Goal: Transaction & Acquisition: Purchase product/service

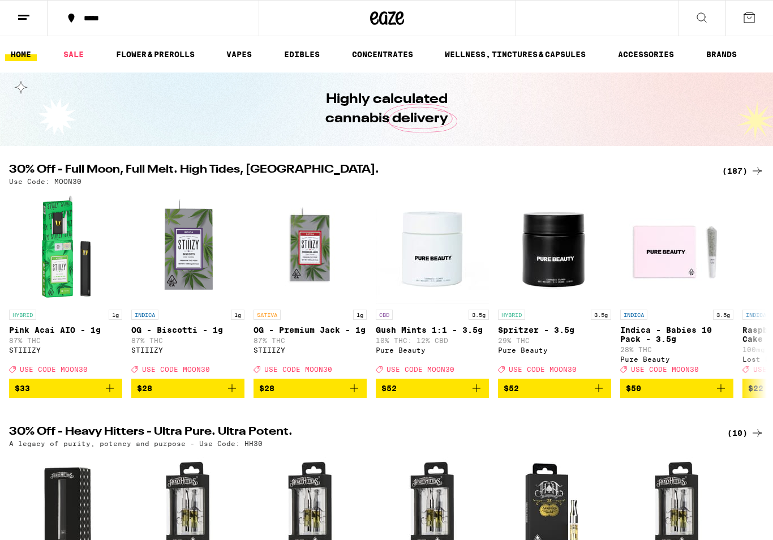
click at [28, 22] on icon at bounding box center [24, 18] width 14 height 14
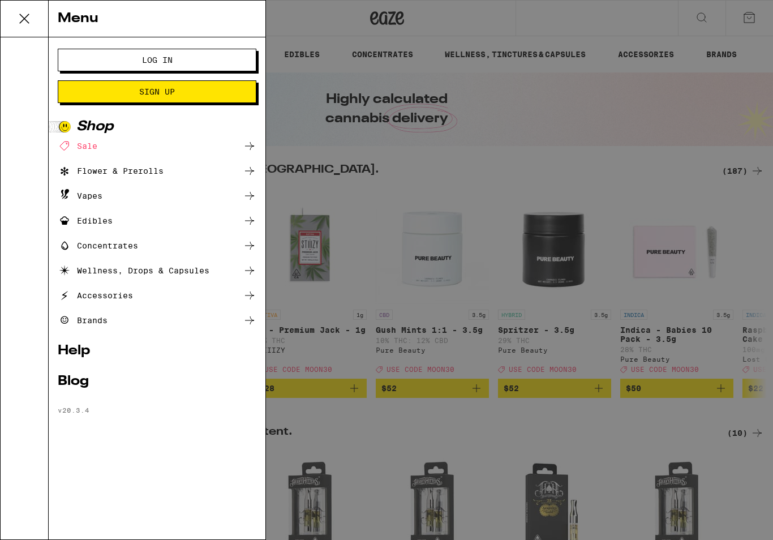
click at [166, 61] on span "Log In" at bounding box center [157, 60] width 31 height 8
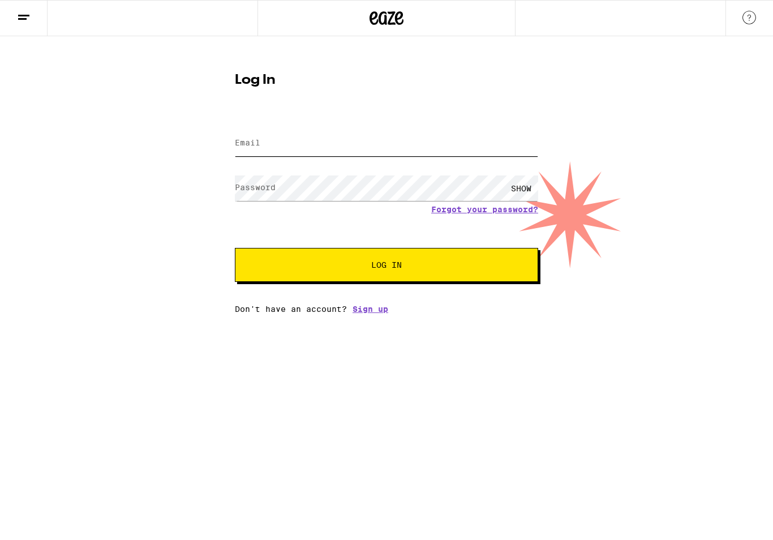
click at [276, 137] on input "Email" at bounding box center [386, 143] width 303 height 25
type input "[EMAIL_ADDRESS][DOMAIN_NAME]"
click at [386, 266] on button "Log In" at bounding box center [386, 265] width 303 height 34
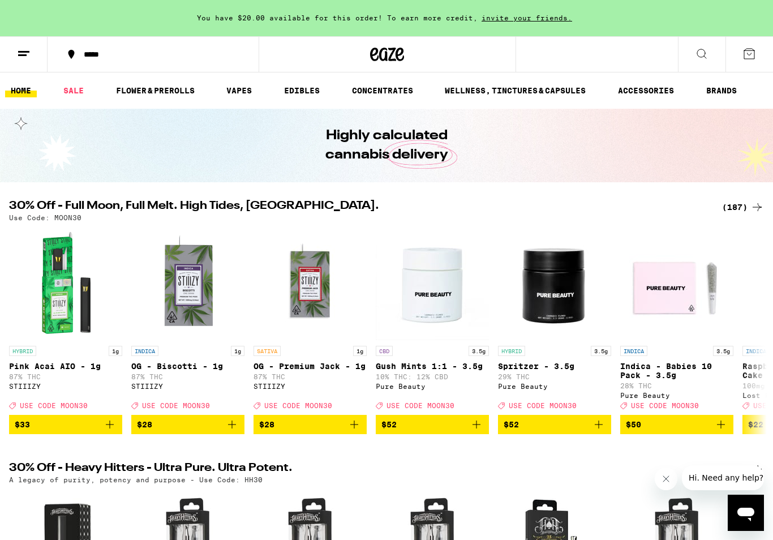
click at [744, 201] on div "(187)" at bounding box center [743, 207] width 42 height 14
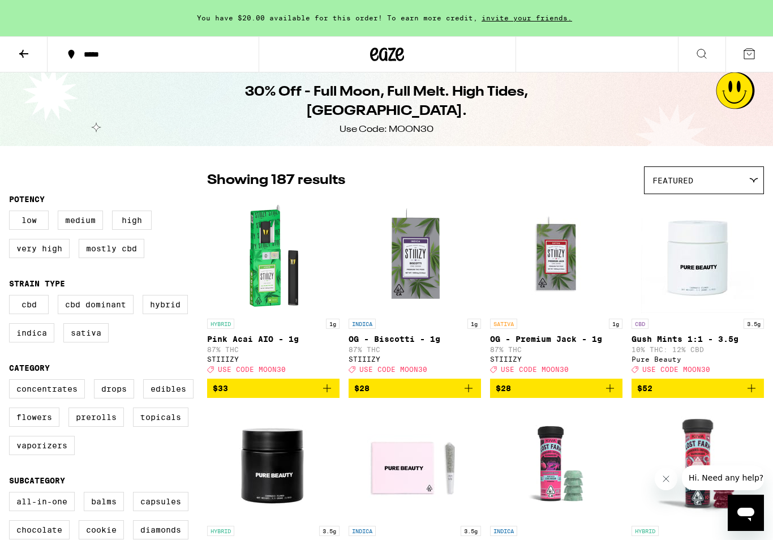
click at [178, 398] on label "Edibles" at bounding box center [168, 388] width 50 height 19
click at [12, 381] on input "Edibles" at bounding box center [11, 381] width 1 height 1
checkbox input "true"
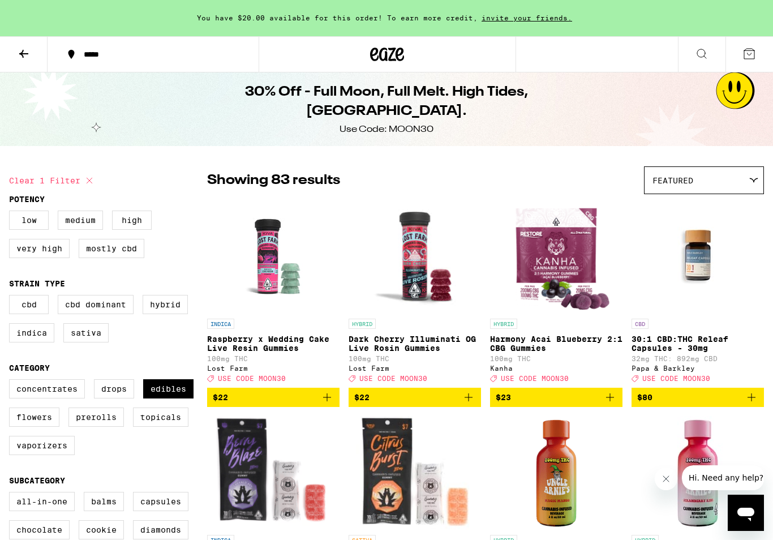
click at [52, 455] on label "Vaporizers" at bounding box center [42, 445] width 66 height 19
click at [12, 381] on input "Vaporizers" at bounding box center [11, 381] width 1 height 1
checkbox input "true"
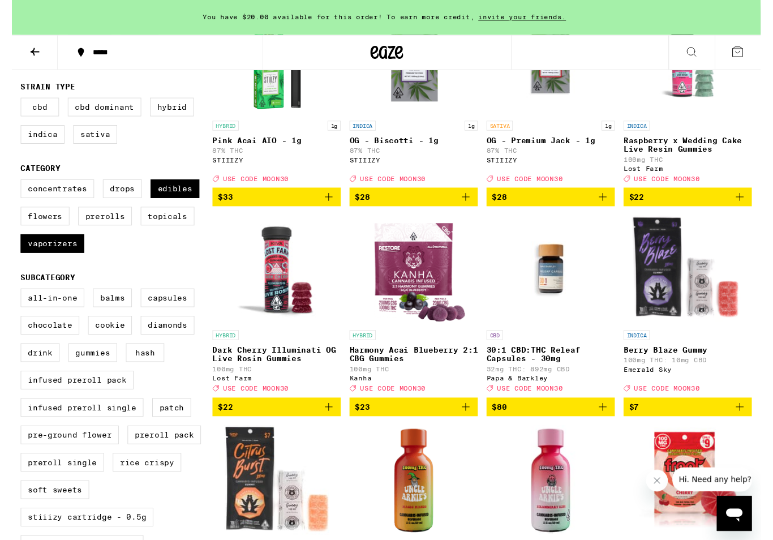
scroll to position [210, 0]
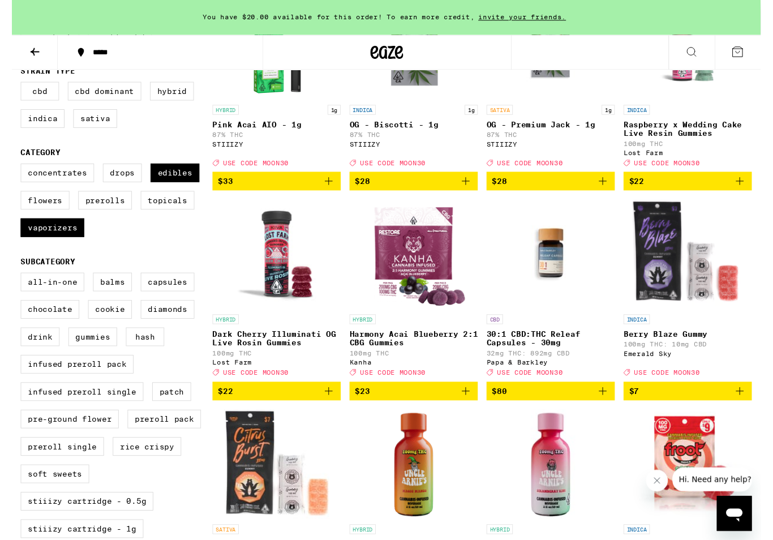
click at [412, 269] on img "Open page for Harmony Acai Blueberry 2:1 CBG Gummies from Kanha" at bounding box center [414, 262] width 111 height 113
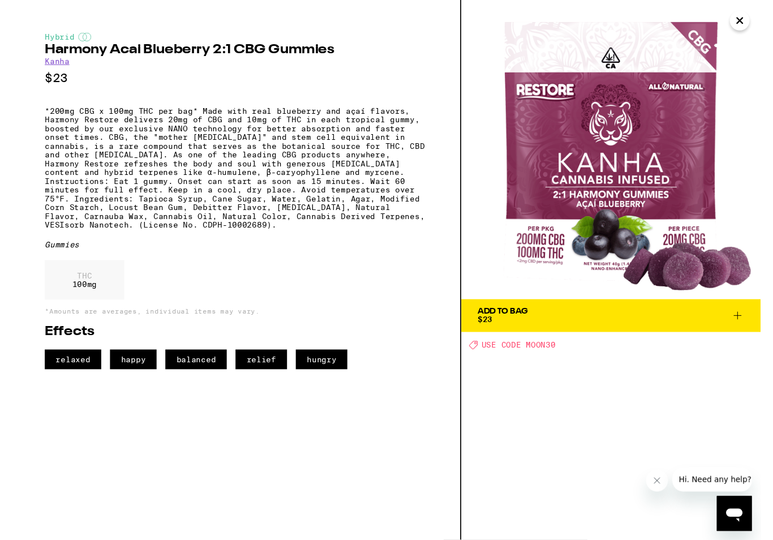
scroll to position [210, 0]
click at [750, 24] on icon "Close" at bounding box center [752, 21] width 14 height 17
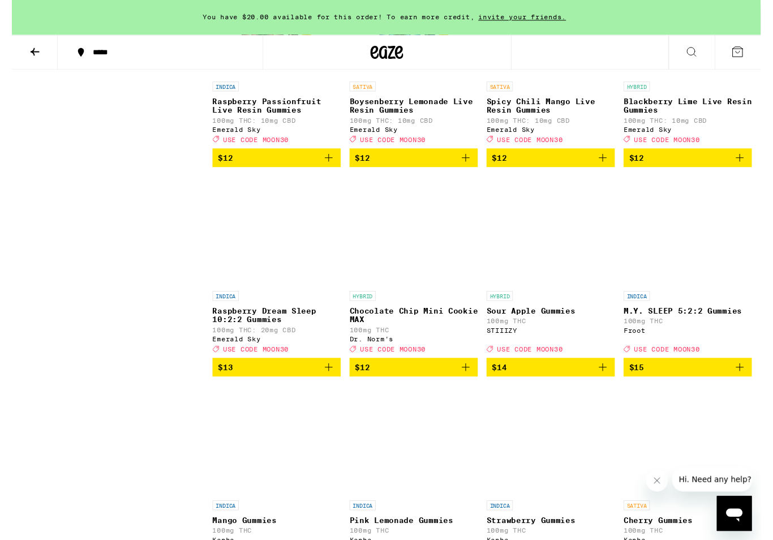
scroll to position [1607, 0]
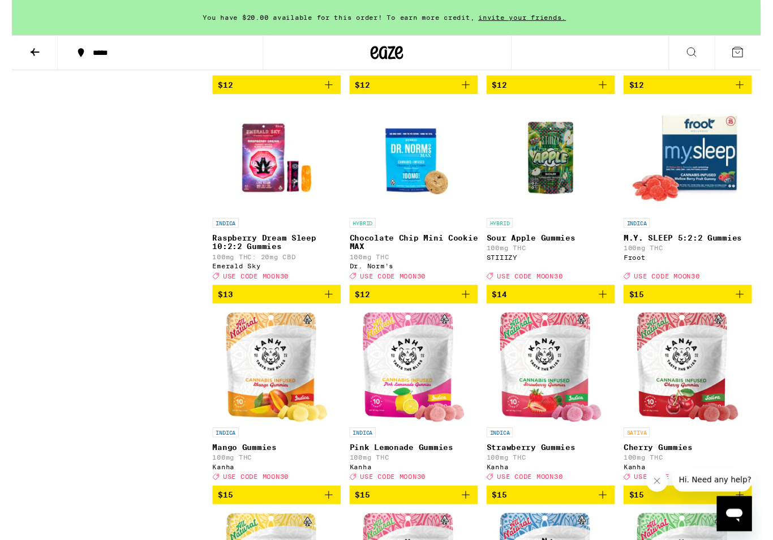
click at [706, 220] on img "Open page for M.Y. SLEEP 5:2:2 Gummies from Froot" at bounding box center [698, 162] width 121 height 113
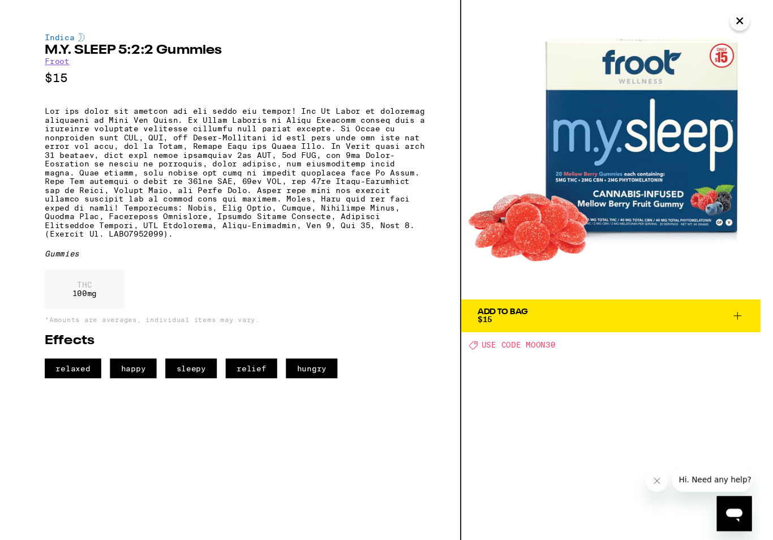
click at [751, 18] on icon "Close" at bounding box center [752, 21] width 14 height 17
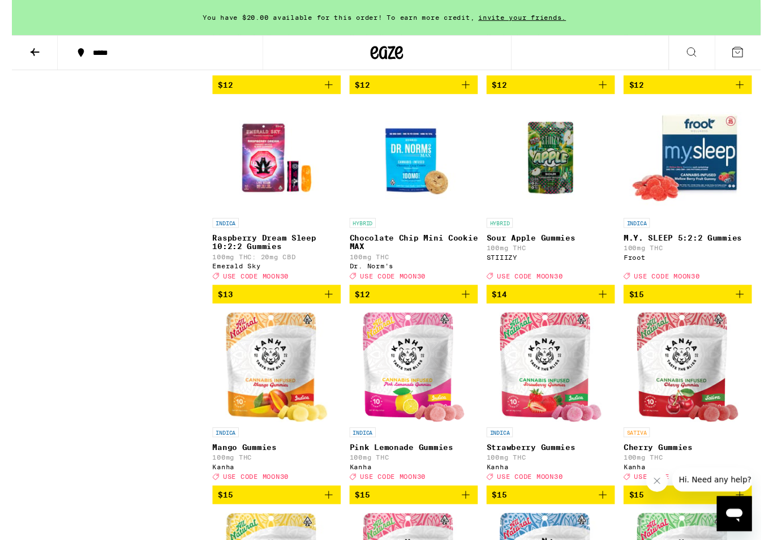
click at [754, 311] on icon "Add to bag" at bounding box center [752, 304] width 14 height 14
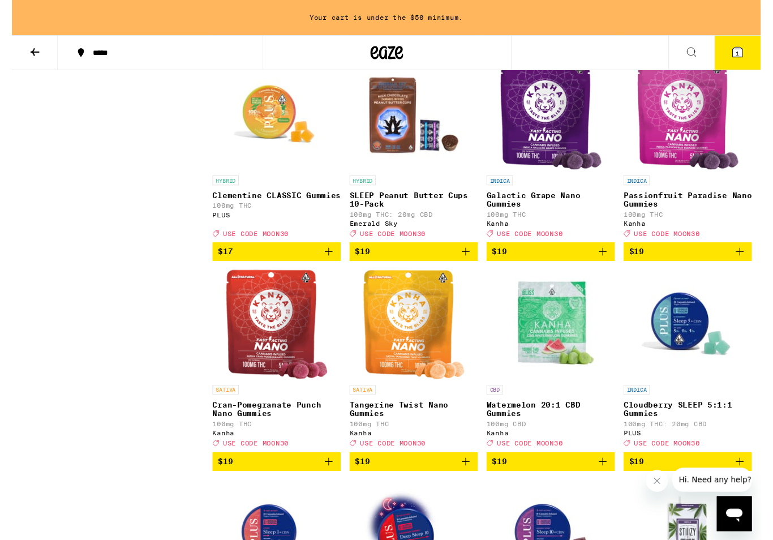
scroll to position [2720, 0]
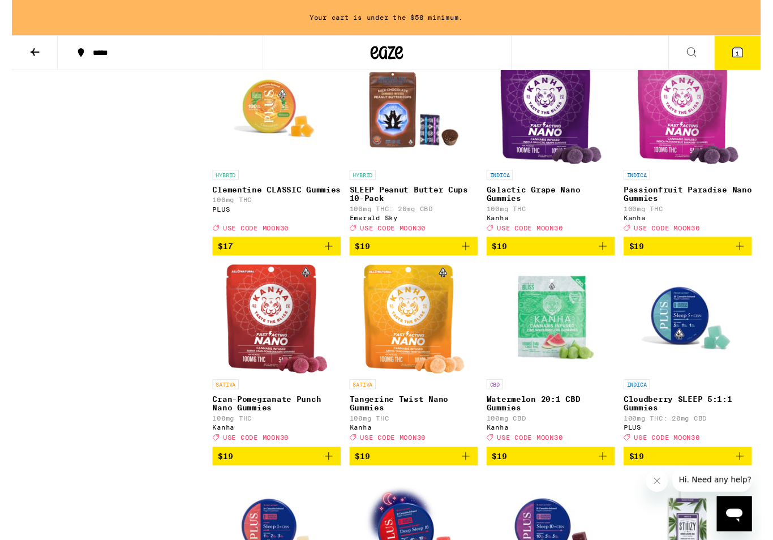
click at [545, 170] on img "Open page for Galactic Grape Nano Gummies from Kanha" at bounding box center [557, 113] width 106 height 113
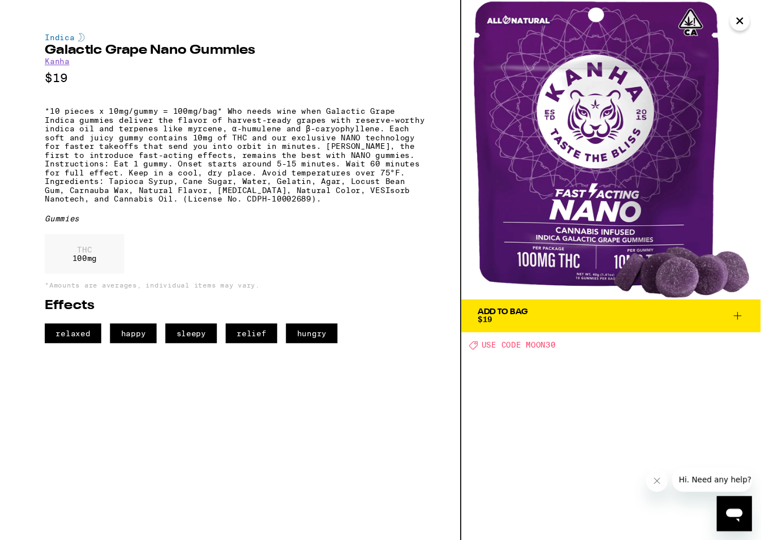
click at [755, 18] on button "Close" at bounding box center [751, 21] width 20 height 20
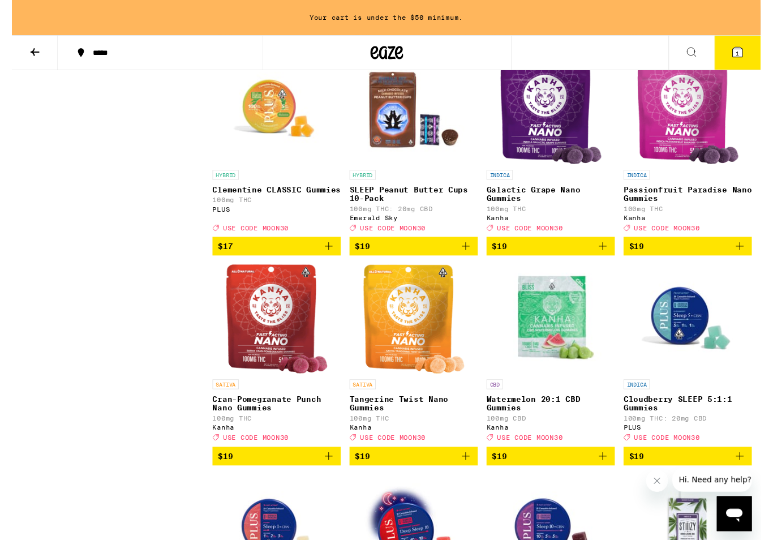
click at [703, 170] on img "Open page for Passionfruit Paradise Nano Gummies from Kanha" at bounding box center [698, 113] width 106 height 113
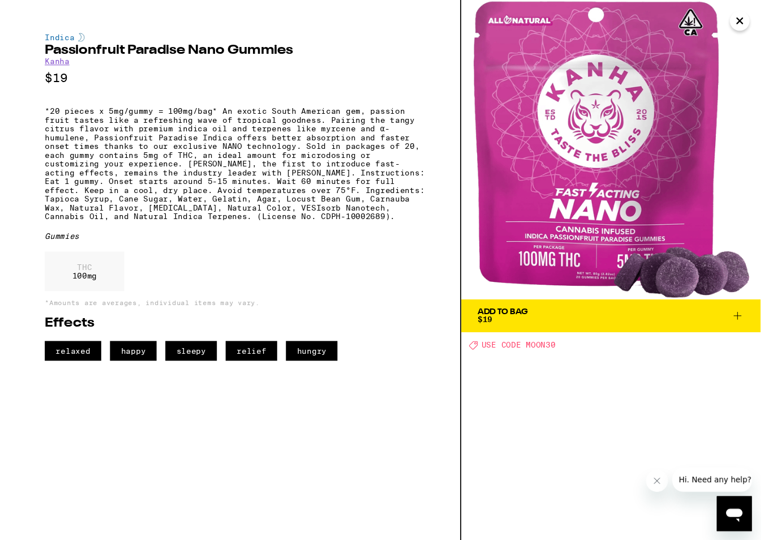
click at [754, 20] on button "Close" at bounding box center [751, 21] width 20 height 20
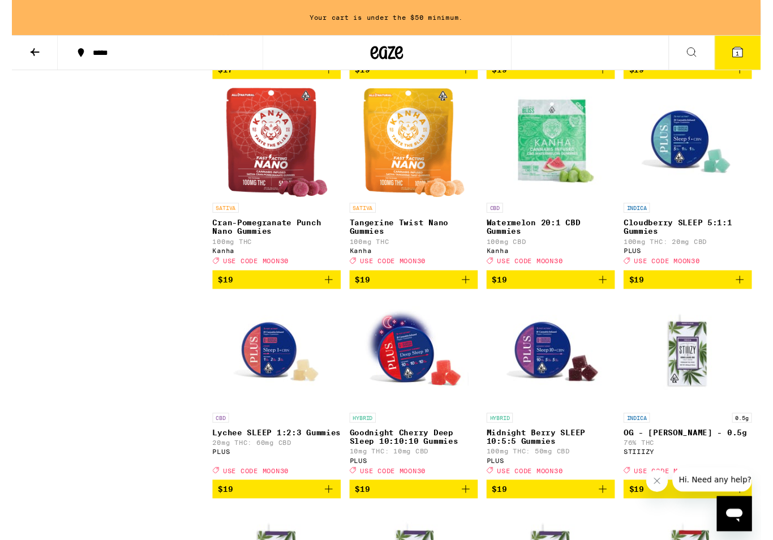
scroll to position [2903, 0]
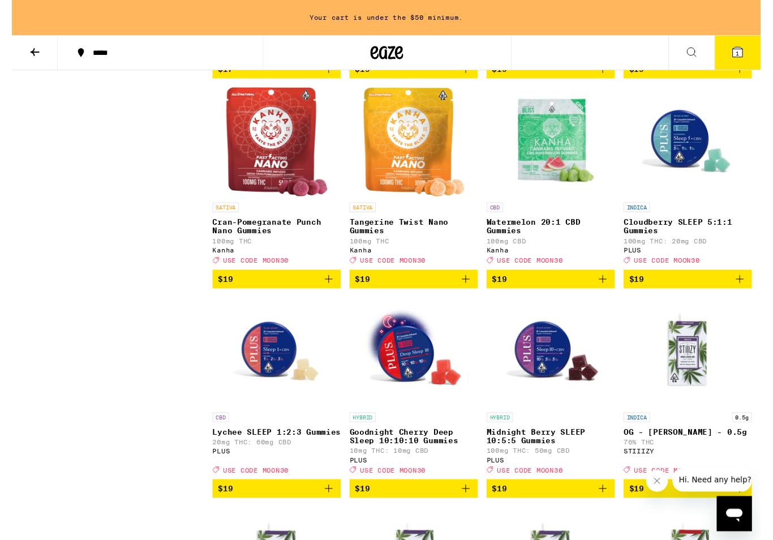
click at [556, 203] on img "Open page for Watermelon 20:1 CBD Gummies from Kanha" at bounding box center [556, 146] width 113 height 113
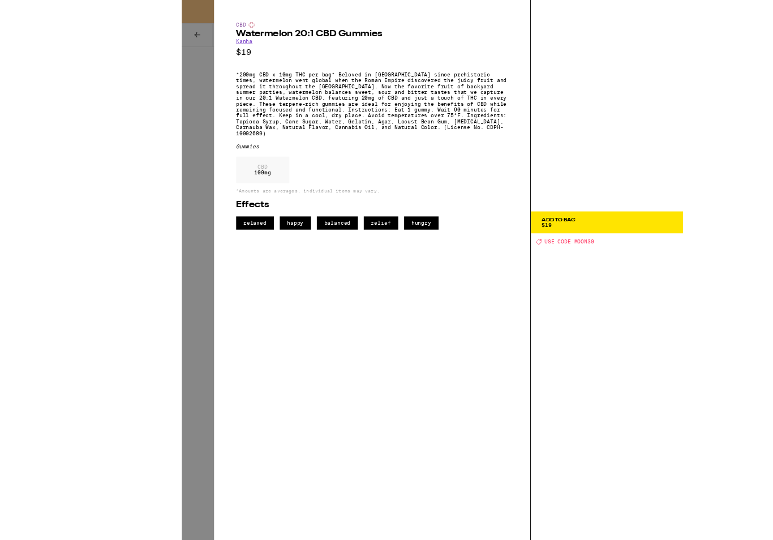
scroll to position [2854, 0]
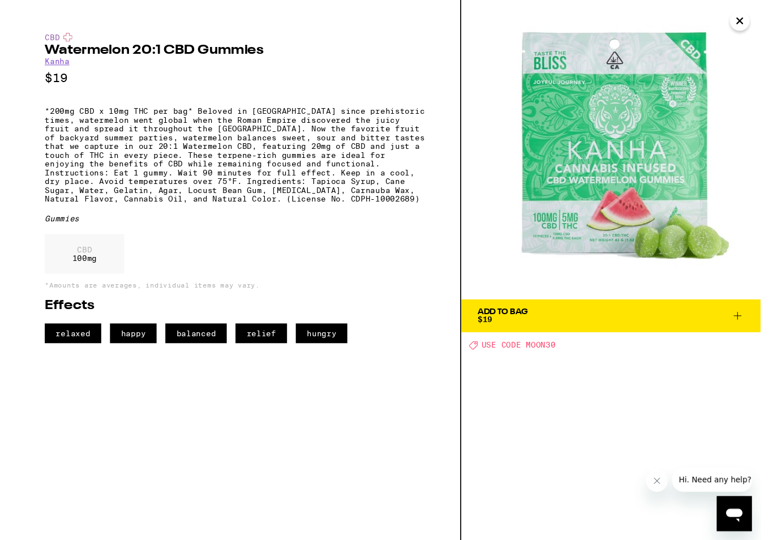
click at [755, 23] on button "Close" at bounding box center [751, 21] width 20 height 20
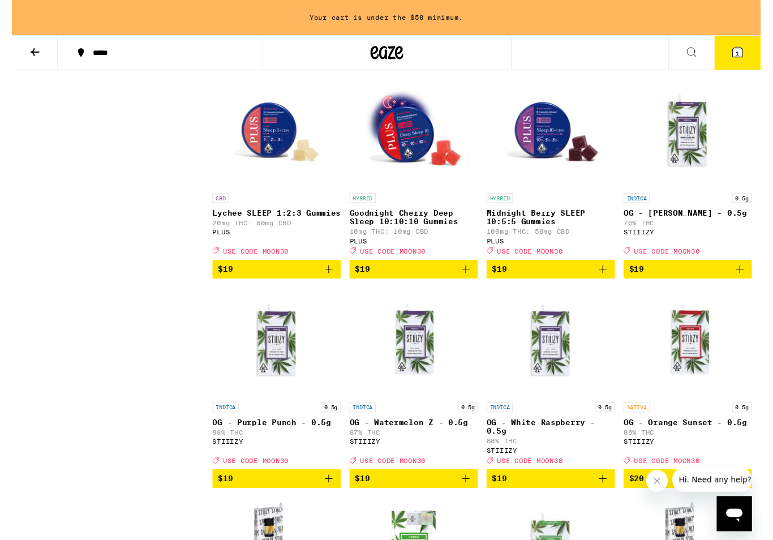
scroll to position [3189, 0]
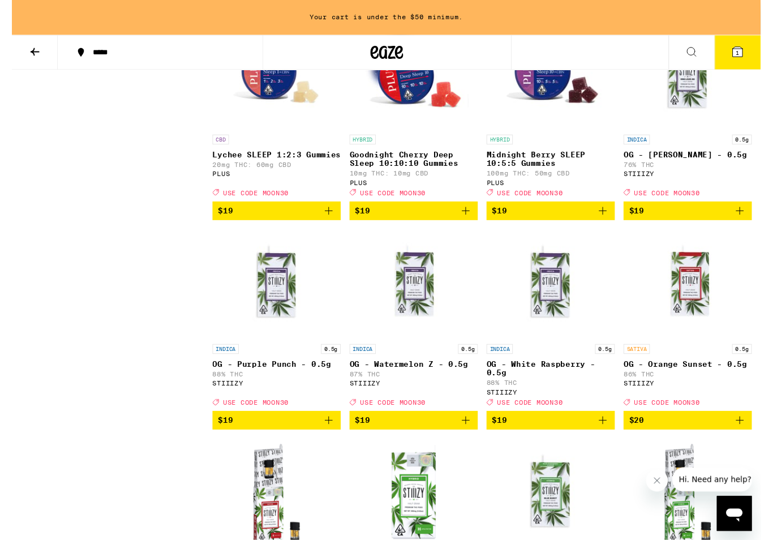
click at [475, 225] on icon "Add to bag" at bounding box center [469, 218] width 14 height 14
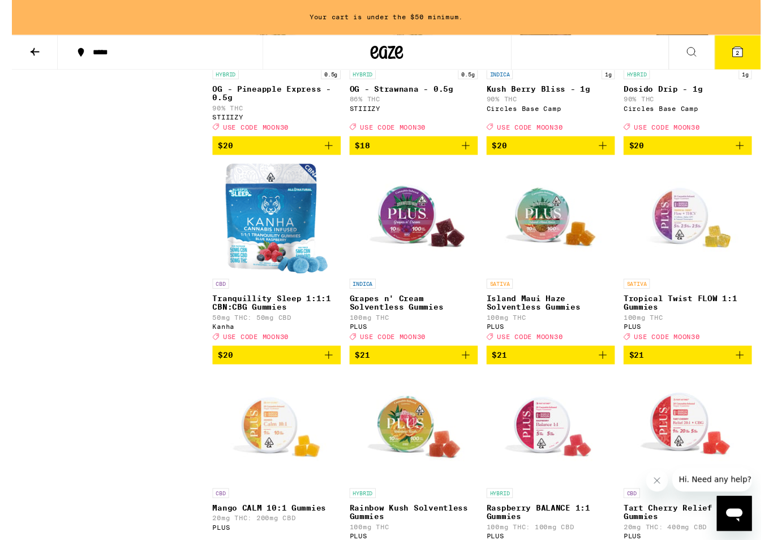
scroll to position [3899, 0]
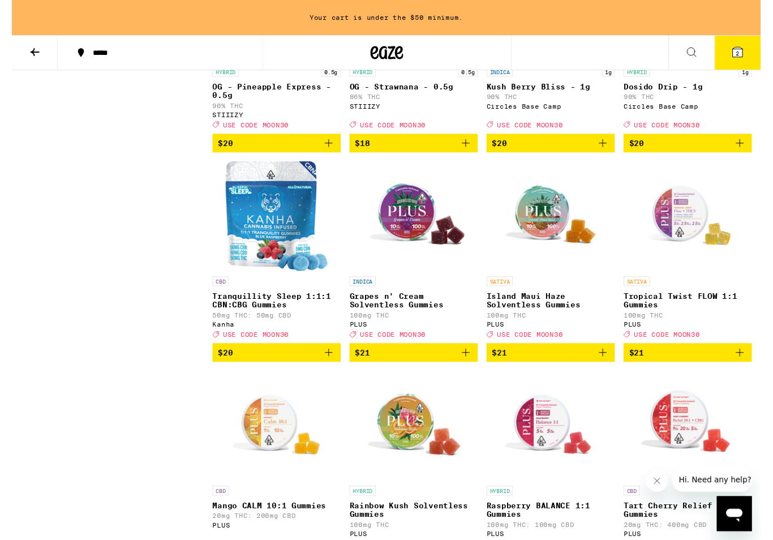
click at [549, 63] on img "Open page for Kush Berry Bliss - 1g from Circles Base Camp" at bounding box center [556, 6] width 113 height 113
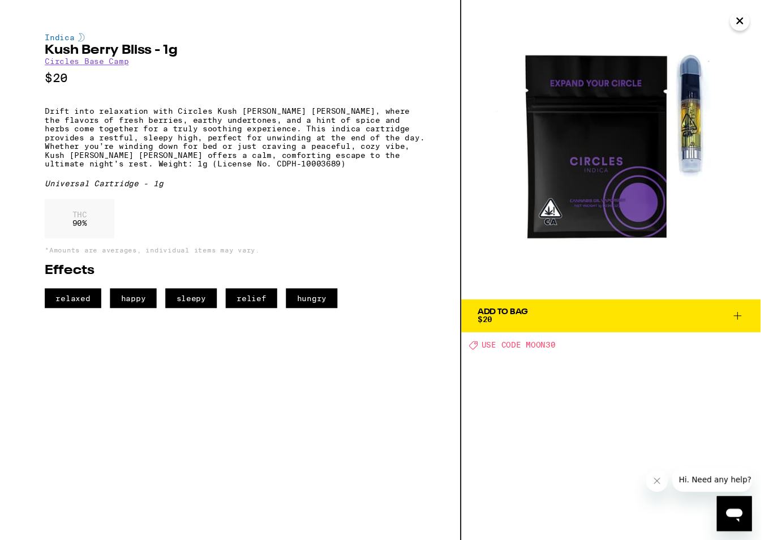
click at [749, 14] on button "Close" at bounding box center [751, 21] width 20 height 20
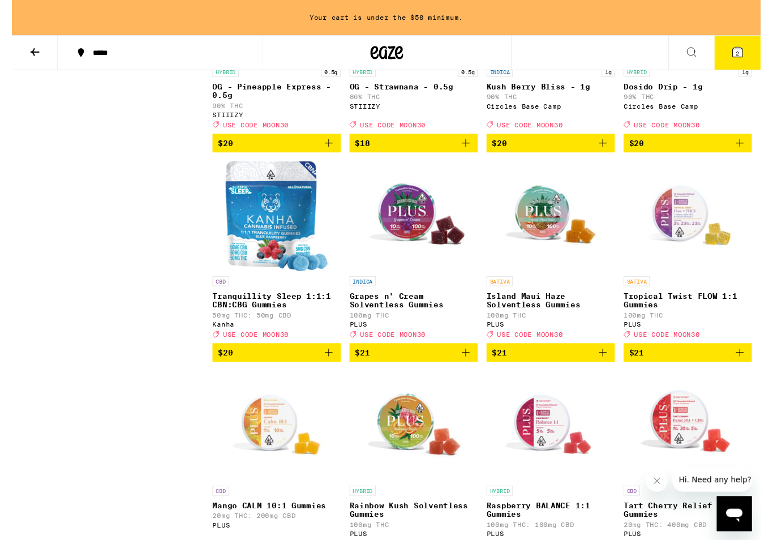
click at [616, 154] on icon "Add to bag" at bounding box center [610, 148] width 14 height 14
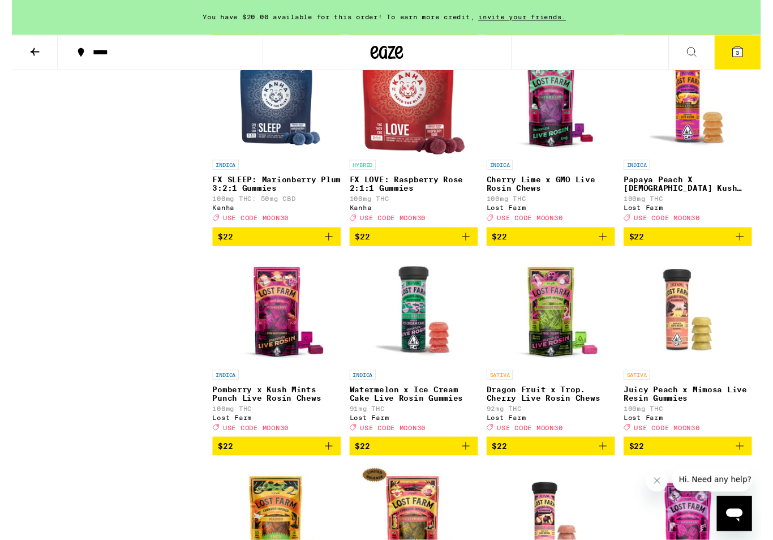
scroll to position [4452, 0]
click at [278, 159] on img "Open page for FX SLEEP: Marionberry Plum 3:2:1 Gummies from Kanha" at bounding box center [273, 102] width 94 height 113
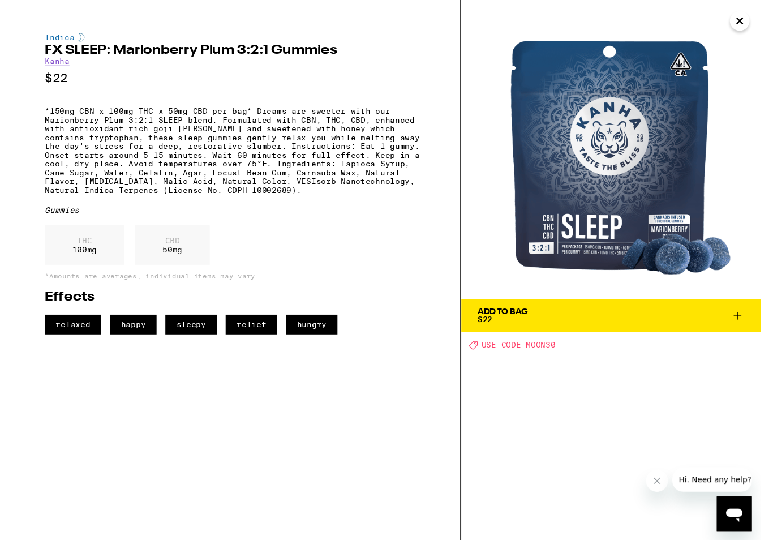
click at [750, 25] on icon "Close" at bounding box center [752, 21] width 14 height 17
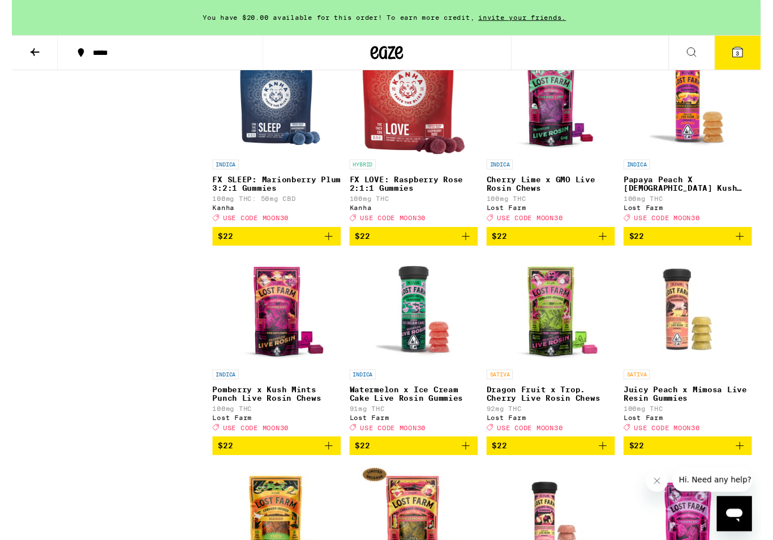
click at [329, 251] on icon "Add to bag" at bounding box center [327, 244] width 14 height 14
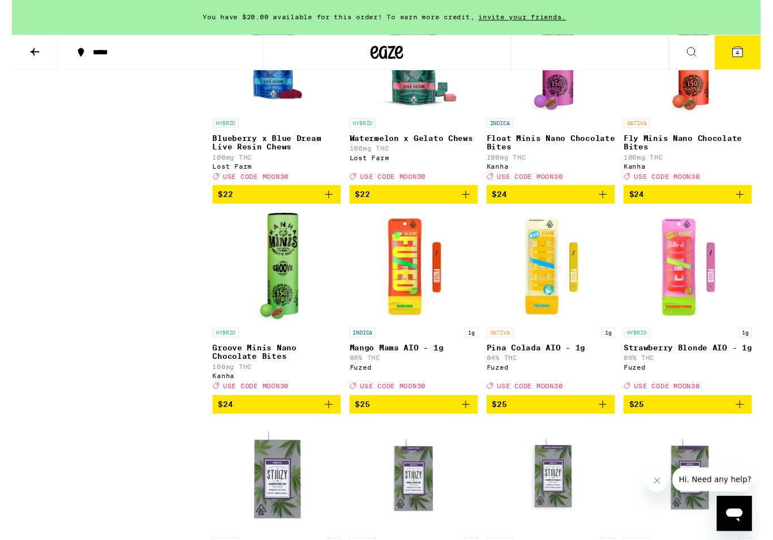
scroll to position [5156, 0]
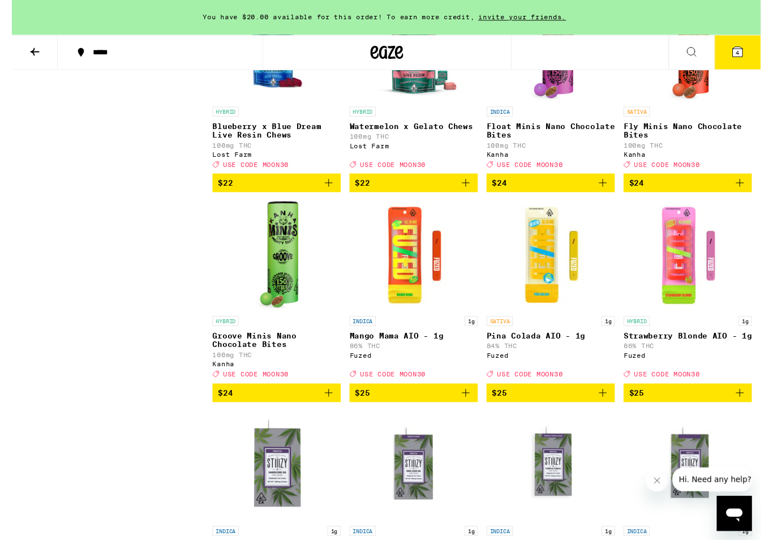
click at [276, 105] on img "Open page for Blueberry x Blue Dream Live Resin Chews from Lost Farm" at bounding box center [273, 48] width 113 height 113
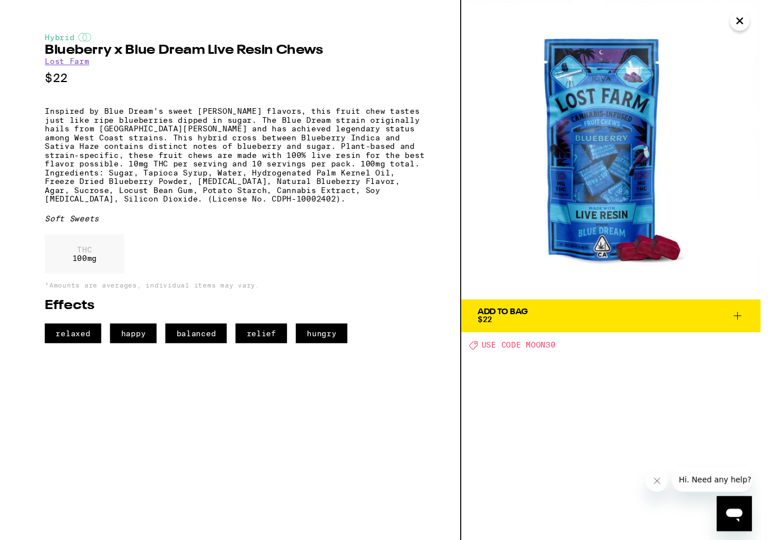
click at [748, 19] on button "Close" at bounding box center [751, 21] width 20 height 20
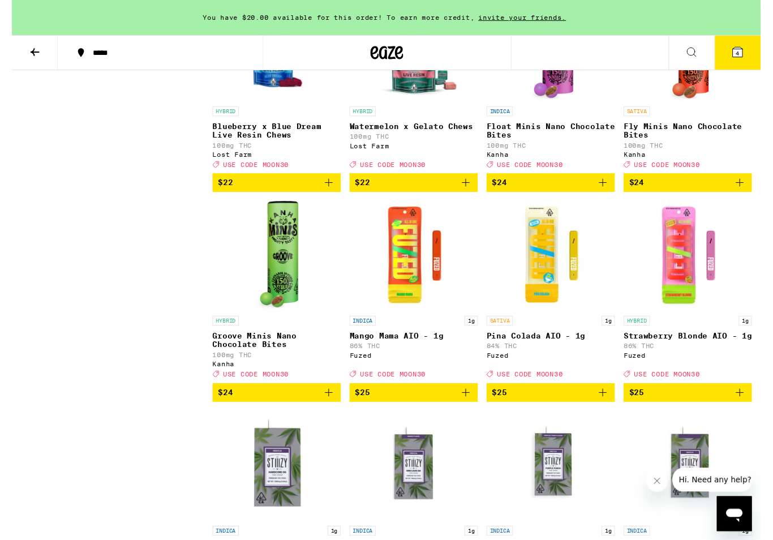
click at [560, 104] on img "Open page for Float Minis Nano Chocolate Bites from Kanha" at bounding box center [556, 47] width 48 height 113
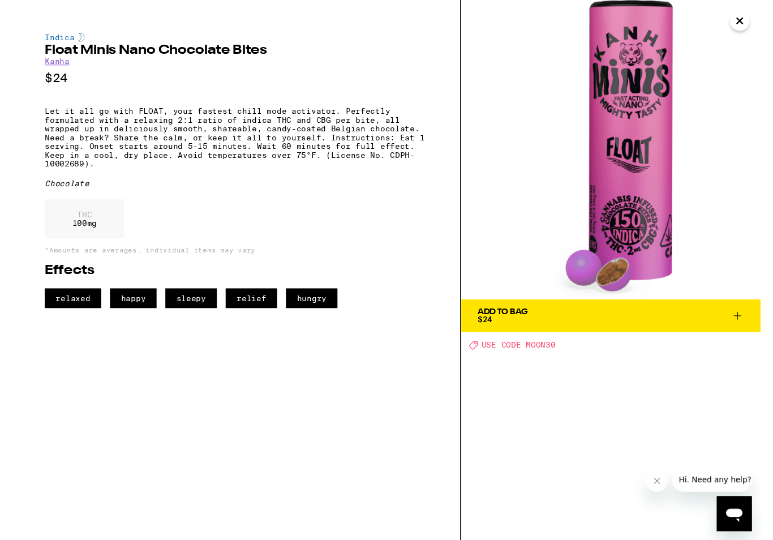
click at [750, 16] on icon "Close" at bounding box center [752, 21] width 14 height 17
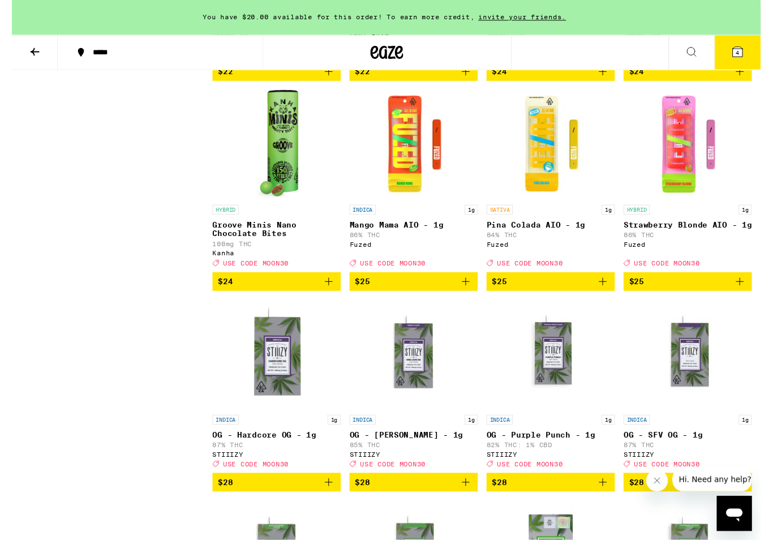
scroll to position [5271, 0]
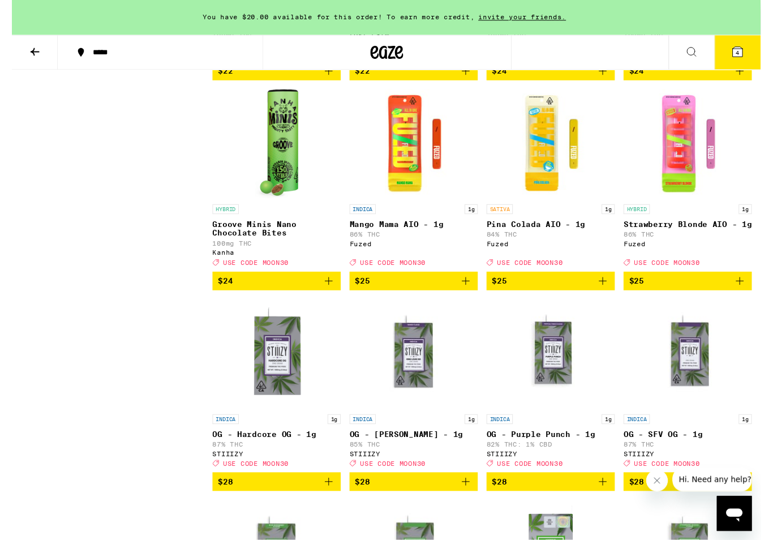
click at [277, 205] on img "Open page for Groove Minis Nano Chocolate Bites from Kanha" at bounding box center [273, 148] width 45 height 113
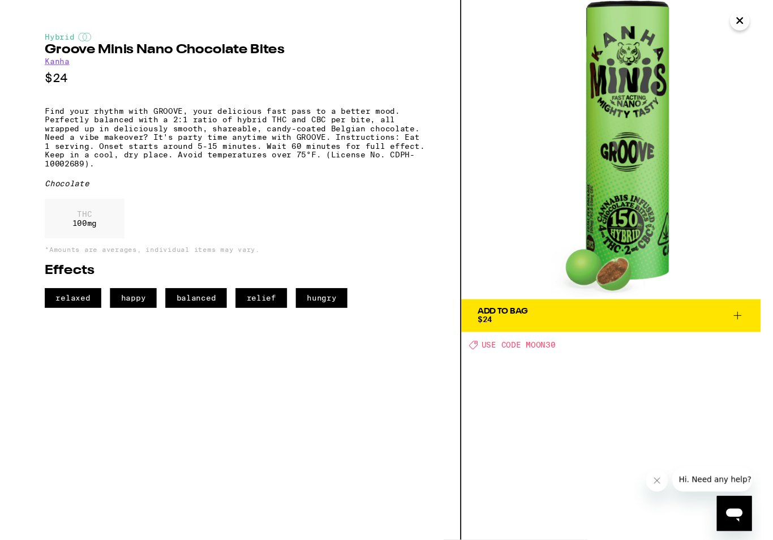
scroll to position [5272, 0]
click at [750, 22] on icon "Close" at bounding box center [752, 21] width 14 height 17
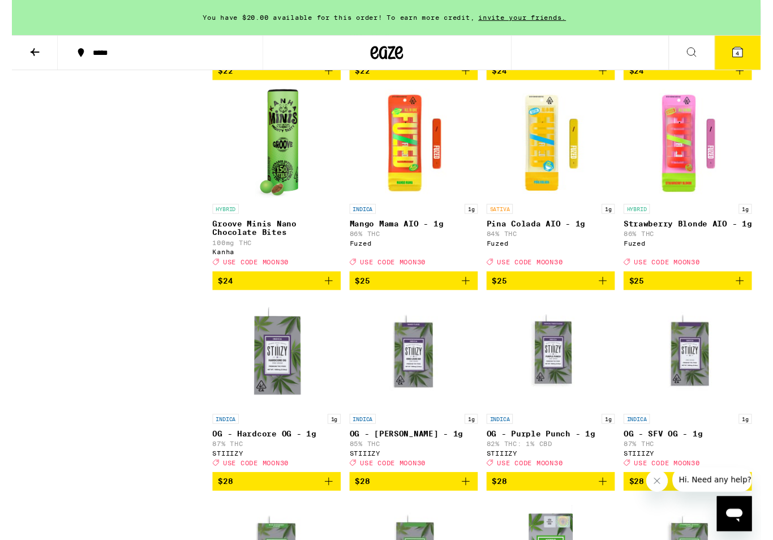
click at [609, 80] on icon "Add to bag" at bounding box center [610, 73] width 14 height 14
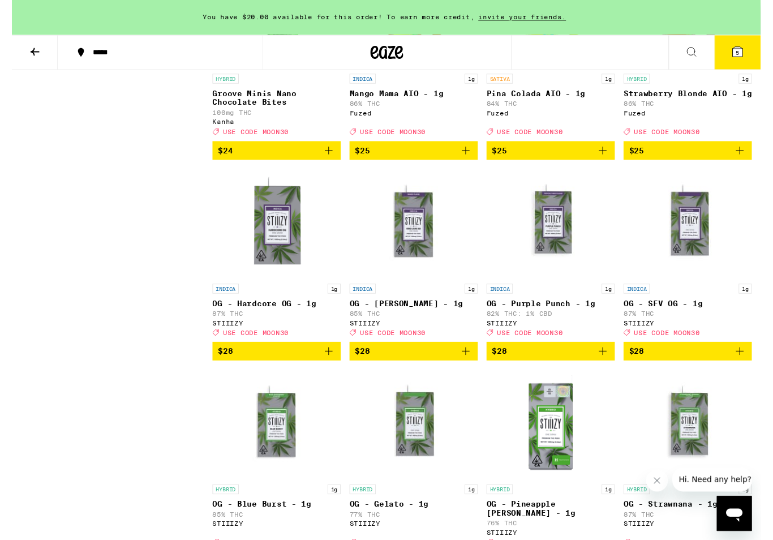
scroll to position [5455, 0]
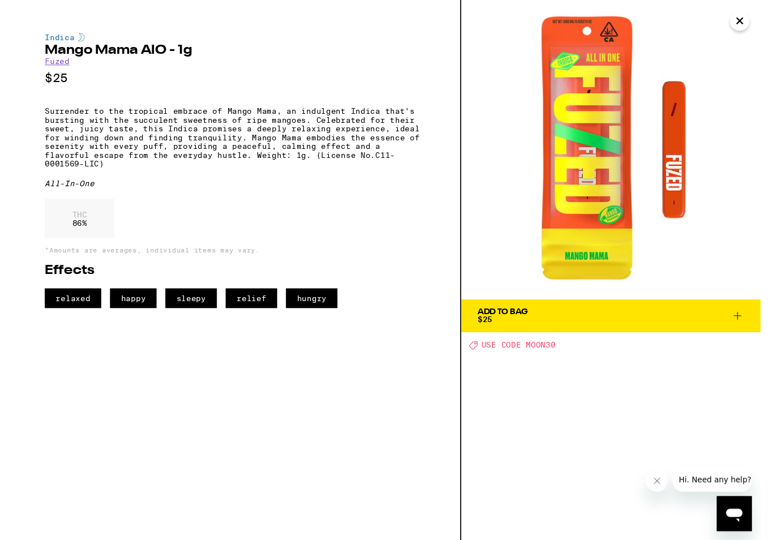
click at [756, 25] on button "Close" at bounding box center [751, 21] width 20 height 20
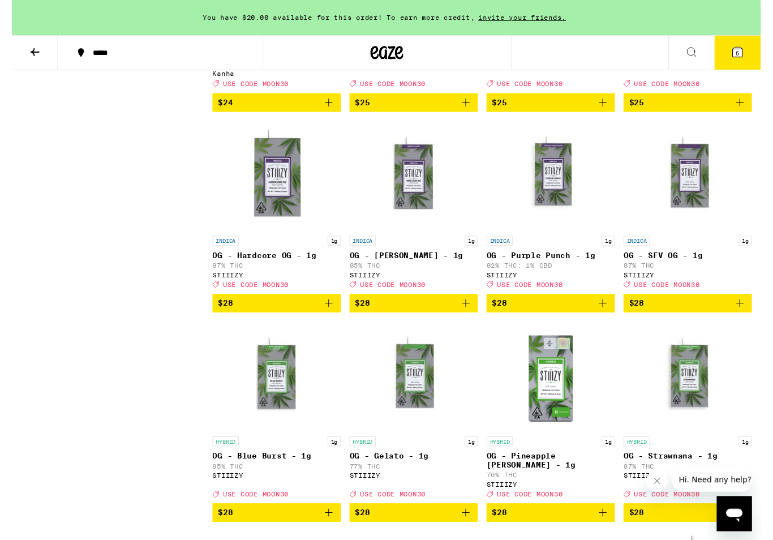
click at [471, 113] on icon "Add to bag" at bounding box center [469, 106] width 14 height 14
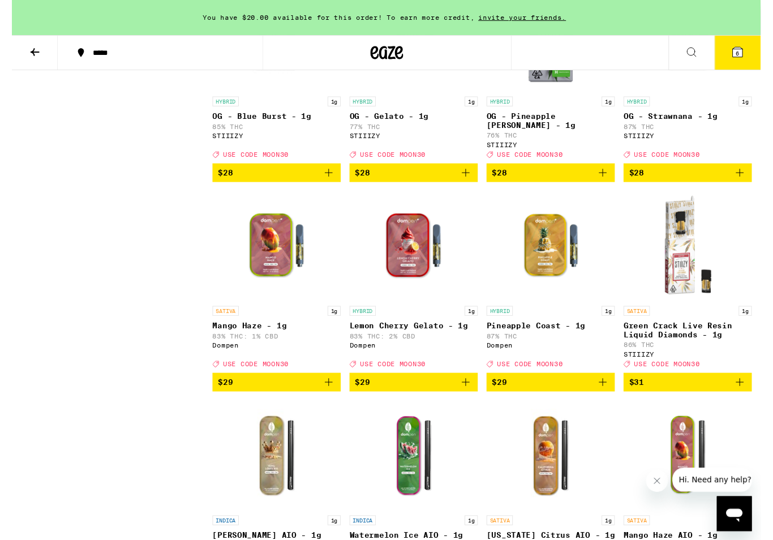
scroll to position [6004, 0]
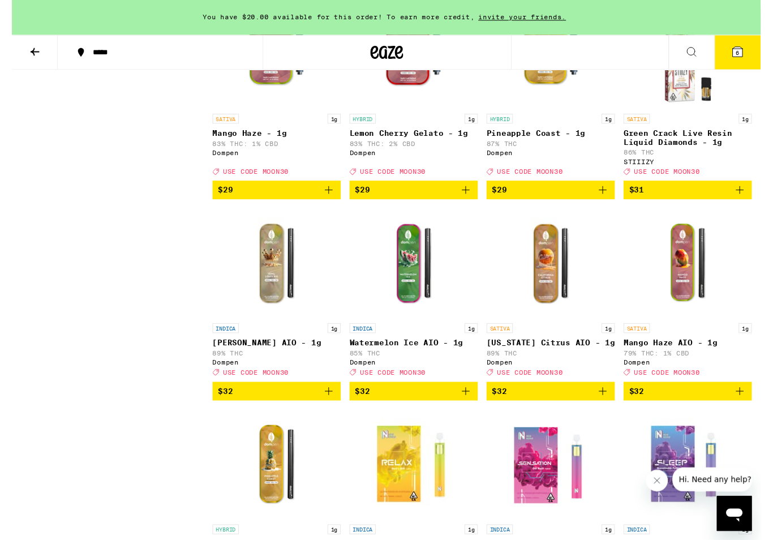
click at [263, 112] on img "Open page for Mango Haze - 1g from Dompen" at bounding box center [273, 55] width 113 height 113
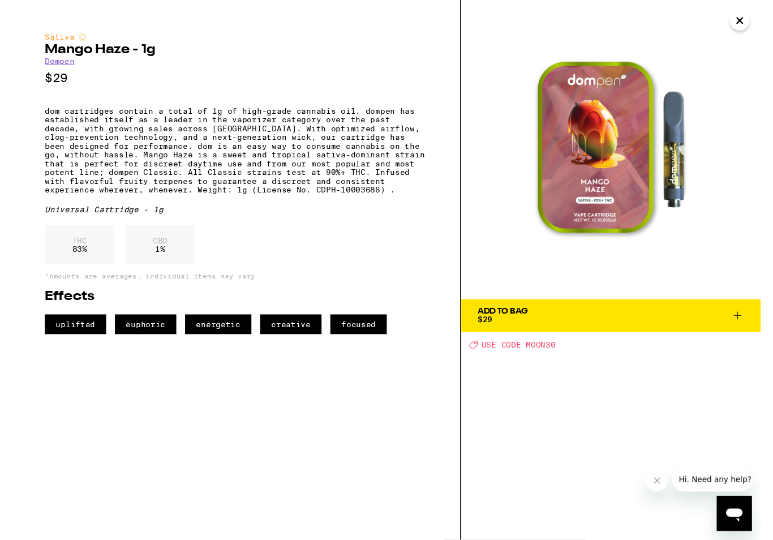
scroll to position [6005, 0]
click at [754, 20] on button "Close" at bounding box center [751, 21] width 20 height 20
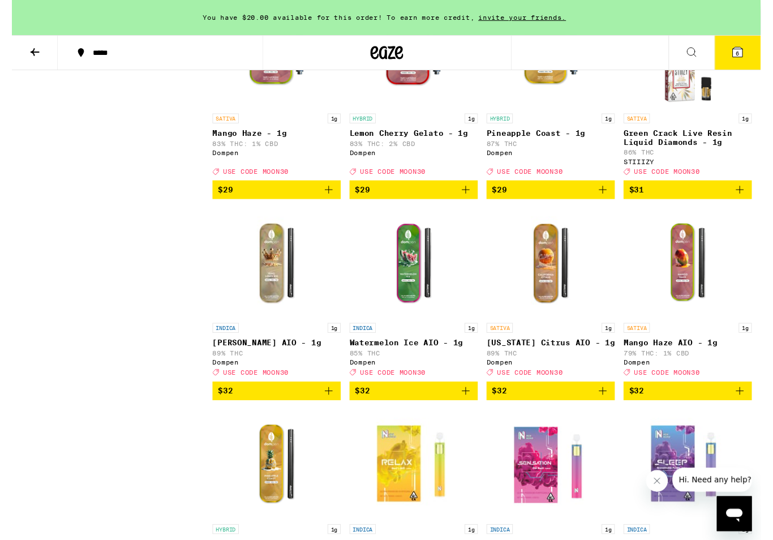
click at [415, 111] on img "Open page for Lemon Cherry Gelato - 1g from Dompen" at bounding box center [414, 54] width 113 height 113
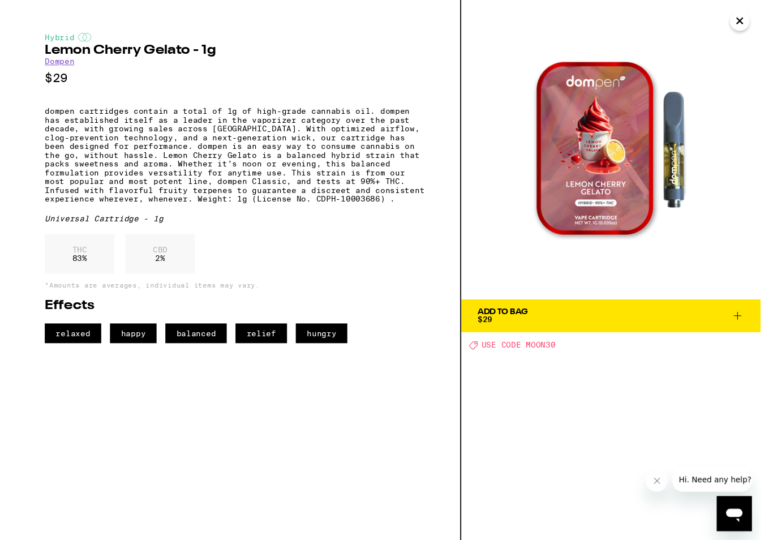
click at [755, 19] on button "Close" at bounding box center [751, 21] width 20 height 20
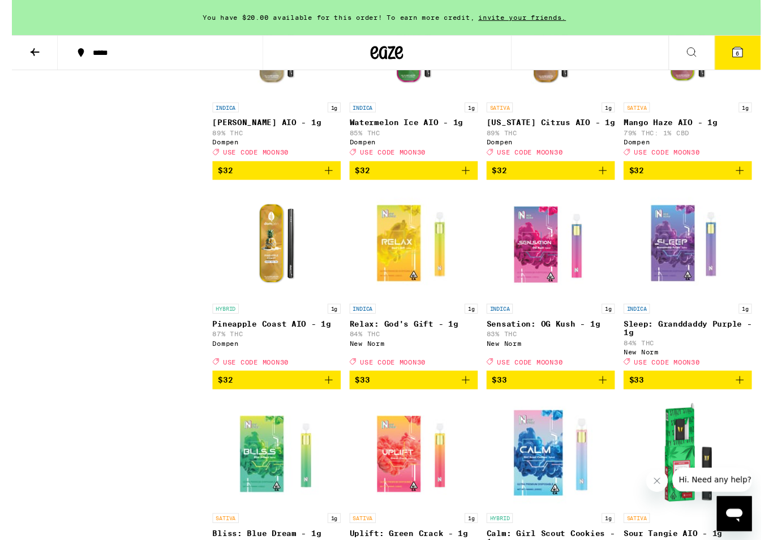
scroll to position [6233, 0]
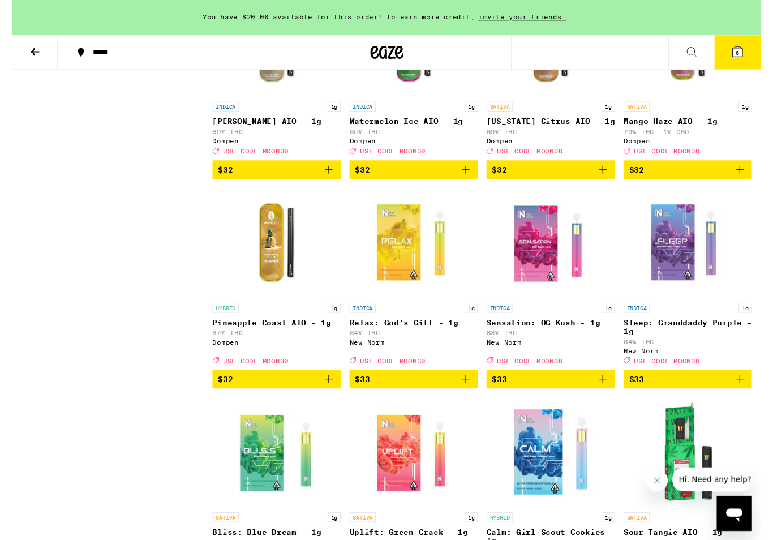
click at [411, 100] on img "Open page for Watermelon Ice AIO - 1g from Dompen" at bounding box center [414, 42] width 113 height 113
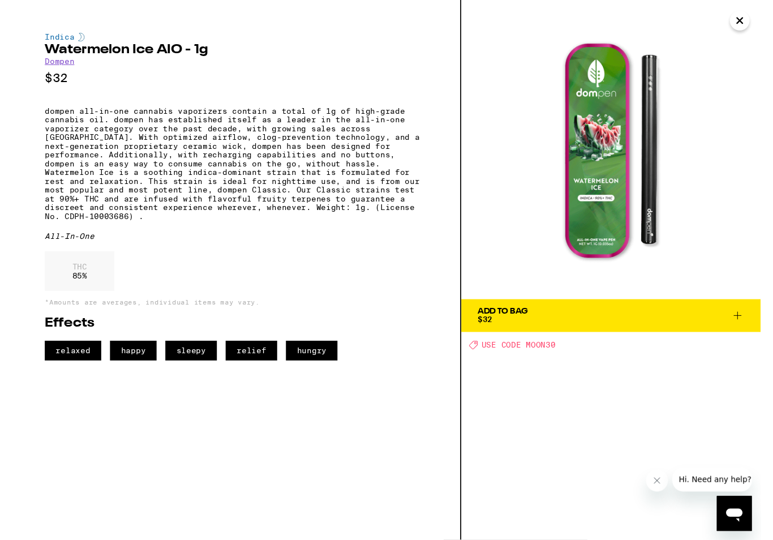
scroll to position [6233, 0]
click at [754, 19] on button "Close" at bounding box center [751, 21] width 20 height 20
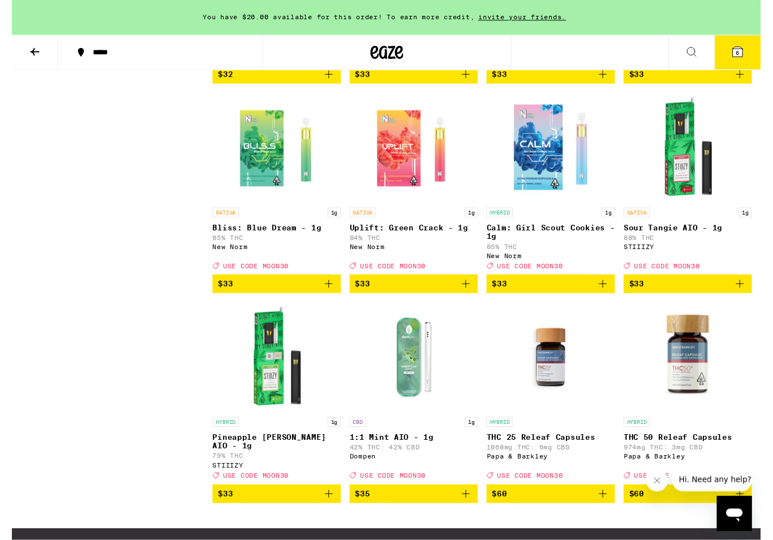
scroll to position [6548, 0]
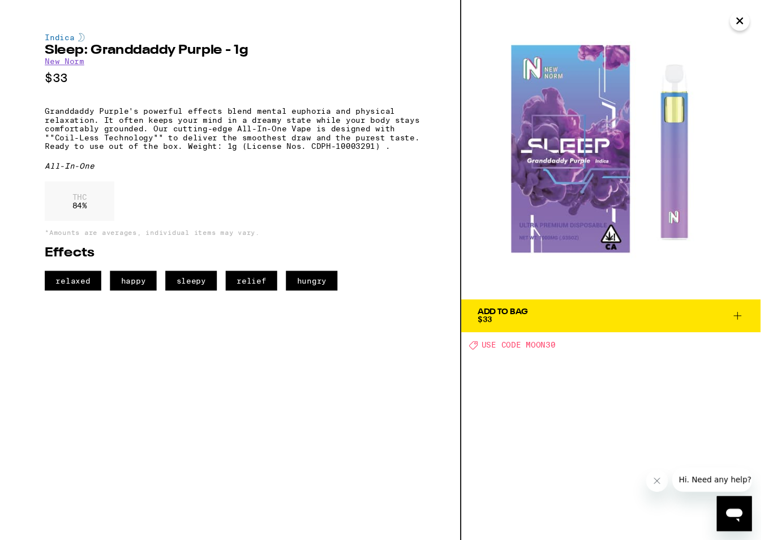
click at [754, 18] on button "Close" at bounding box center [751, 21] width 20 height 20
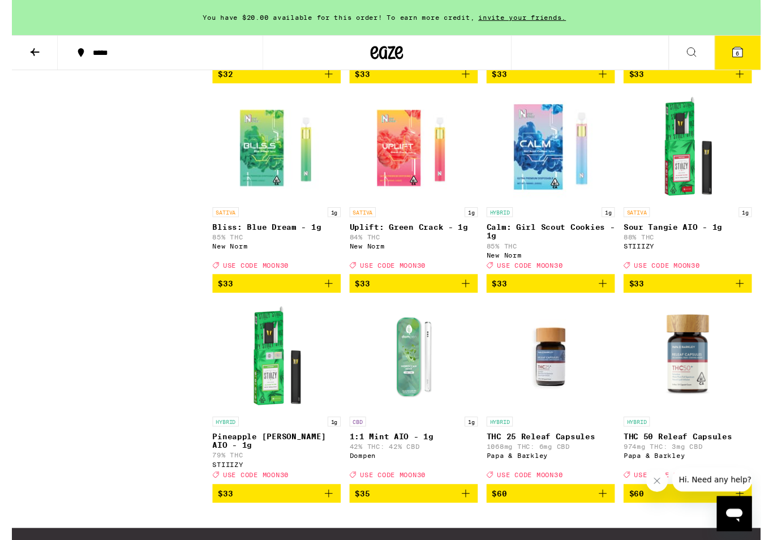
click at [753, 83] on icon "Add to bag" at bounding box center [752, 77] width 14 height 14
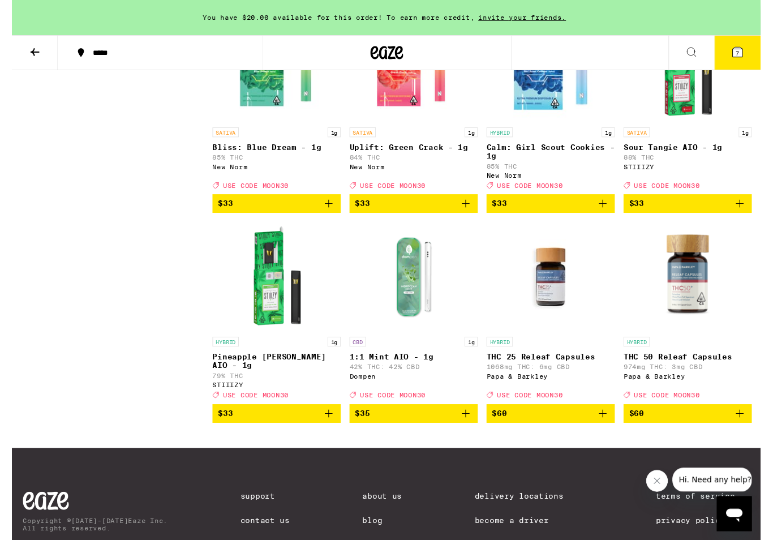
scroll to position [6631, 0]
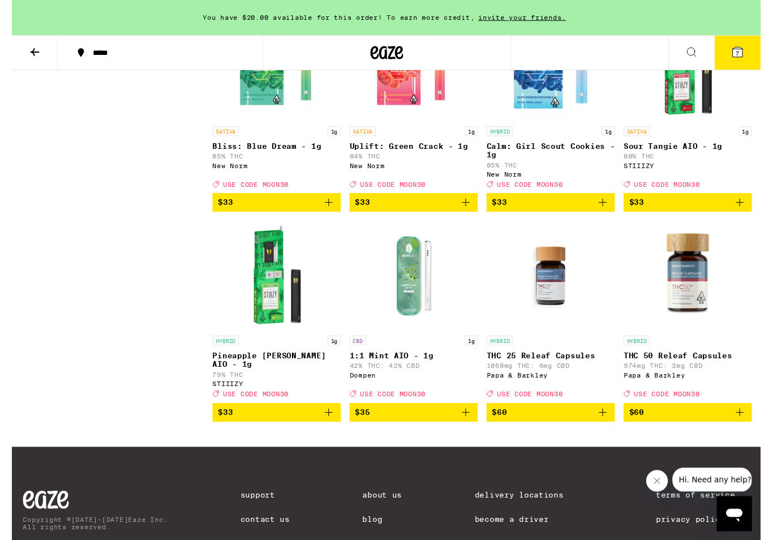
click at [556, 124] on img "Open page for Calm: Girl Scout Cookies - 1g from New Norm" at bounding box center [556, 67] width 113 height 113
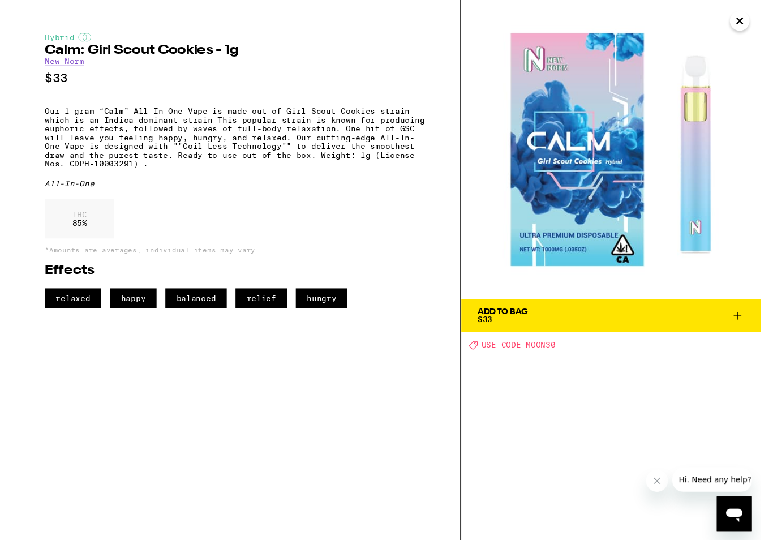
click at [753, 18] on icon "Close" at bounding box center [752, 21] width 14 height 17
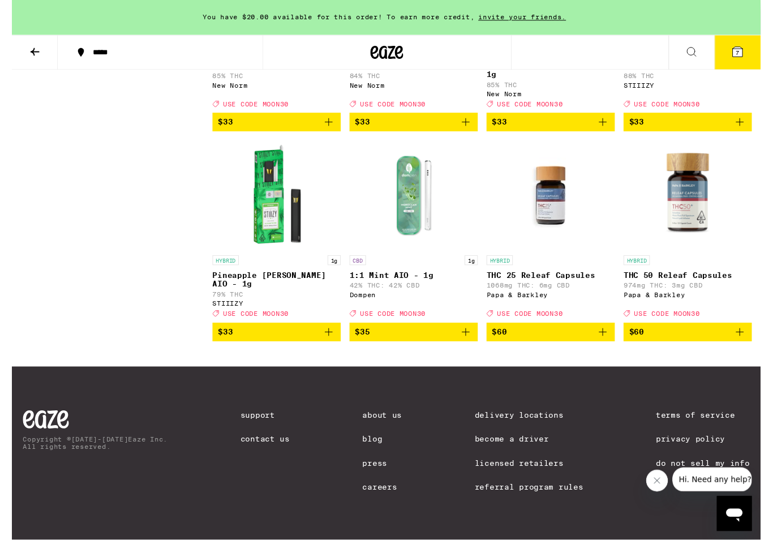
scroll to position [6865, 0]
click at [407, 258] on img "Open page for 1:1 Mint AIO - 1g from Dompen" at bounding box center [414, 201] width 113 height 113
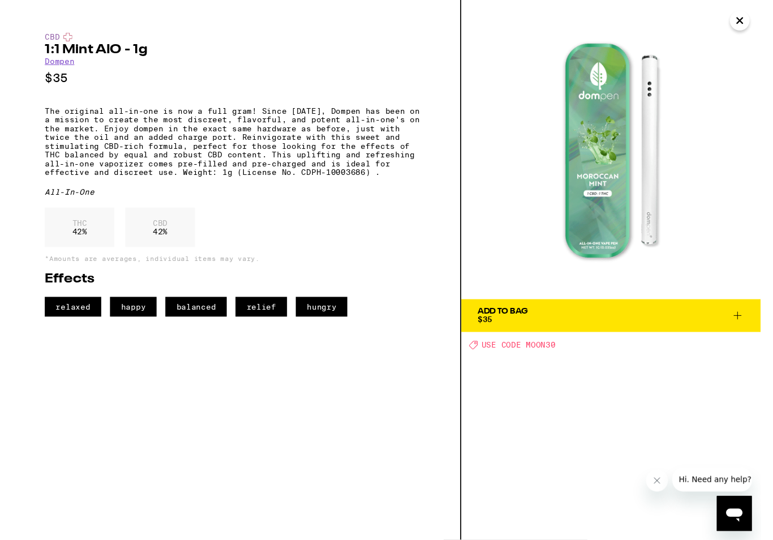
scroll to position [6865, 0]
click at [749, 23] on button "Close" at bounding box center [751, 21] width 20 height 20
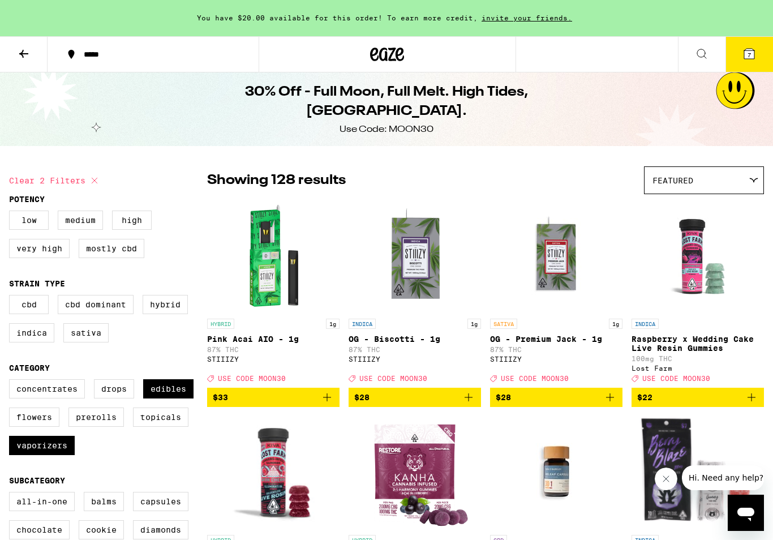
click at [702, 49] on icon at bounding box center [702, 54] width 14 height 14
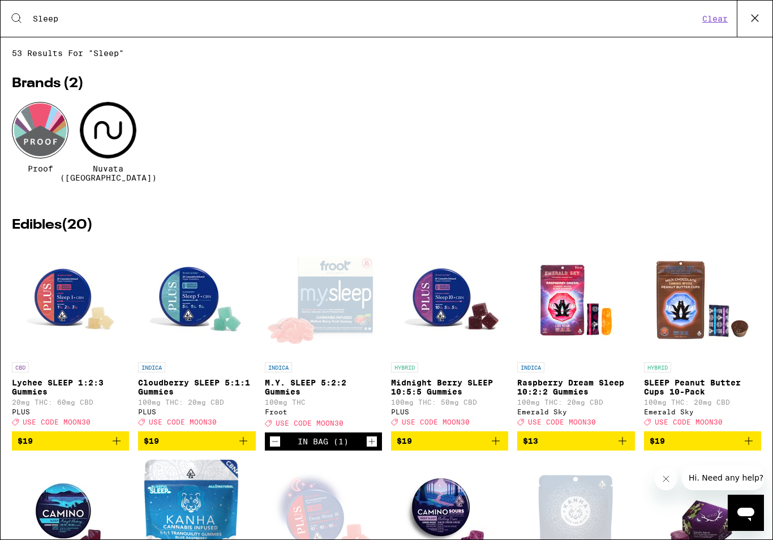
type input "Sleep"
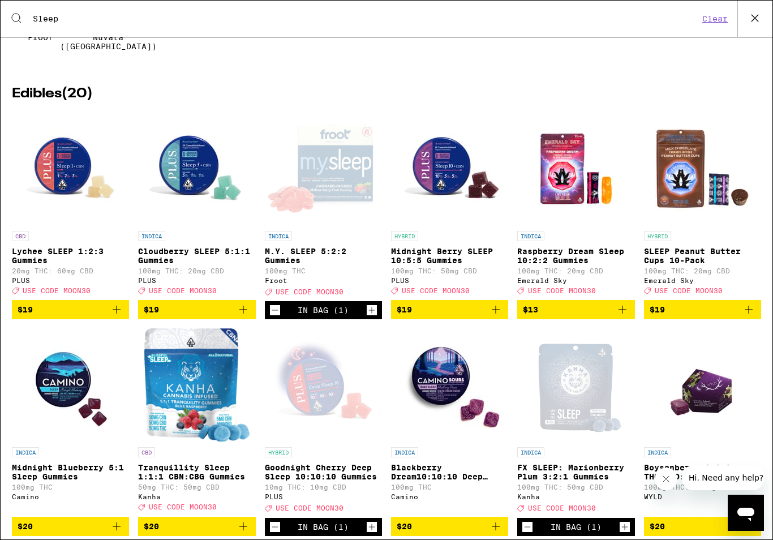
scroll to position [134, 0]
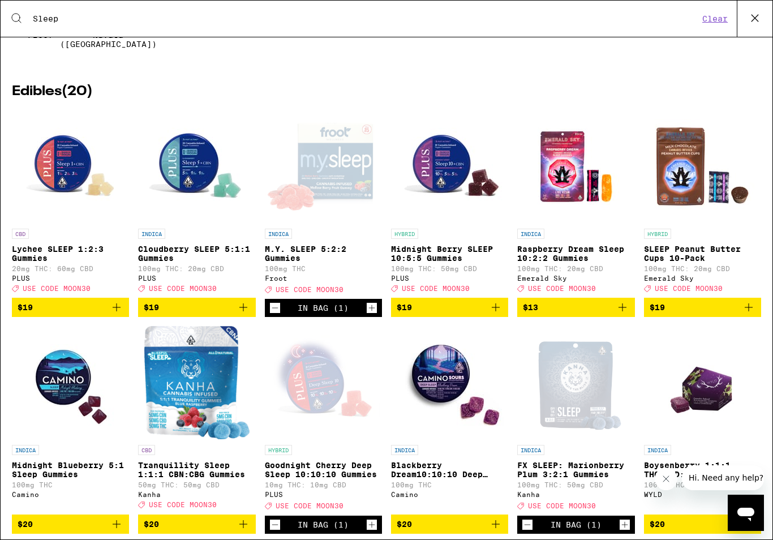
click at [276, 315] on icon "Decrement" at bounding box center [275, 308] width 10 height 14
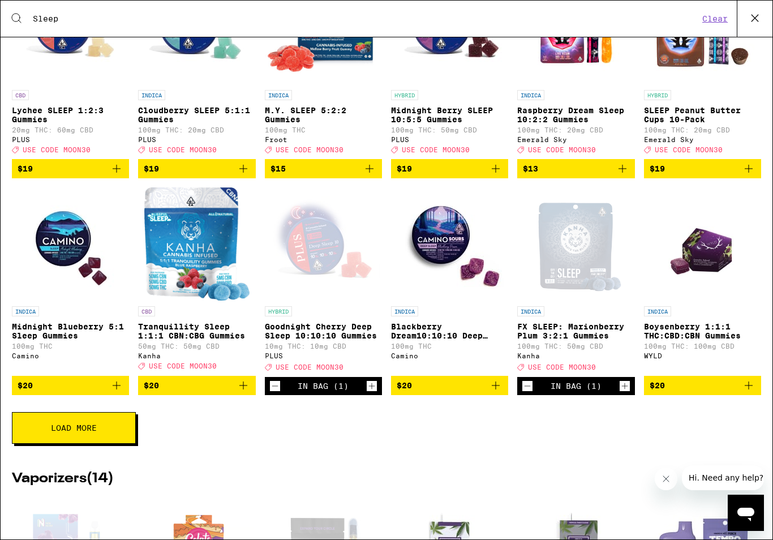
scroll to position [287, 0]
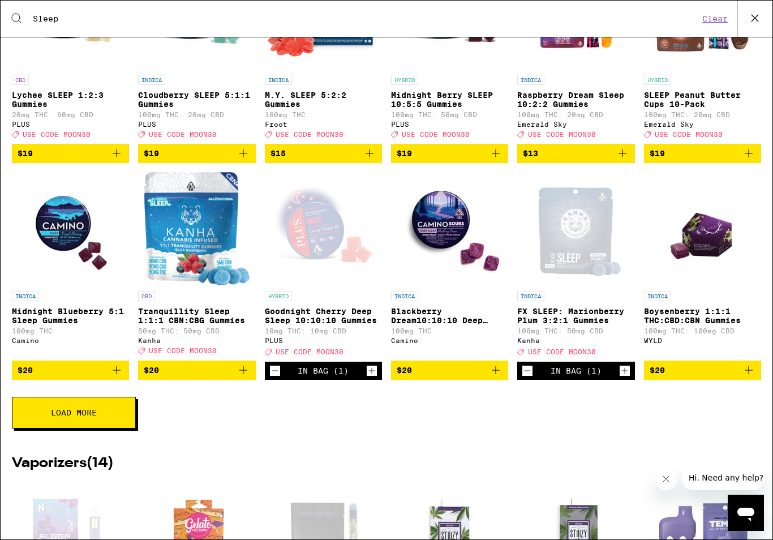
click at [109, 418] on button "Load More" at bounding box center [74, 413] width 124 height 32
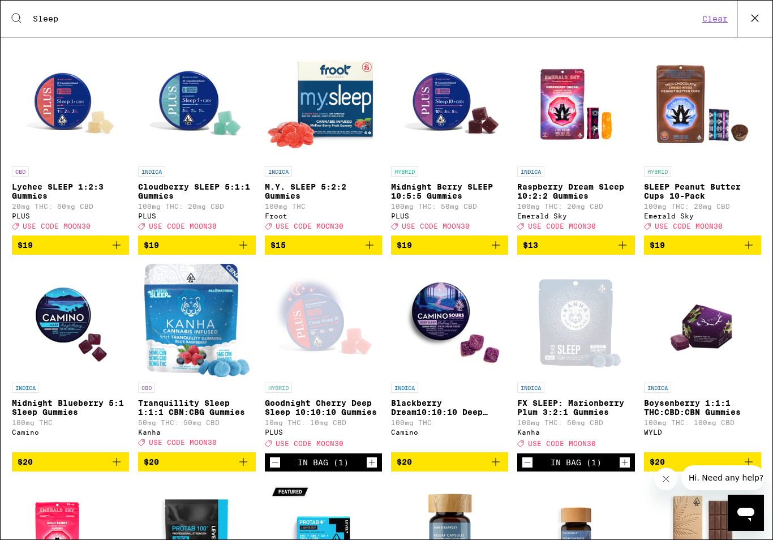
scroll to position [196, 0]
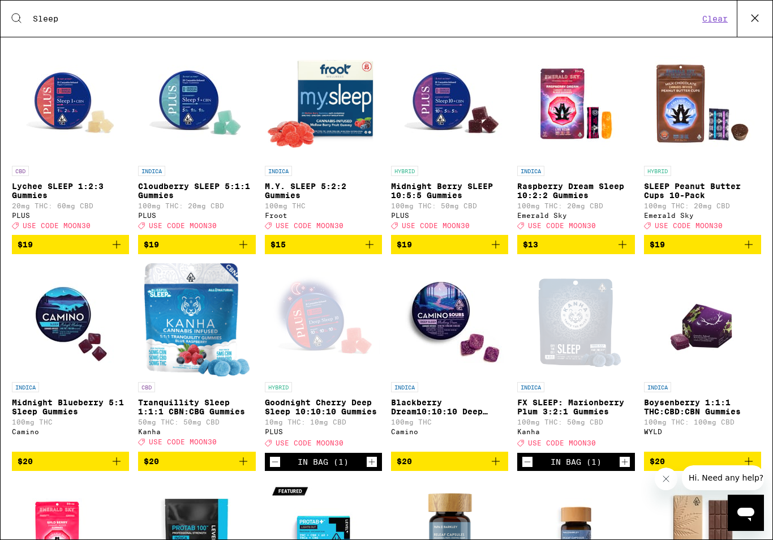
click at [582, 330] on div "Open page for FX SLEEP: Marionberry Plum 3:2:1 Gummies from Kanha" at bounding box center [576, 319] width 94 height 113
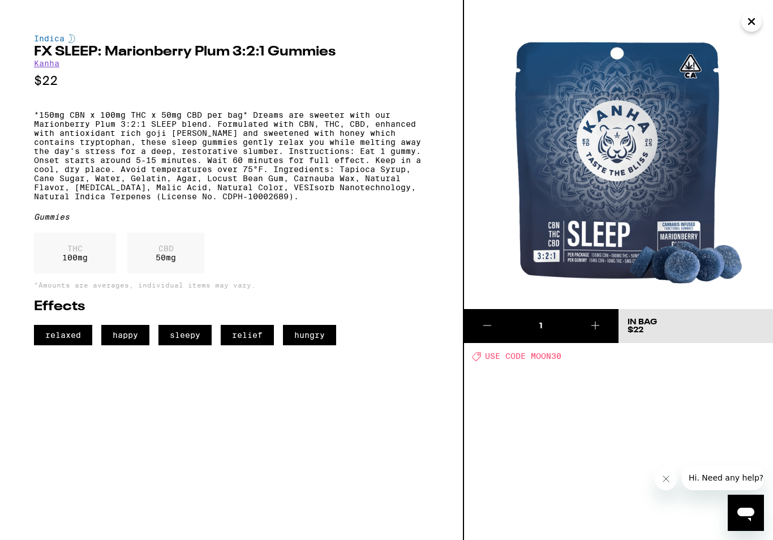
click at [755, 22] on button "Close" at bounding box center [751, 21] width 20 height 20
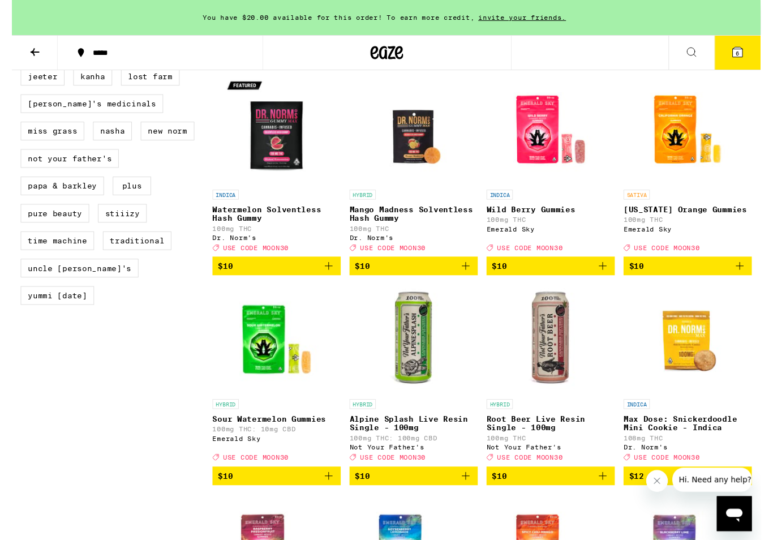
scroll to position [1021, 0]
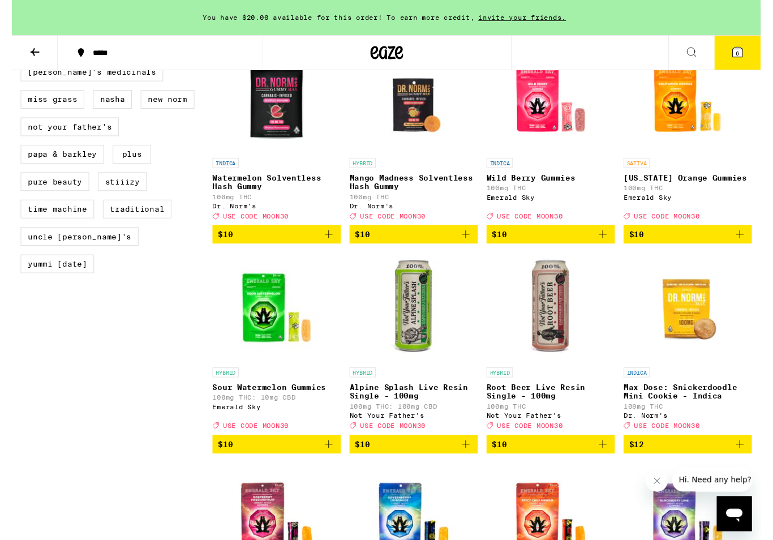
click at [333, 248] on icon "Add to bag" at bounding box center [327, 242] width 14 height 14
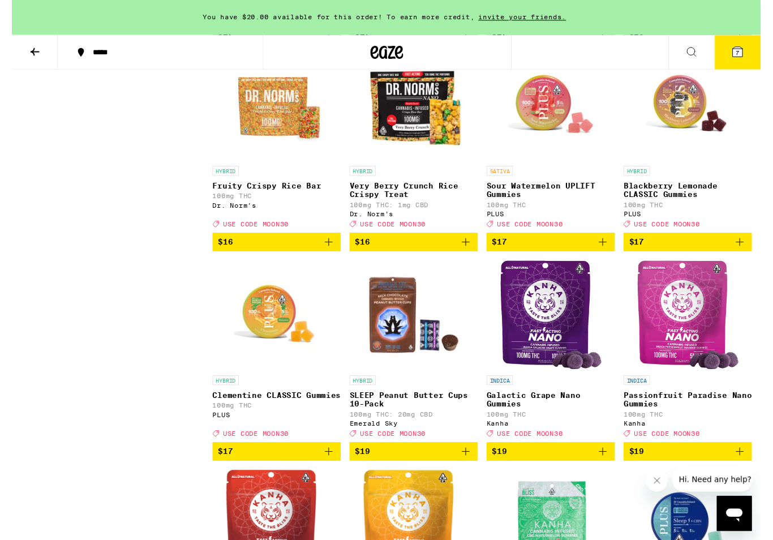
scroll to position [2512, 0]
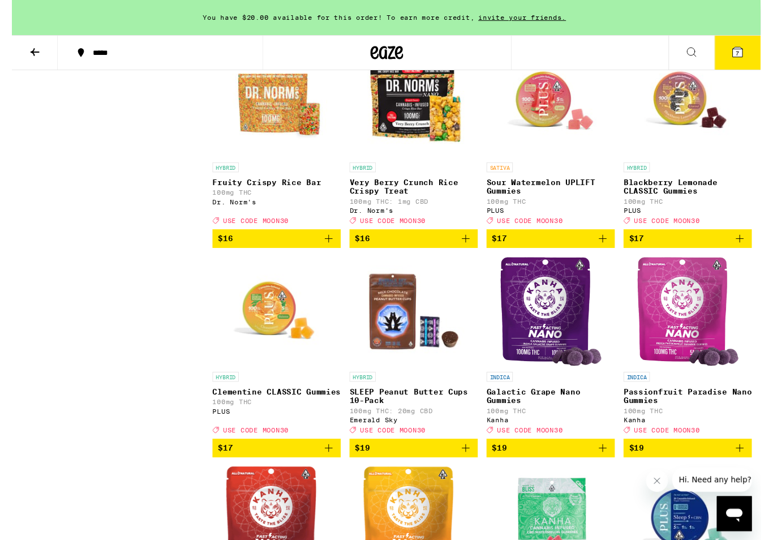
click at [684, 162] on img "Open page for Blackberry Lemonade CLASSIC Gummies from PLUS" at bounding box center [697, 105] width 113 height 113
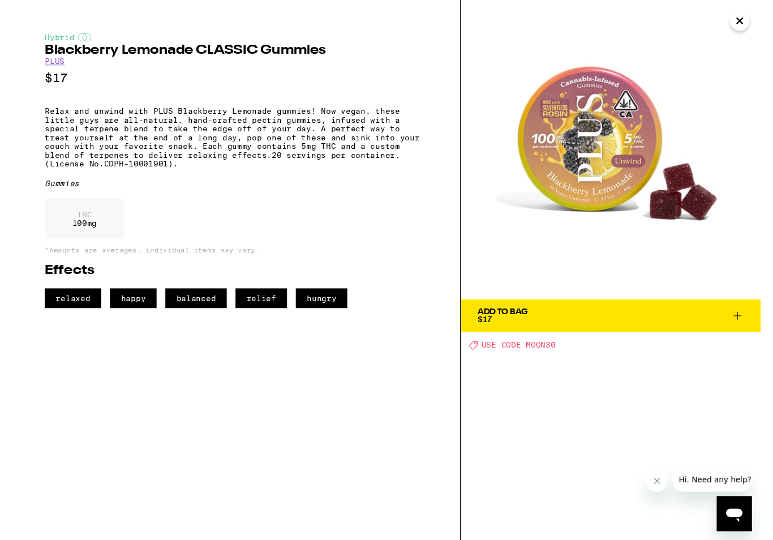
click at [755, 29] on button "Close" at bounding box center [751, 21] width 20 height 20
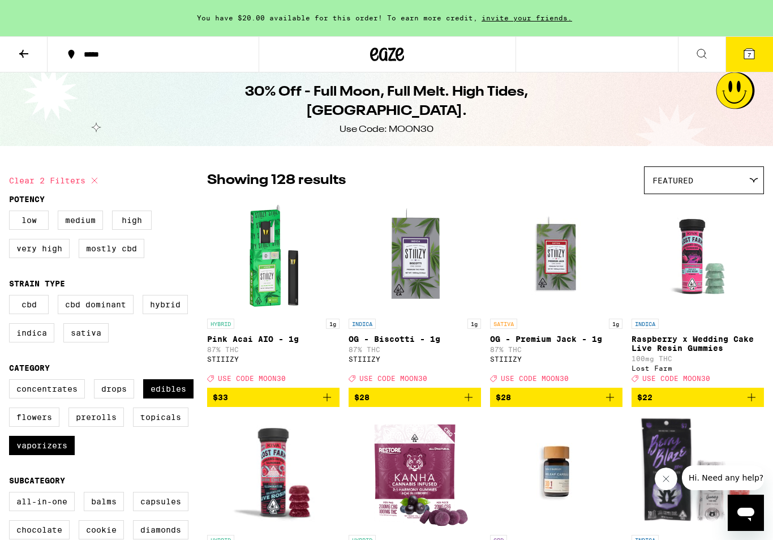
click at [703, 48] on icon at bounding box center [702, 54] width 14 height 14
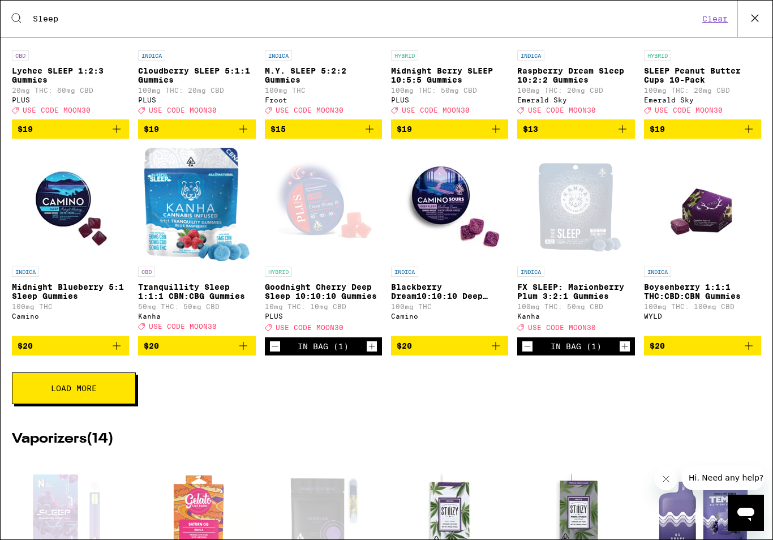
scroll to position [314, 0]
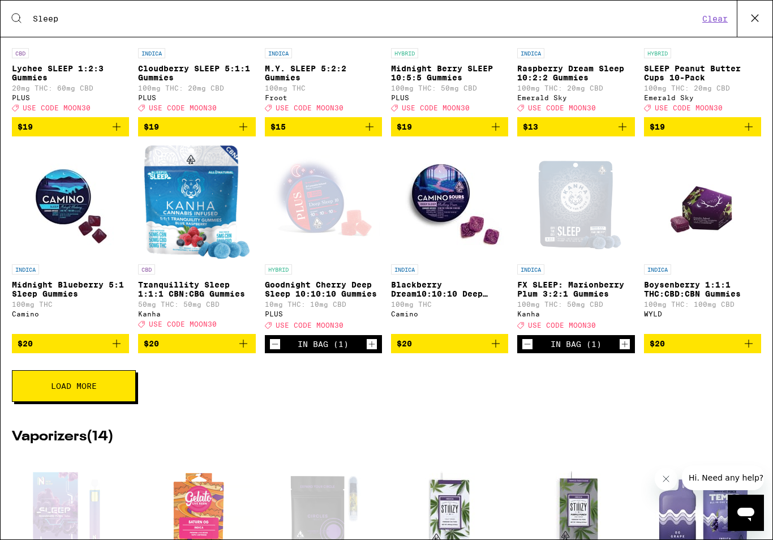
click at [93, 390] on span "Load More" at bounding box center [74, 386] width 46 height 8
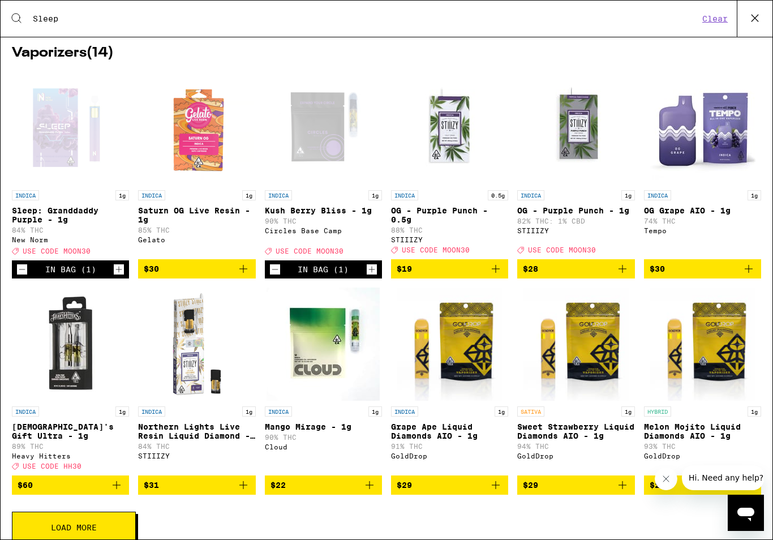
scroll to position [1070, 0]
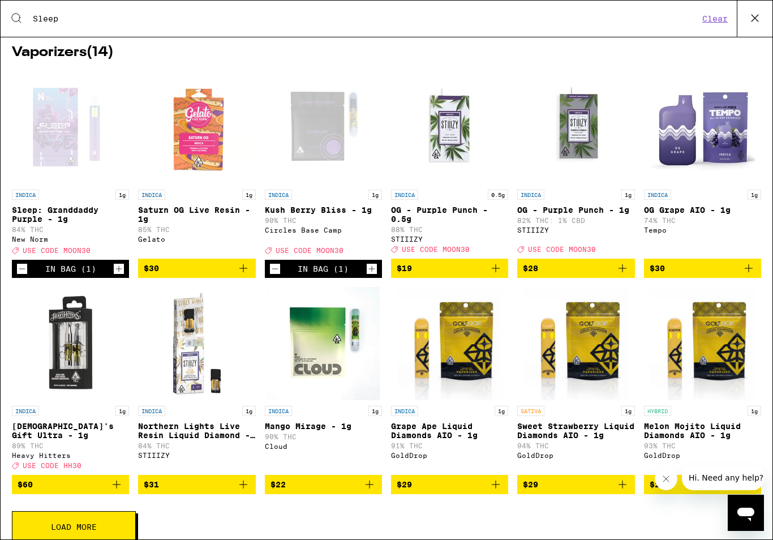
click at [334, 382] on img "Open page for Mango Mirage - 1g from Cloud" at bounding box center [322, 343] width 113 height 113
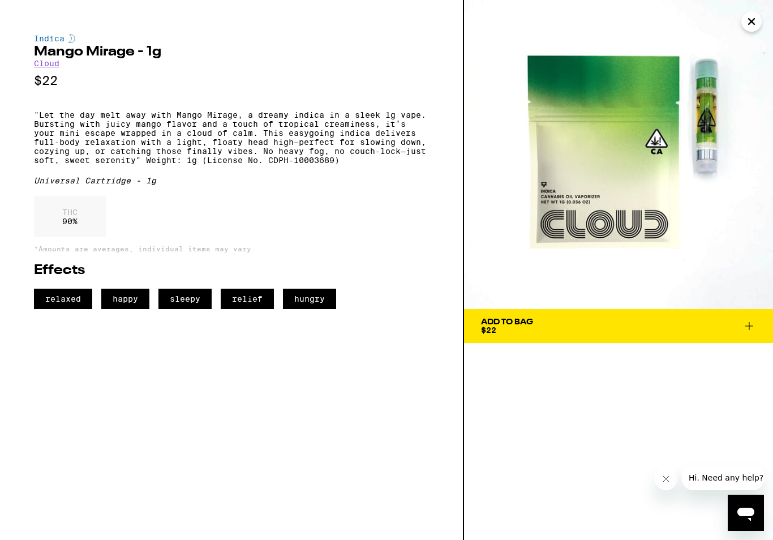
click at [754, 24] on button "Close" at bounding box center [751, 21] width 20 height 20
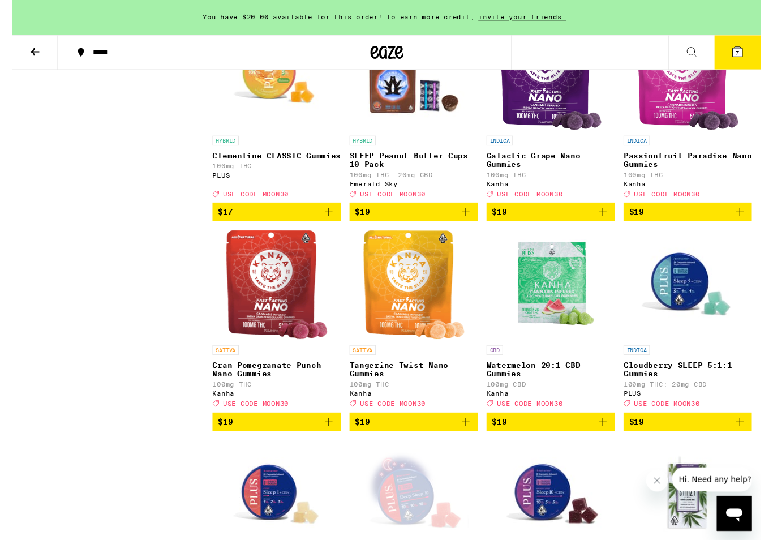
scroll to position [2759, 0]
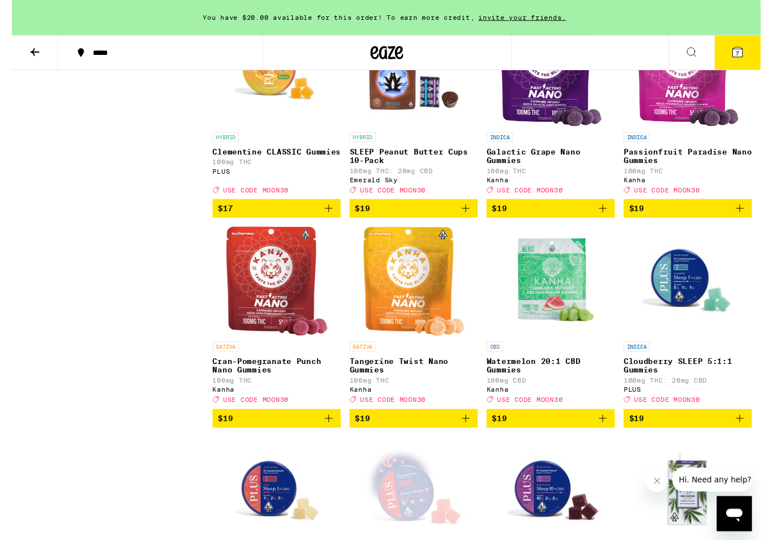
click at [549, 131] on img "Open page for Galactic Grape Nano Gummies from Kanha" at bounding box center [556, 74] width 105 height 113
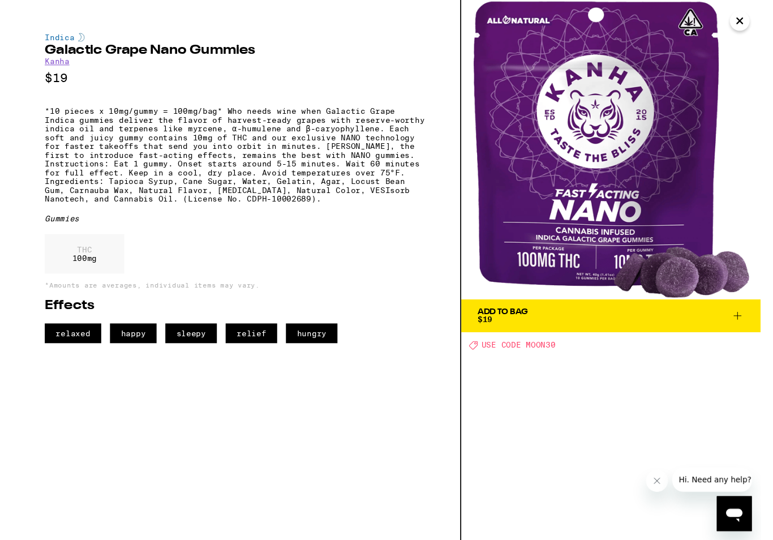
click at [751, 25] on icon "Close" at bounding box center [752, 21] width 14 height 17
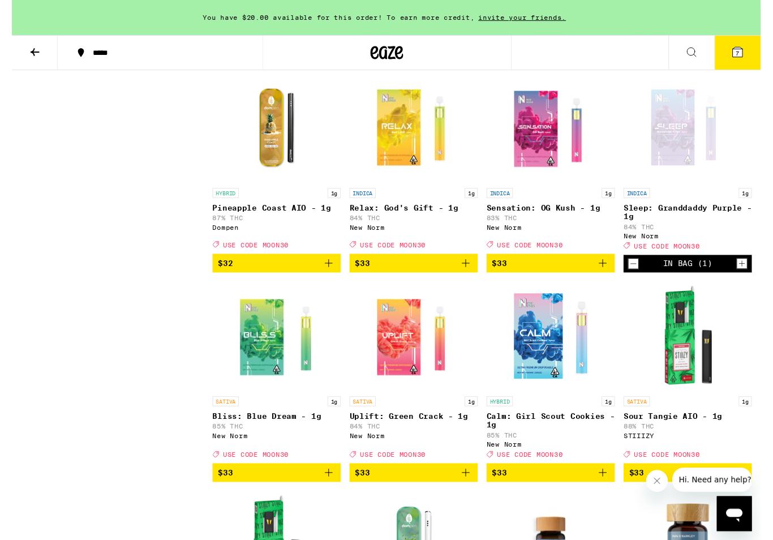
scroll to position [6352, 0]
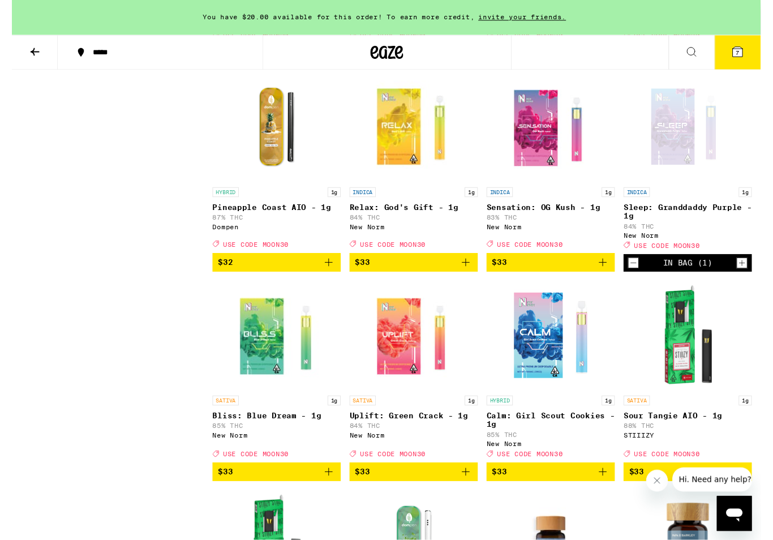
click at [545, 188] on img "Open page for Sensation: OG Kush - 1g from New Norm" at bounding box center [556, 131] width 113 height 113
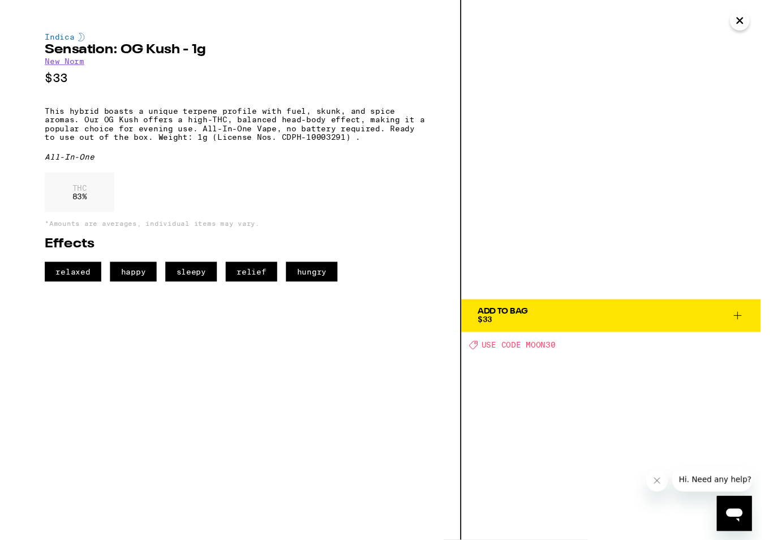
scroll to position [6353, 0]
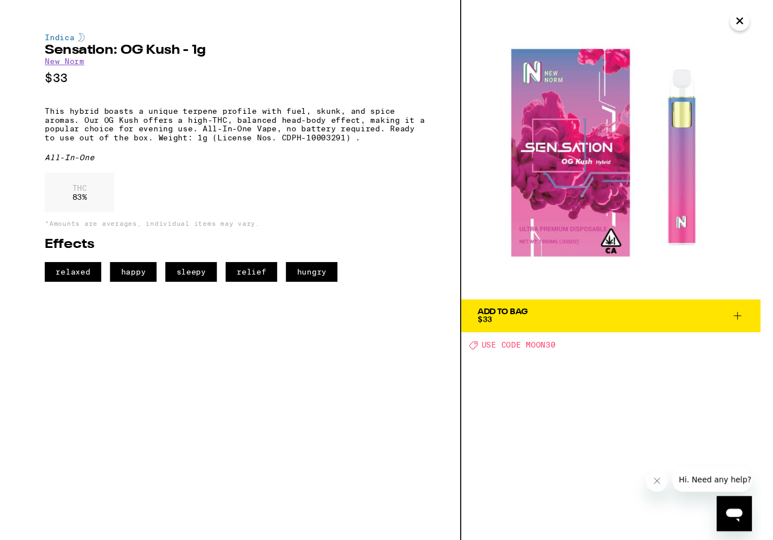
click at [750, 23] on icon "Close" at bounding box center [752, 21] width 14 height 17
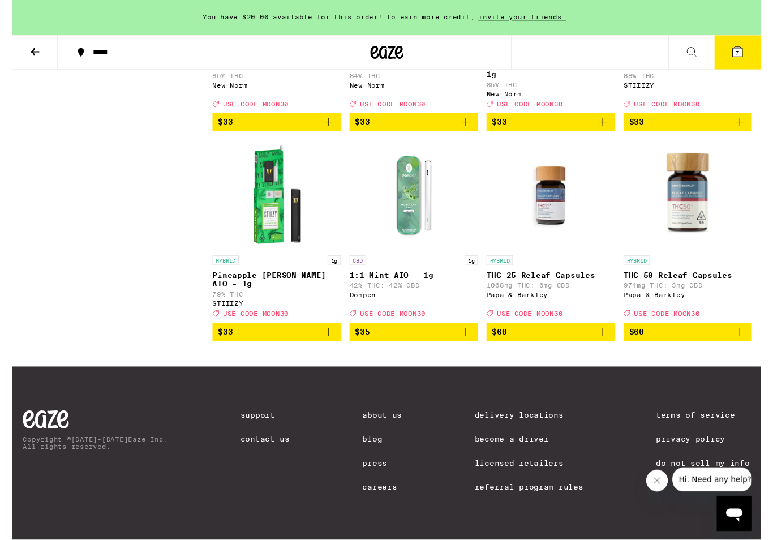
scroll to position [6959, 0]
click at [409, 222] on img "Open page for 1:1 Mint AIO - 1g from Dompen" at bounding box center [414, 201] width 113 height 113
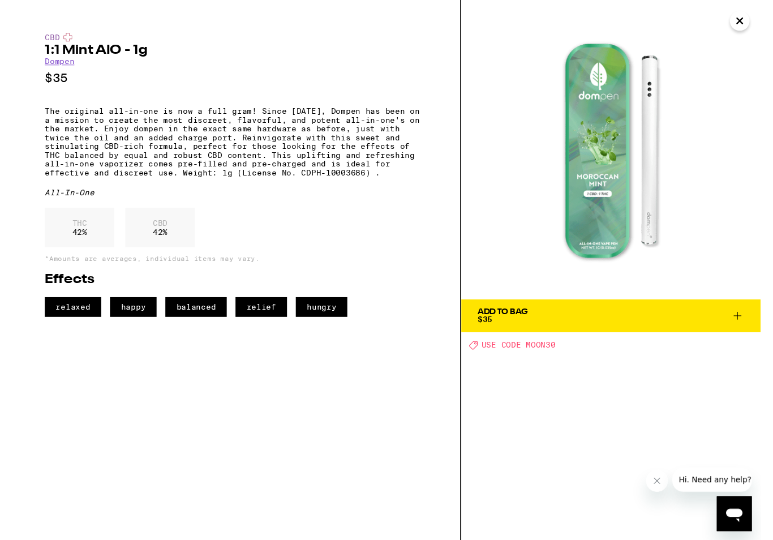
click at [753, 20] on icon "Close" at bounding box center [752, 21] width 14 height 17
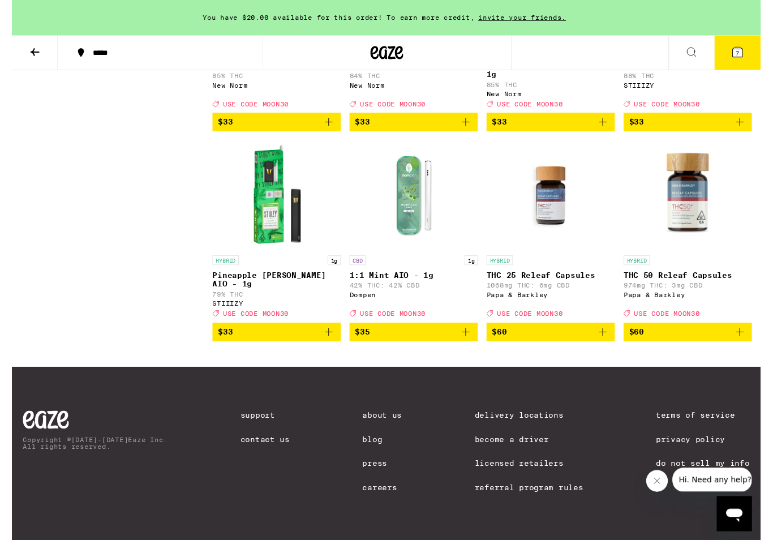
click at [478, 352] on button "$35" at bounding box center [415, 342] width 132 height 19
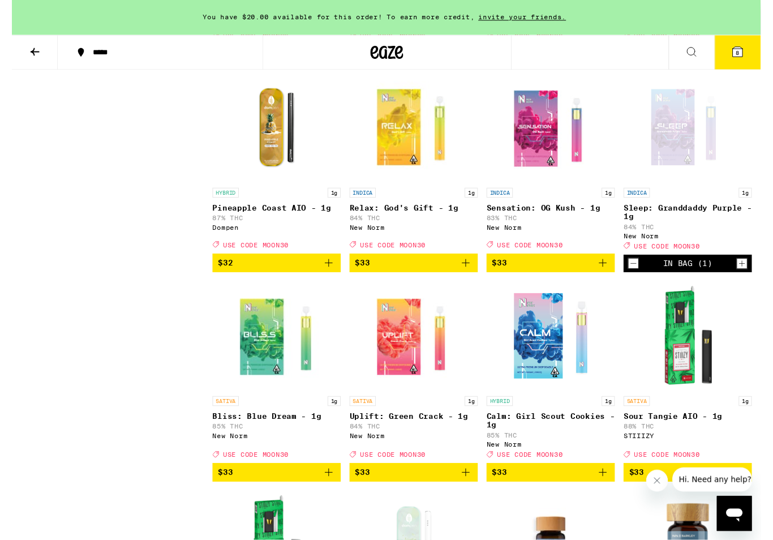
scroll to position [6353, 0]
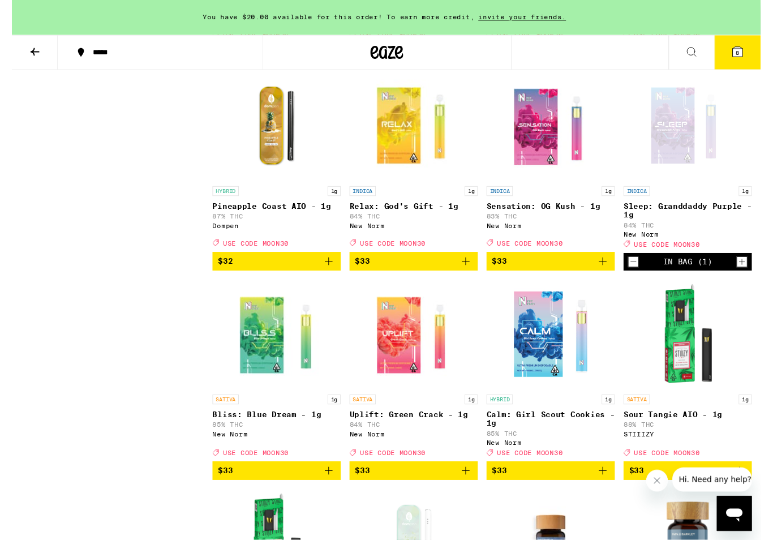
click at [470, 62] on icon "Add to bag" at bounding box center [469, 55] width 14 height 14
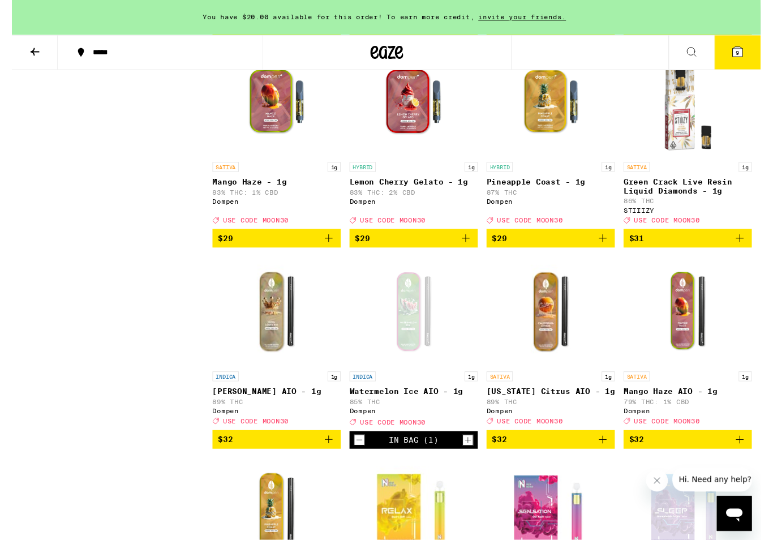
scroll to position [5956, 0]
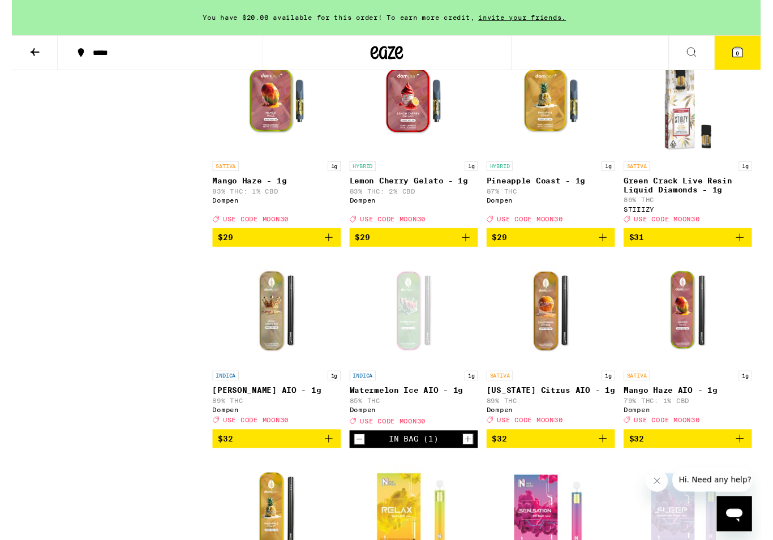
click at [436, 161] on img "Open page for Lemon Cherry Gelato - 1g from Dompen" at bounding box center [414, 104] width 113 height 113
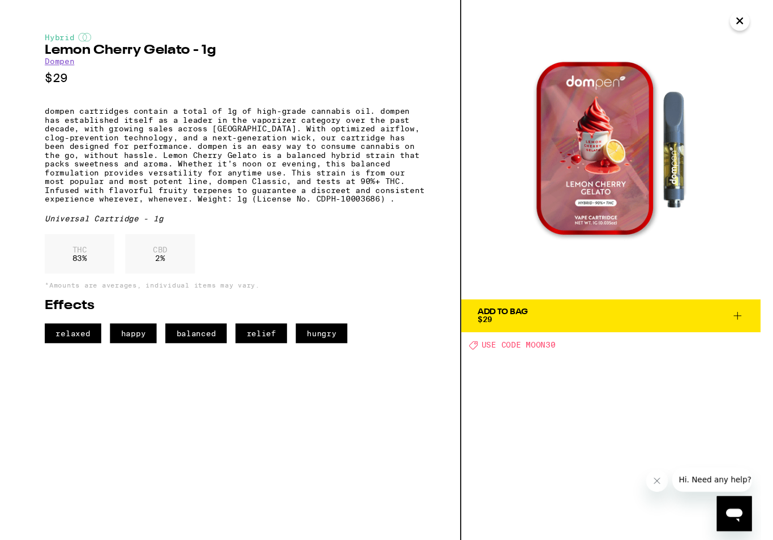
click at [754, 16] on button "Close" at bounding box center [751, 21] width 20 height 20
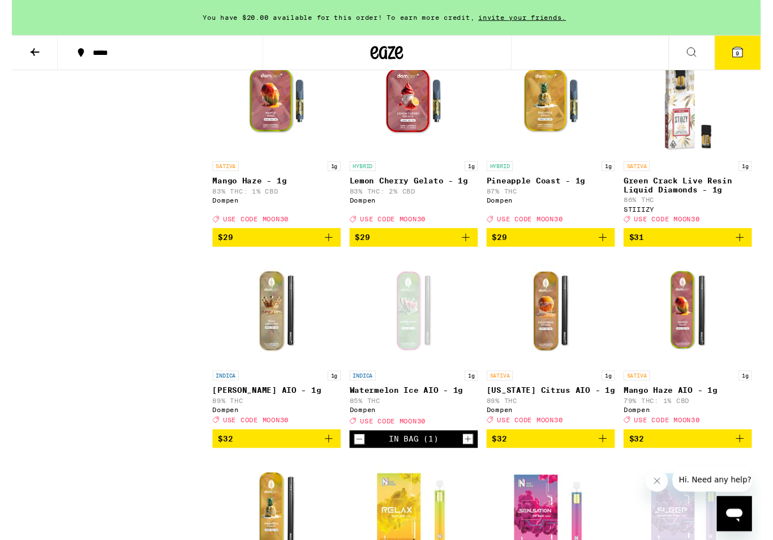
click at [276, 161] on img "Open page for Mango Haze - 1g from Dompen" at bounding box center [273, 104] width 113 height 113
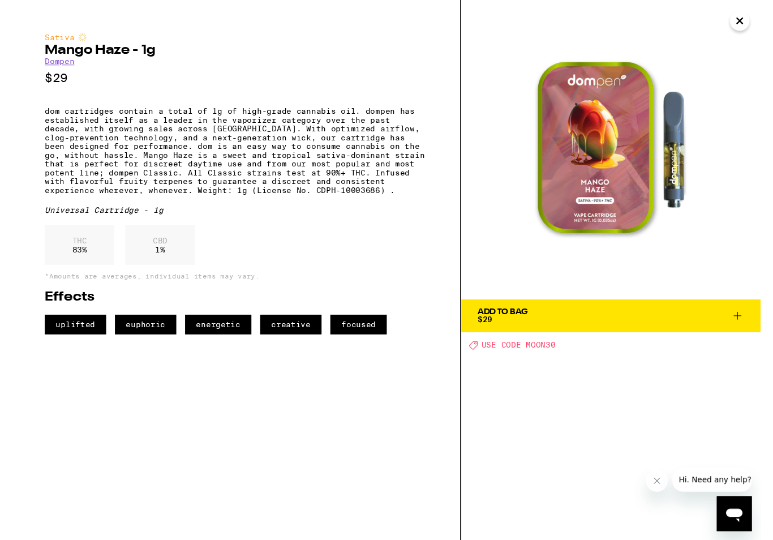
click at [754, 28] on button "Close" at bounding box center [751, 21] width 20 height 20
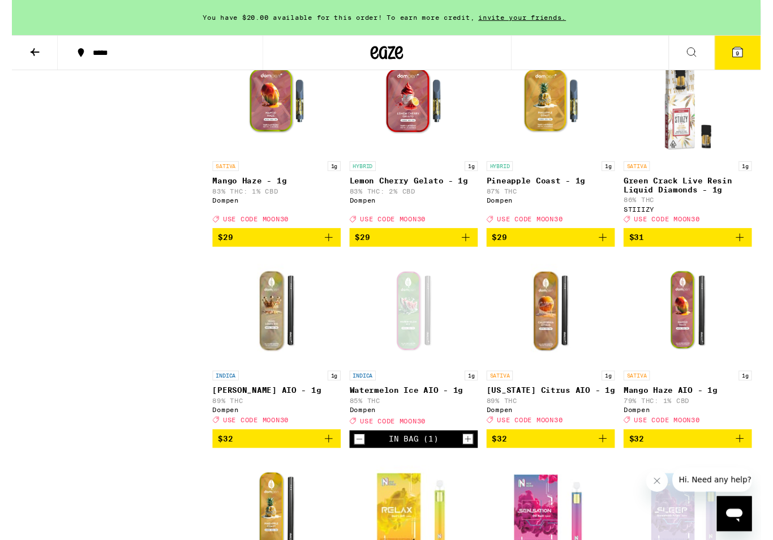
click at [564, 161] on img "Open page for Pineapple Coast - 1g from Dompen" at bounding box center [556, 104] width 113 height 113
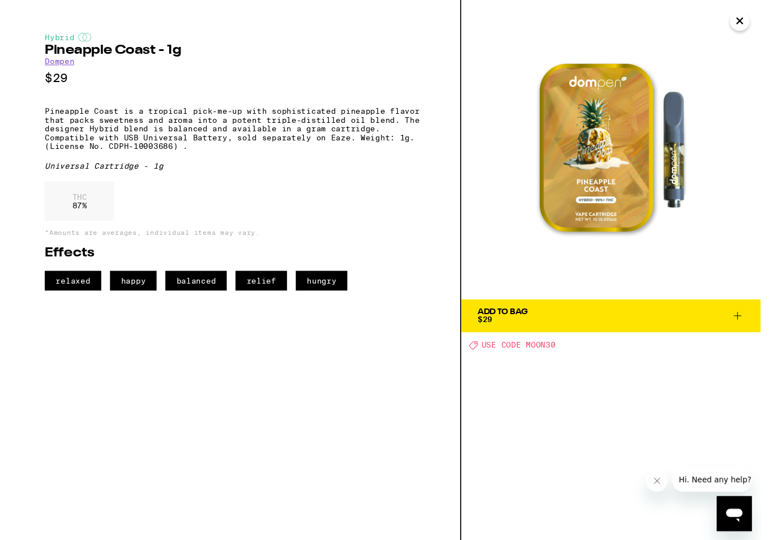
click at [758, 19] on button "Close" at bounding box center [751, 21] width 20 height 20
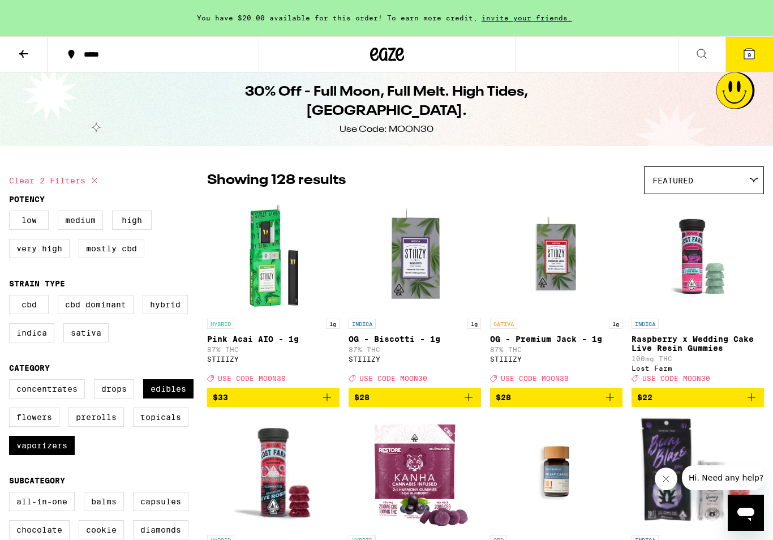
click at [749, 50] on icon at bounding box center [749, 54] width 10 height 10
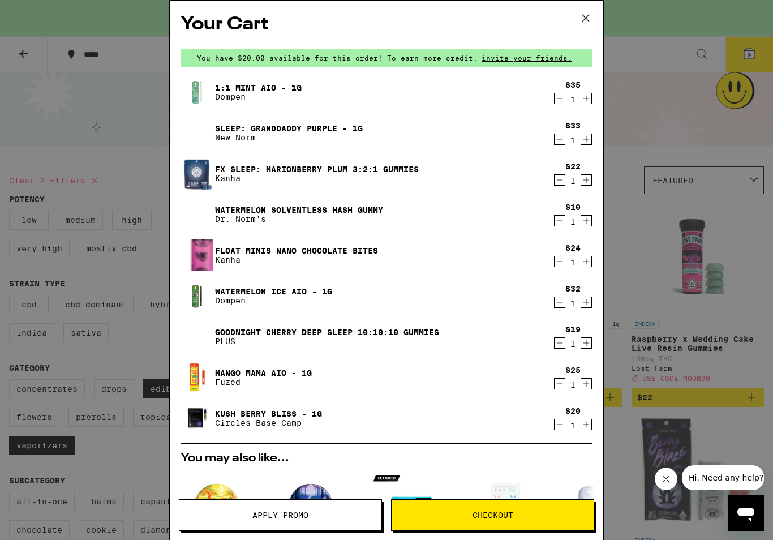
click at [559, 97] on icon "Decrement" at bounding box center [559, 99] width 10 height 14
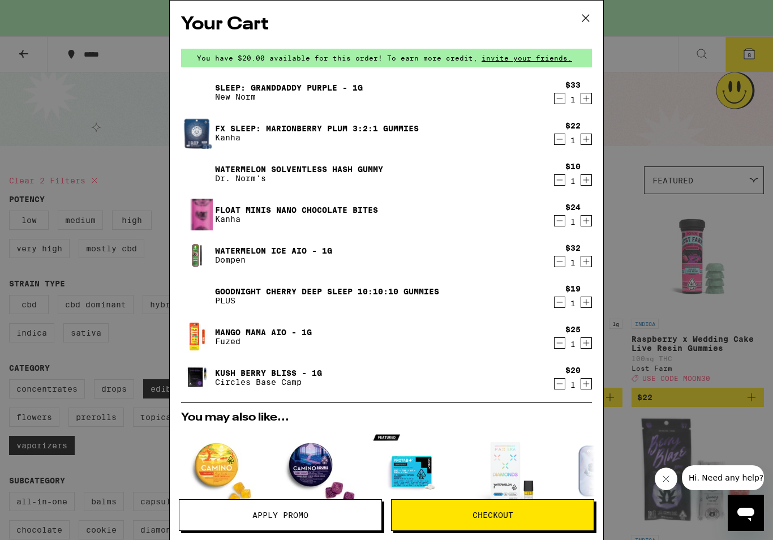
click at [560, 339] on icon "Decrement" at bounding box center [559, 343] width 10 height 14
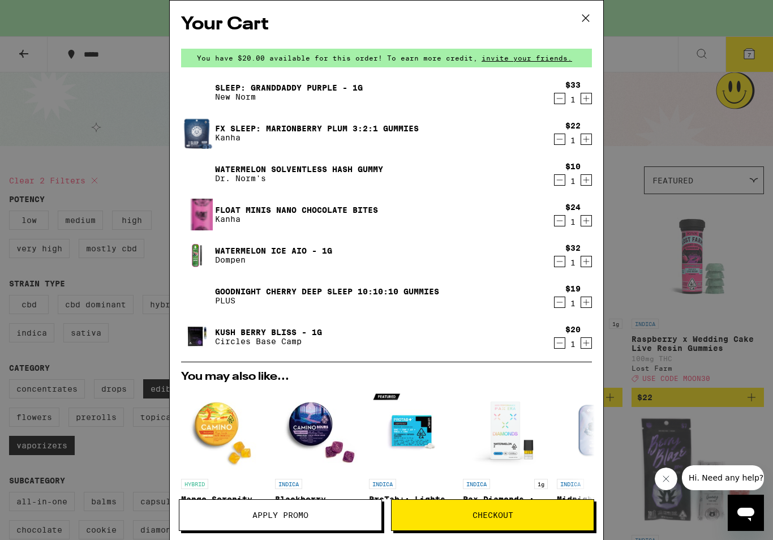
click at [560, 262] on icon "Decrement" at bounding box center [559, 262] width 10 height 14
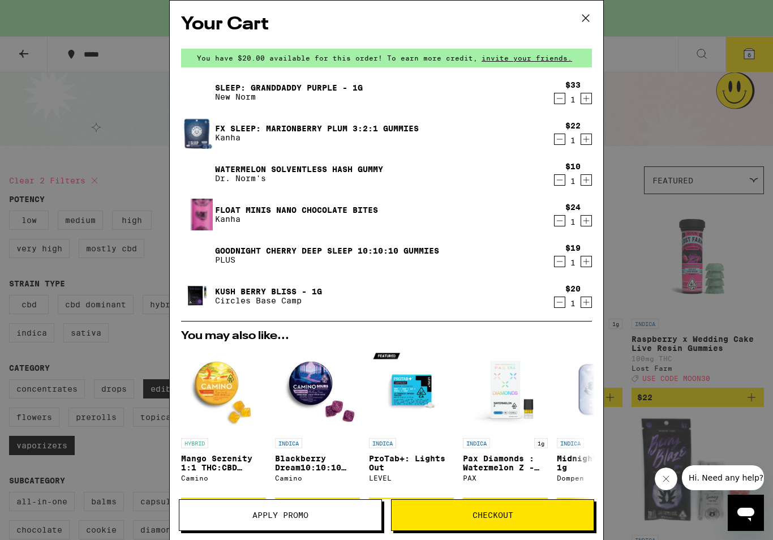
click at [588, 20] on icon at bounding box center [585, 18] width 17 height 17
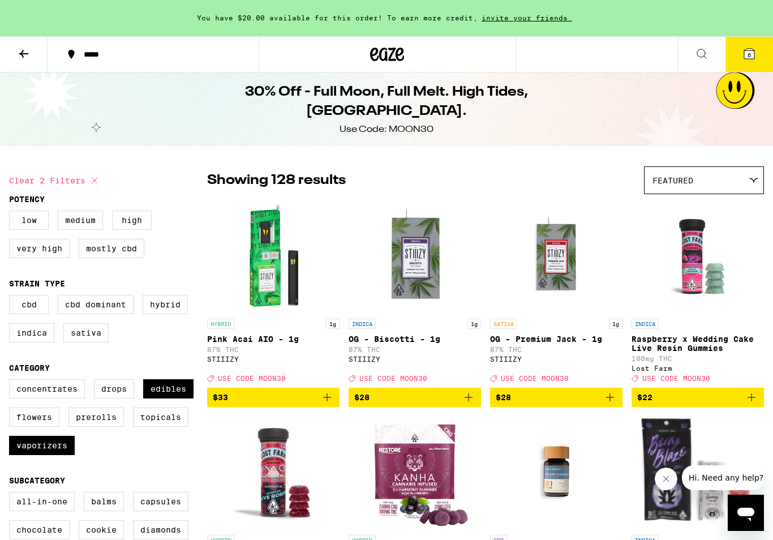
click at [393, 49] on icon at bounding box center [387, 55] width 17 height 14
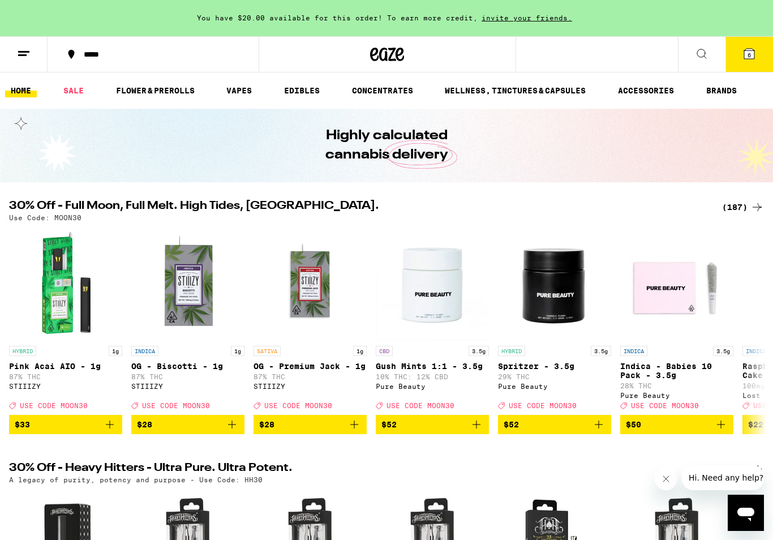
click at [735, 209] on div "(187)" at bounding box center [743, 207] width 42 height 14
click at [749, 203] on div "(187)" at bounding box center [743, 207] width 42 height 14
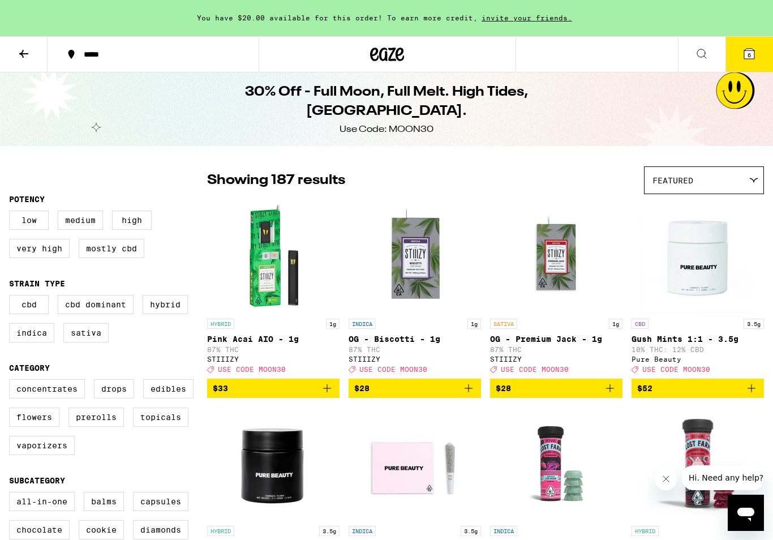
click at [172, 398] on label "Edibles" at bounding box center [168, 388] width 50 height 19
click at [12, 381] on input "Edibles" at bounding box center [11, 381] width 1 height 1
checkbox input "true"
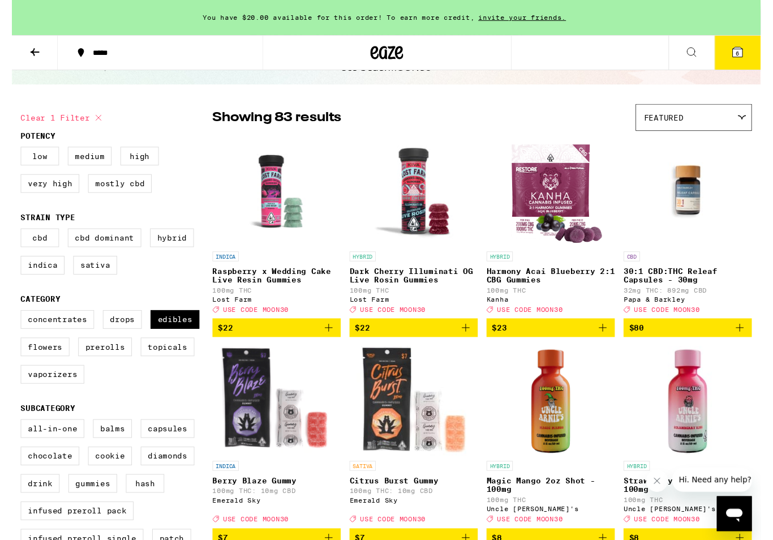
scroll to position [76, 0]
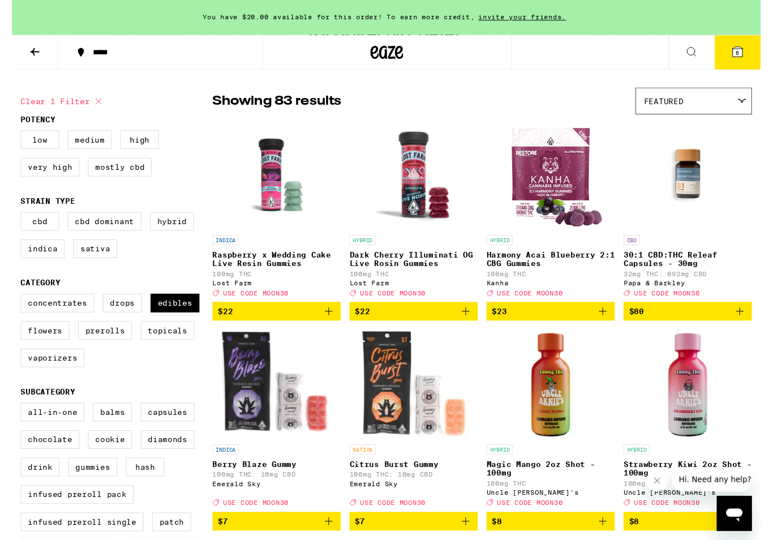
click at [748, 105] on div at bounding box center [752, 104] width 11 height 5
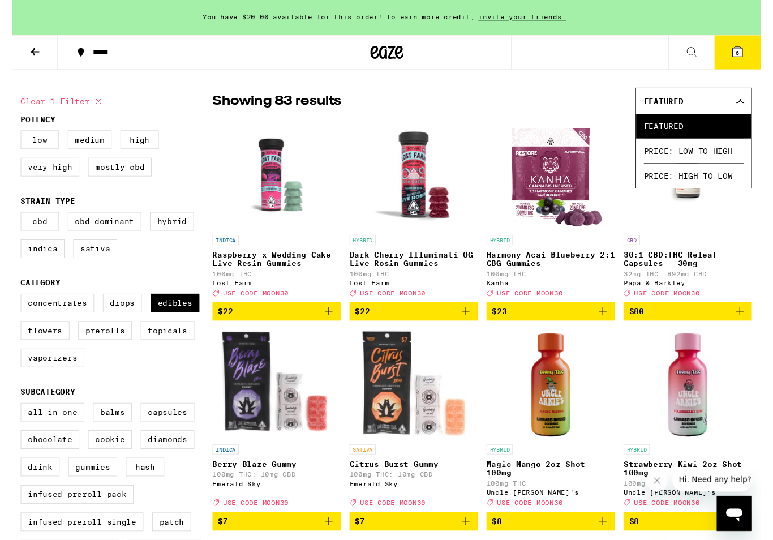
scroll to position [76, 0]
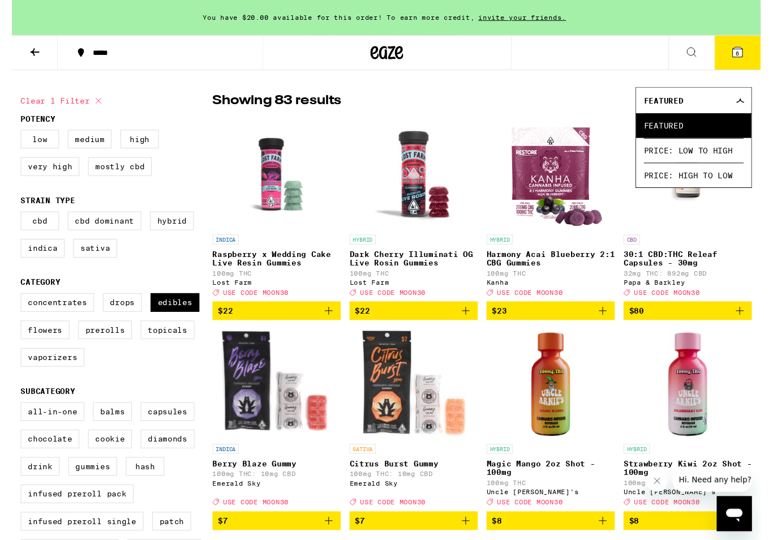
click at [734, 157] on span "Price: Low to High" at bounding box center [703, 155] width 103 height 25
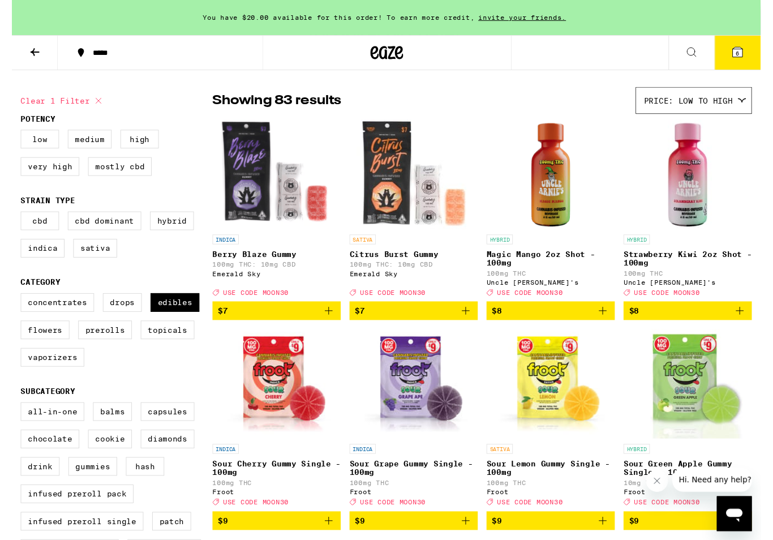
click at [243, 169] on img "Open page for Berry Blaze Gummy from Emerald Sky" at bounding box center [273, 179] width 121 height 113
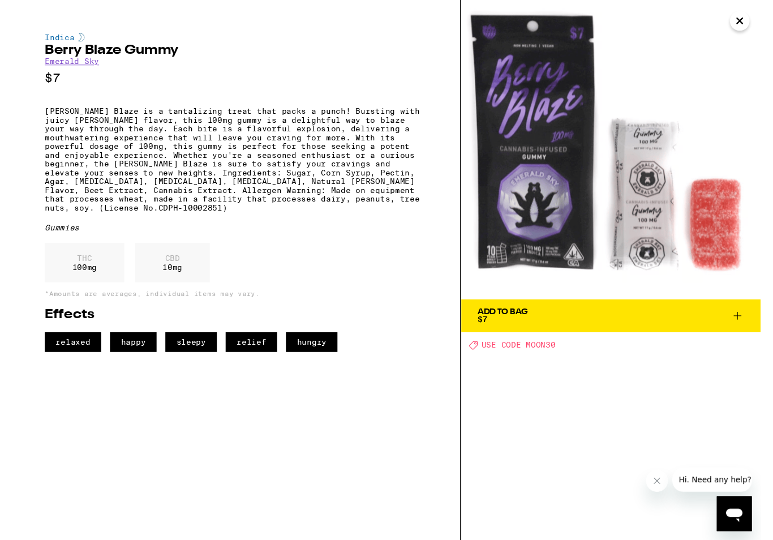
click at [749, 19] on icon "Close" at bounding box center [752, 21] width 14 height 17
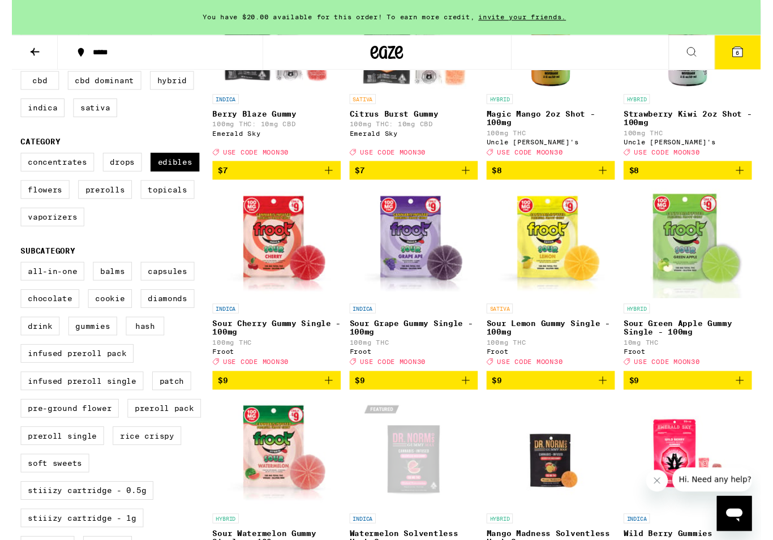
scroll to position [222, 0]
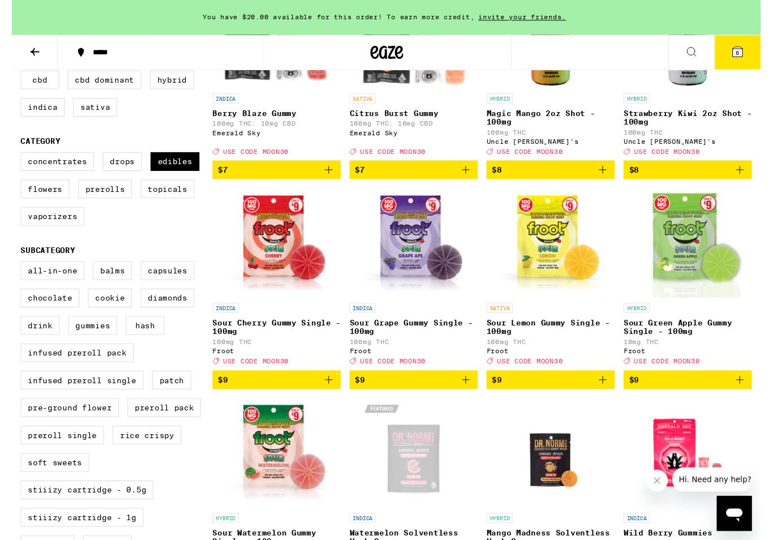
click at [418, 269] on img "Open page for Sour Grape Gummy Single - 100mg from Froot" at bounding box center [415, 250] width 132 height 113
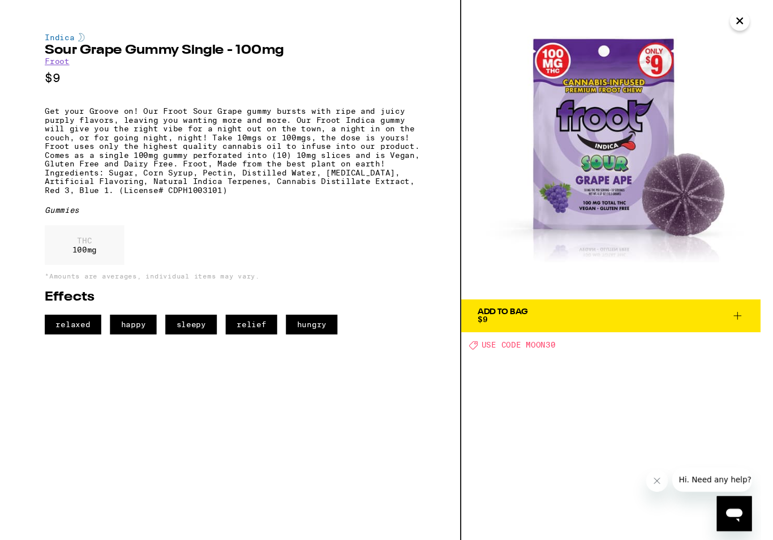
click at [755, 326] on icon at bounding box center [749, 326] width 14 height 14
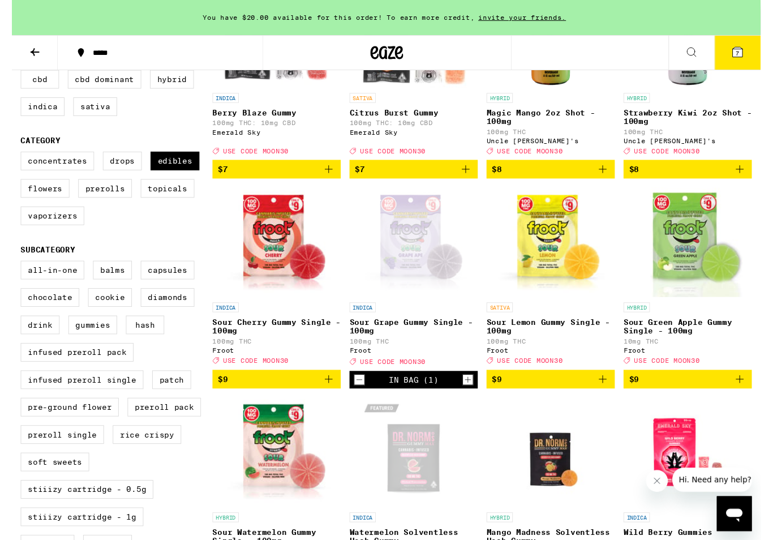
click at [699, 253] on img "Open page for Sour Green Apple Gummy Single - 100mg from Froot" at bounding box center [697, 250] width 113 height 113
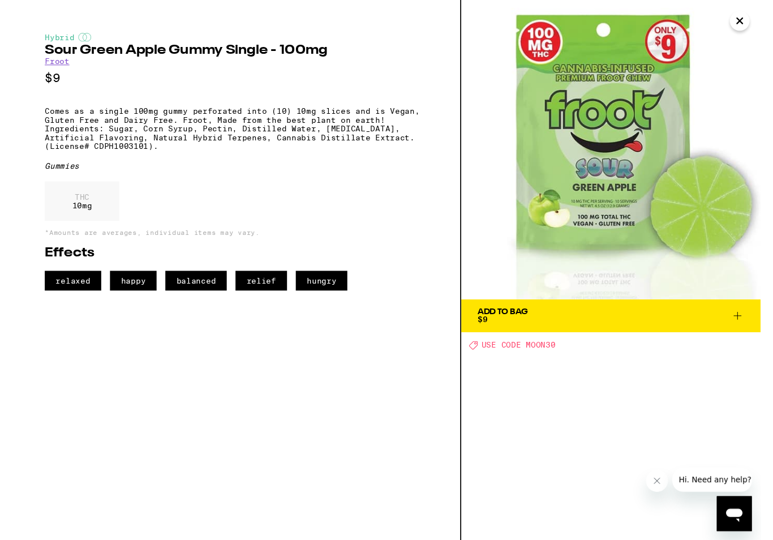
click at [755, 16] on button "Close" at bounding box center [751, 21] width 20 height 20
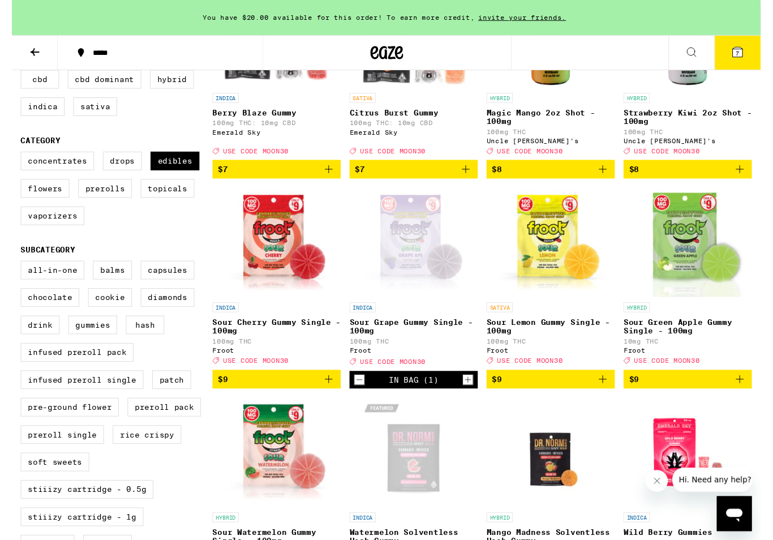
click at [416, 249] on div "Open page for Sour Grape Gummy Single - 100mg from Froot" at bounding box center [415, 250] width 132 height 113
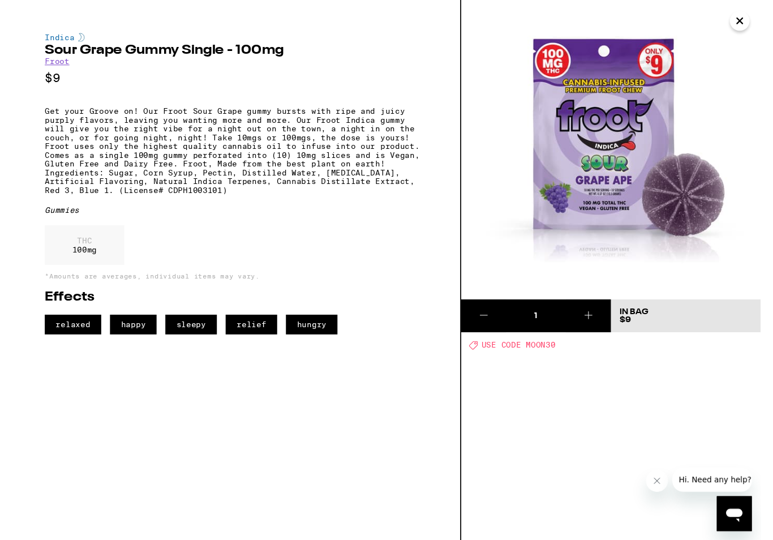
click at [750, 19] on icon "Close" at bounding box center [752, 21] width 14 height 17
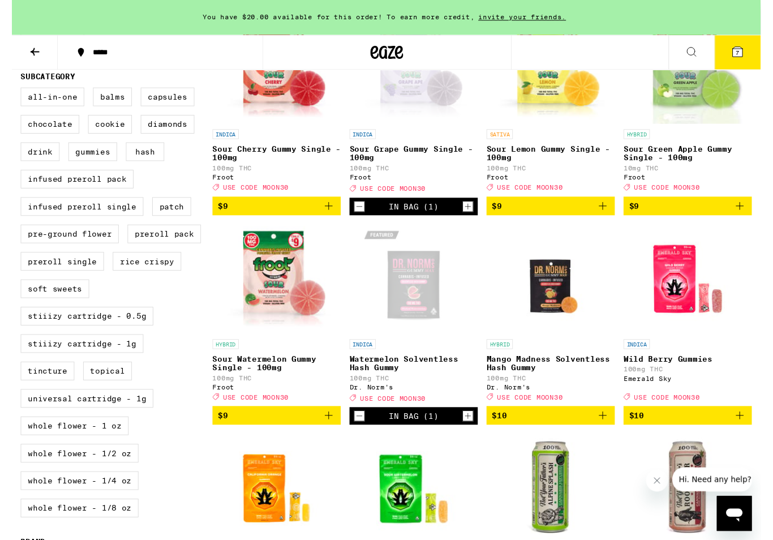
scroll to position [403, 0]
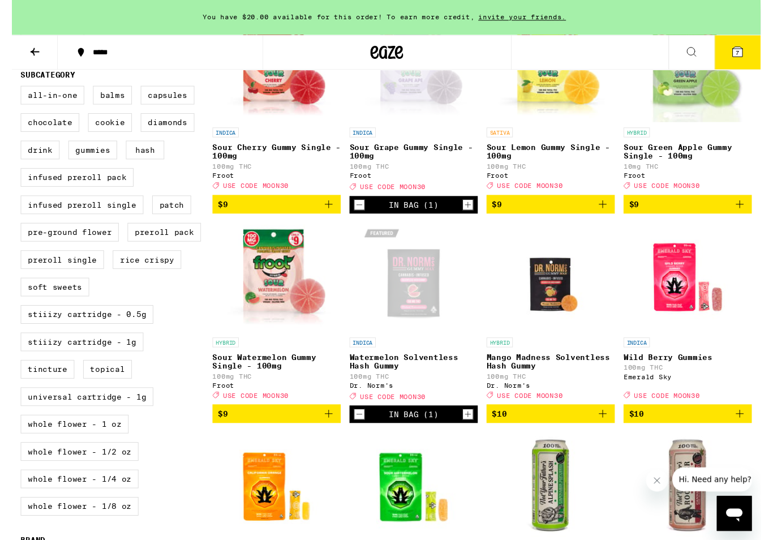
click at [687, 320] on img "Open page for Wild Berry Gummies from Emerald Sky" at bounding box center [697, 286] width 113 height 113
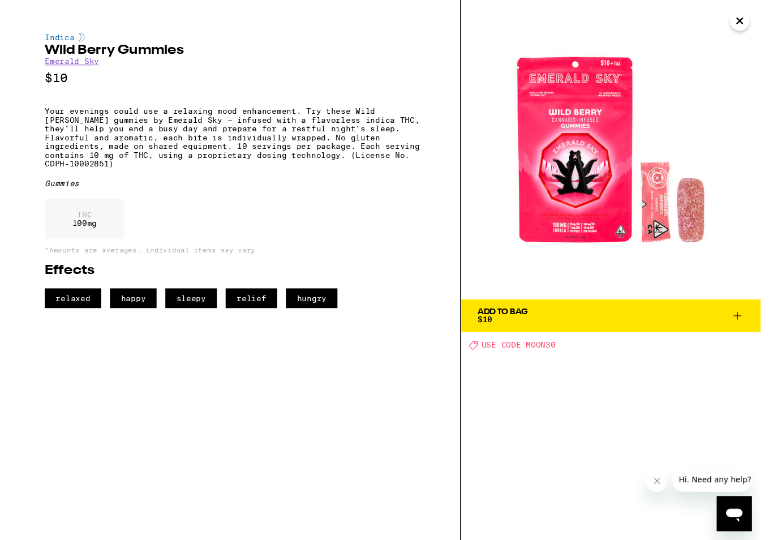
click at [753, 329] on icon at bounding box center [749, 326] width 14 height 14
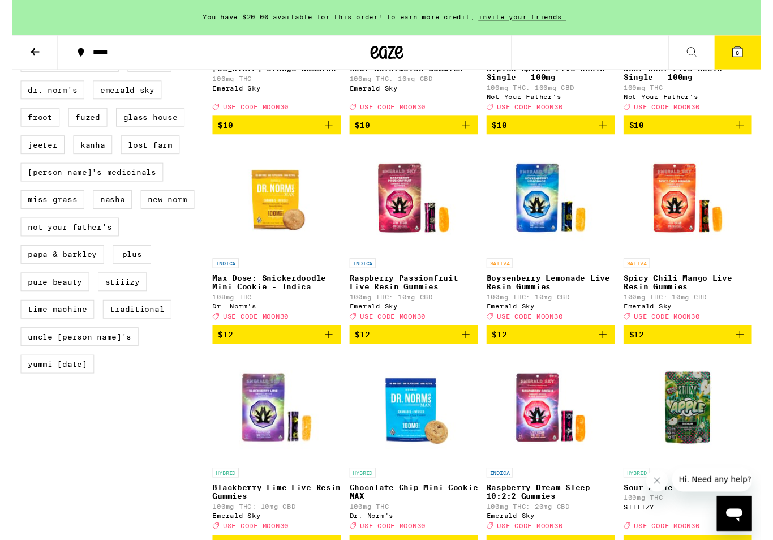
scroll to position [918, 0]
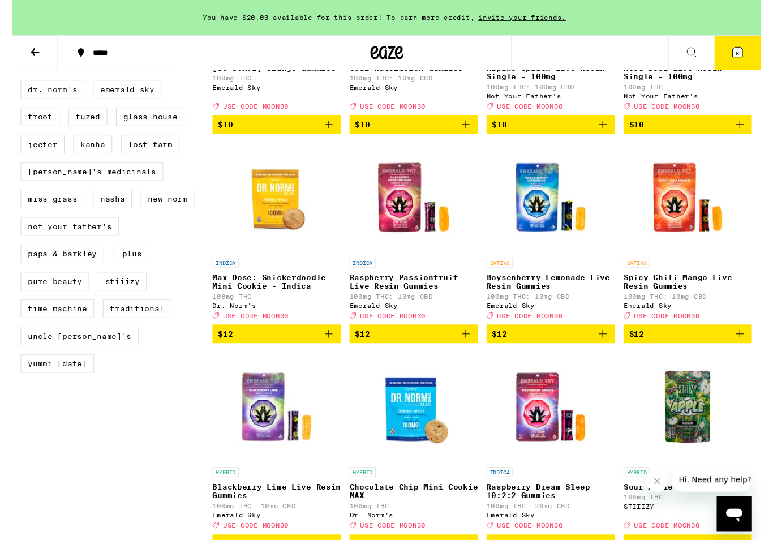
click at [396, 242] on img "Open page for Raspberry Passionfruit Live Resin Gummies from Emerald Sky" at bounding box center [414, 203] width 113 height 113
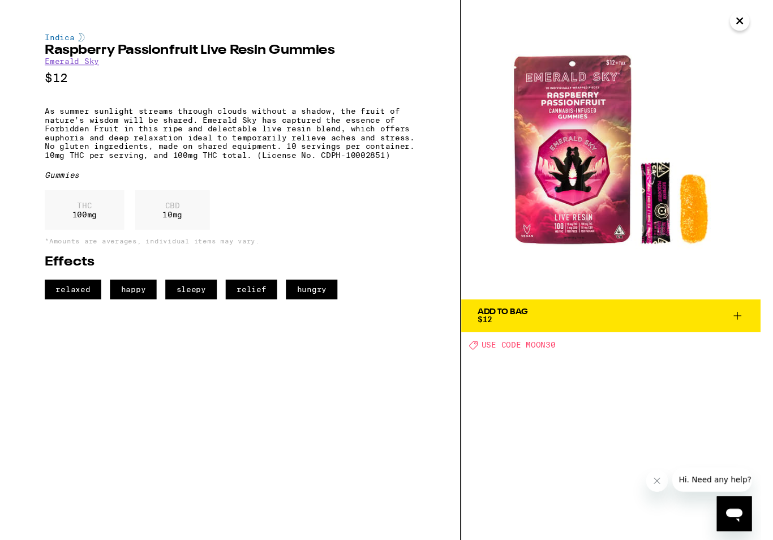
click at [758, 24] on button "Close" at bounding box center [751, 21] width 20 height 20
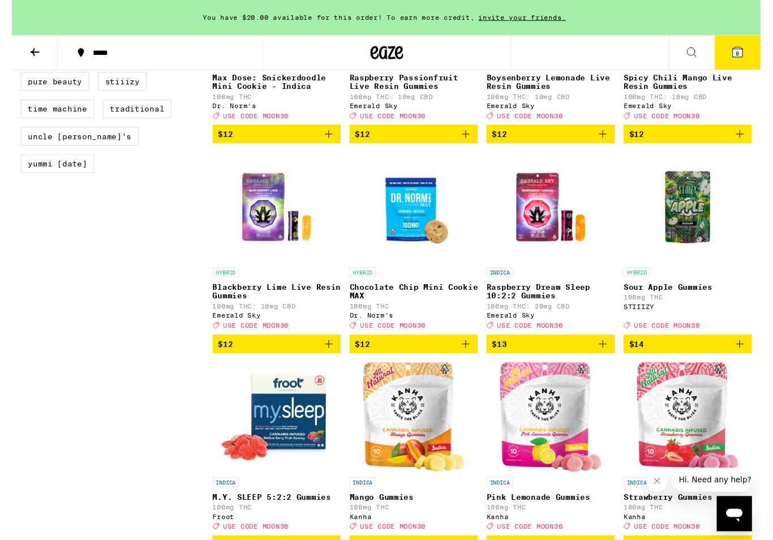
scroll to position [1128, 0]
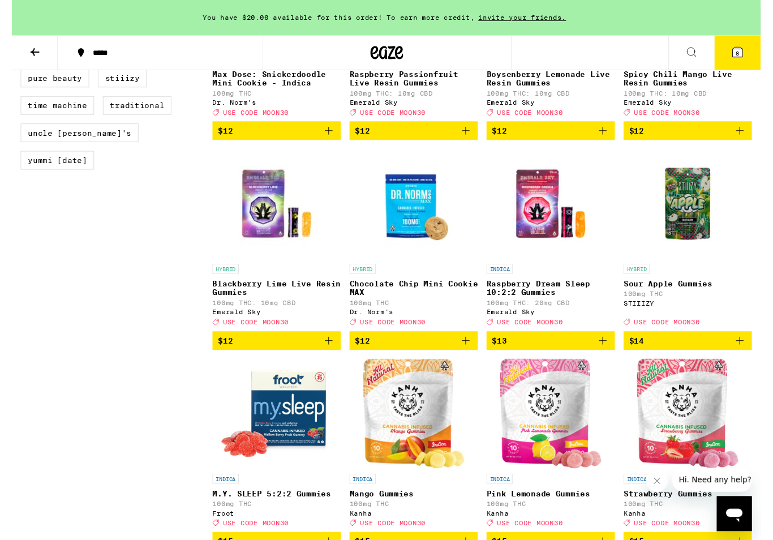
click at [547, 262] on img "Open page for Raspberry Dream Sleep 10:2:2 Gummies from Emerald Sky" at bounding box center [556, 209] width 113 height 113
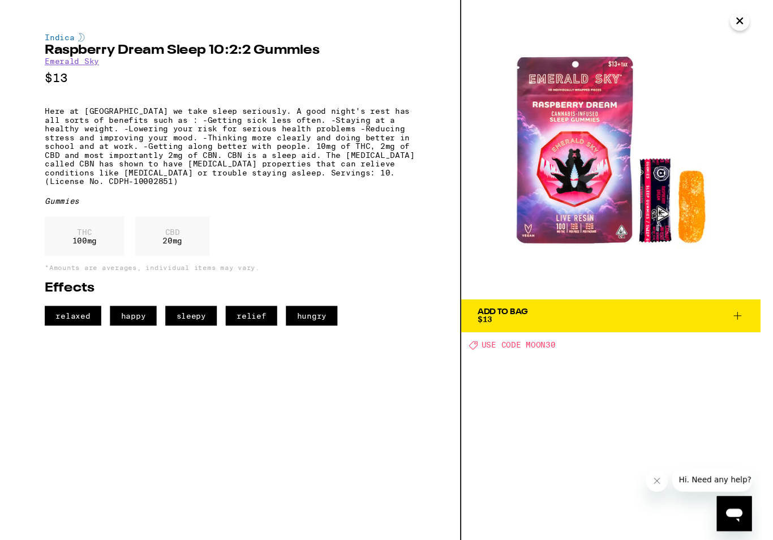
click at [757, 325] on button "Add To Bag $13" at bounding box center [618, 326] width 309 height 34
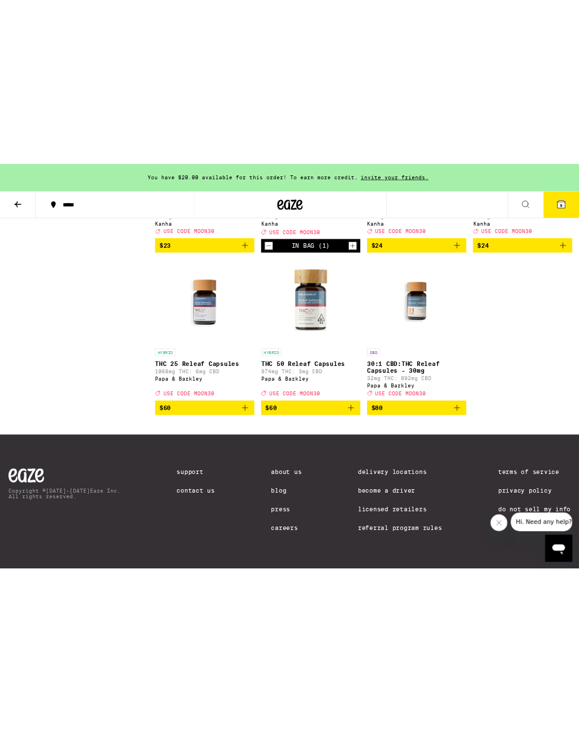
scroll to position [5953, 0]
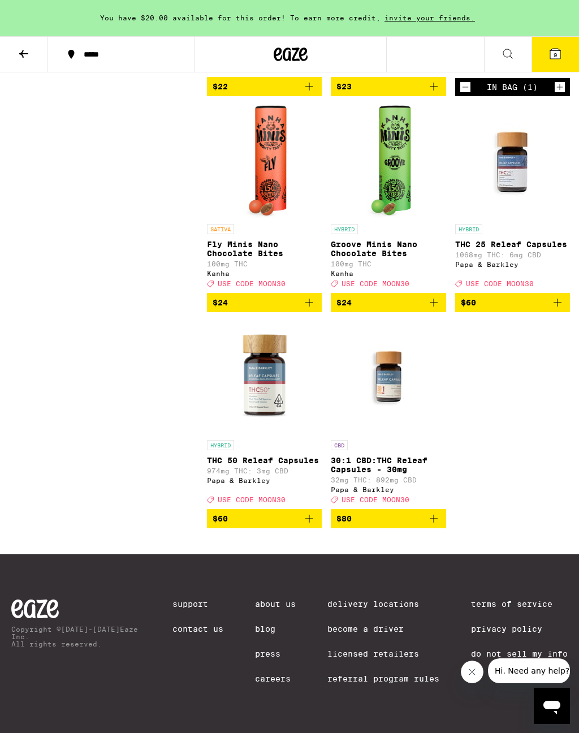
click at [570, 224] on div "HYBRID" at bounding box center [512, 229] width 115 height 10
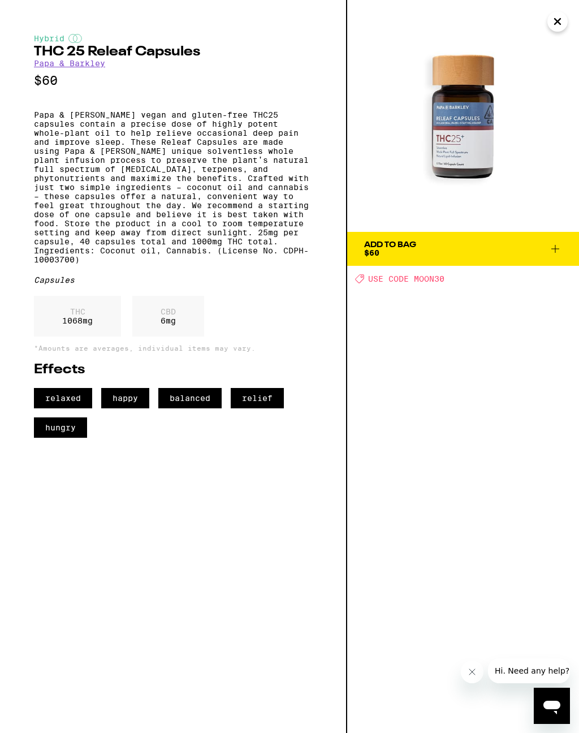
click at [543, 114] on img at bounding box center [463, 116] width 232 height 232
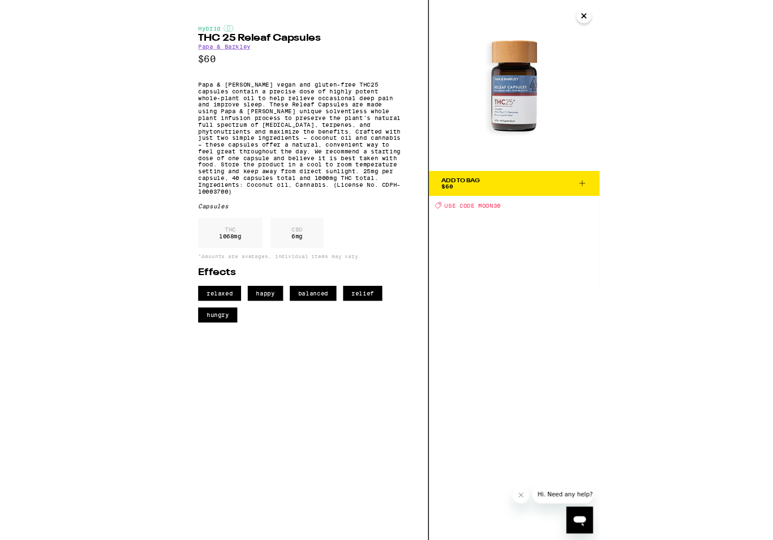
scroll to position [4393, 0]
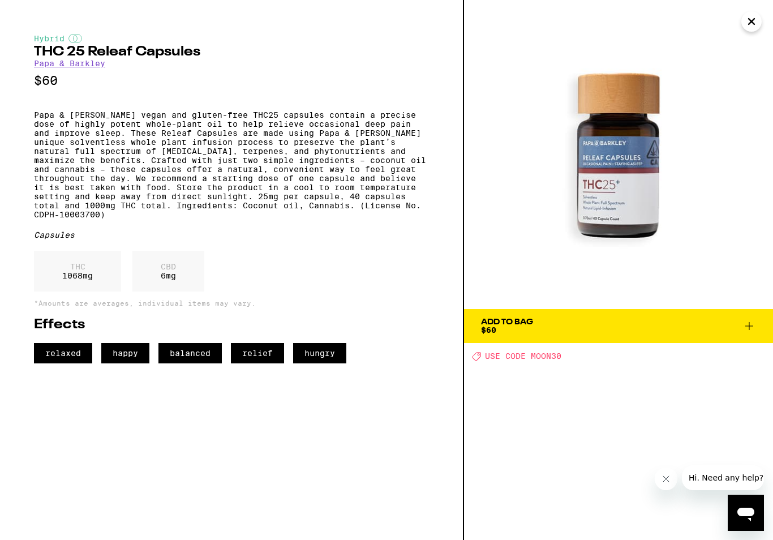
click at [2, 496] on div "Hybrid THC 25 Releaf Capsules Papa & [PERSON_NAME] $60 Papa & [PERSON_NAME] veg…" at bounding box center [232, 270] width 464 height 540
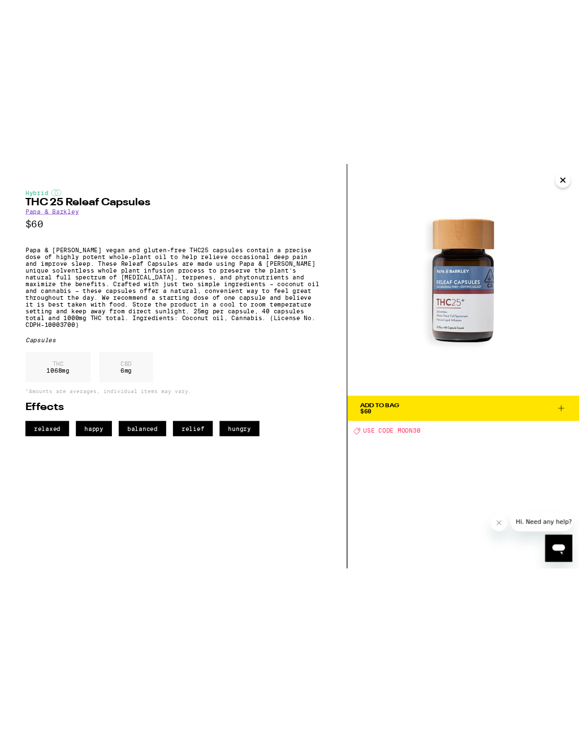
scroll to position [5953, 0]
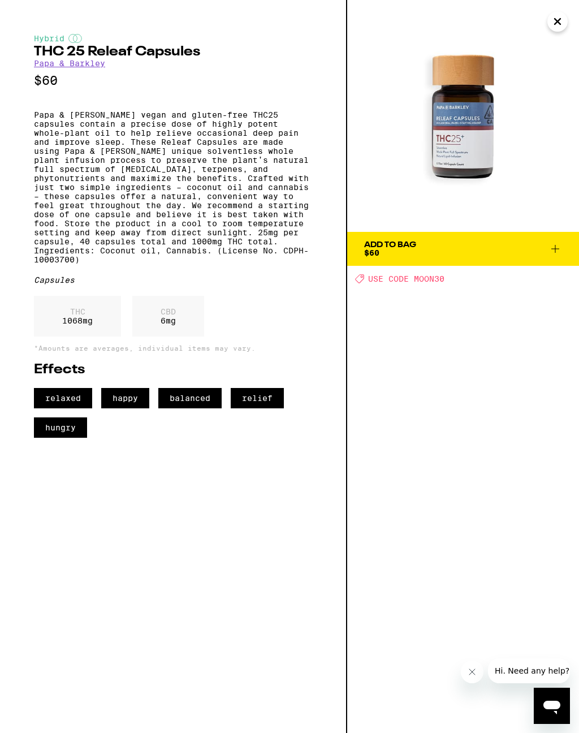
click at [536, 192] on img at bounding box center [463, 116] width 232 height 232
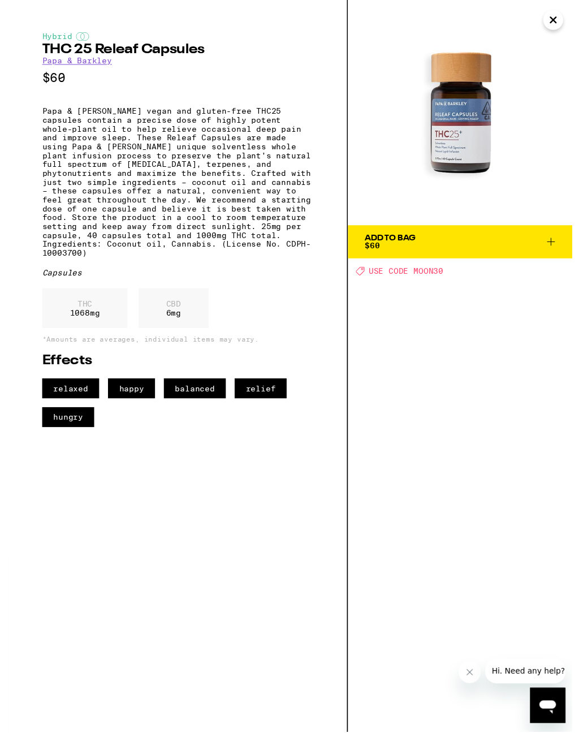
scroll to position [5936, 0]
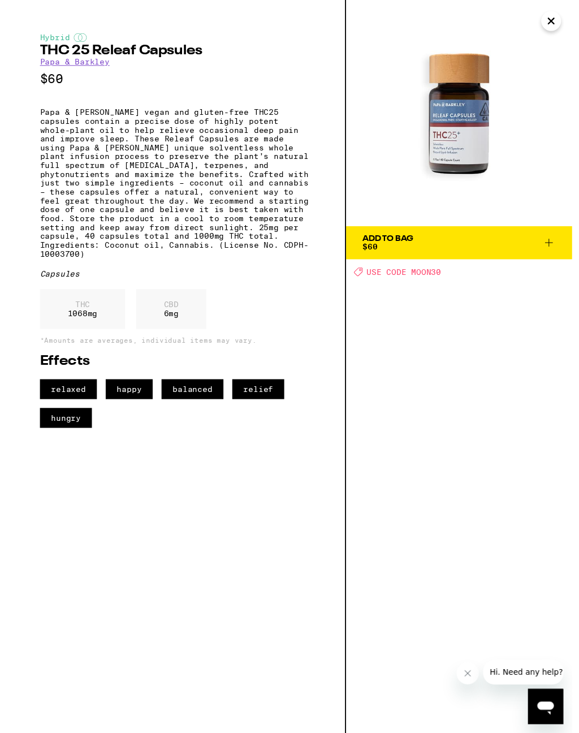
click at [19, 3] on div "Hybrid THC 25 Releaf Capsules Papa & [PERSON_NAME] $60 Papa & [PERSON_NAME] veg…" at bounding box center [173, 375] width 347 height 750
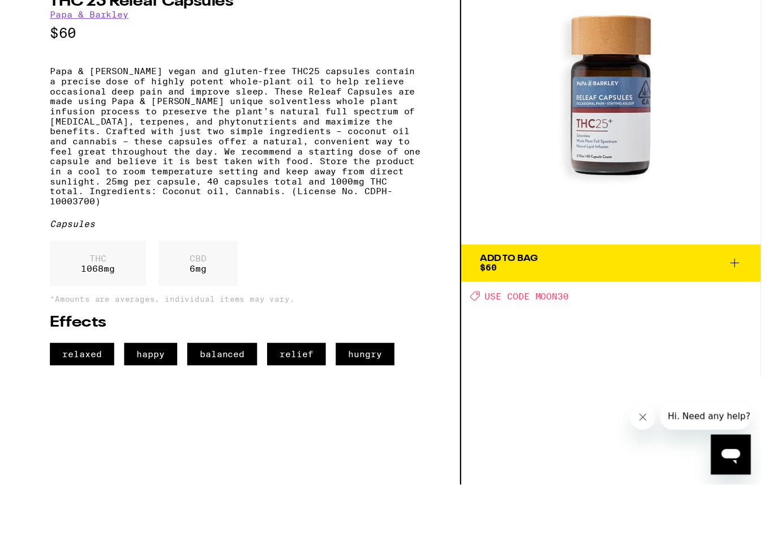
scroll to position [4547, 0]
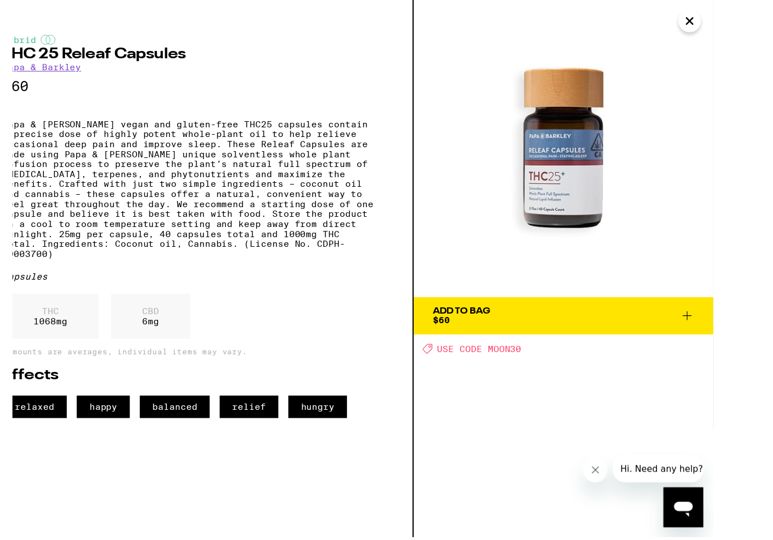
click at [317, 49] on h2 "THC 25 Releaf Capsules" at bounding box center [203, 52] width 338 height 14
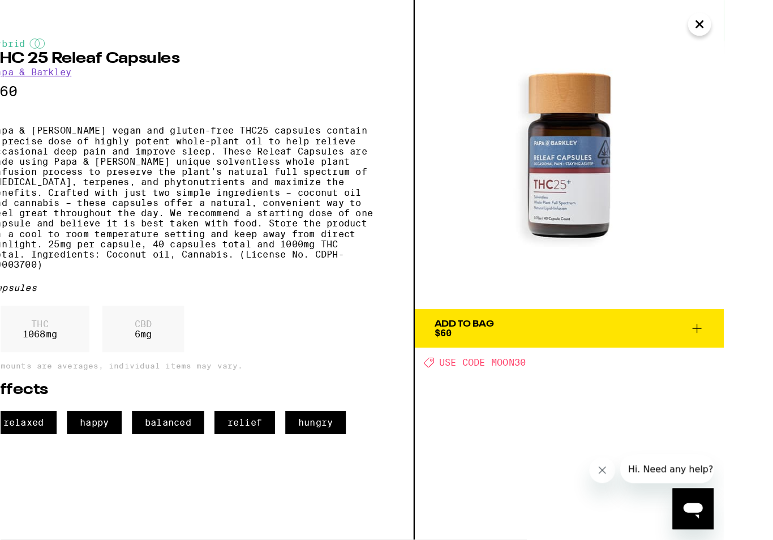
click at [313, 88] on p "$60" at bounding box center [203, 81] width 338 height 14
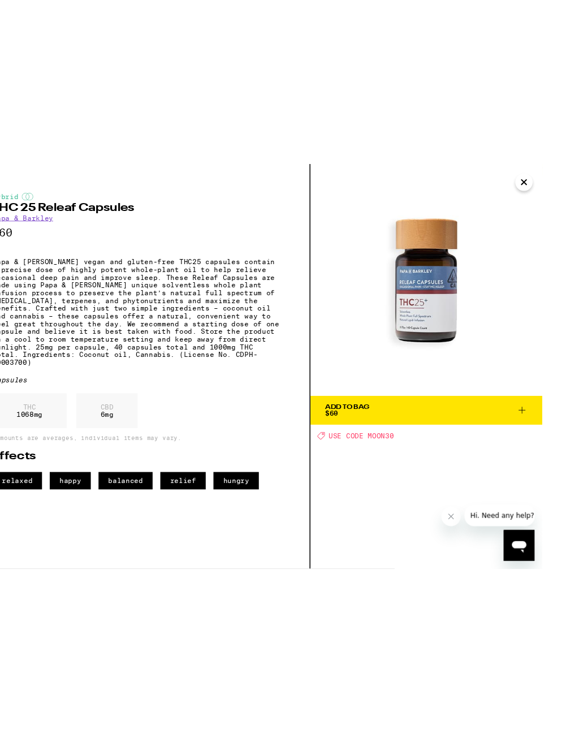
scroll to position [0, 0]
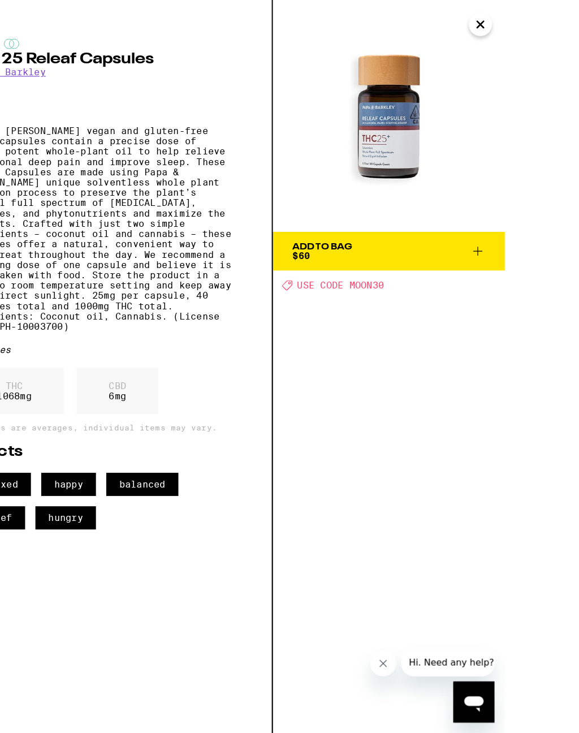
click at [494, 15] on icon "Close" at bounding box center [487, 21] width 14 height 17
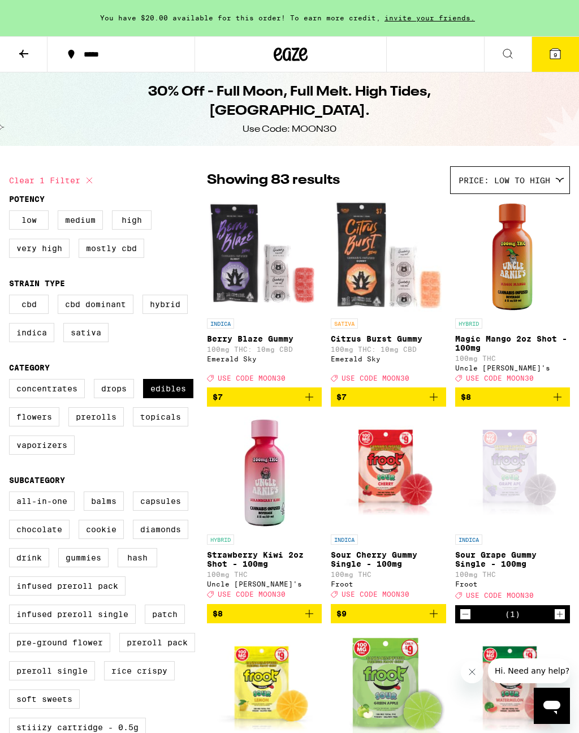
click at [562, 48] on button "9" at bounding box center [556, 54] width 48 height 35
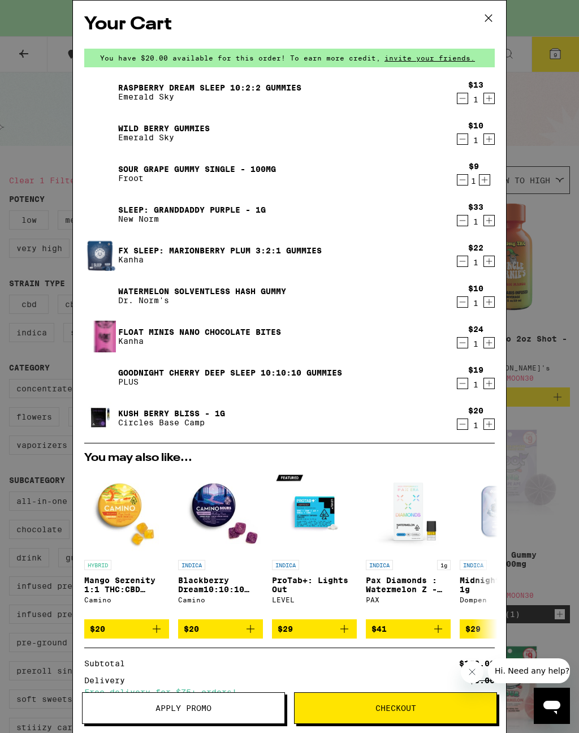
click at [463, 346] on icon "Decrement" at bounding box center [463, 343] width 10 height 14
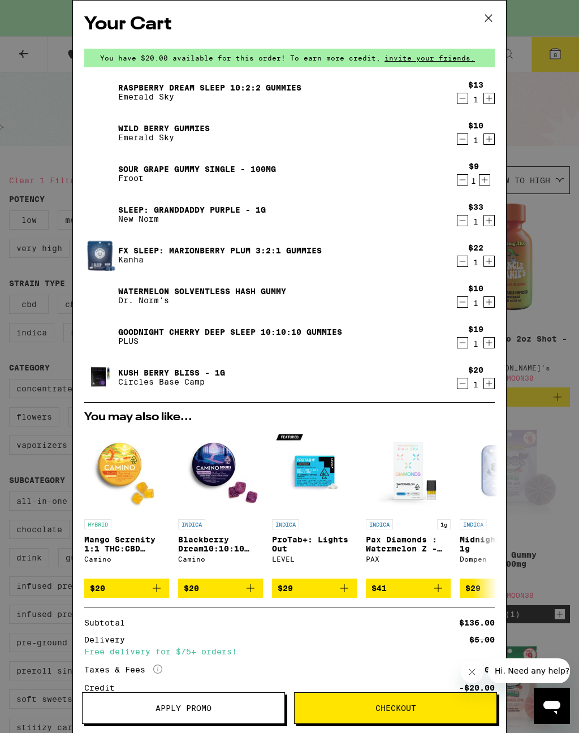
click at [459, 306] on icon "Decrement" at bounding box center [463, 302] width 10 height 14
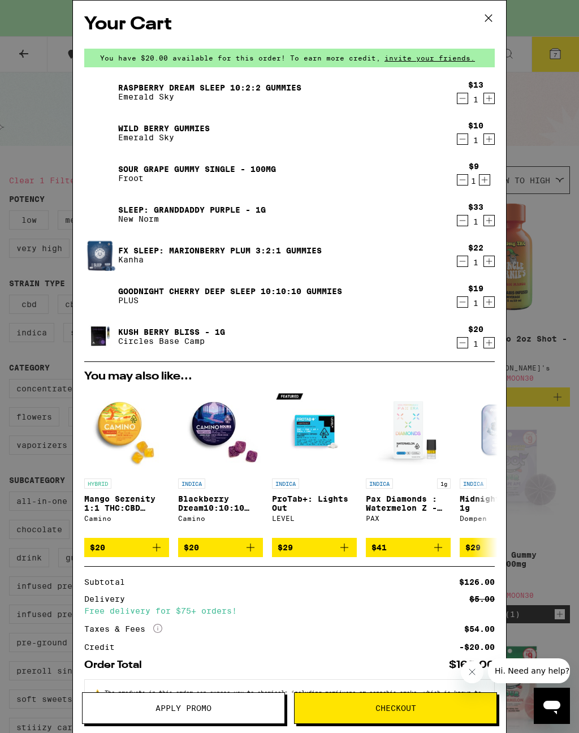
click at [459, 137] on icon "Decrement" at bounding box center [463, 139] width 10 height 14
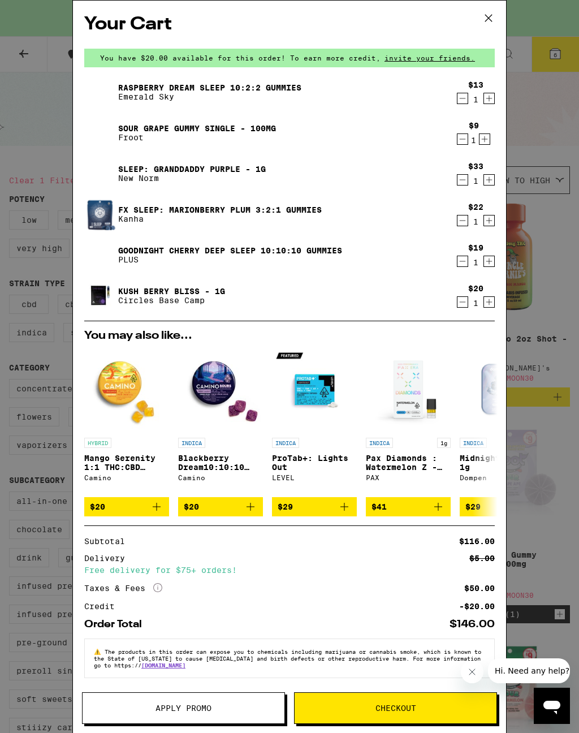
click at [466, 264] on icon "Decrement" at bounding box center [463, 262] width 10 height 14
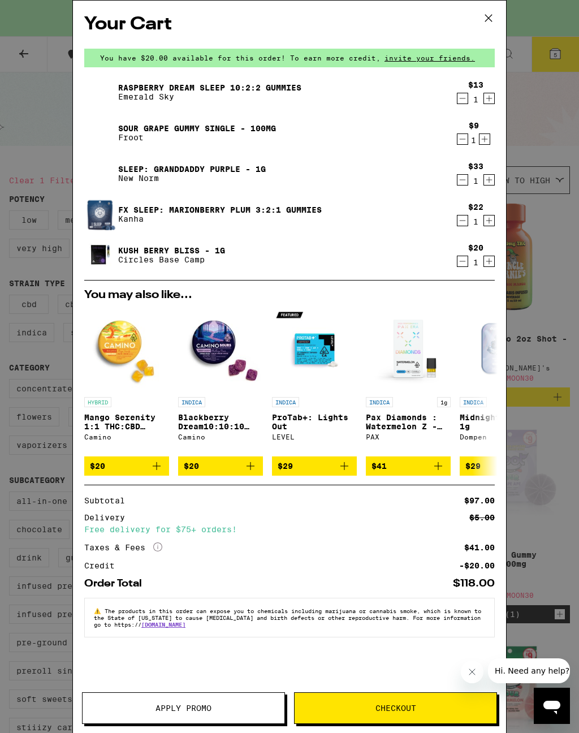
click at [111, 259] on img at bounding box center [100, 255] width 32 height 32
click at [494, 15] on icon at bounding box center [488, 18] width 17 height 17
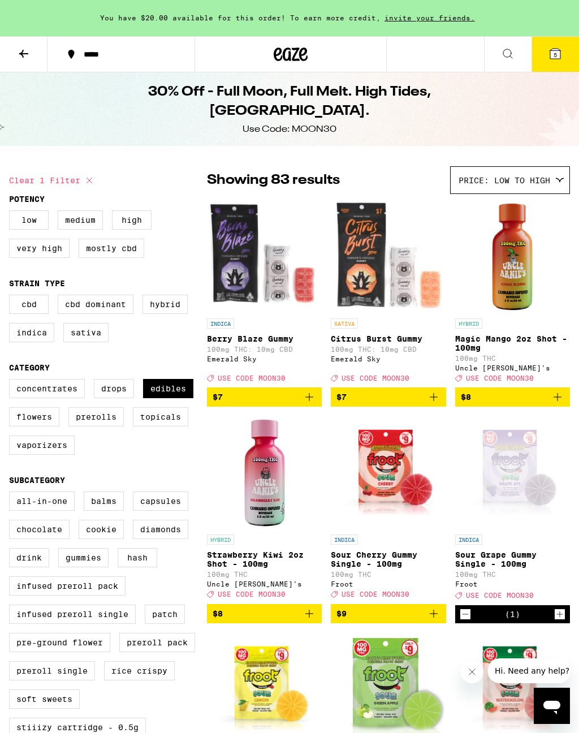
click at [49, 455] on label "Vaporizers" at bounding box center [42, 445] width 66 height 19
click at [12, 381] on input "Vaporizers" at bounding box center [11, 381] width 1 height 1
checkbox input "true"
click at [175, 397] on label "Edibles" at bounding box center [168, 388] width 50 height 19
click at [12, 381] on input "Edibles" at bounding box center [11, 381] width 1 height 1
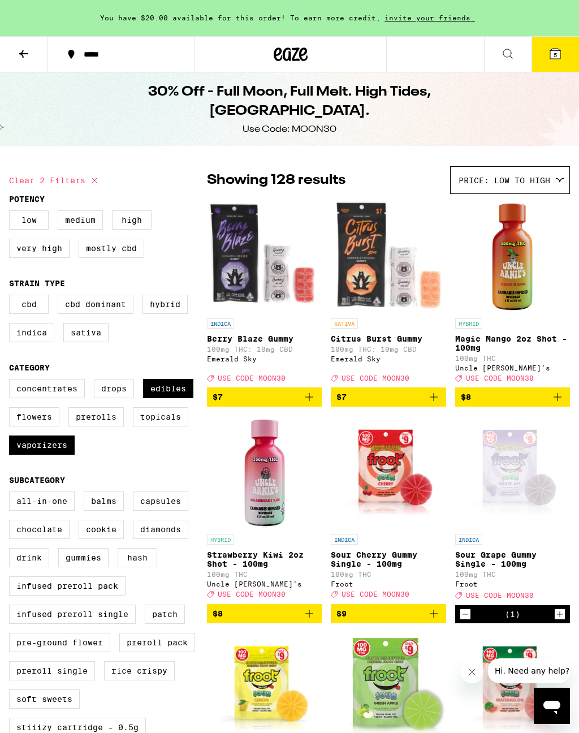
checkbox input "false"
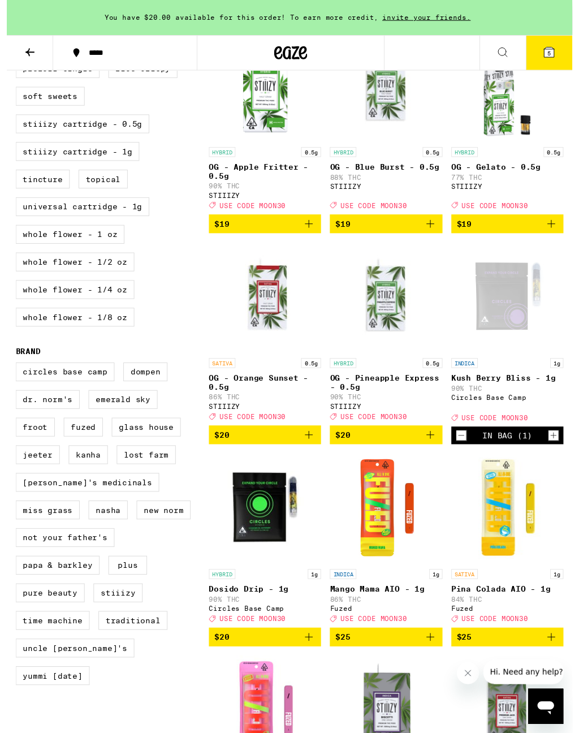
scroll to position [601, 0]
click at [518, 333] on div "Open page for Kush Berry Bliss - 1g from Circles Base Camp" at bounding box center [512, 304] width 113 height 113
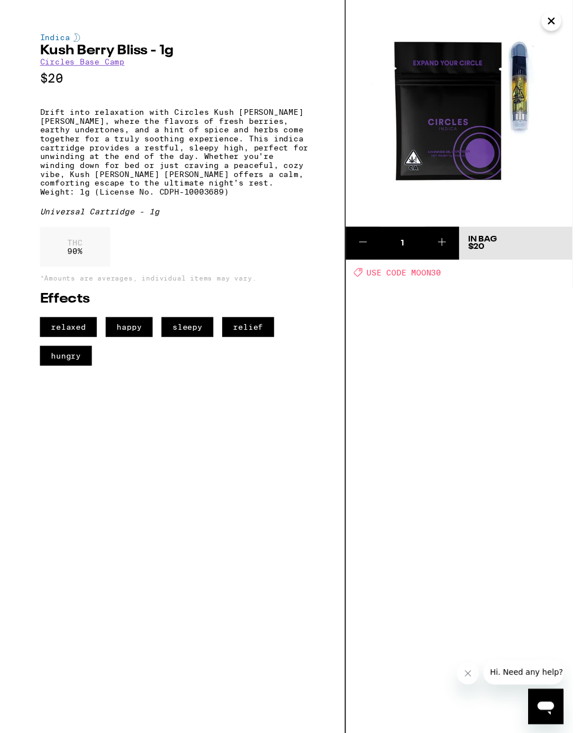
click at [560, 22] on button "Close" at bounding box center [558, 21] width 20 height 20
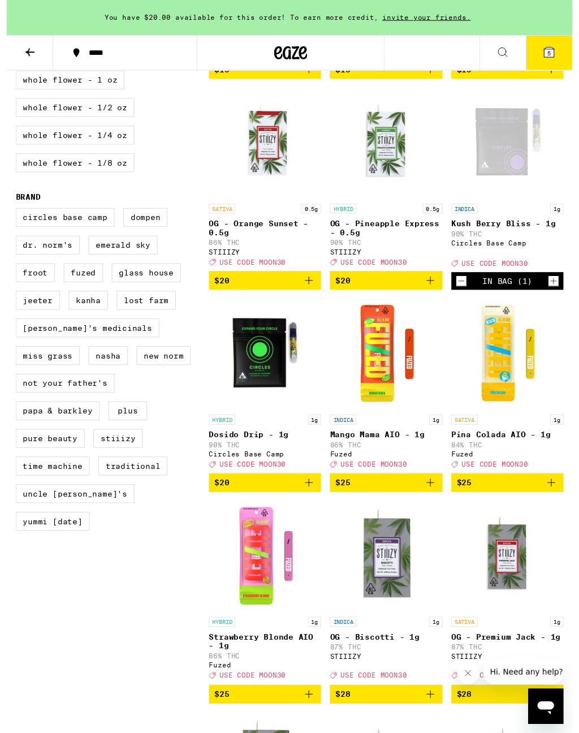
scroll to position [782, 0]
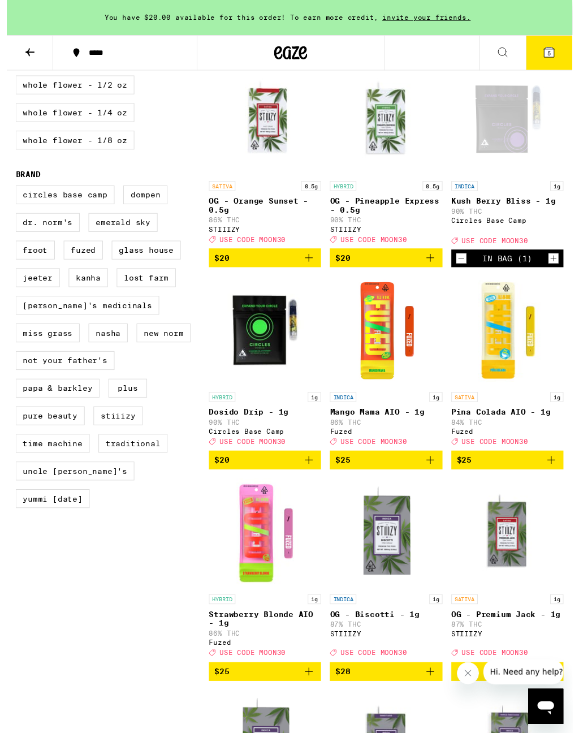
click at [392, 371] on img "Open page for Mango Mama AIO - 1g from Fuzed" at bounding box center [388, 339] width 113 height 113
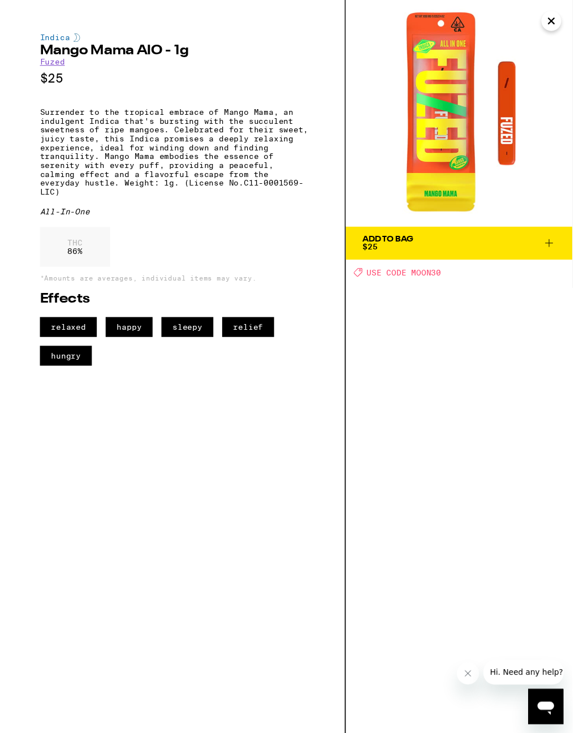
click at [564, 22] on button "Close" at bounding box center [558, 21] width 20 height 20
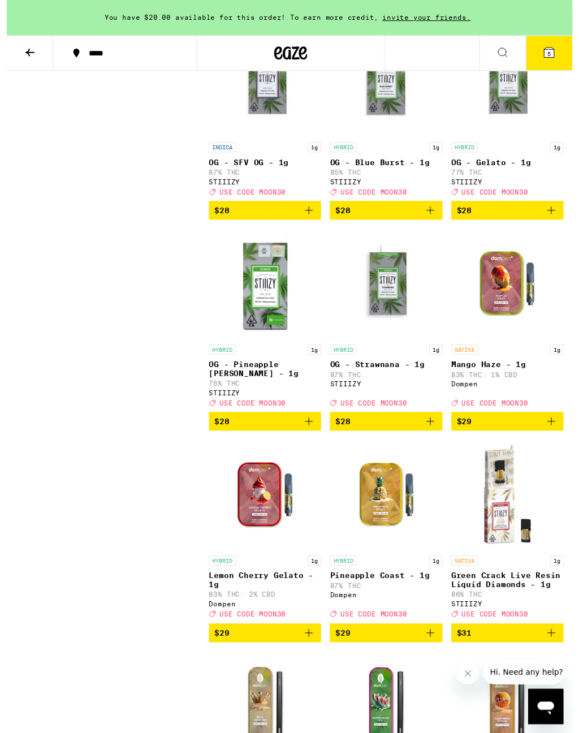
scroll to position [1678, 0]
click at [517, 347] on img "Open page for Mango Haze - 1g from Dompen" at bounding box center [512, 290] width 113 height 113
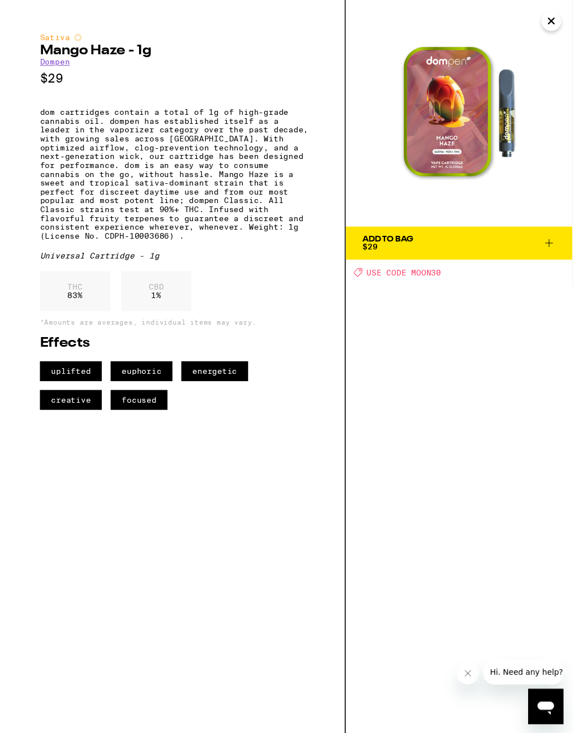
click at [560, 23] on button "Close" at bounding box center [558, 21] width 20 height 20
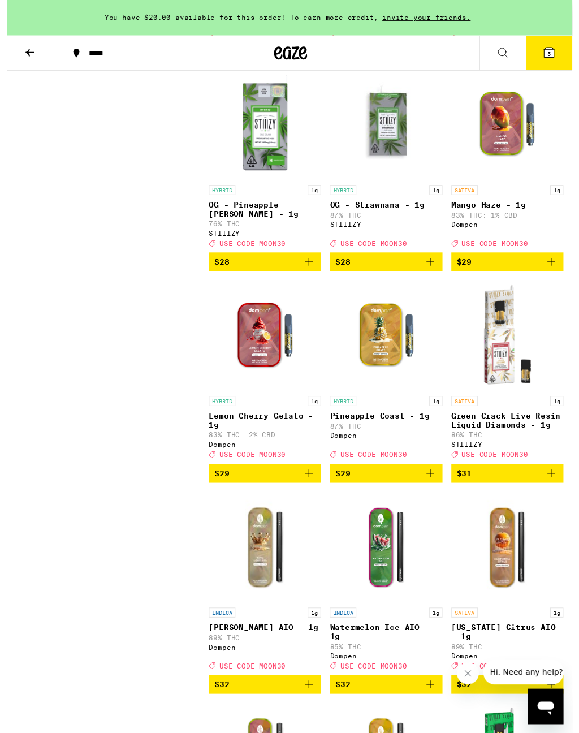
scroll to position [1852, 0]
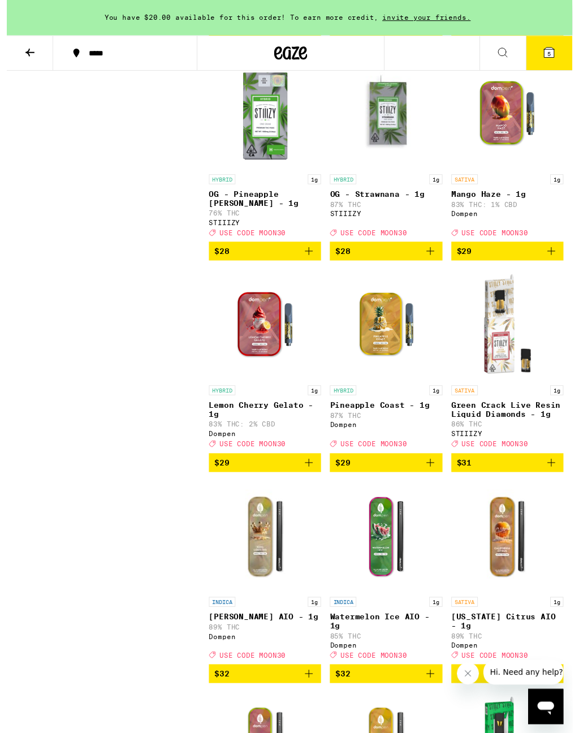
click at [258, 389] on img "Open page for Lemon Cherry Gelato - 1g from Dompen" at bounding box center [264, 332] width 113 height 113
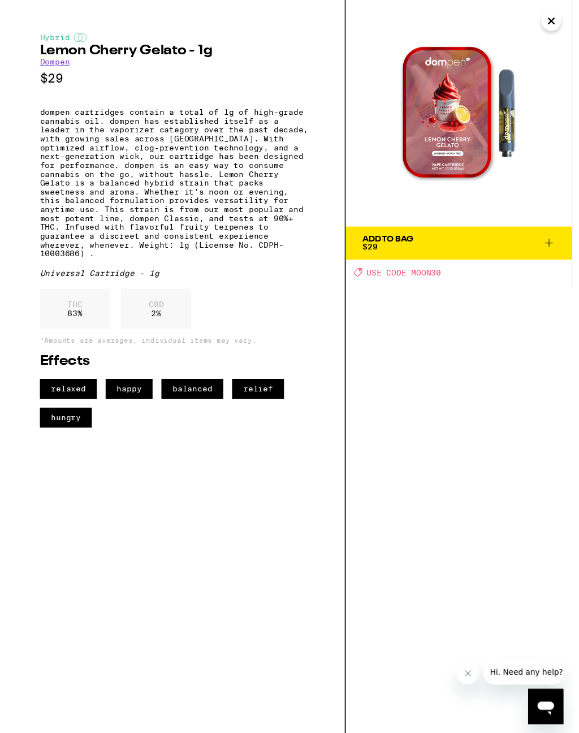
click at [561, 24] on button "Close" at bounding box center [558, 21] width 20 height 20
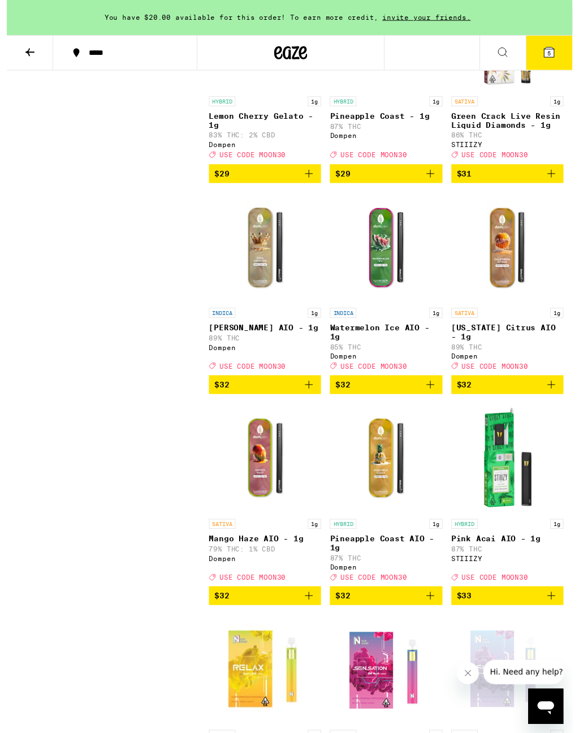
scroll to position [2167, 0]
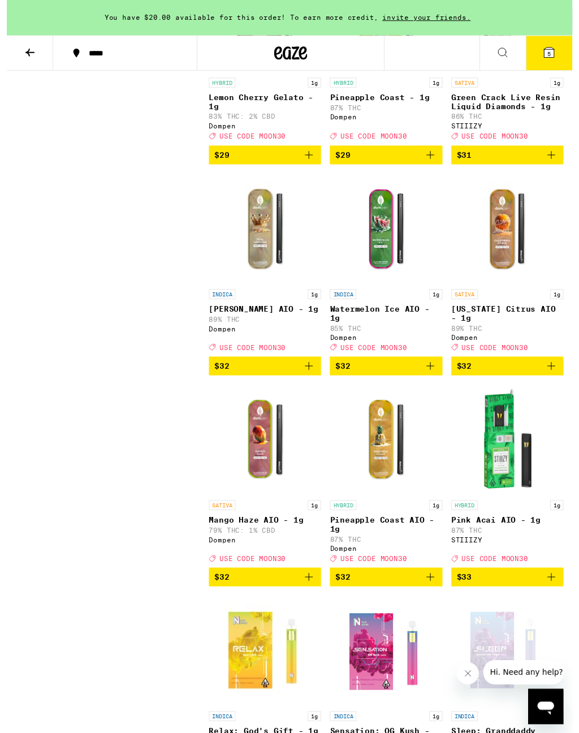
click at [282, 291] on img "Open page for King Louis XIII AIO - 1g from Dompen" at bounding box center [264, 234] width 113 height 113
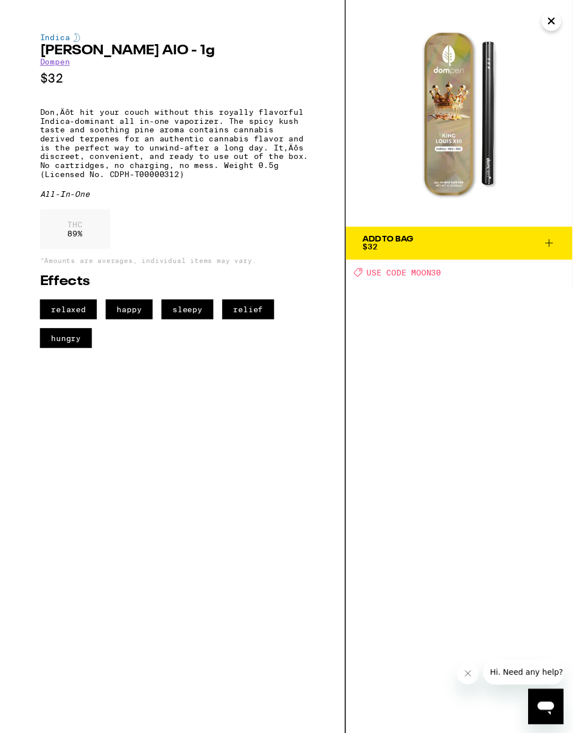
click at [560, 21] on button "Close" at bounding box center [558, 21] width 20 height 20
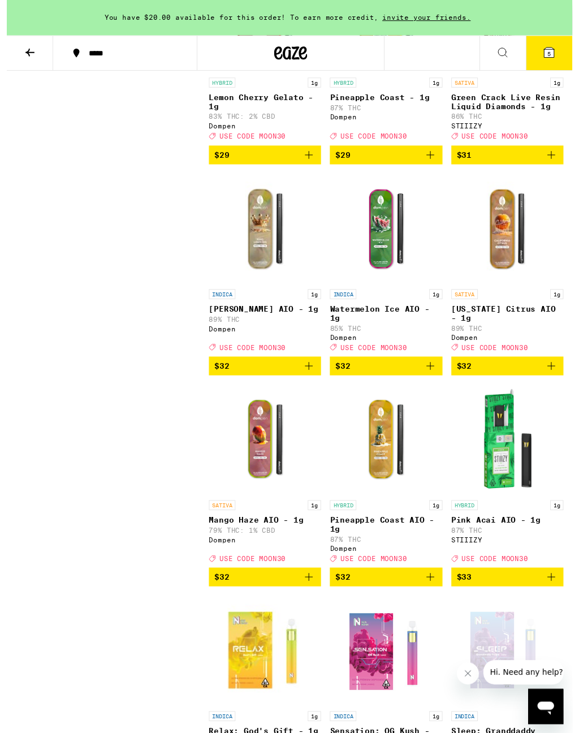
click at [379, 291] on img "Open page for Watermelon Ice AIO - 1g from Dompen" at bounding box center [388, 234] width 113 height 113
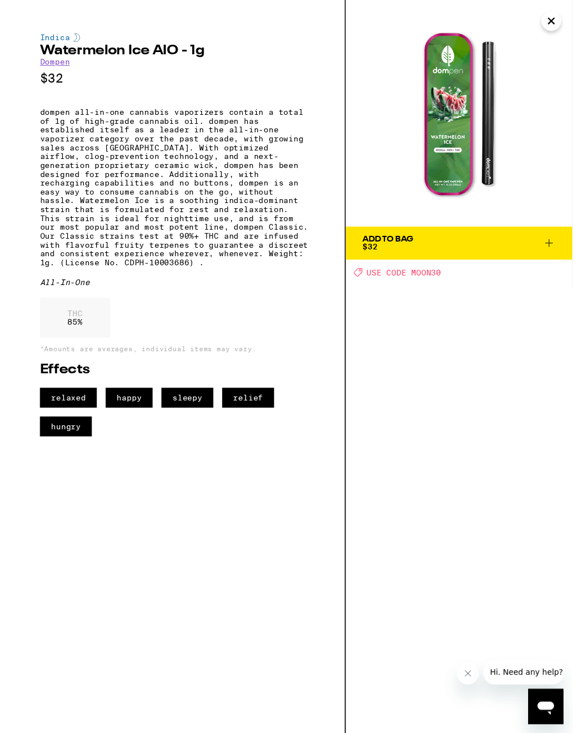
click at [558, 27] on icon "Close" at bounding box center [558, 21] width 14 height 17
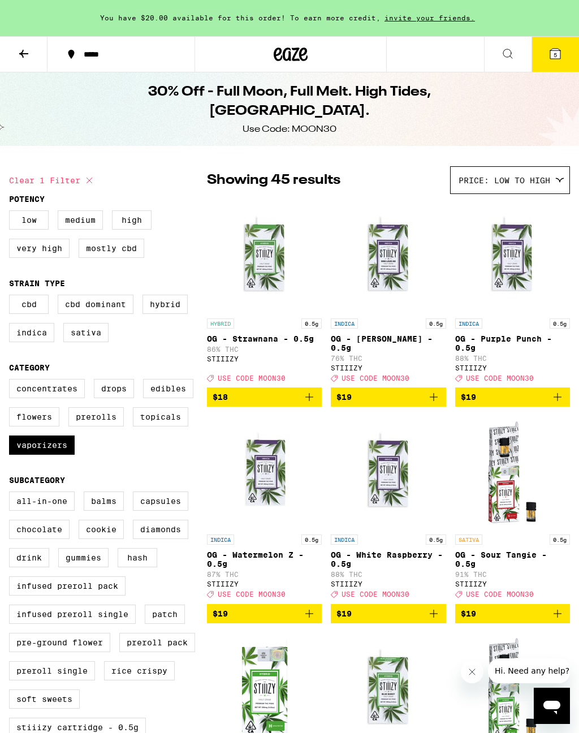
click at [562, 51] on icon at bounding box center [556, 54] width 14 height 14
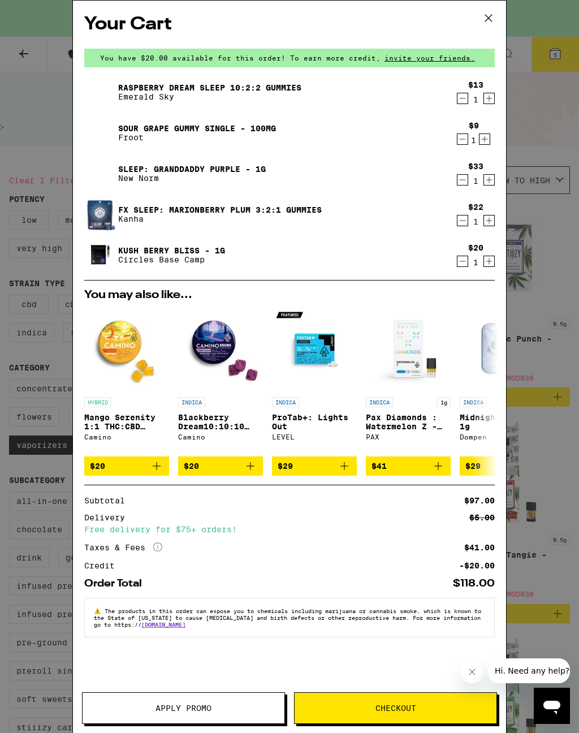
click at [495, 20] on icon at bounding box center [488, 18] width 17 height 17
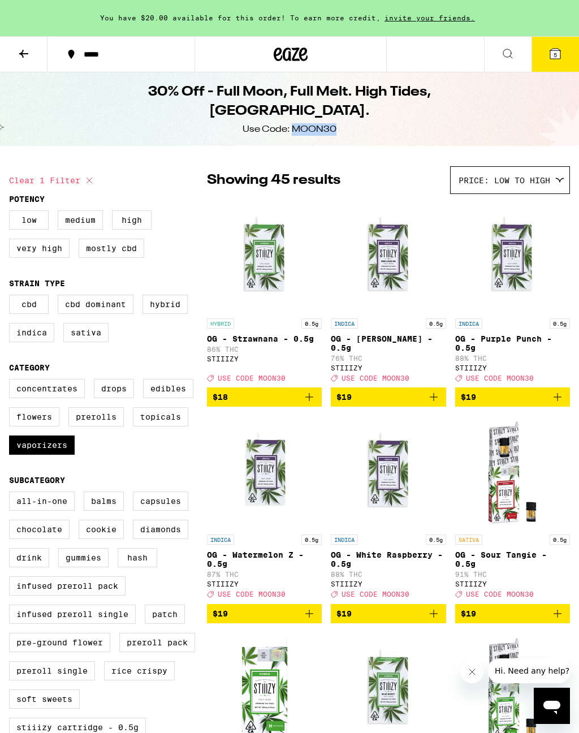
click at [552, 48] on icon at bounding box center [556, 54] width 14 height 14
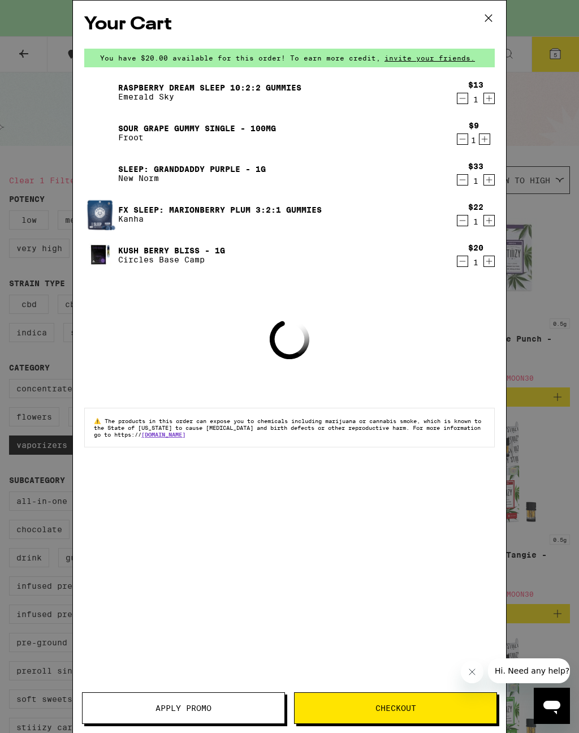
click at [209, 539] on span "Apply Promo" at bounding box center [184, 708] width 56 height 8
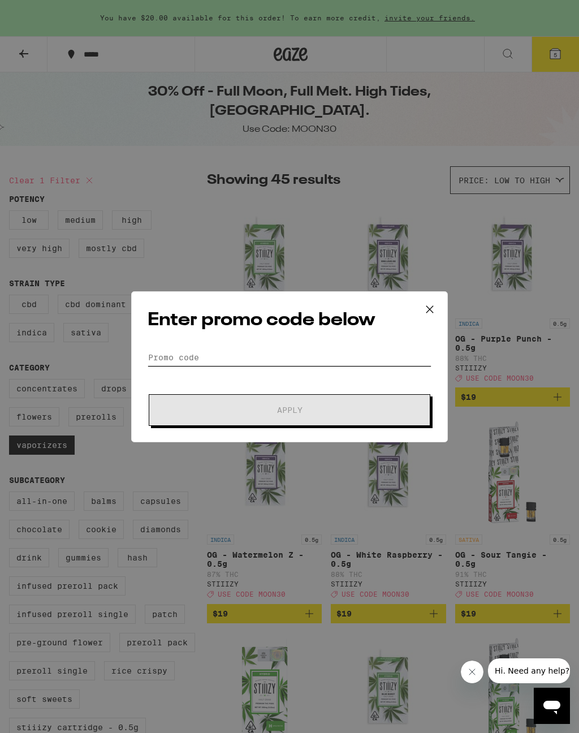
click at [208, 350] on input "Promo Code" at bounding box center [290, 357] width 284 height 17
click at [199, 353] on input "Promo Code" at bounding box center [290, 357] width 284 height 17
paste input "MOON30"
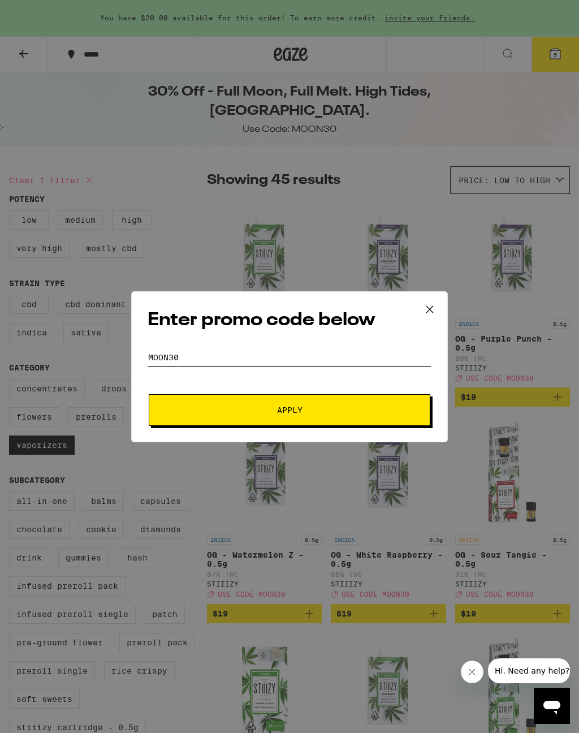
type input "MOON30"
click at [295, 407] on span "Apply" at bounding box center [289, 410] width 25 height 8
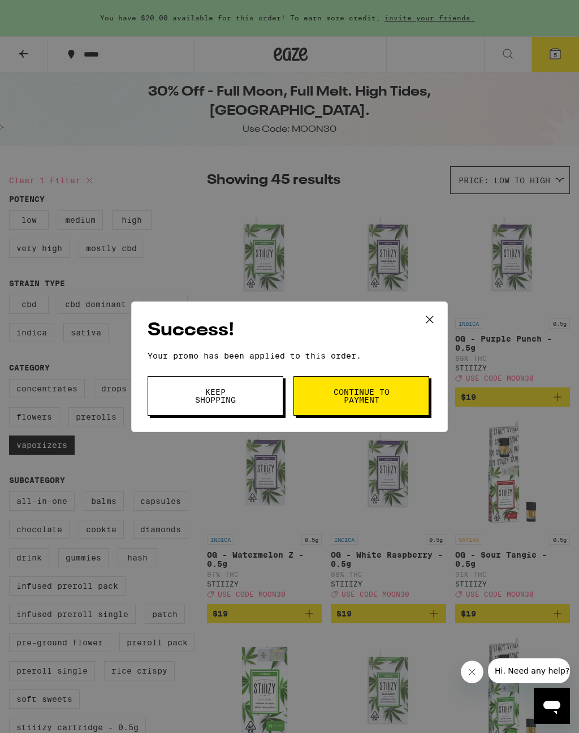
click at [237, 392] on span "Keep Shopping" at bounding box center [216, 396] width 58 height 16
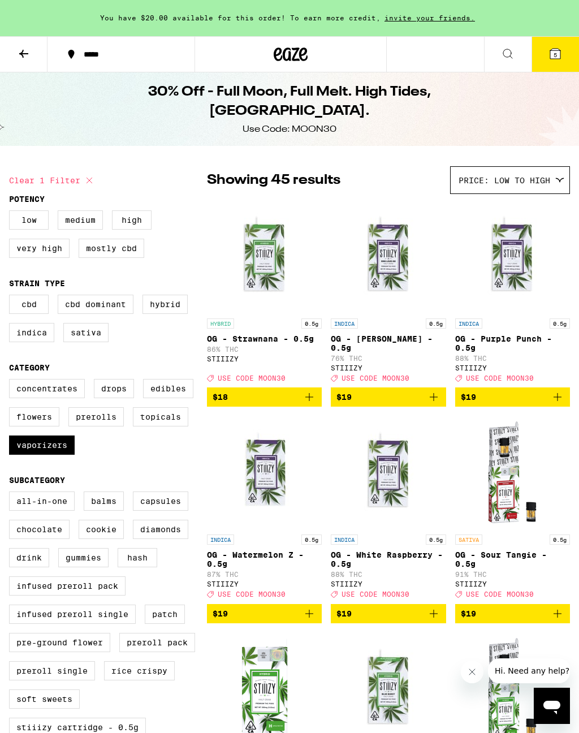
click at [557, 50] on icon at bounding box center [556, 54] width 10 height 10
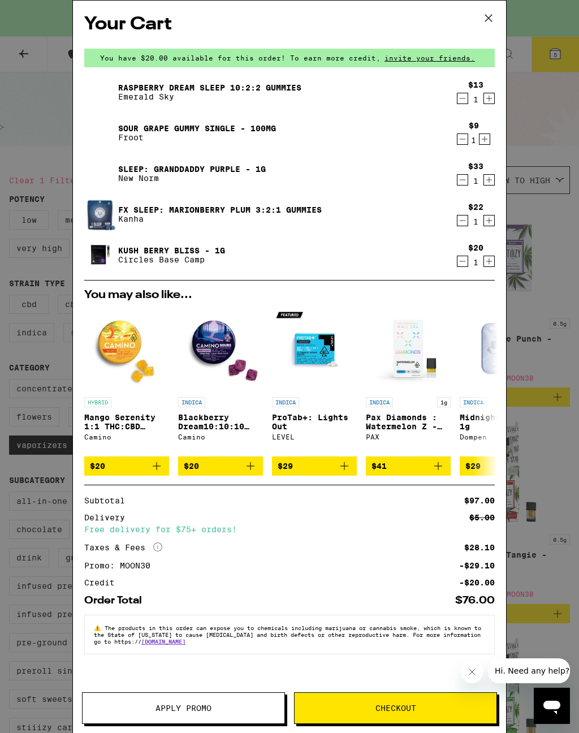
click at [491, 17] on icon at bounding box center [488, 18] width 17 height 17
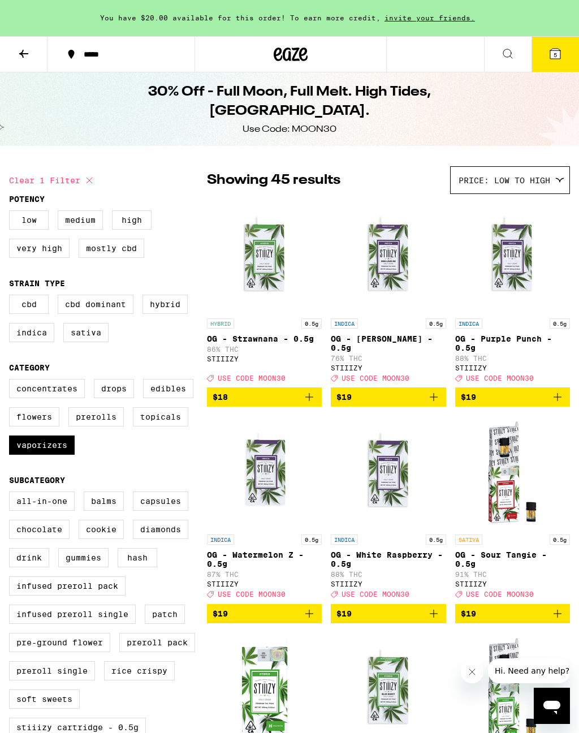
click at [171, 394] on label "Edibles" at bounding box center [168, 388] width 50 height 19
click at [12, 381] on input "Edibles" at bounding box center [11, 381] width 1 height 1
checkbox input "true"
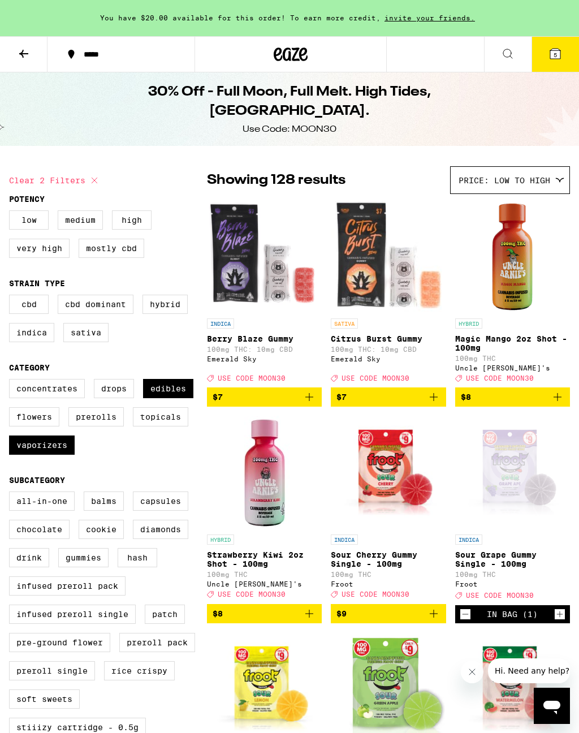
click at [44, 455] on label "Vaporizers" at bounding box center [42, 445] width 66 height 19
click at [12, 381] on input "Vaporizers" at bounding box center [11, 381] width 1 height 1
click at [244, 260] on img "Open page for Berry Blaze Gummy from Emerald Sky" at bounding box center [264, 256] width 115 height 113
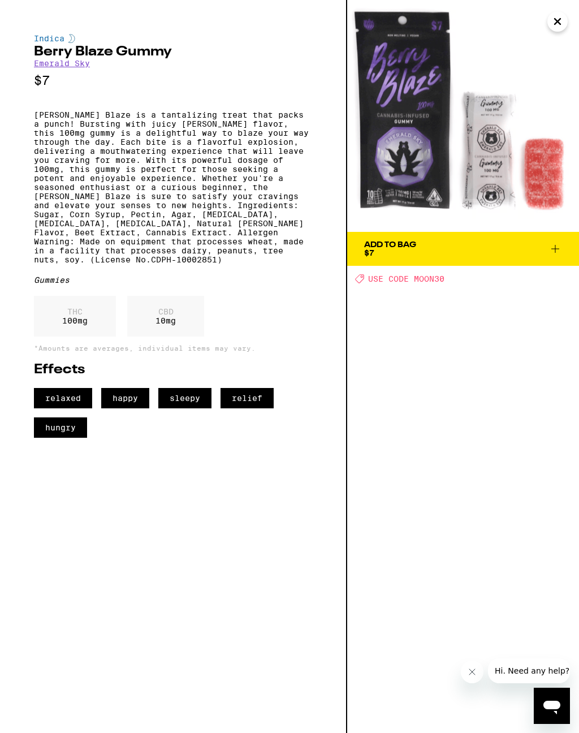
click at [562, 18] on button "Close" at bounding box center [558, 21] width 20 height 20
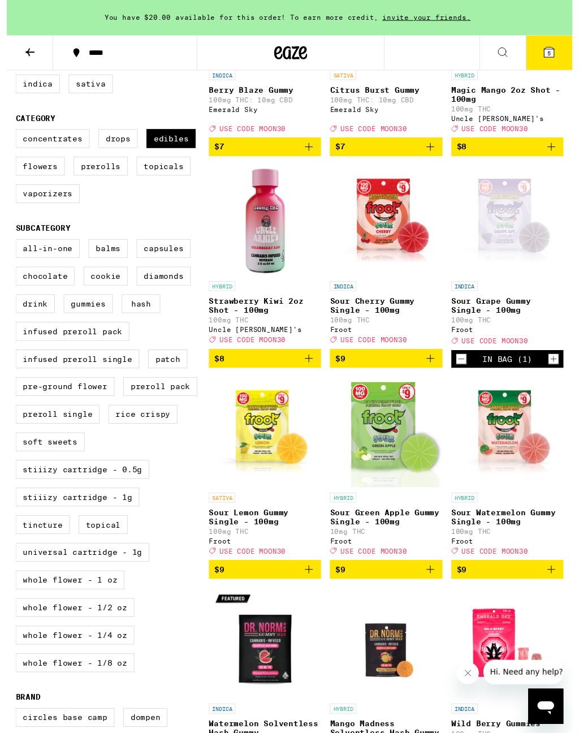
scroll to position [248, 0]
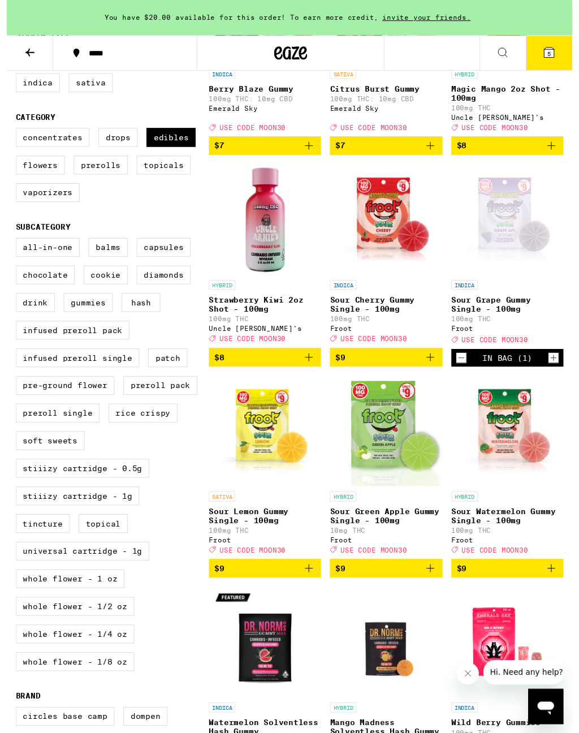
click at [525, 466] on img "Open page for Sour Watermelon Gummy Single - 100mg from Froot" at bounding box center [512, 441] width 115 height 113
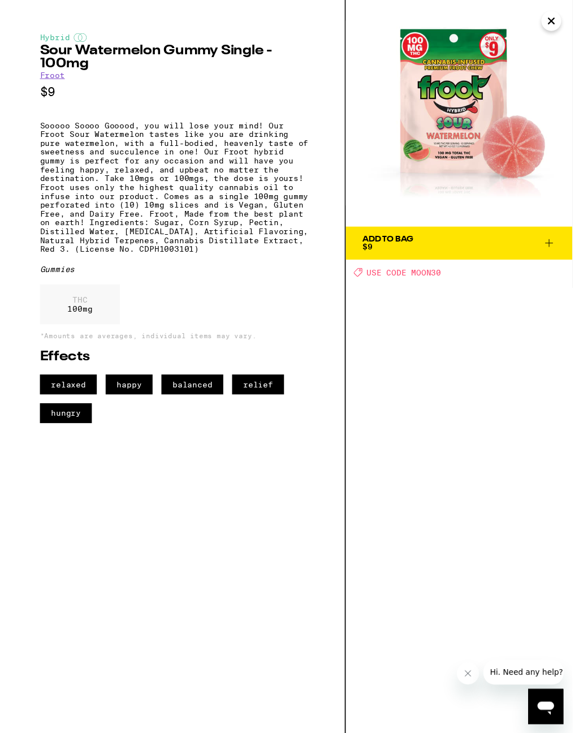
click at [555, 20] on button "Close" at bounding box center [558, 21] width 20 height 20
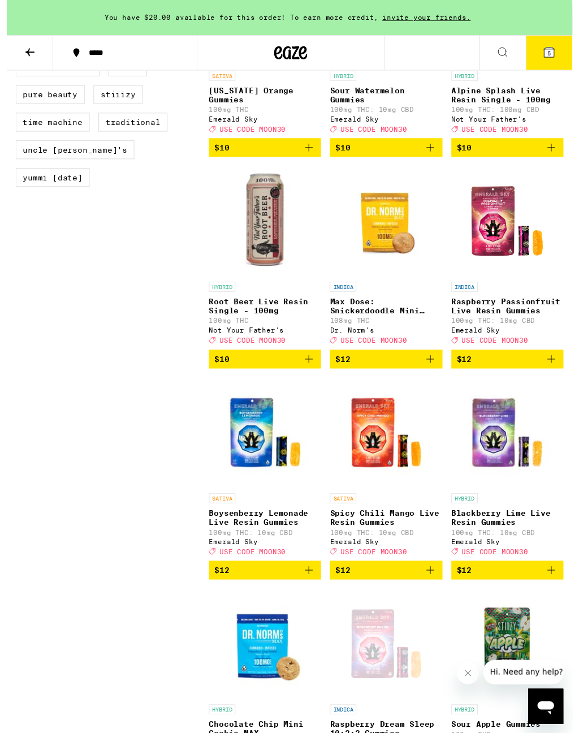
scroll to position [1116, 0]
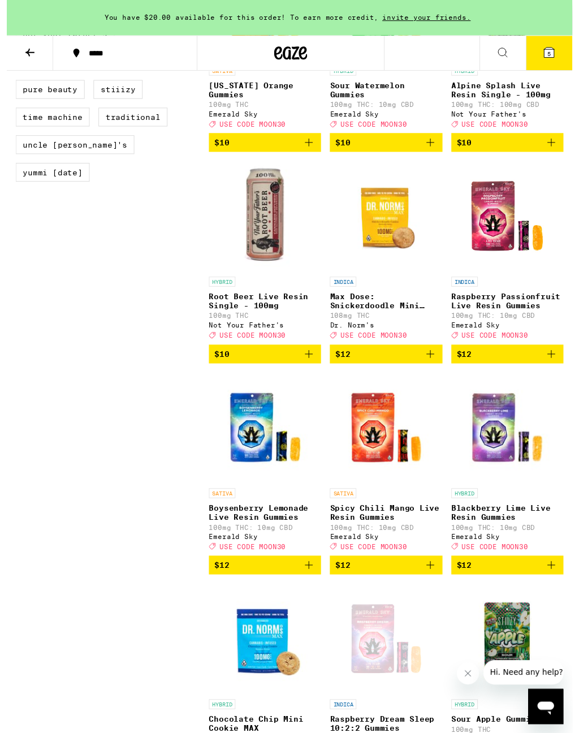
click at [384, 495] on img "Open page for Spicy Chili Mango Live Resin Gummies from Emerald Sky" at bounding box center [388, 437] width 113 height 113
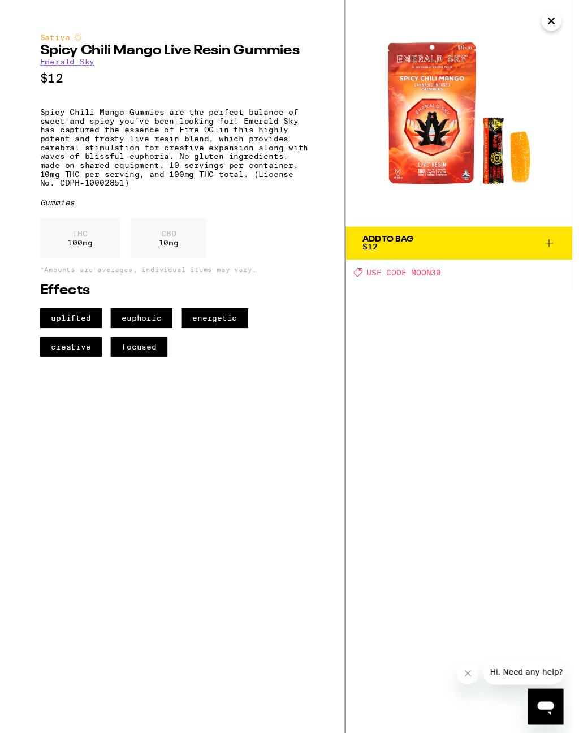
click at [565, 22] on button "Close" at bounding box center [558, 21] width 20 height 20
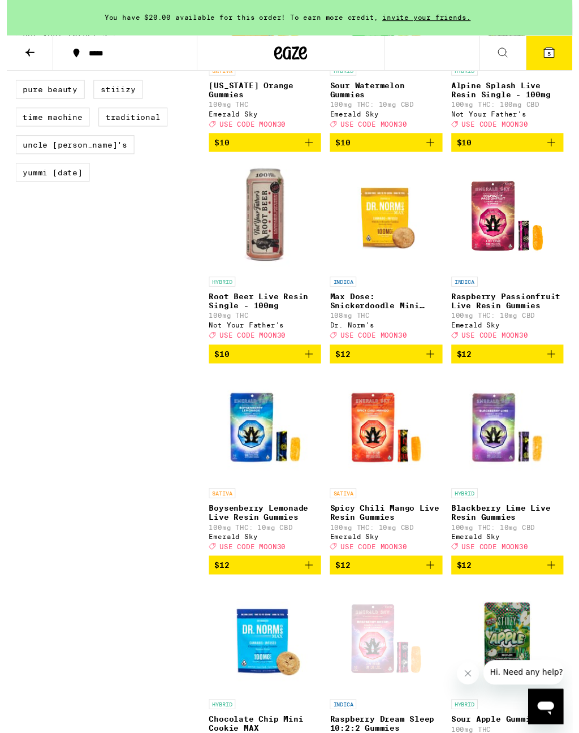
click at [519, 495] on img "Open page for Blackberry Lime Live Resin Gummies from Emerald Sky" at bounding box center [512, 437] width 113 height 113
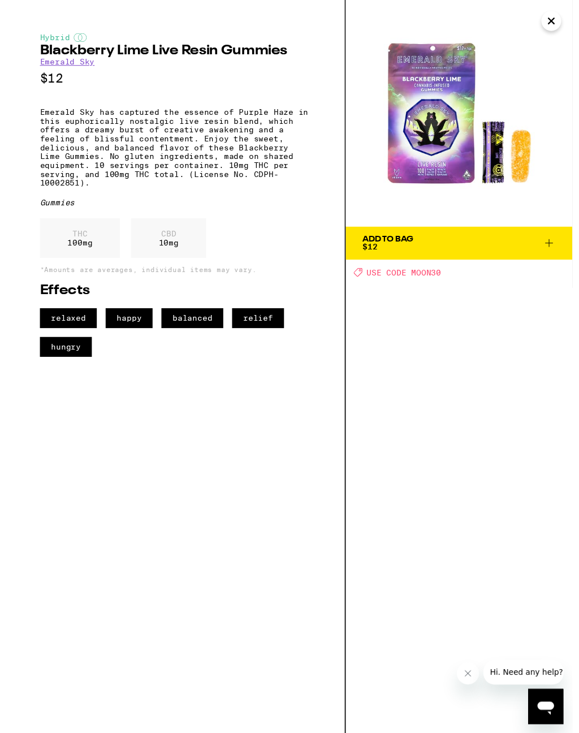
click at [562, 24] on button "Close" at bounding box center [558, 21] width 20 height 20
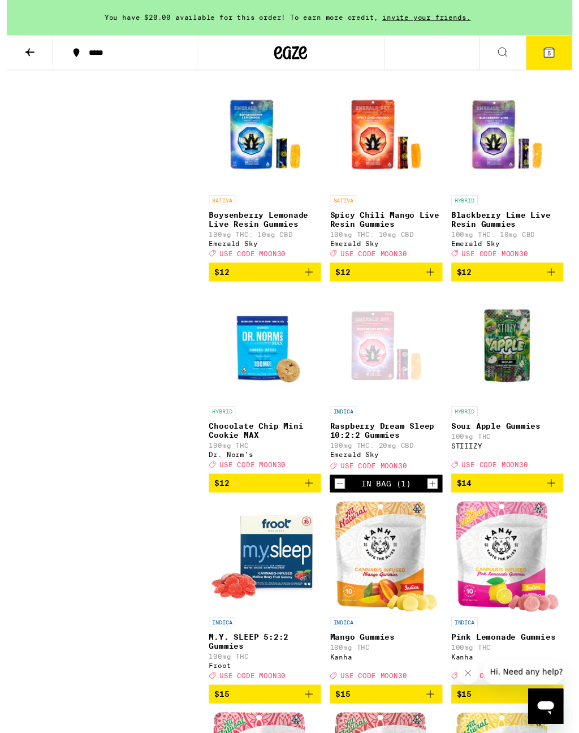
scroll to position [1417, 0]
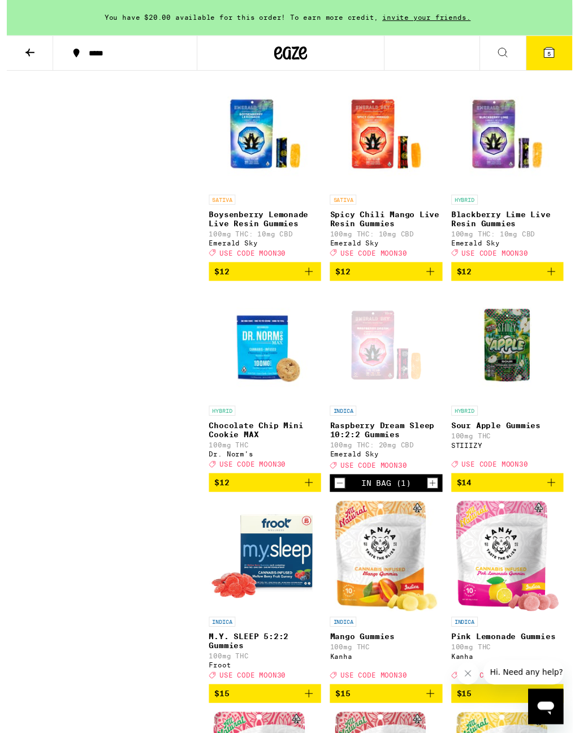
click at [386, 410] on div "Open page for Raspberry Dream Sleep 10:2:2 Gummies from Emerald Sky" at bounding box center [388, 353] width 113 height 113
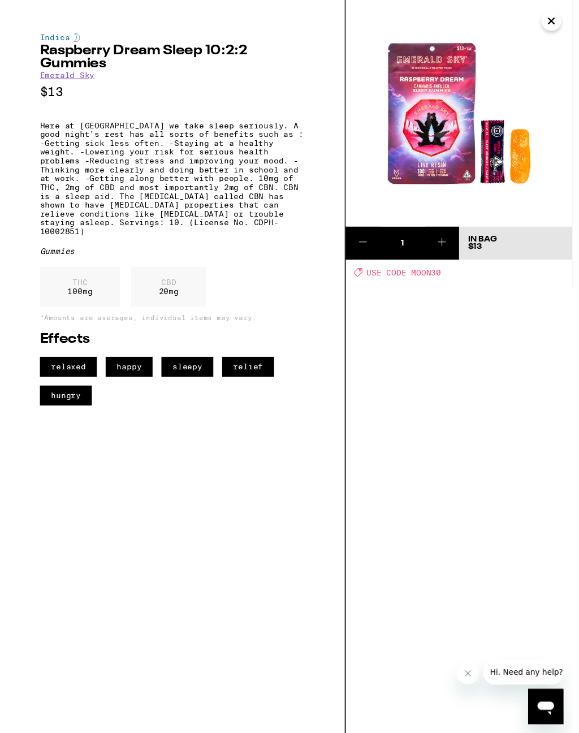
click at [556, 22] on icon "Close" at bounding box center [558, 21] width 14 height 17
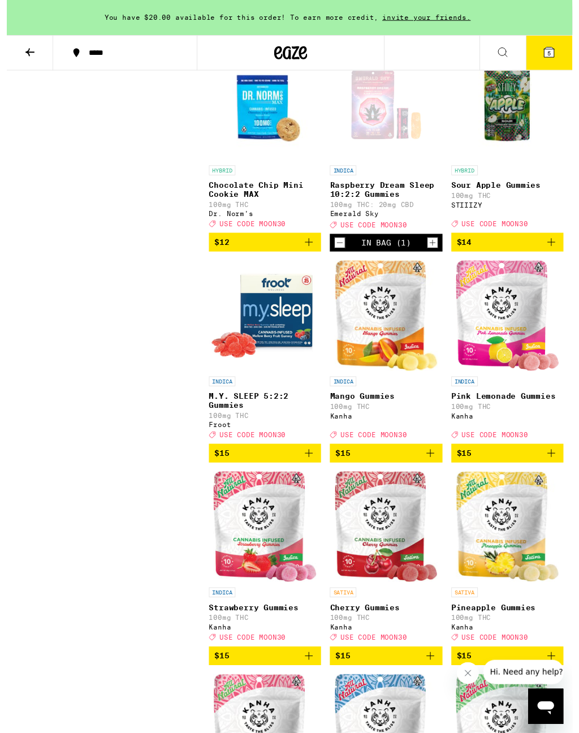
scroll to position [1663, 0]
click at [380, 380] on img "Open page for Mango Gummies from Kanha" at bounding box center [389, 322] width 106 height 113
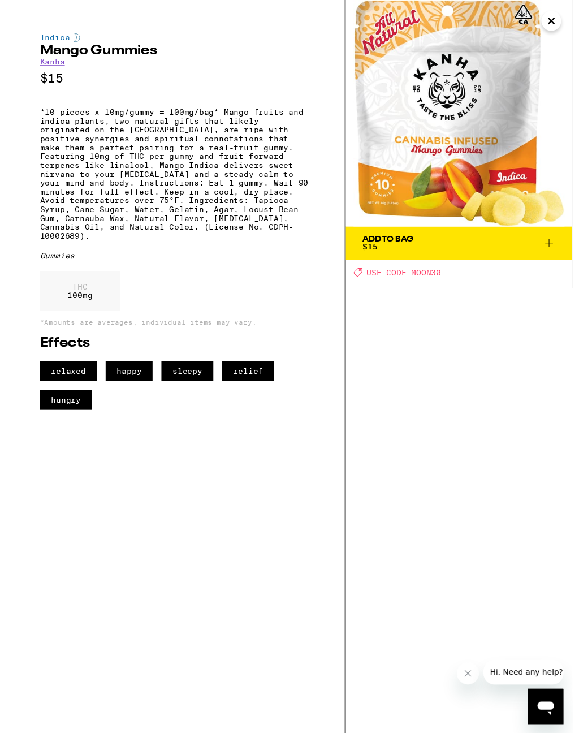
click at [564, 21] on button "Close" at bounding box center [558, 21] width 20 height 20
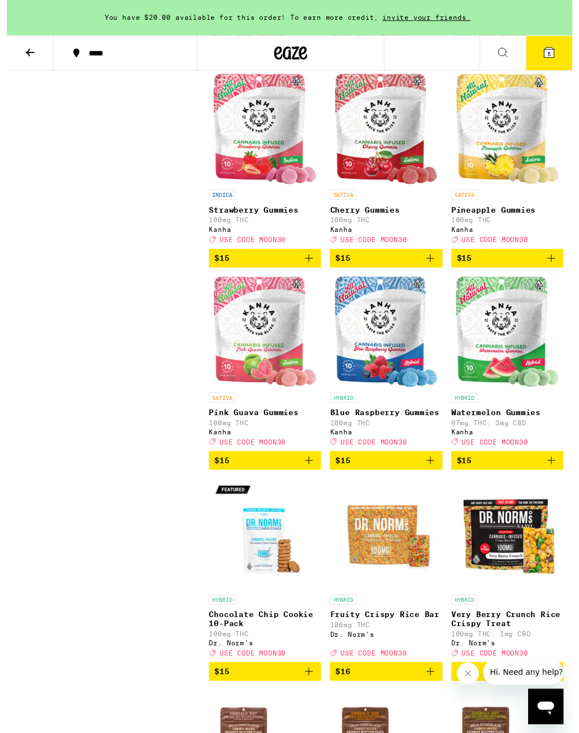
scroll to position [2110, 0]
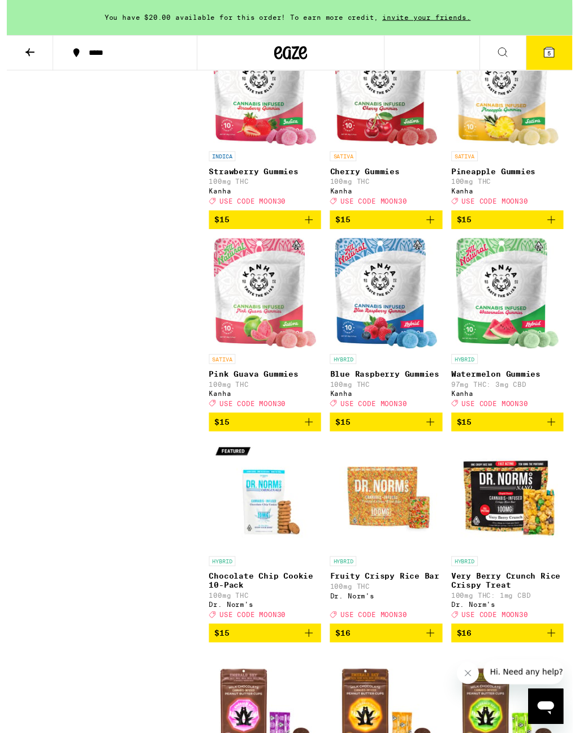
click at [508, 357] on img "Open page for Watermelon Gummies from Kanha" at bounding box center [513, 300] width 106 height 113
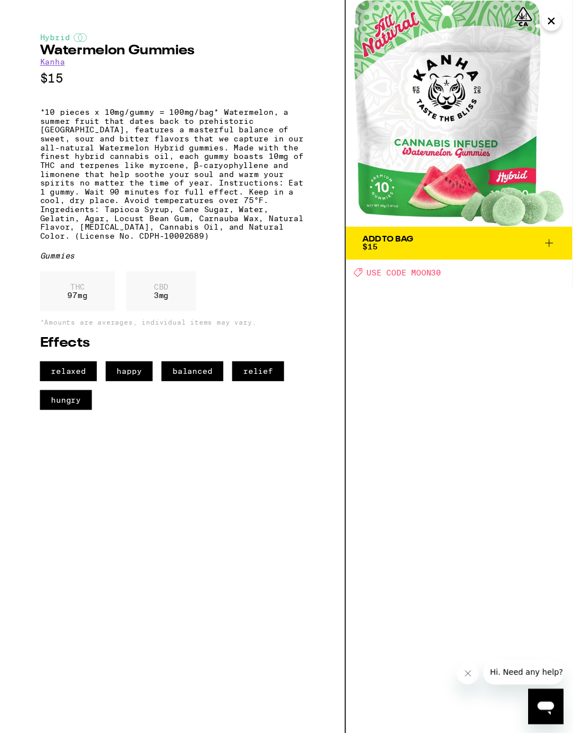
click at [553, 24] on button "Close" at bounding box center [558, 21] width 20 height 20
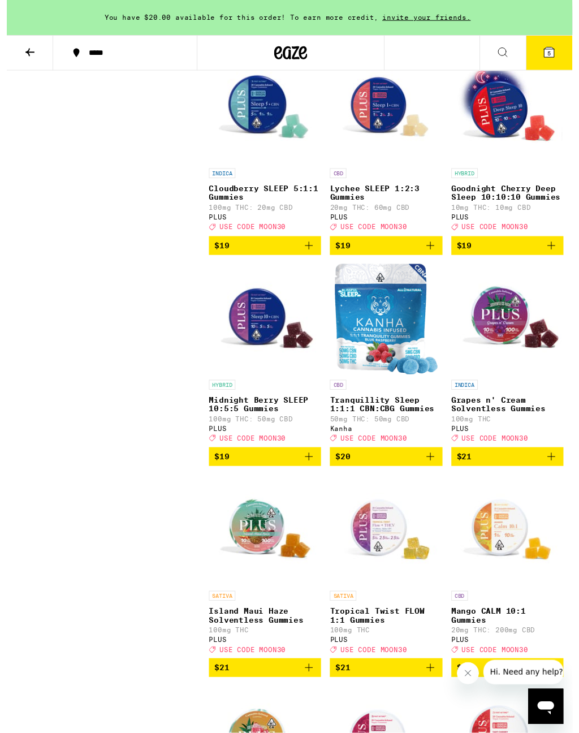
scroll to position [3589, 0]
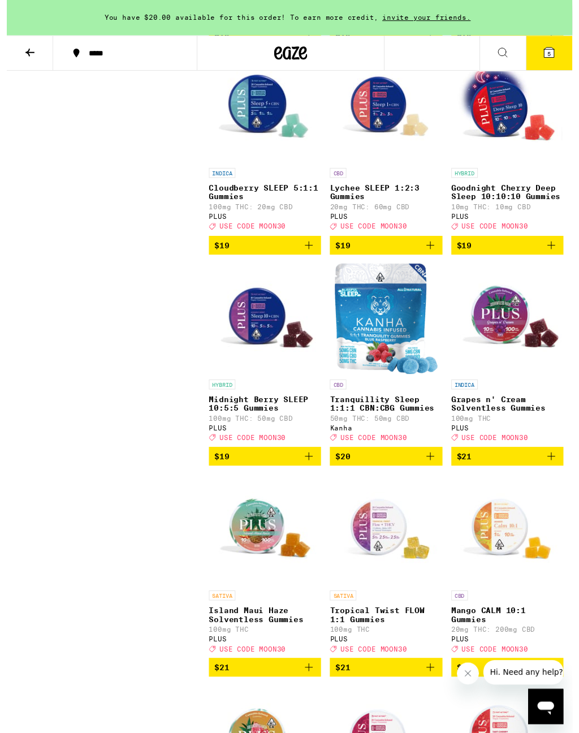
click at [265, 383] on img "Open page for Midnight Berry SLEEP 10:5:5 Gummies from PLUS" at bounding box center [264, 326] width 113 height 113
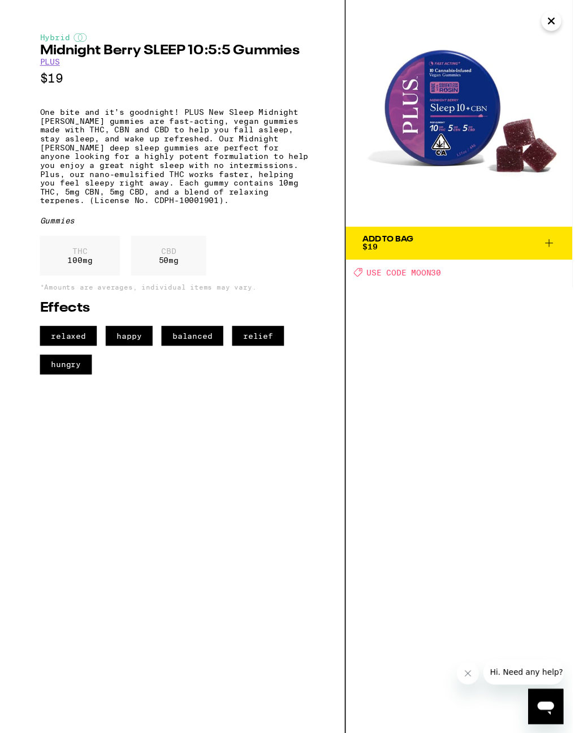
click at [557, 242] on icon at bounding box center [556, 249] width 14 height 14
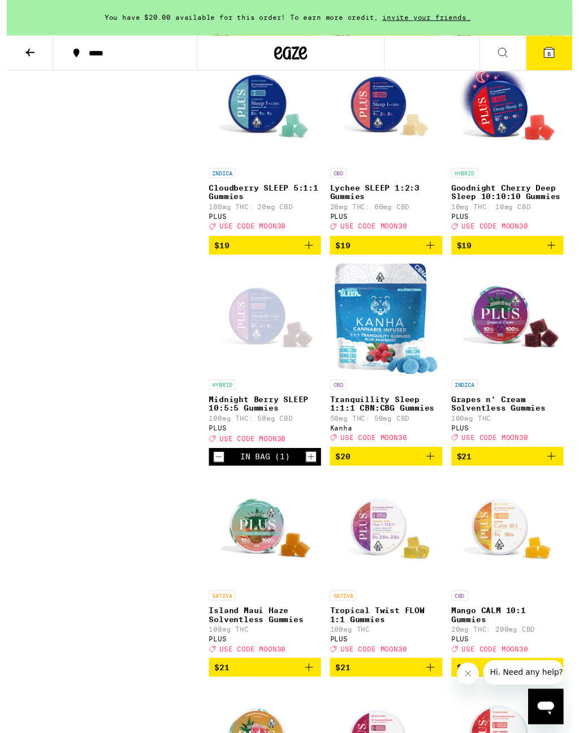
click at [511, 166] on img "Open page for Goodnight Cherry Deep Sleep 10:10:10 Gummies from PLUS" at bounding box center [512, 109] width 113 height 113
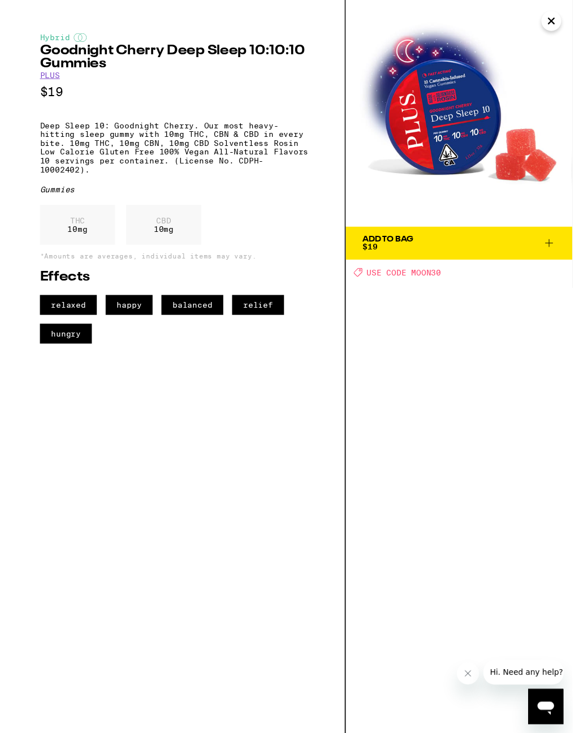
click at [558, 24] on icon "Close" at bounding box center [558, 21] width 14 height 17
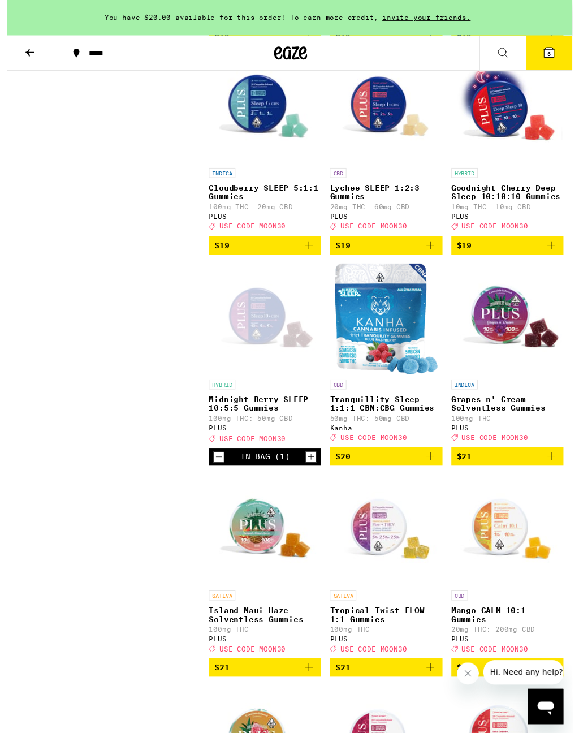
click at [262, 383] on div "Open page for Midnight Berry SLEEP 10:5:5 Gummies from PLUS" at bounding box center [264, 326] width 113 height 113
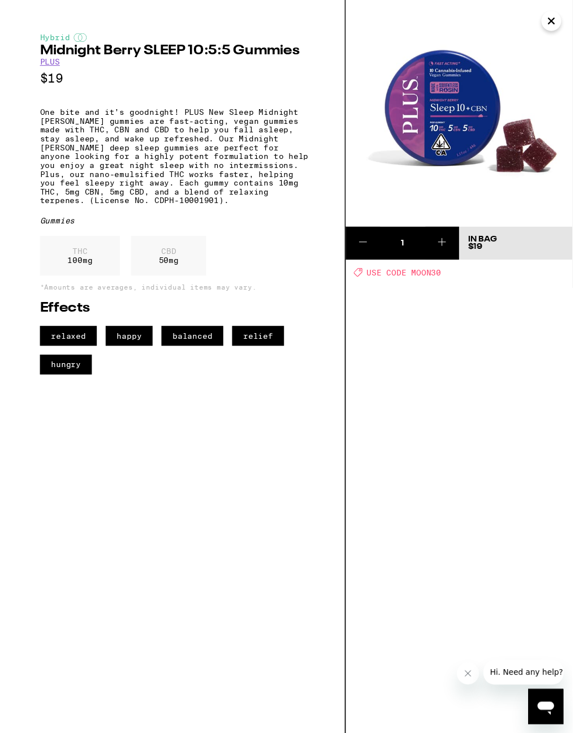
click at [561, 22] on button "Close" at bounding box center [558, 21] width 20 height 20
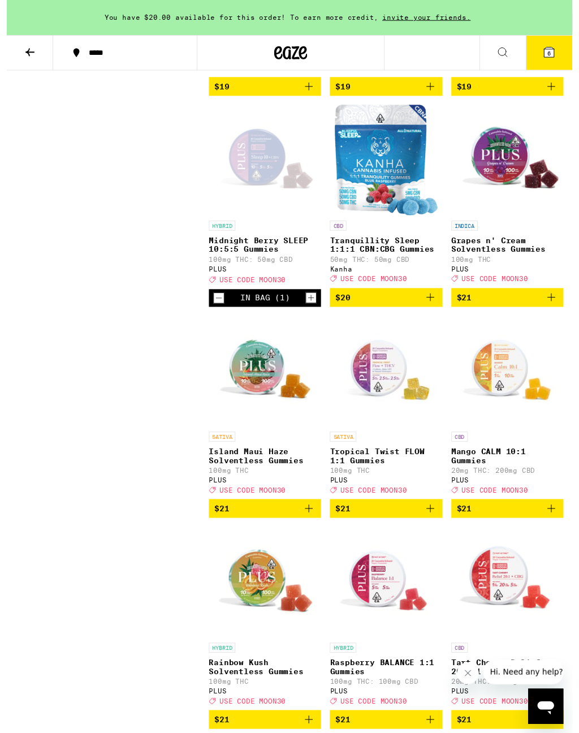
scroll to position [3755, 0]
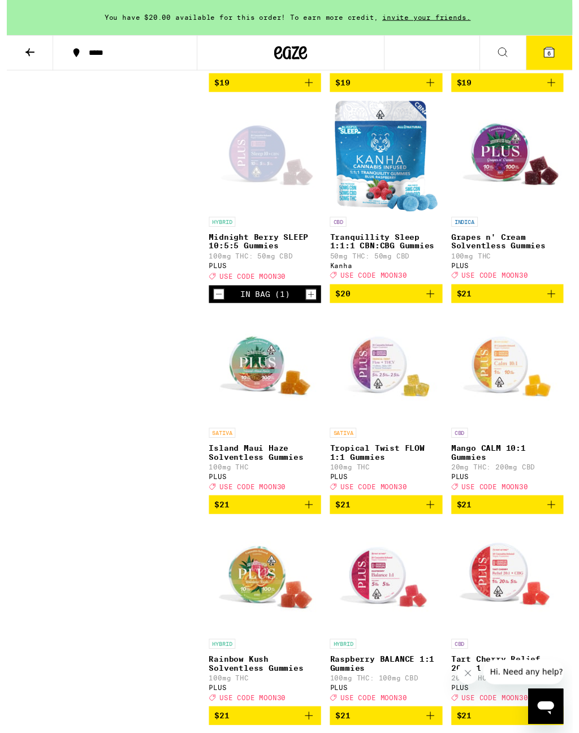
click at [219, 308] on icon "Decrement" at bounding box center [217, 302] width 10 height 14
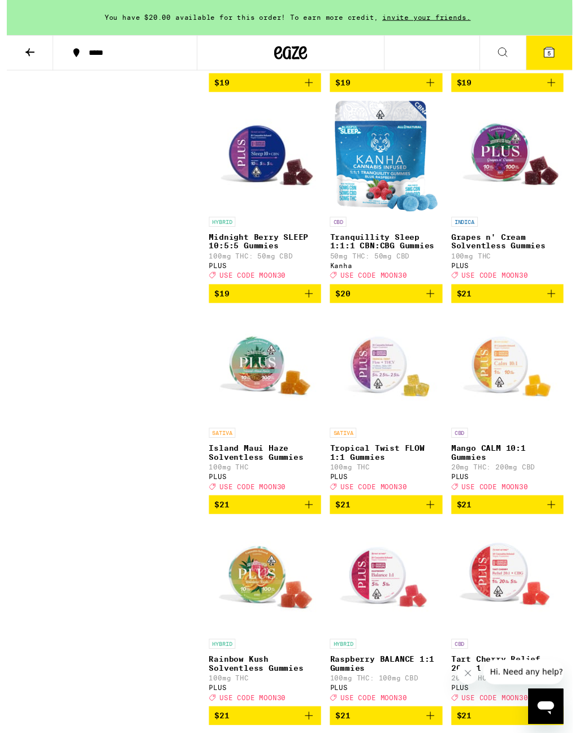
scroll to position [3756, 0]
click at [392, 216] on img "Open page for Tranquillity Sleep 1:1:1 CBN:CBG Gummies from Kanha" at bounding box center [389, 159] width 106 height 113
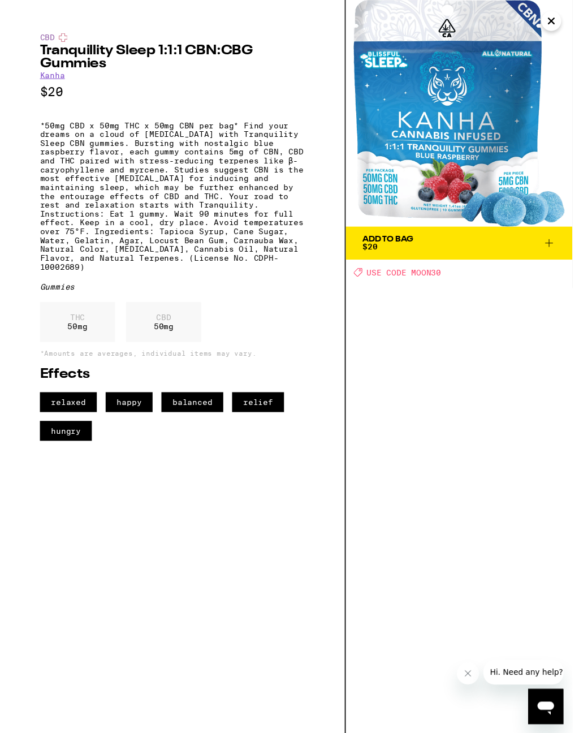
click at [563, 19] on button "Close" at bounding box center [558, 21] width 20 height 20
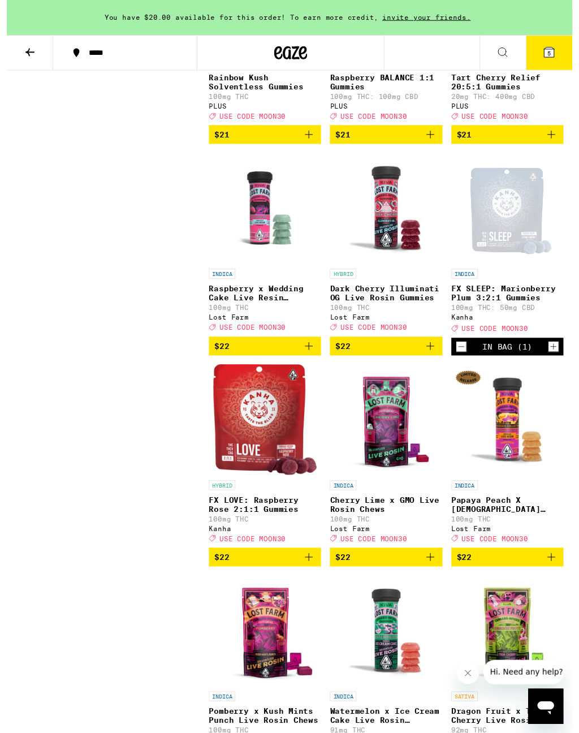
scroll to position [4352, 0]
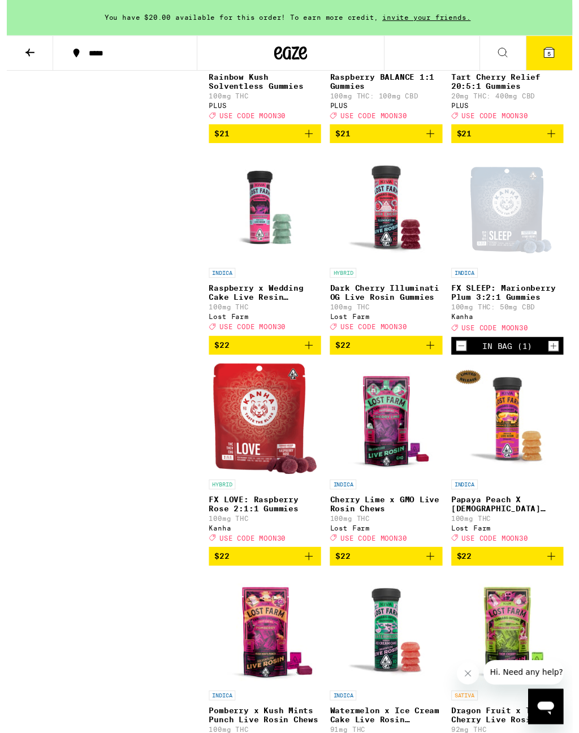
click at [523, 269] on div "Open page for FX SLEEP: Marionberry Plum 3:2:1 Gummies from Kanha" at bounding box center [513, 212] width 94 height 113
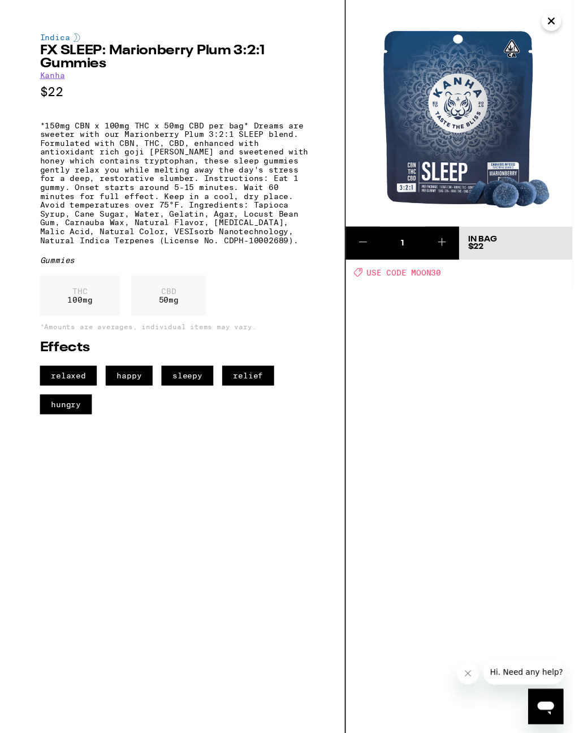
click at [561, 18] on button "Close" at bounding box center [558, 21] width 20 height 20
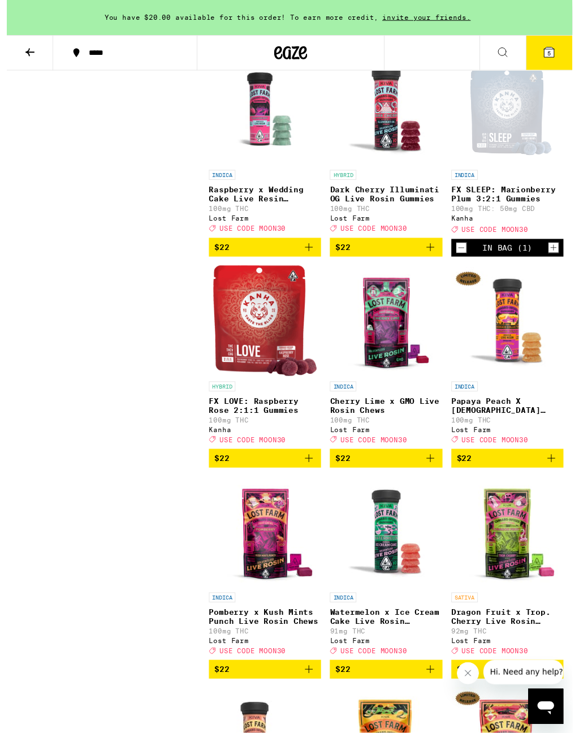
scroll to position [4452, 0]
click at [467, 260] on icon "Decrement" at bounding box center [466, 254] width 10 height 14
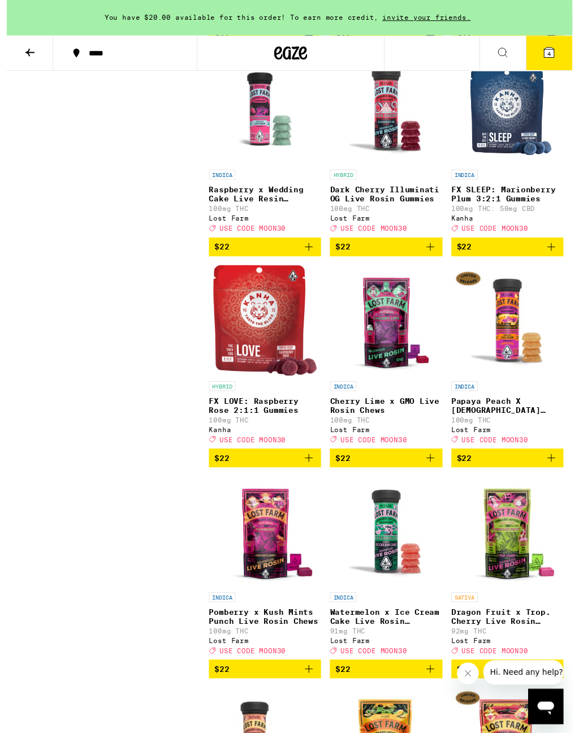
click at [561, 260] on icon "Add to bag" at bounding box center [558, 253] width 14 height 14
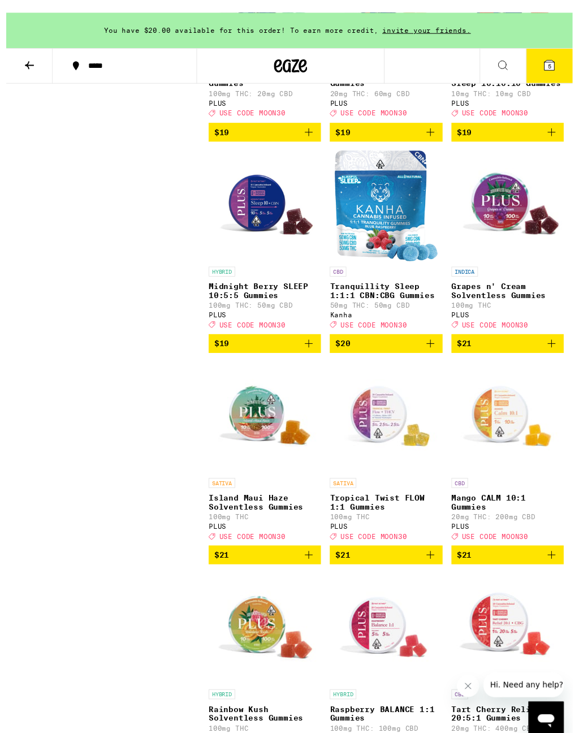
scroll to position [3704, 0]
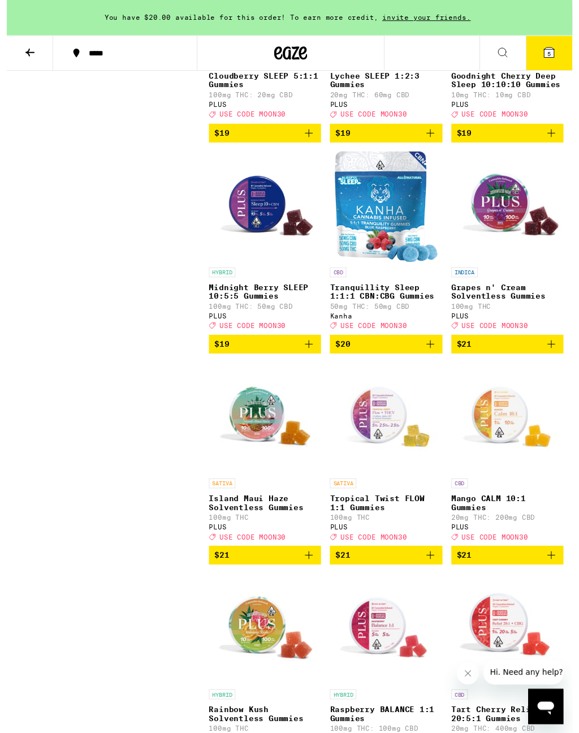
click at [313, 359] on icon "Add to bag" at bounding box center [310, 353] width 14 height 14
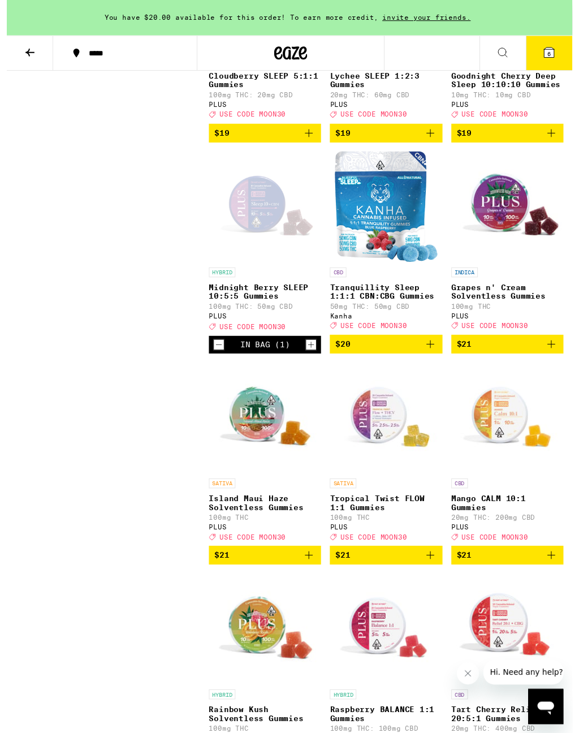
click at [265, 268] on div "Open page for Midnight Berry SLEEP 10:5:5 Gummies from PLUS" at bounding box center [264, 211] width 113 height 113
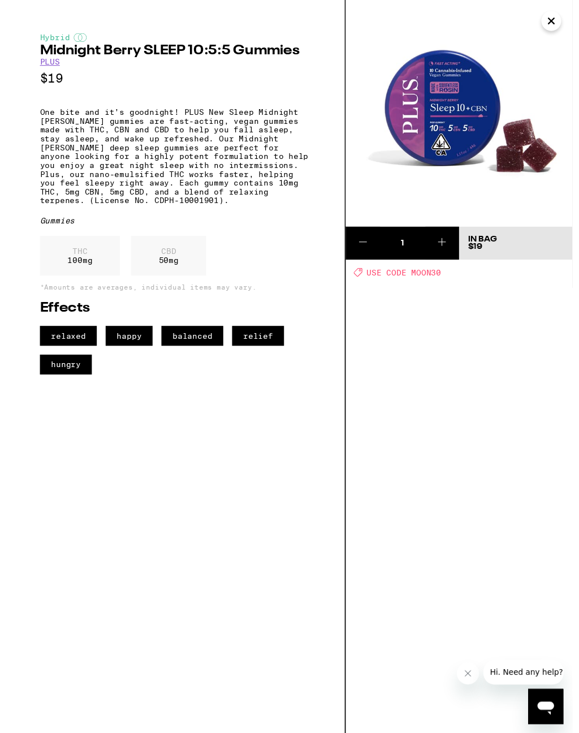
click at [547, 21] on img at bounding box center [463, 116] width 232 height 232
click at [569, 16] on img at bounding box center [463, 116] width 232 height 232
click at [566, 21] on button "Close" at bounding box center [558, 21] width 20 height 20
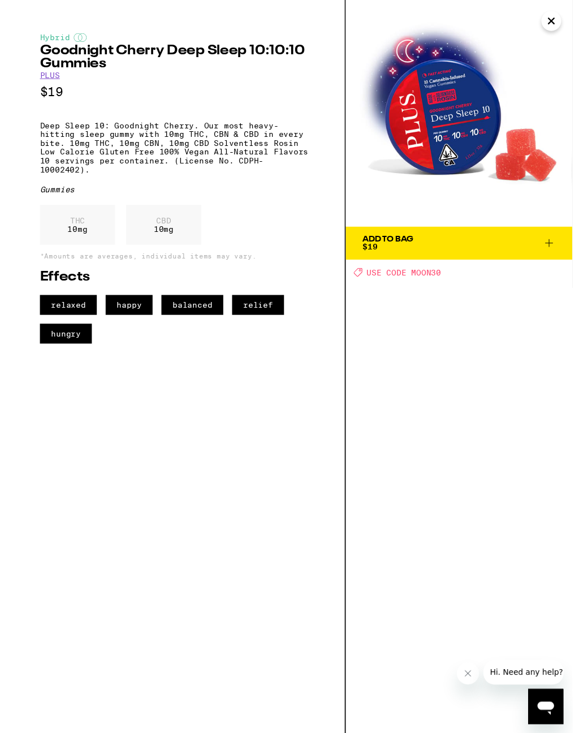
click at [564, 25] on button "Close" at bounding box center [558, 21] width 20 height 20
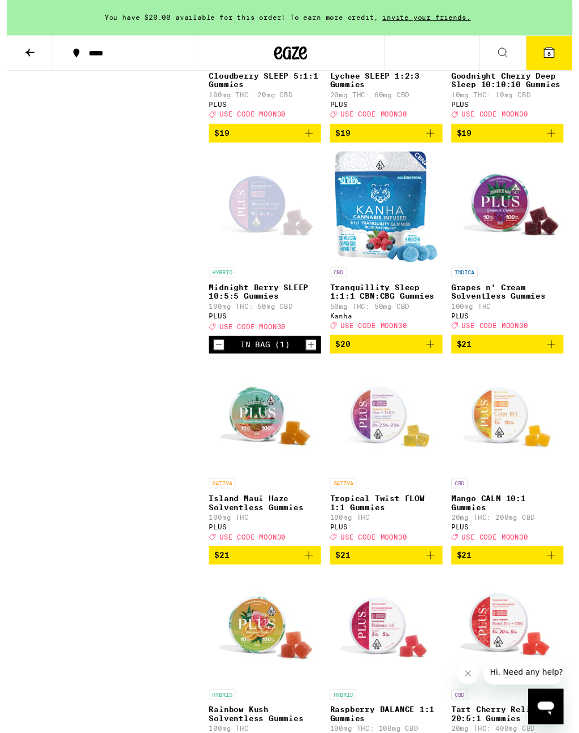
click at [555, 143] on icon "Add to bag" at bounding box center [558, 137] width 14 height 14
click at [221, 360] on icon "Decrement" at bounding box center [217, 353] width 10 height 14
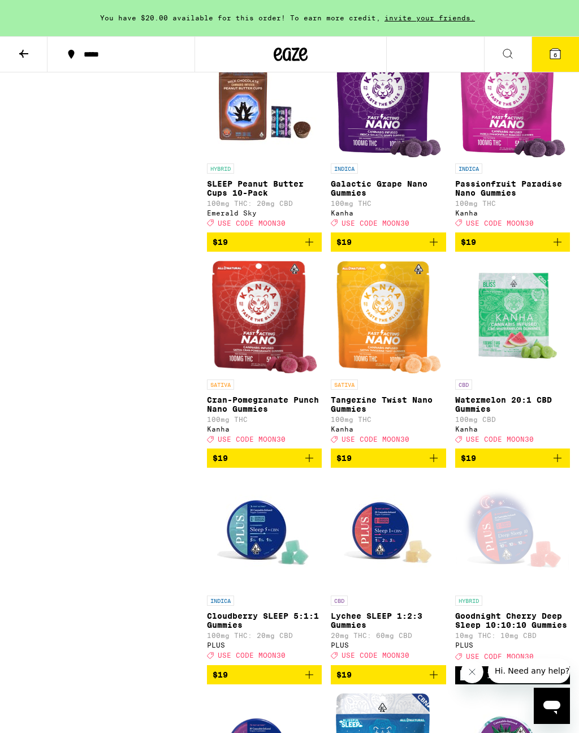
scroll to position [3154, 0]
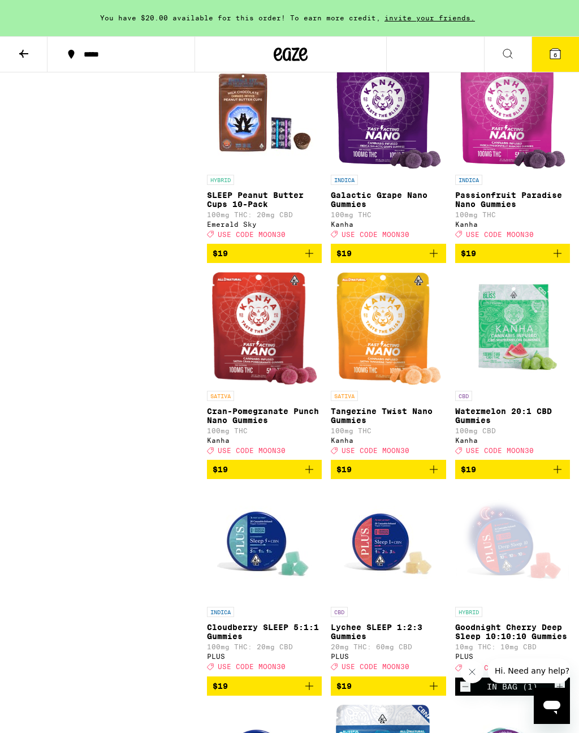
click at [558, 48] on icon at bounding box center [556, 54] width 14 height 14
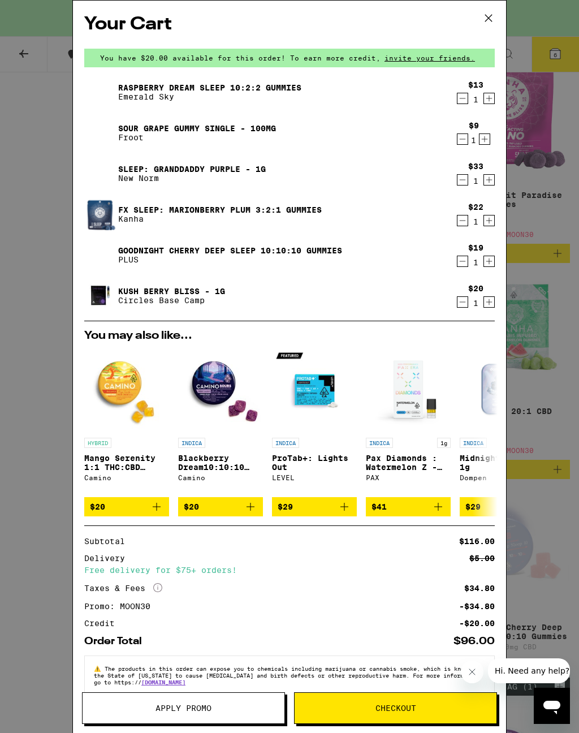
click at [459, 144] on icon "Decrement" at bounding box center [463, 139] width 10 height 14
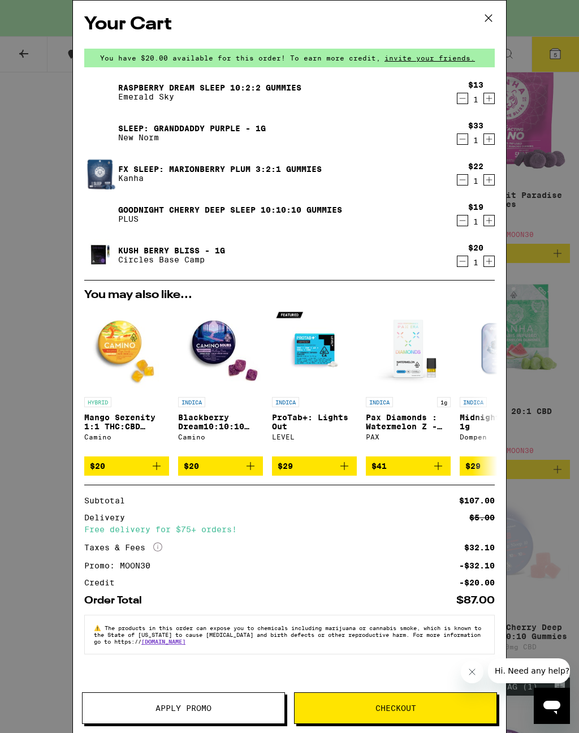
click at [208, 83] on link "Raspberry Dream Sleep 10:2:2 Gummies" at bounding box center [209, 87] width 183 height 9
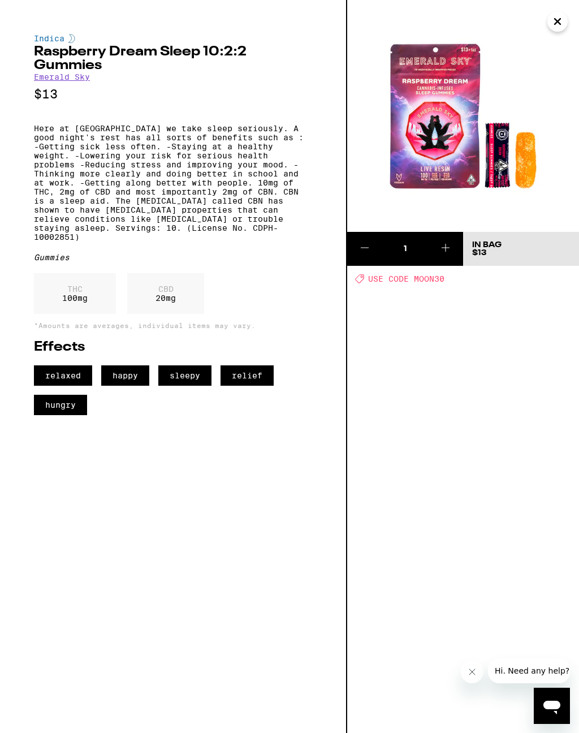
click at [561, 24] on button "Close" at bounding box center [558, 21] width 20 height 20
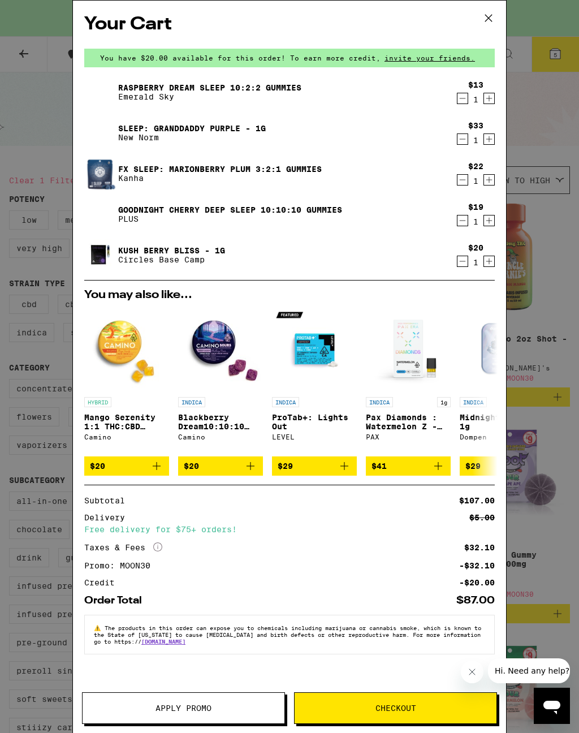
click at [463, 136] on icon "Decrement" at bounding box center [463, 139] width 10 height 14
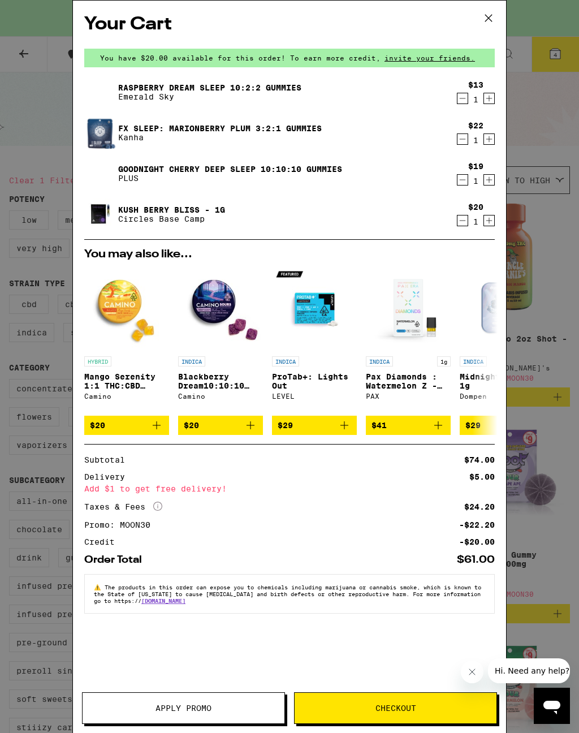
click at [492, 12] on icon at bounding box center [488, 18] width 17 height 17
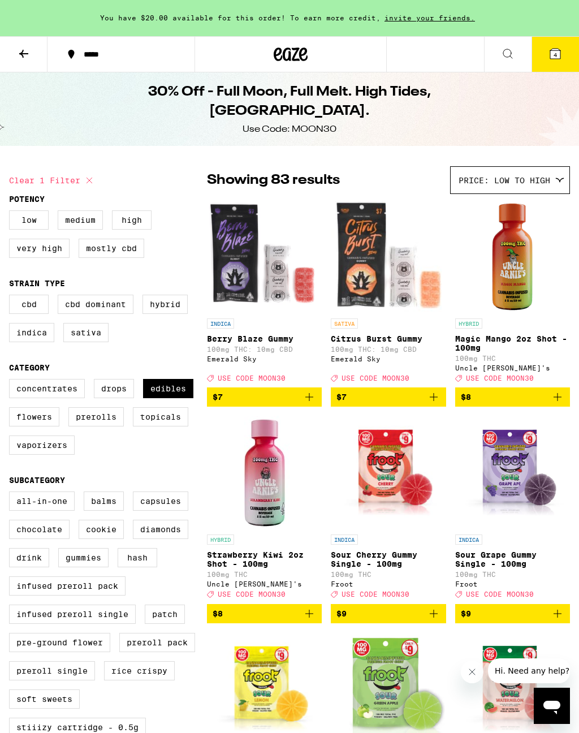
click at [52, 455] on label "Vaporizers" at bounding box center [42, 445] width 66 height 19
click at [12, 381] on input "Vaporizers" at bounding box center [11, 381] width 1 height 1
checkbox input "true"
click at [171, 398] on label "Edibles" at bounding box center [168, 388] width 50 height 19
click at [12, 381] on input "Edibles" at bounding box center [11, 381] width 1 height 1
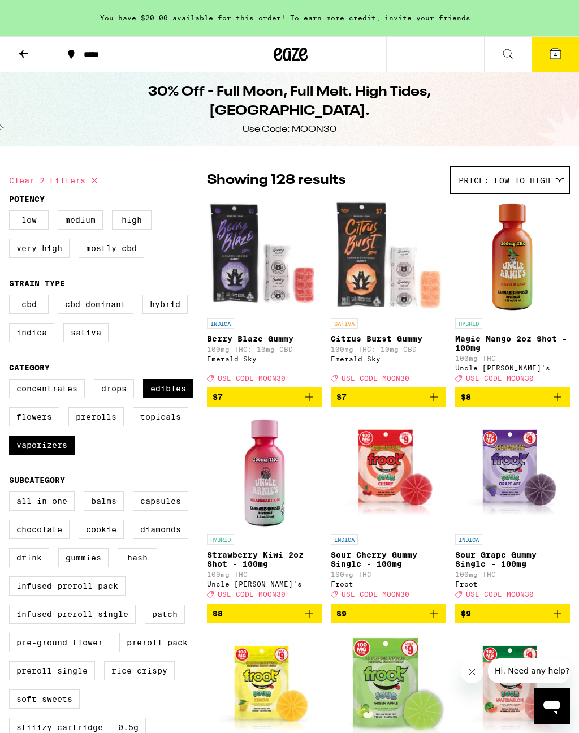
checkbox input "false"
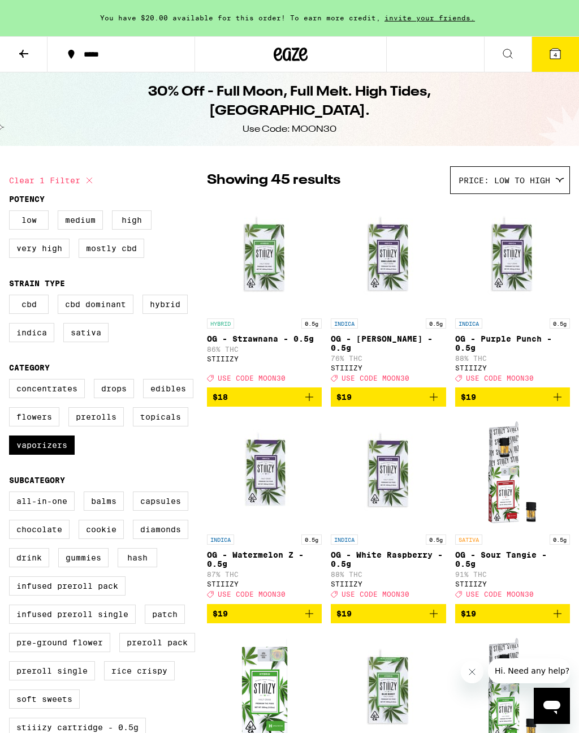
click at [556, 58] on span "4" at bounding box center [555, 54] width 3 height 7
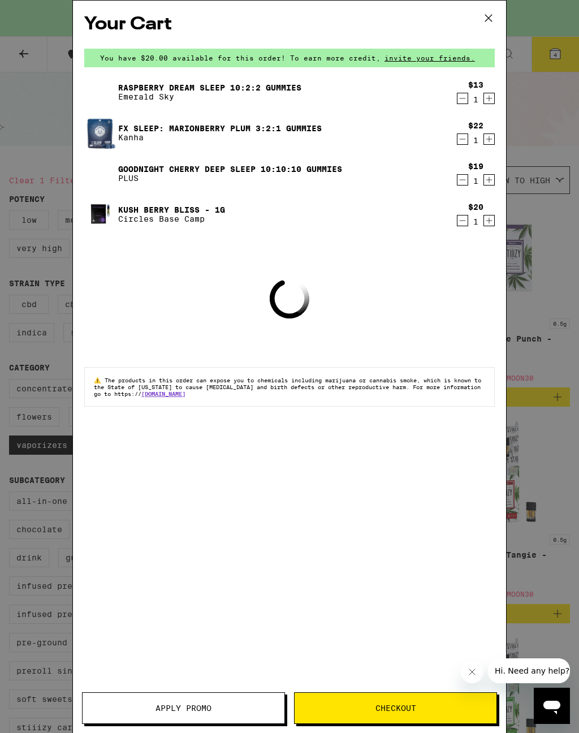
click at [492, 12] on icon at bounding box center [488, 18] width 17 height 17
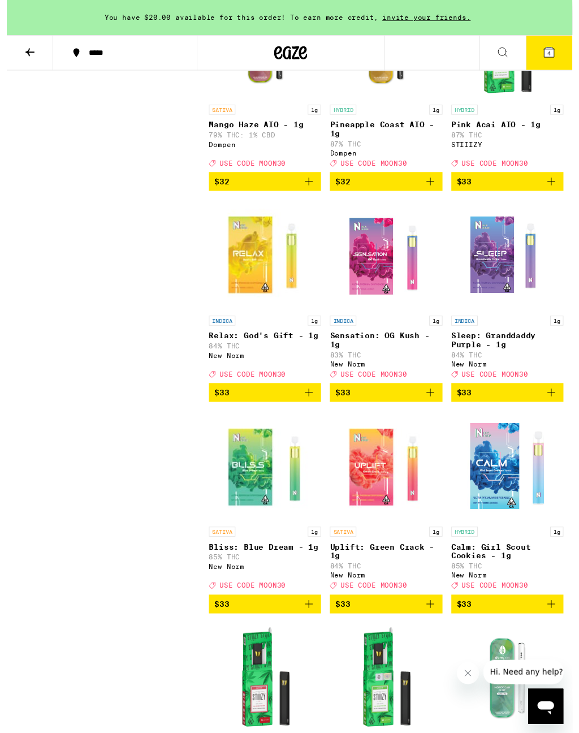
scroll to position [2573, 0]
click at [551, 409] on icon "Add to bag" at bounding box center [558, 402] width 14 height 14
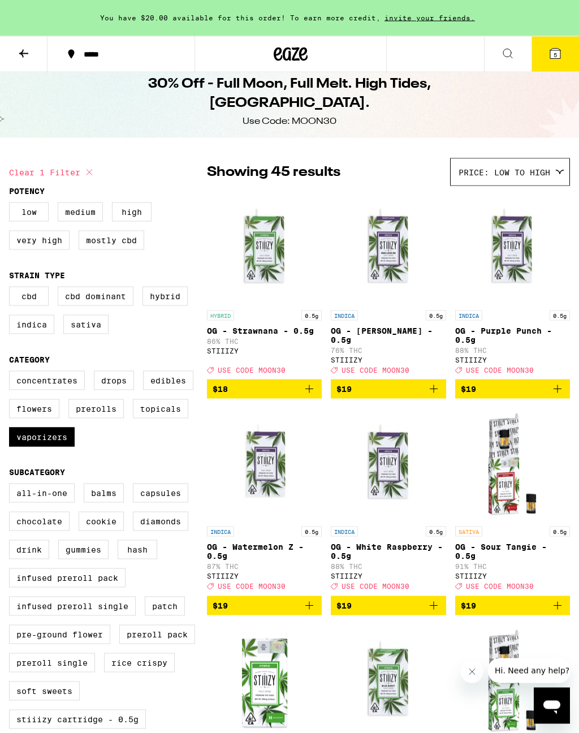
scroll to position [0, 0]
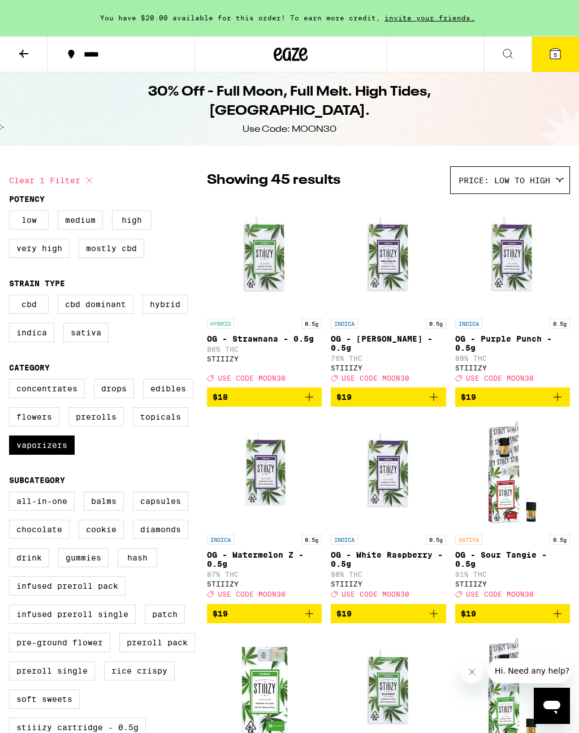
click at [558, 49] on icon at bounding box center [556, 54] width 10 height 10
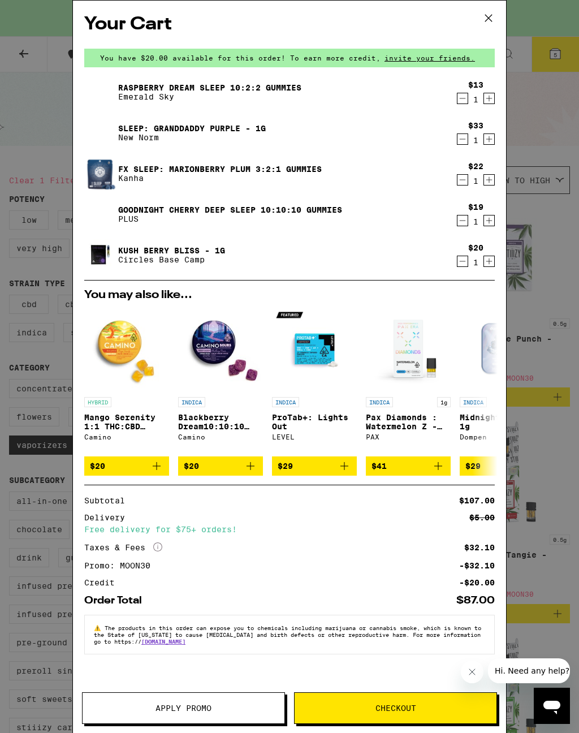
click at [459, 219] on icon "Decrement" at bounding box center [463, 221] width 10 height 14
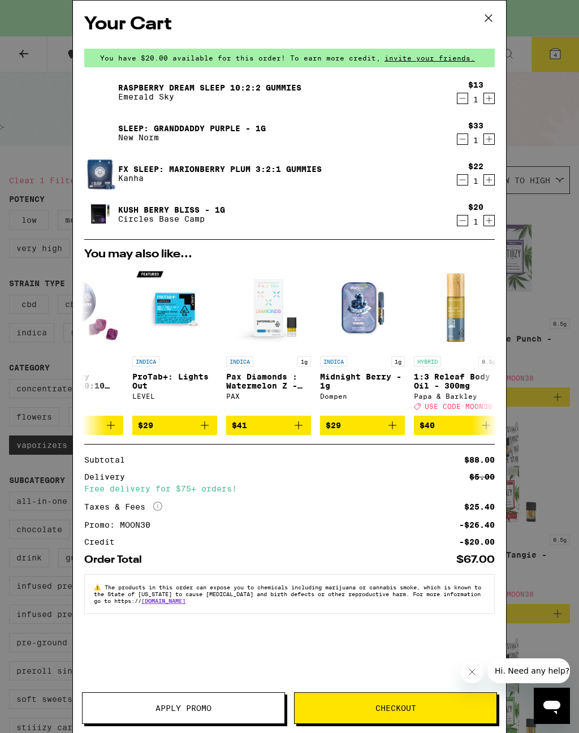
scroll to position [0, 145]
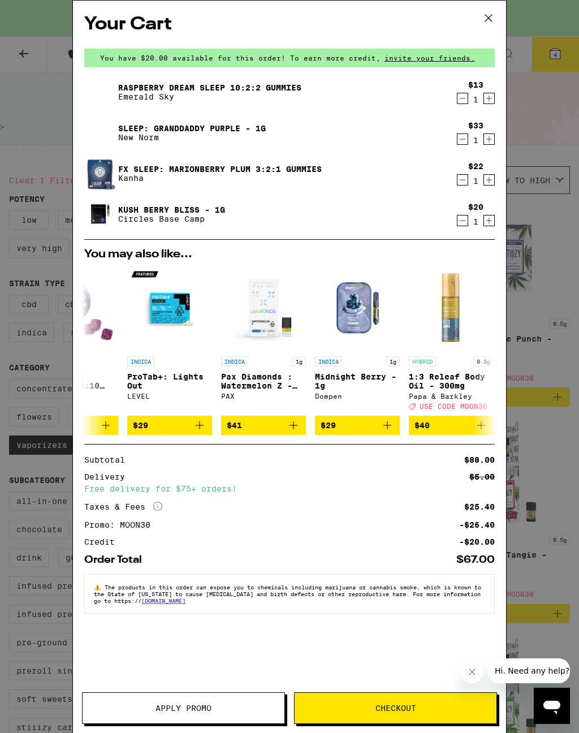
click at [360, 319] on img "Open page for Midnight Berry - 1g from Dompen" at bounding box center [357, 308] width 85 height 85
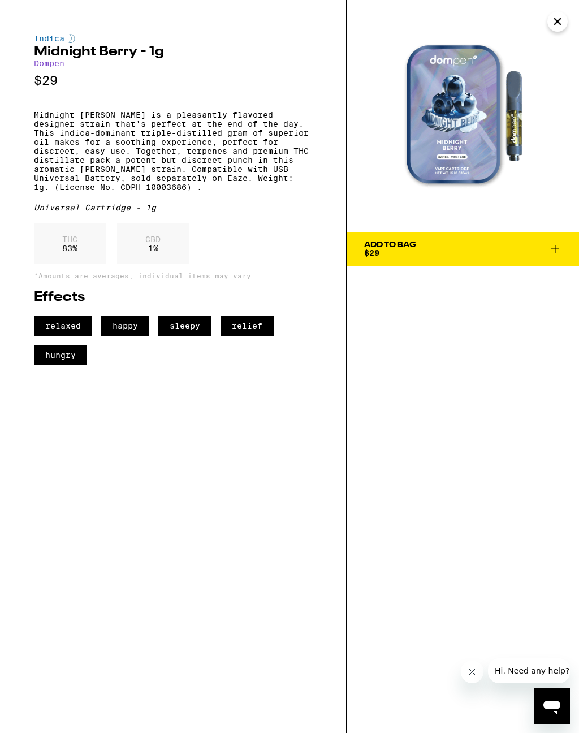
click at [555, 243] on icon at bounding box center [556, 249] width 14 height 14
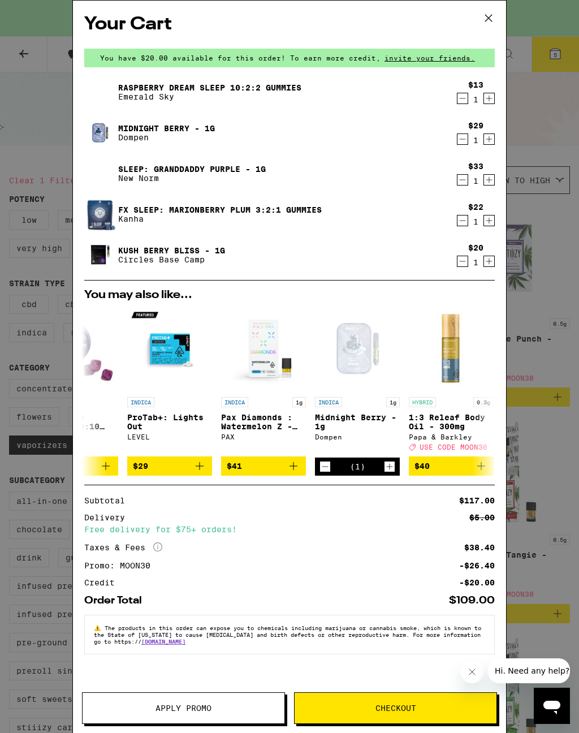
click at [490, 15] on icon at bounding box center [488, 18] width 17 height 17
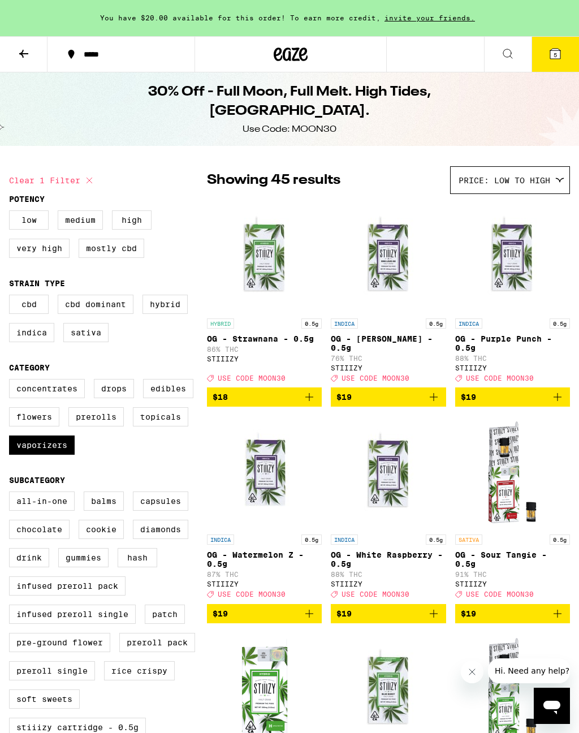
click at [559, 50] on icon at bounding box center [556, 54] width 10 height 10
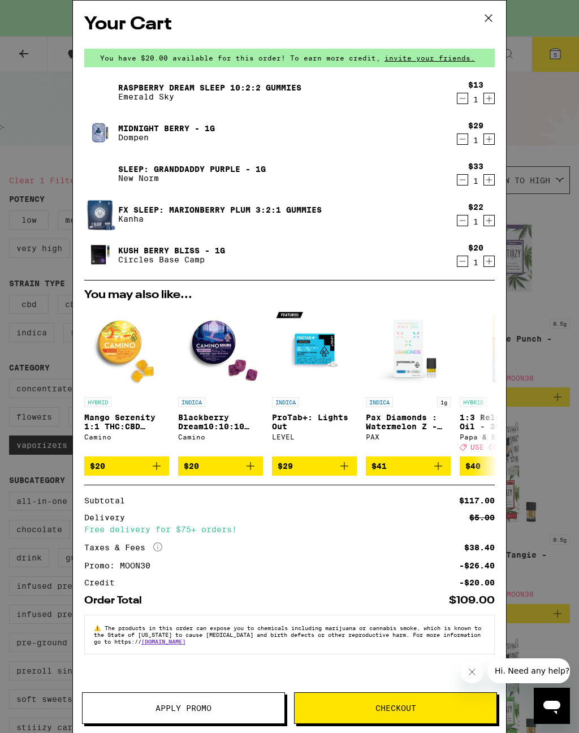
click at [492, 15] on icon at bounding box center [488, 18] width 17 height 17
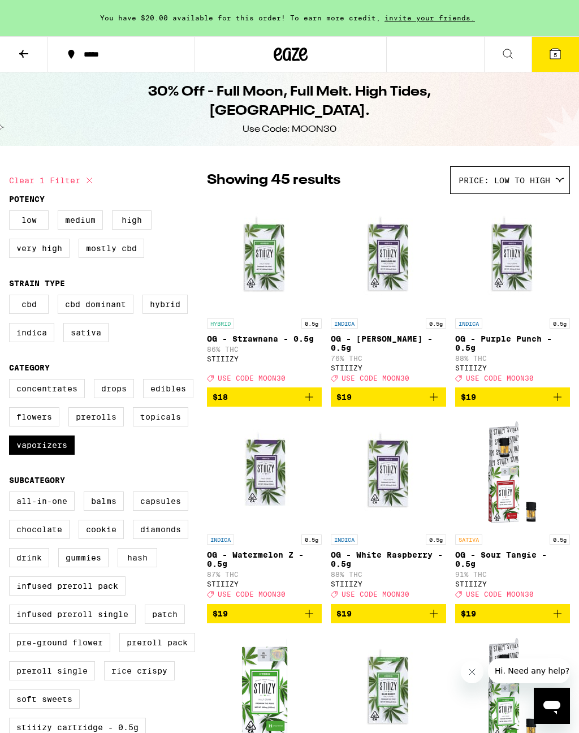
click at [505, 54] on icon at bounding box center [508, 54] width 14 height 14
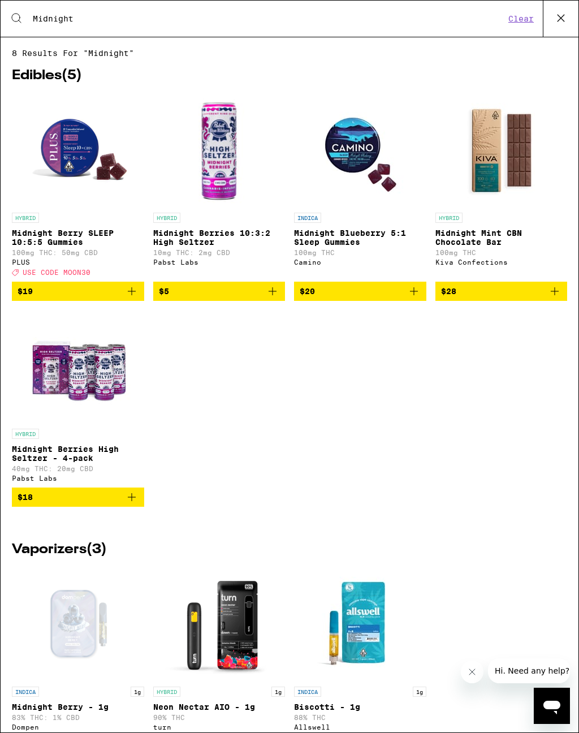
type input "Midnight"
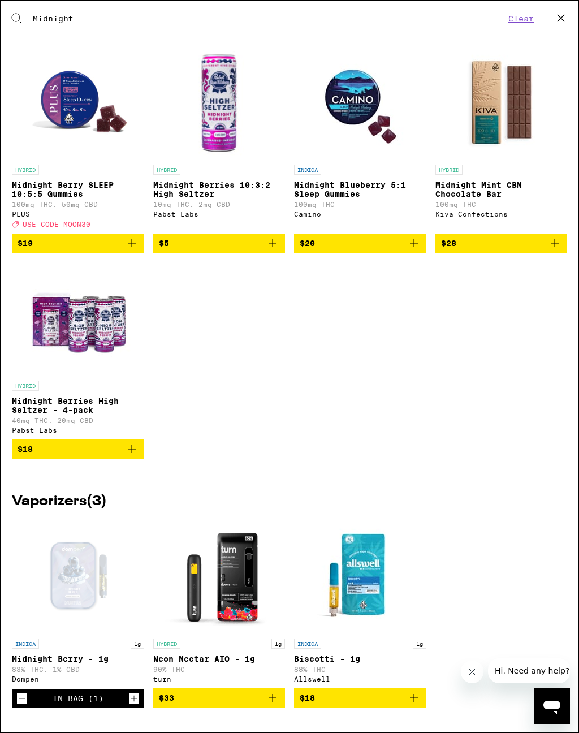
scroll to position [73, 0]
click at [240, 539] on img "Open page for Neon Nectar AIO - 1g from turn" at bounding box center [218, 576] width 113 height 113
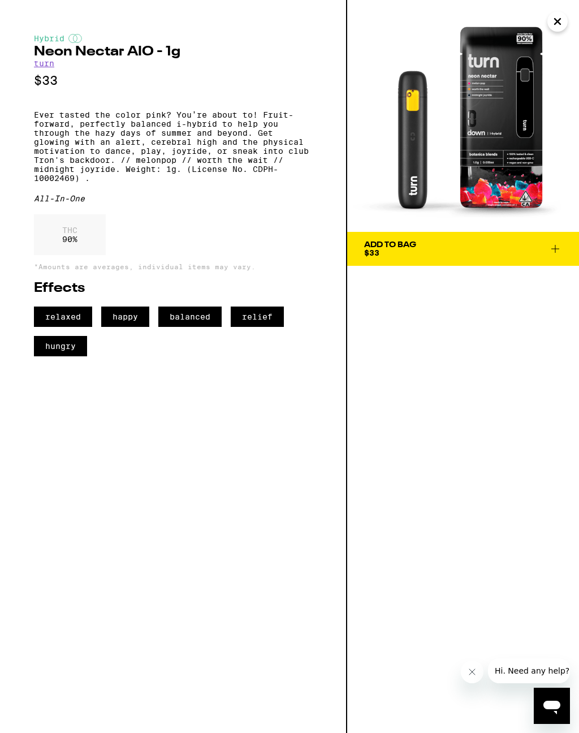
click at [560, 22] on button "Close" at bounding box center [558, 21] width 20 height 20
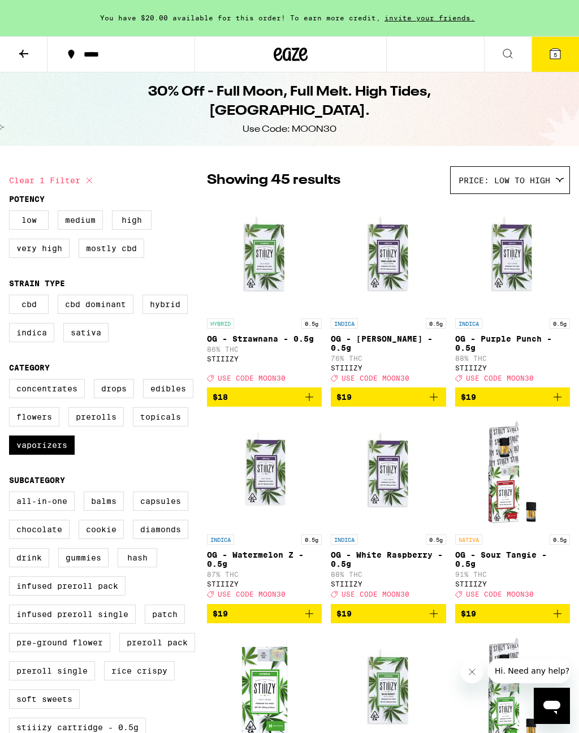
click at [558, 53] on icon at bounding box center [556, 54] width 10 height 10
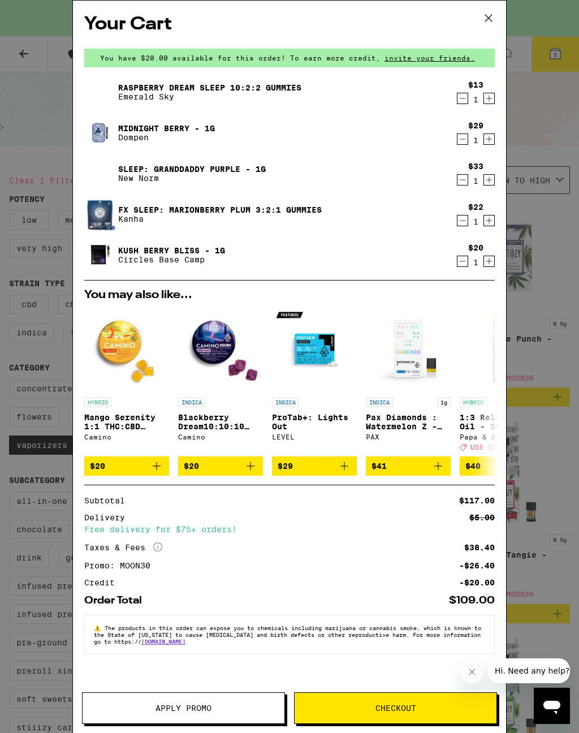
click at [463, 136] on icon "Decrement" at bounding box center [463, 139] width 10 height 14
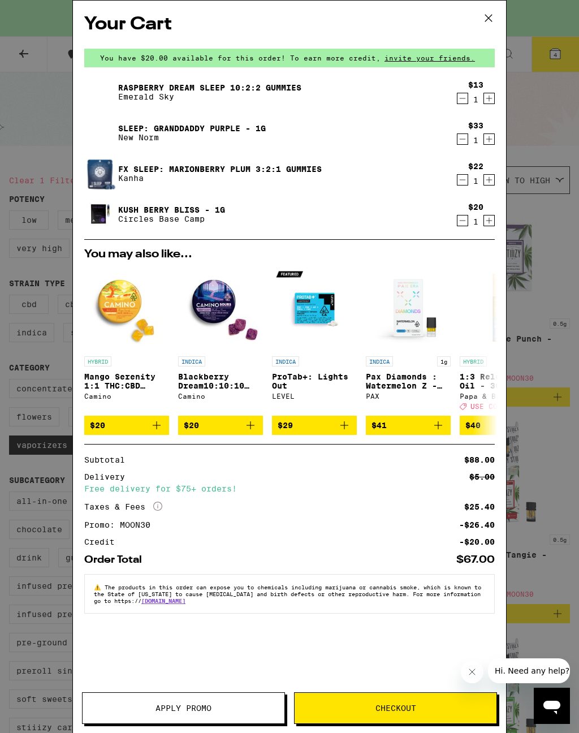
click at [410, 539] on span "Checkout" at bounding box center [396, 708] width 41 height 8
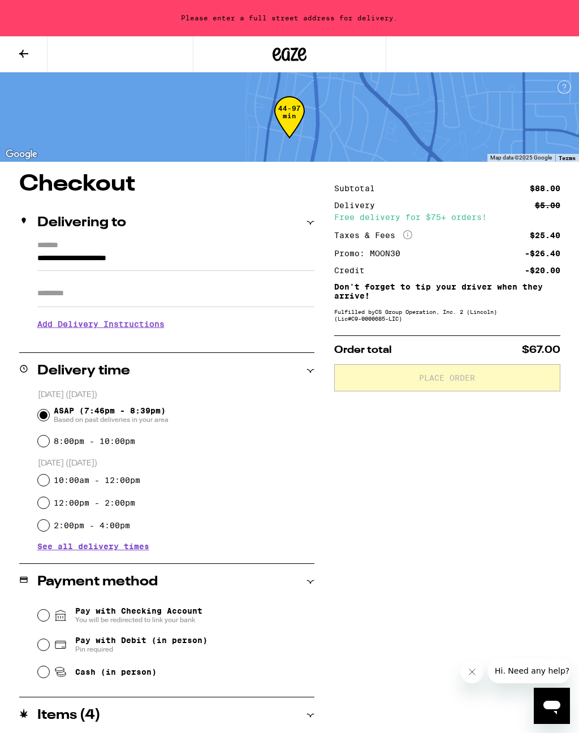
click at [114, 539] on span "See all delivery times" at bounding box center [93, 547] width 112 height 8
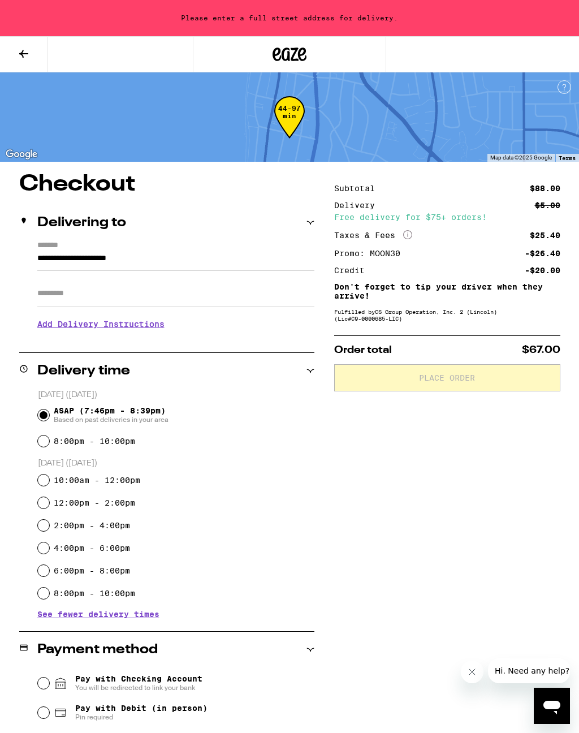
click at [47, 539] on input "4:00pm - 6:00pm" at bounding box center [43, 548] width 11 height 11
radio input "true"
click at [49, 263] on input "**********" at bounding box center [175, 261] width 277 height 19
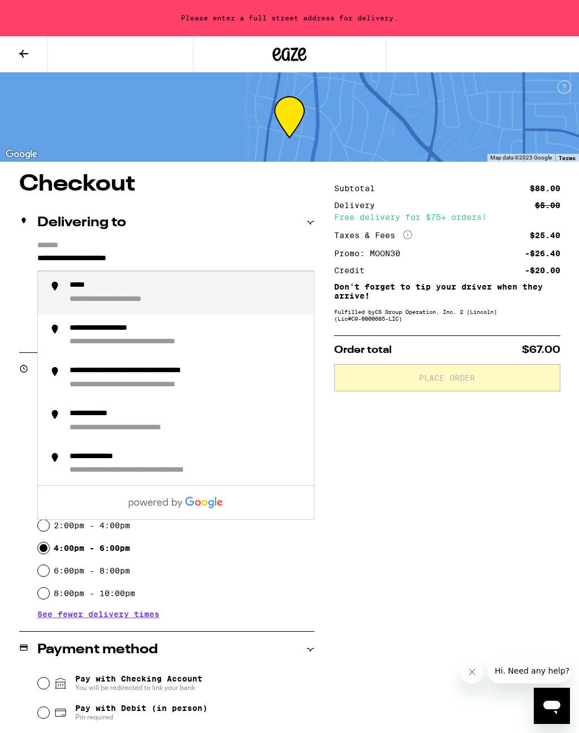
click at [178, 261] on input "**********" at bounding box center [175, 261] width 277 height 19
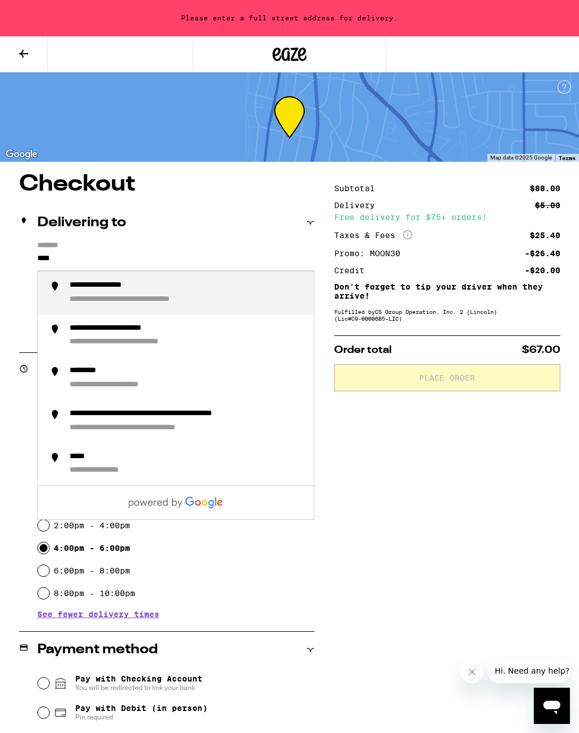
type input "***"
type input "*"
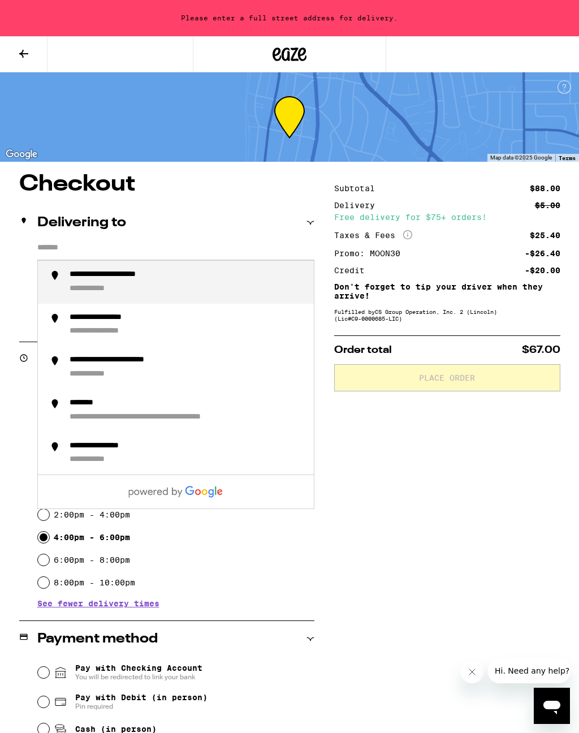
click at [17, 55] on icon at bounding box center [24, 54] width 14 height 14
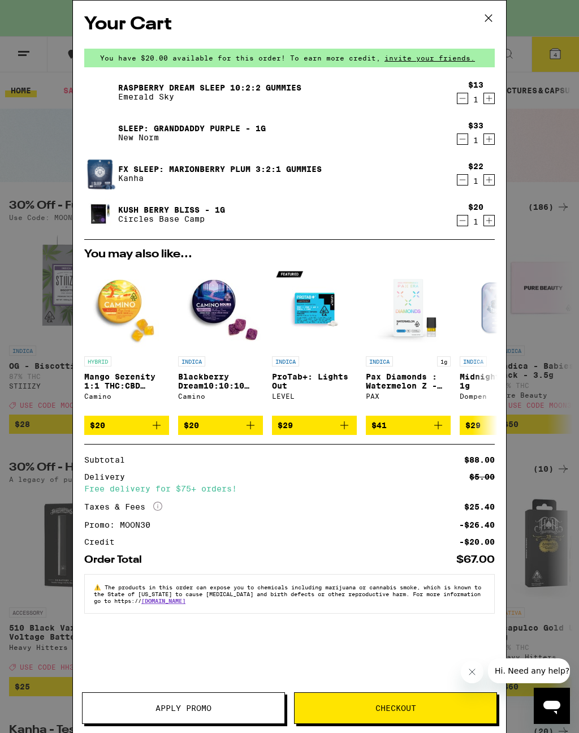
click at [203, 54] on span "You have $20.00 available for this order! To earn more credit," at bounding box center [240, 57] width 281 height 7
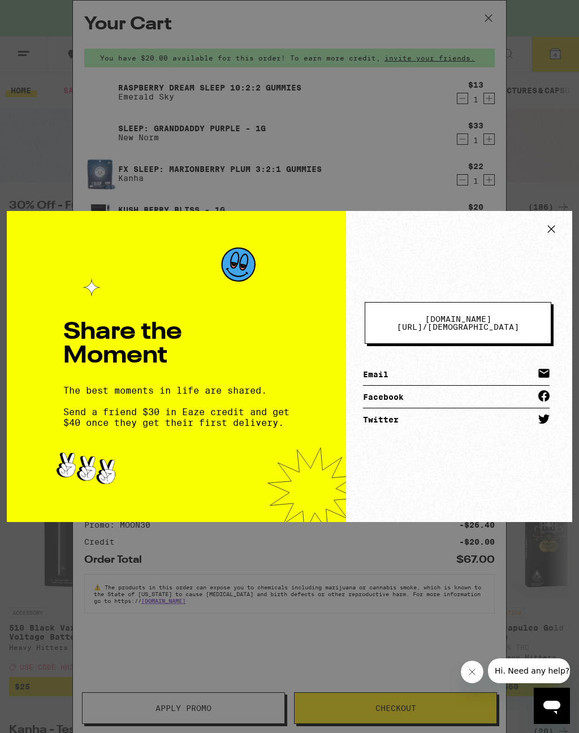
click at [543, 235] on icon at bounding box center [551, 229] width 17 height 17
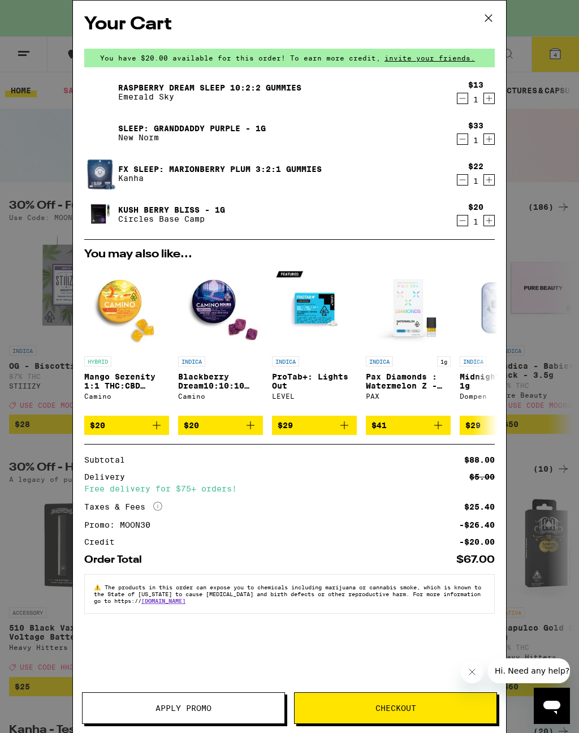
click at [488, 16] on icon at bounding box center [488, 18] width 17 height 17
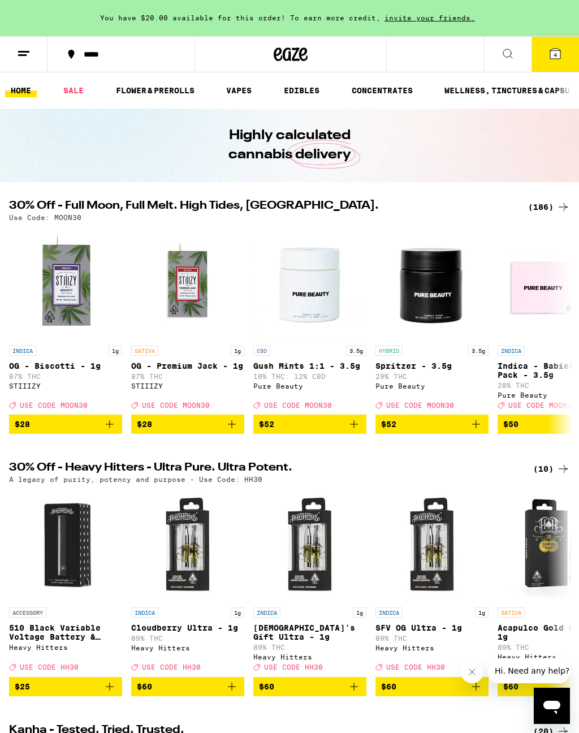
click at [22, 51] on line at bounding box center [23, 51] width 11 height 0
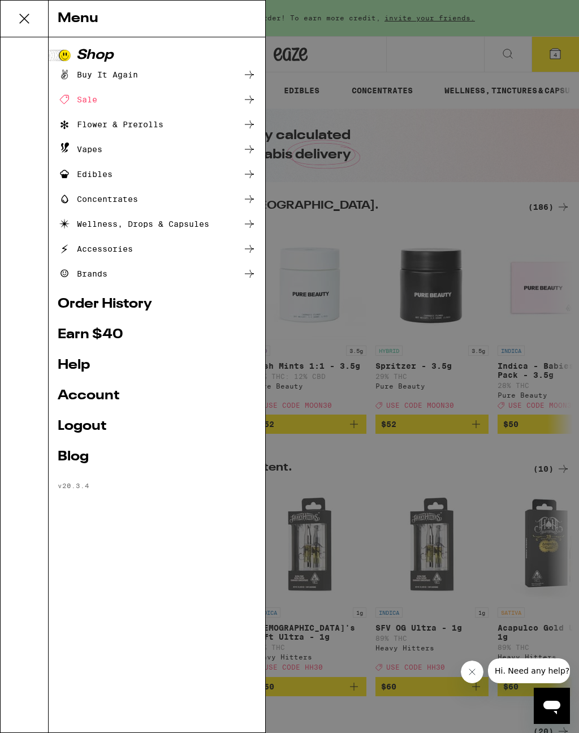
click at [105, 394] on link "Account" at bounding box center [157, 396] width 199 height 14
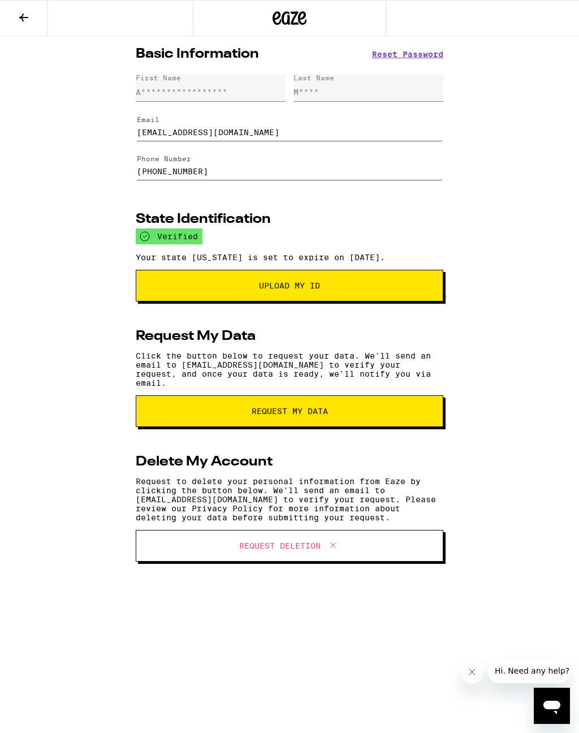
click at [23, 11] on icon at bounding box center [24, 18] width 14 height 14
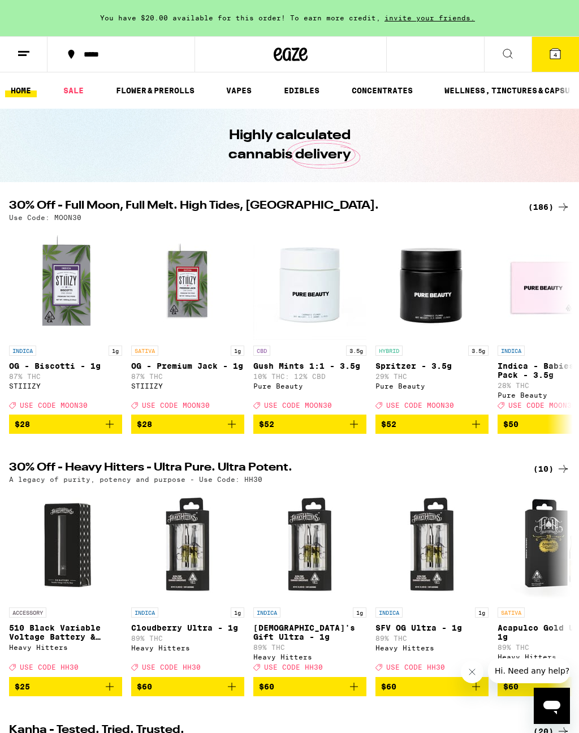
click at [24, 49] on icon at bounding box center [24, 54] width 14 height 14
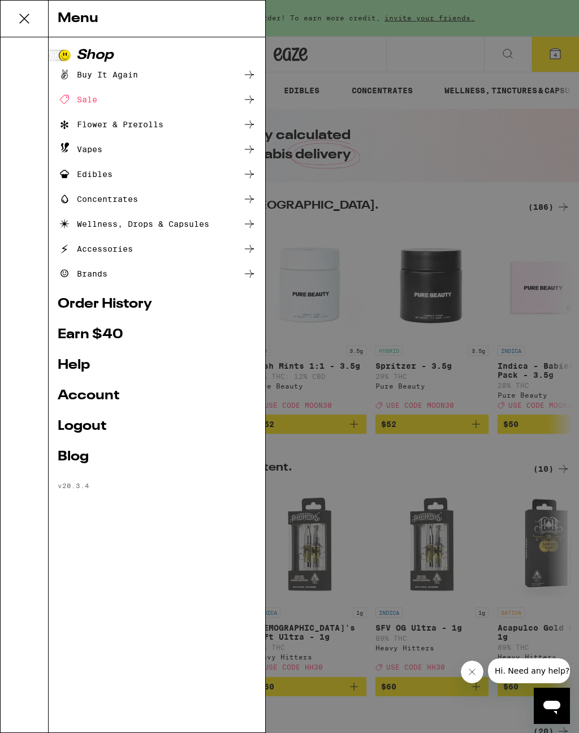
click at [425, 146] on div "Menu Shop Buy It Again Sale Flower & Prerolls Vapes Edibles Concentrates Wellne…" at bounding box center [289, 366] width 579 height 733
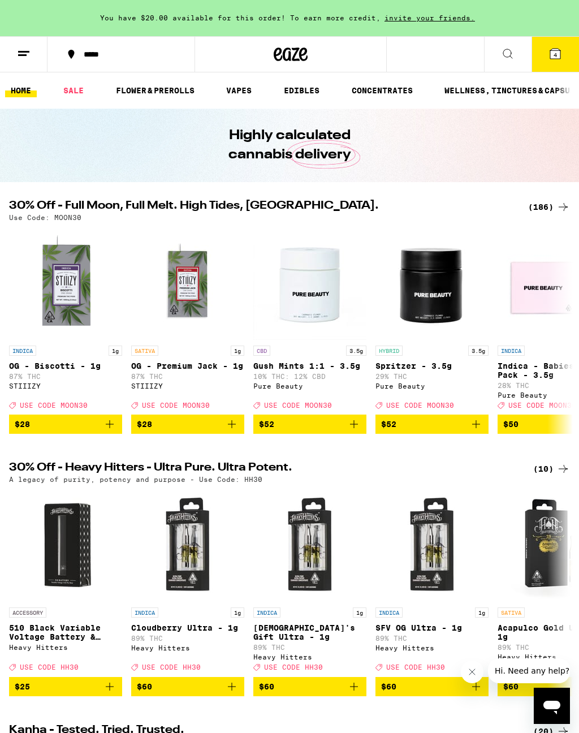
click at [227, 18] on span "You have $20.00 available for this order! To earn more credit," at bounding box center [240, 17] width 281 height 7
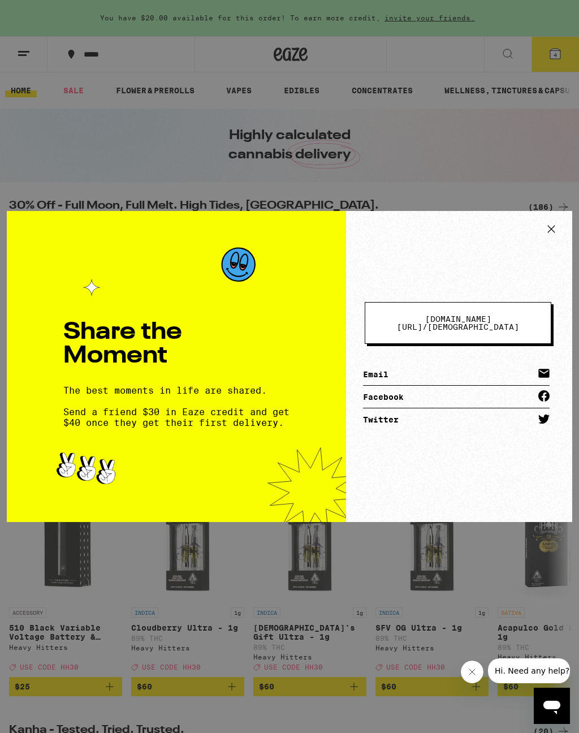
click at [543, 231] on icon at bounding box center [551, 229] width 17 height 17
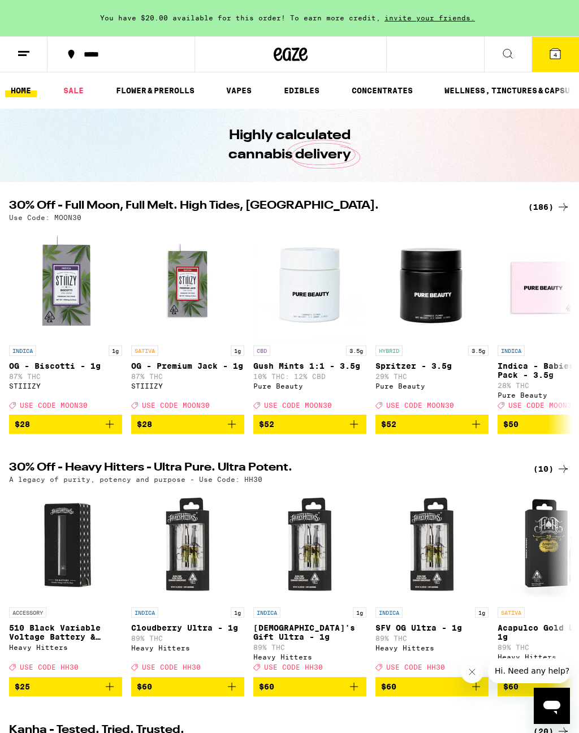
click at [560, 54] on icon at bounding box center [556, 54] width 10 height 10
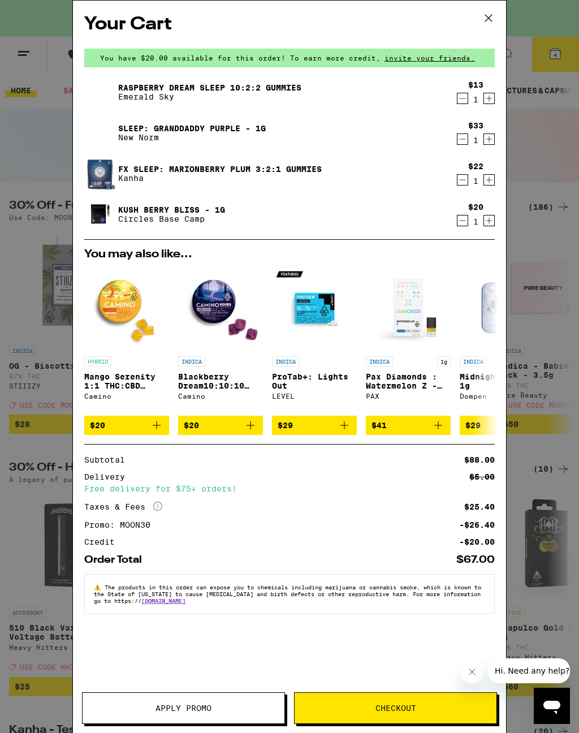
click at [479, 539] on div "-$20.00" at bounding box center [477, 542] width 36 height 8
click at [494, 24] on icon at bounding box center [488, 18] width 17 height 17
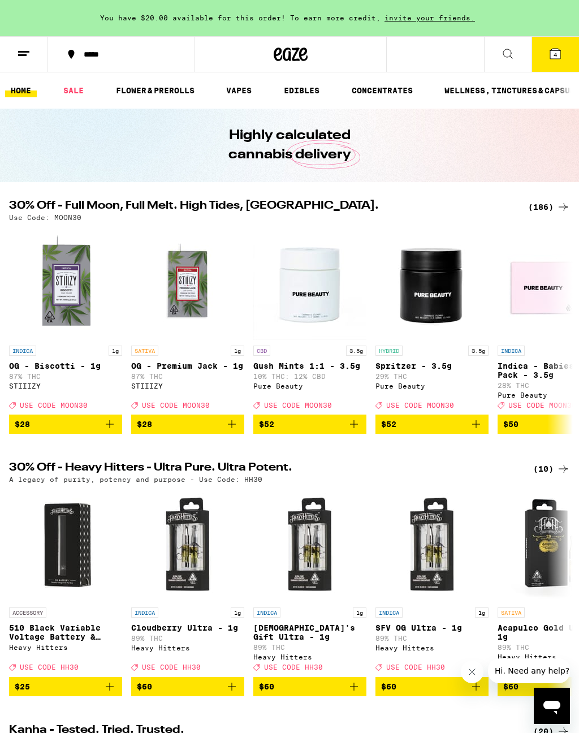
click at [25, 51] on line at bounding box center [23, 51] width 11 height 0
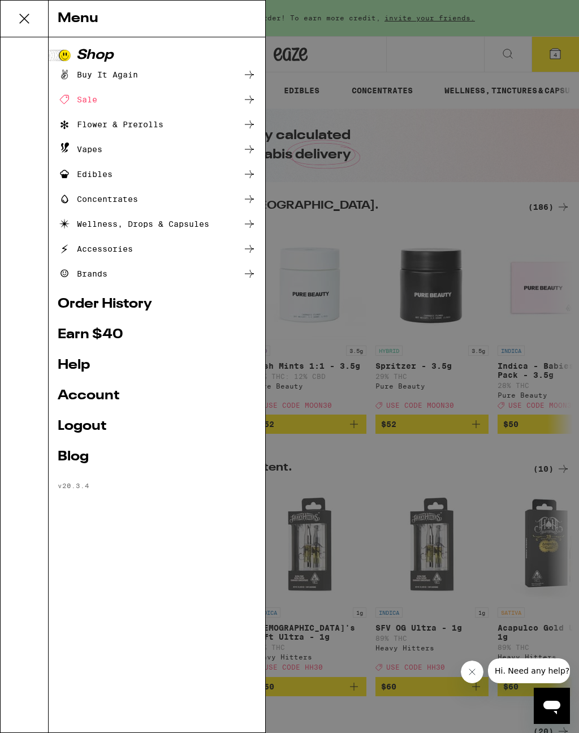
click at [138, 307] on link "Order History" at bounding box center [157, 305] width 199 height 14
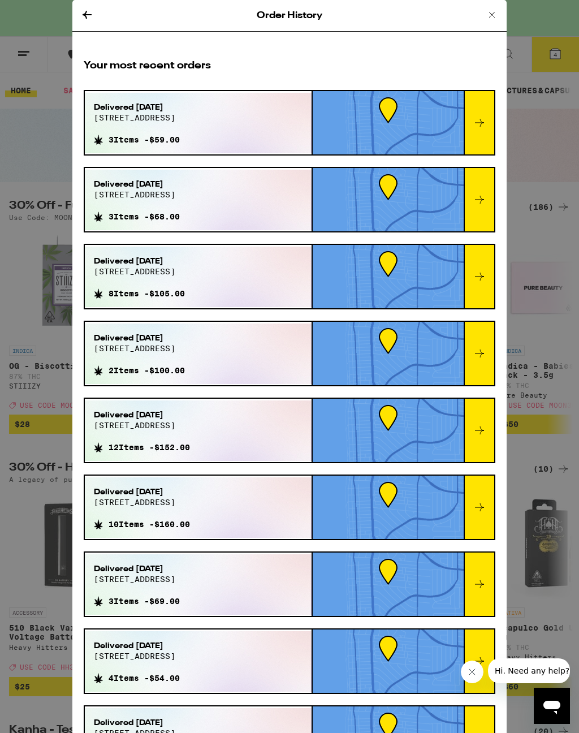
click at [491, 12] on icon at bounding box center [492, 15] width 14 height 14
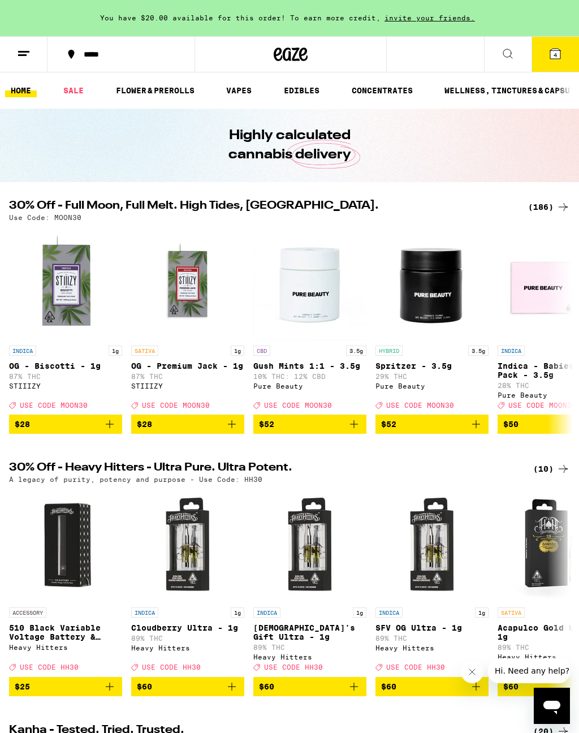
click at [560, 53] on icon at bounding box center [556, 54] width 10 height 10
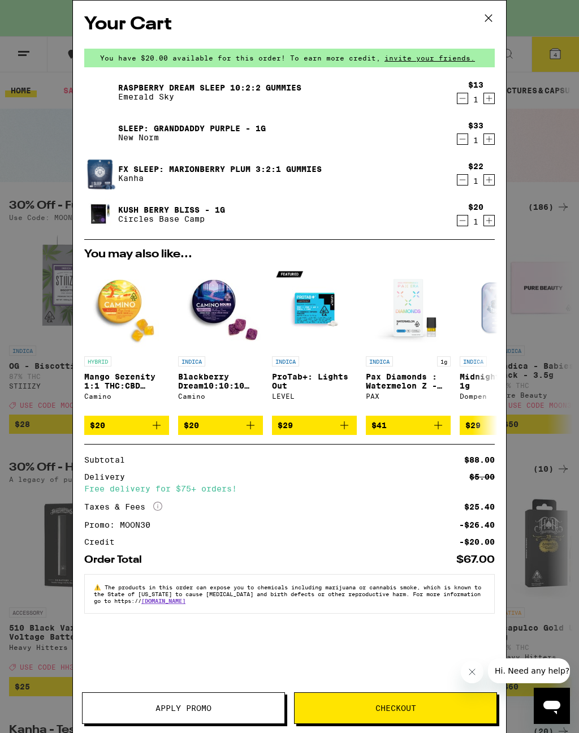
click at [493, 21] on icon at bounding box center [488, 18] width 17 height 17
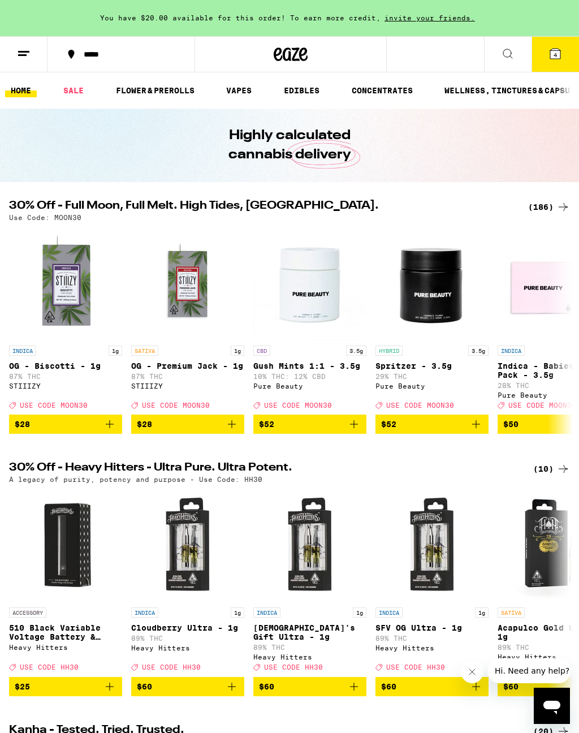
click at [553, 48] on icon at bounding box center [556, 54] width 14 height 14
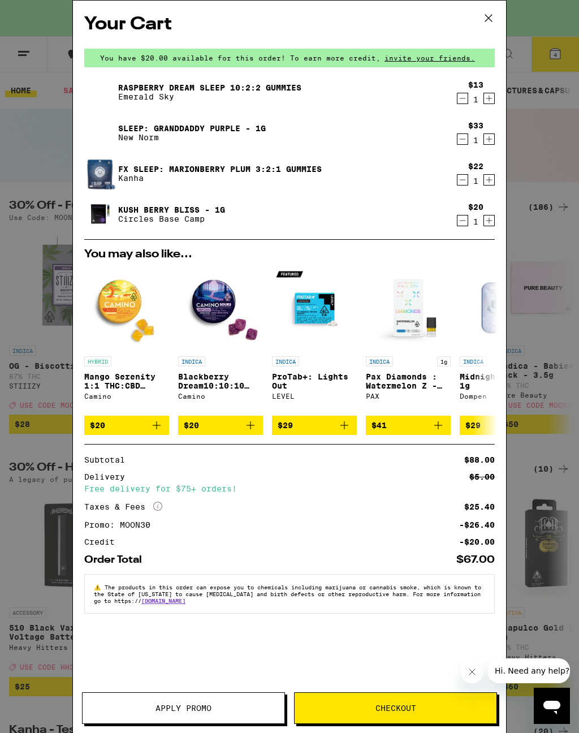
click at [483, 18] on icon at bounding box center [488, 18] width 17 height 17
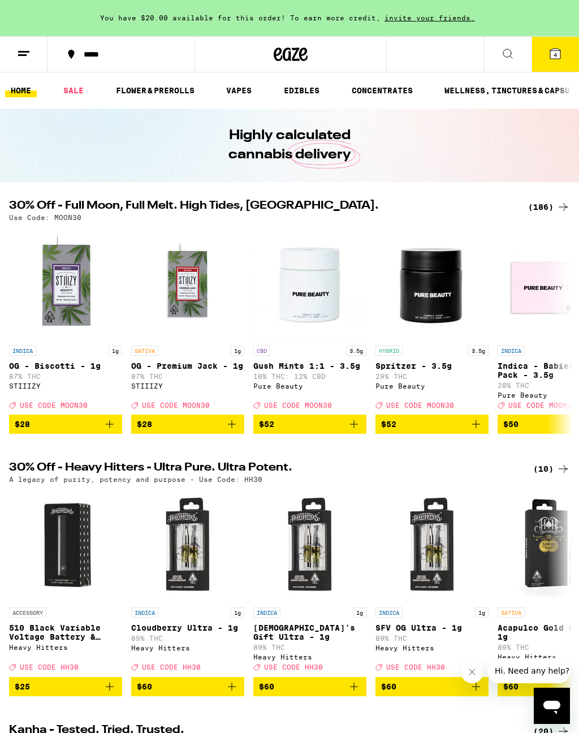
click at [553, 54] on icon at bounding box center [556, 54] width 10 height 10
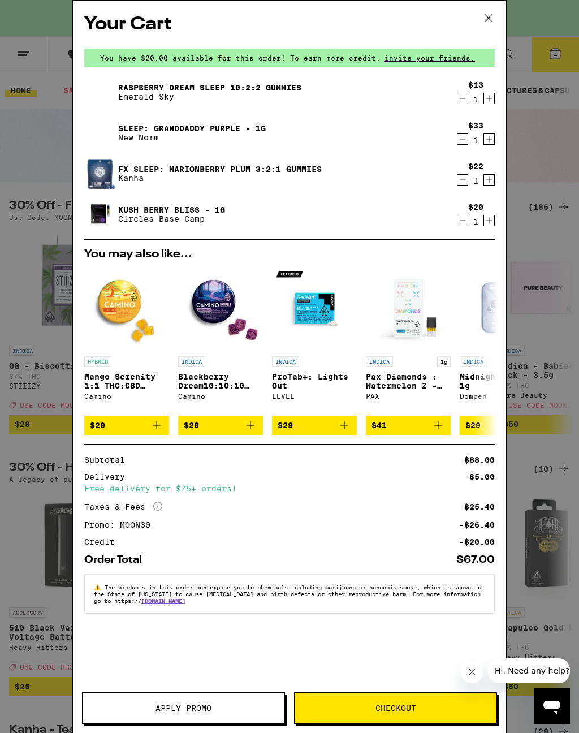
click at [457, 104] on button "Decrement" at bounding box center [462, 98] width 11 height 11
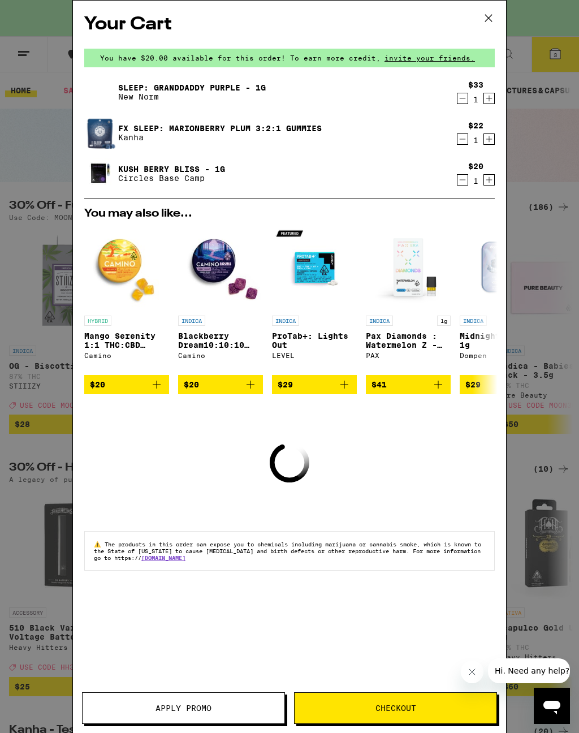
click at [463, 98] on icon "Decrement" at bounding box center [463, 99] width 10 height 14
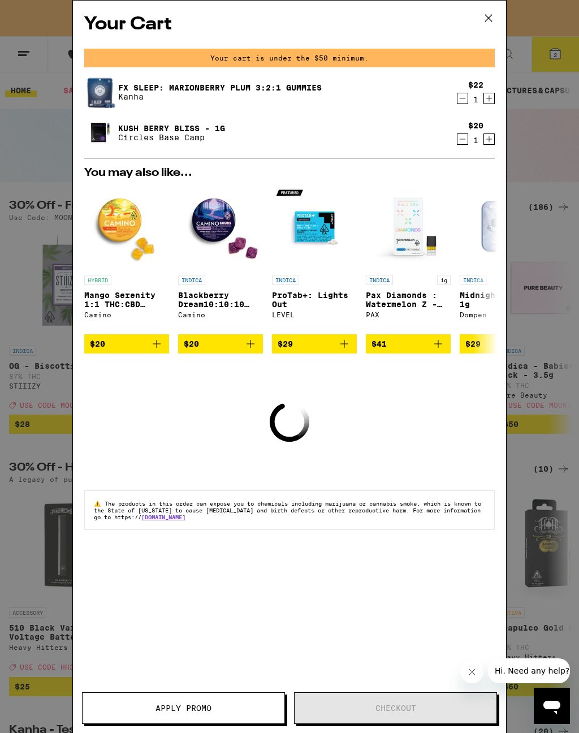
click at [466, 100] on icon "Decrement" at bounding box center [463, 99] width 10 height 14
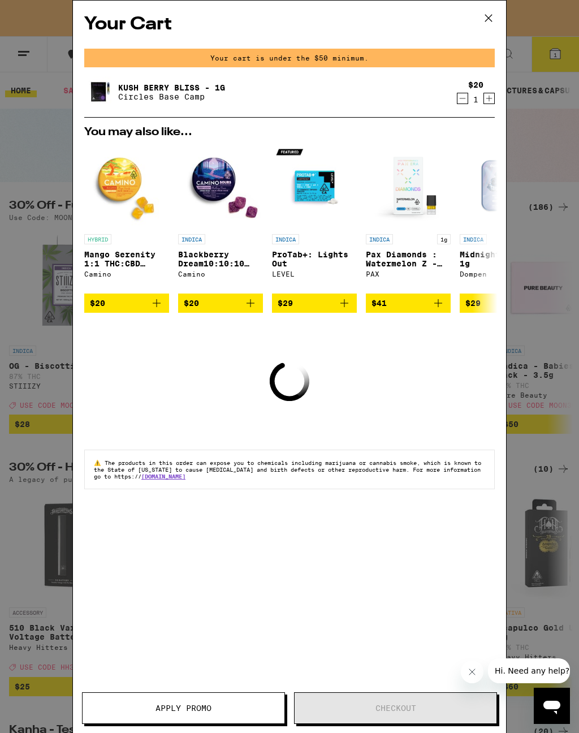
click at [463, 104] on icon "Decrement" at bounding box center [463, 99] width 10 height 14
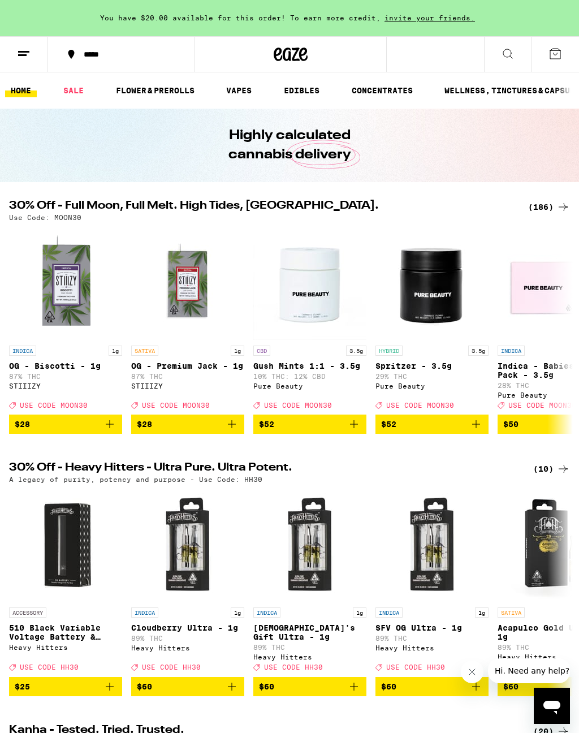
click at [561, 52] on icon at bounding box center [556, 54] width 10 height 10
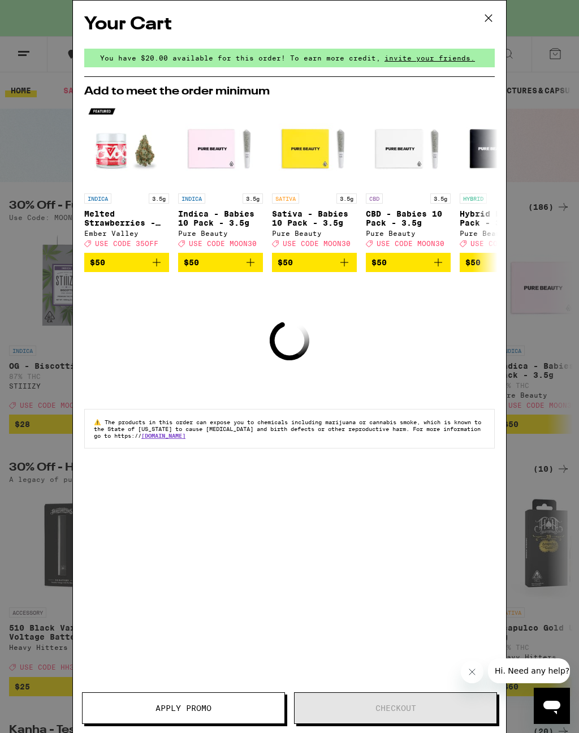
click at [494, 17] on icon at bounding box center [488, 18] width 17 height 17
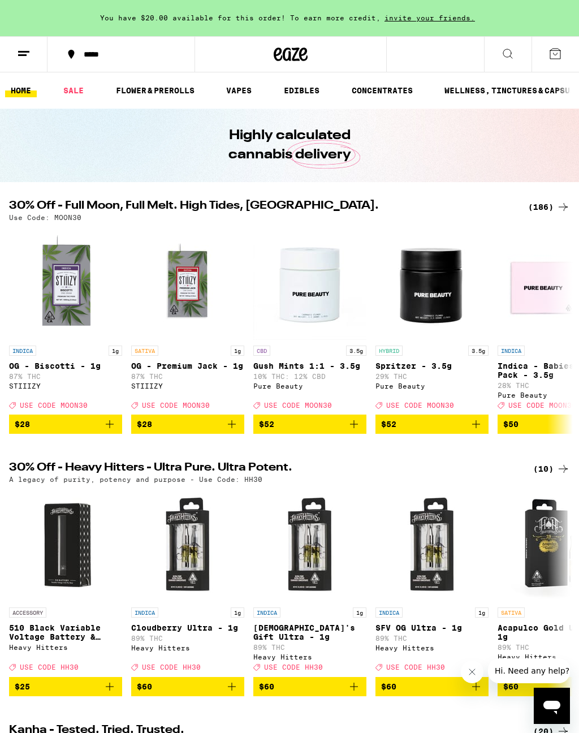
click at [27, 55] on line at bounding box center [22, 55] width 8 height 0
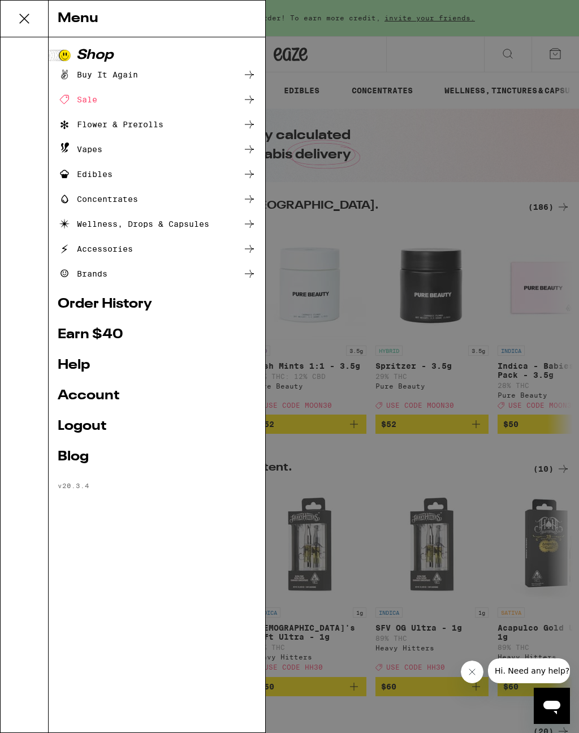
click at [96, 334] on link "Earn $ 40" at bounding box center [157, 335] width 199 height 14
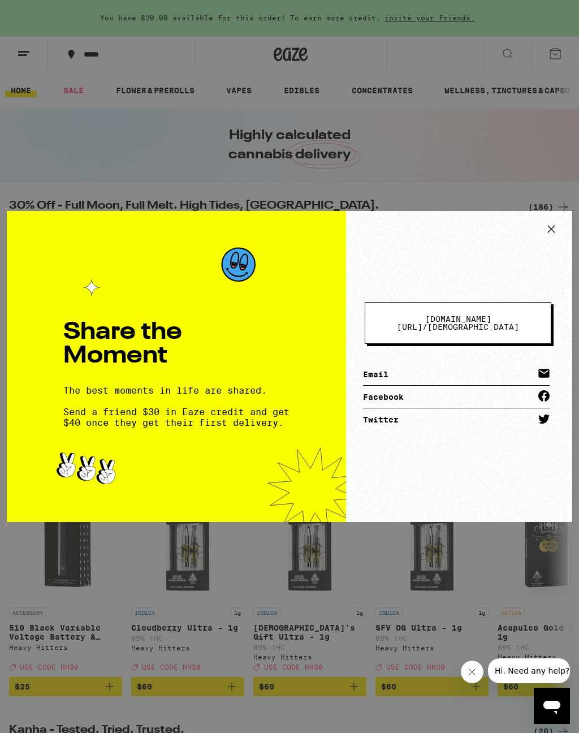
click at [543, 231] on icon at bounding box center [551, 229] width 17 height 17
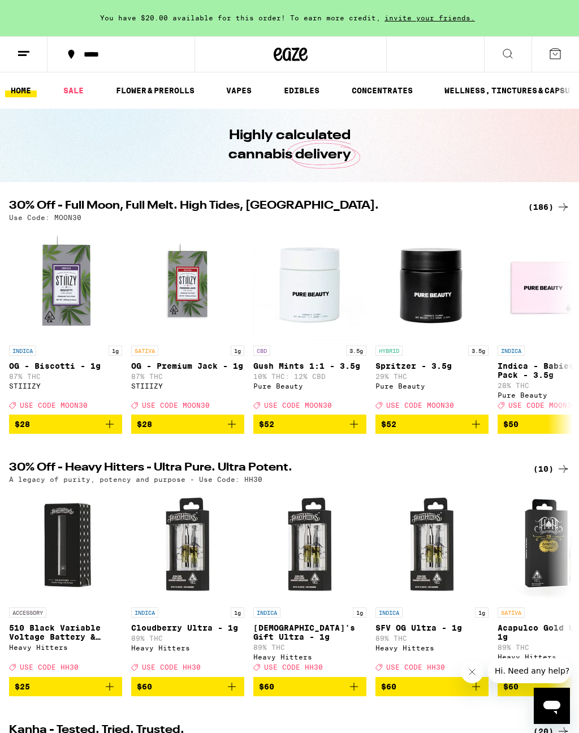
click at [553, 204] on div "(186)" at bounding box center [549, 207] width 42 height 14
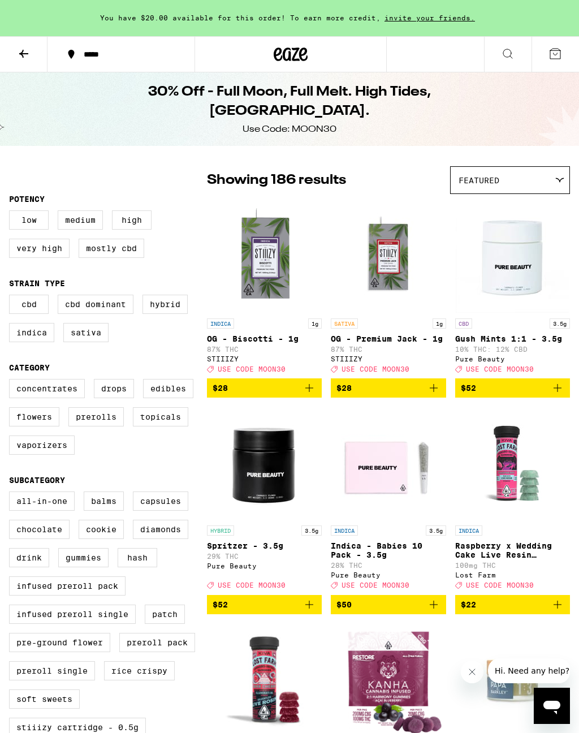
click at [171, 397] on label "Edibles" at bounding box center [168, 388] width 50 height 19
click at [12, 381] on input "Edibles" at bounding box center [11, 381] width 1 height 1
checkbox input "true"
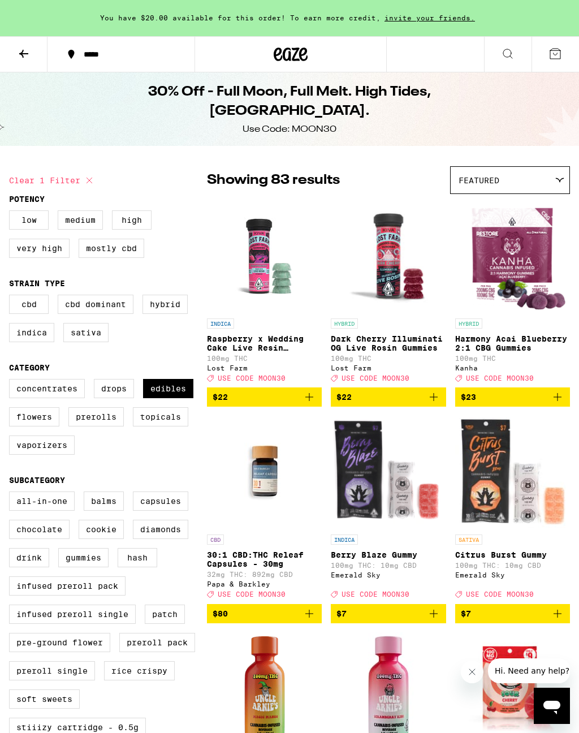
click at [32, 455] on label "Vaporizers" at bounding box center [42, 445] width 66 height 19
click at [12, 381] on input "Vaporizers" at bounding box center [11, 381] width 1 height 1
checkbox input "true"
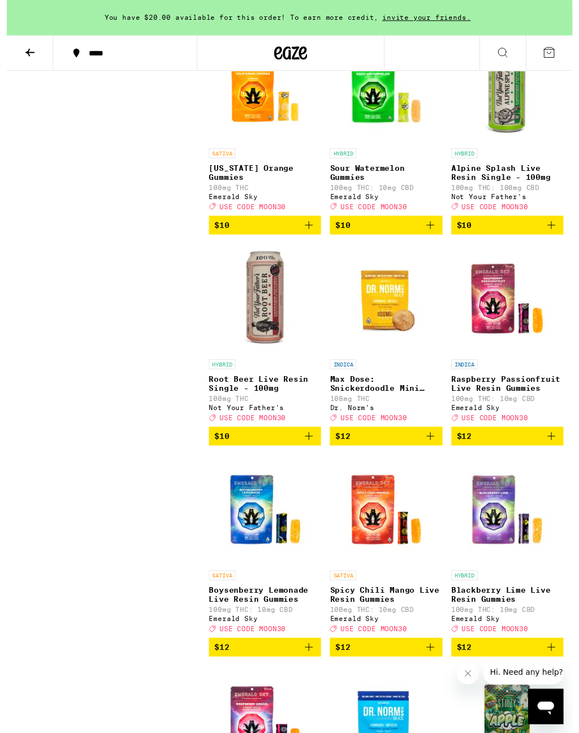
scroll to position [1464, 0]
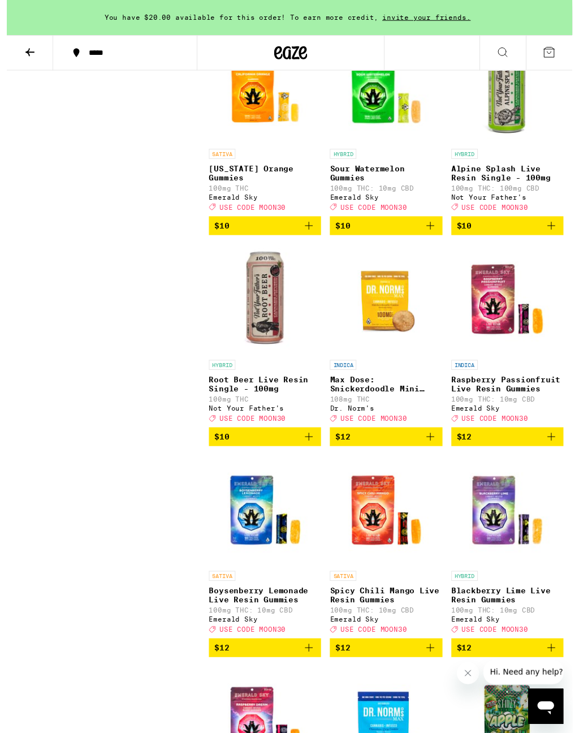
click at [520, 363] on img "Open page for Raspberry Passionfruit Live Resin Gummies from Emerald Sky" at bounding box center [512, 306] width 113 height 113
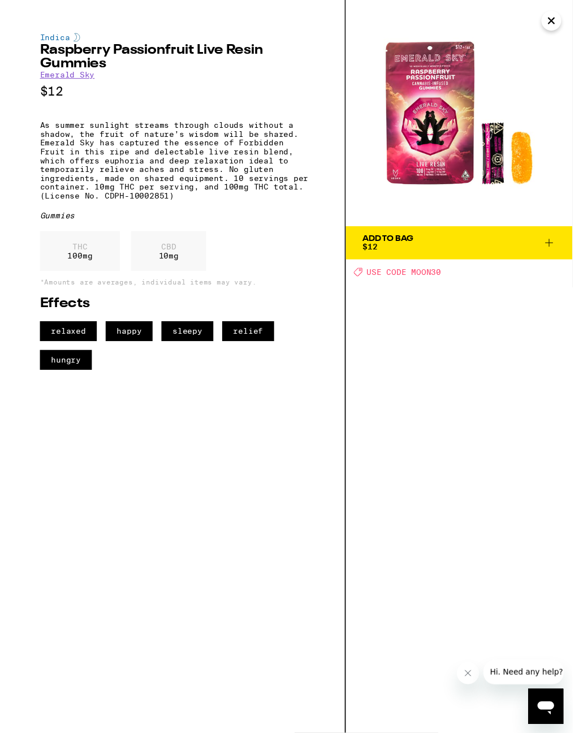
scroll to position [1464, 0]
click at [556, 13] on icon "Close" at bounding box center [558, 21] width 14 height 17
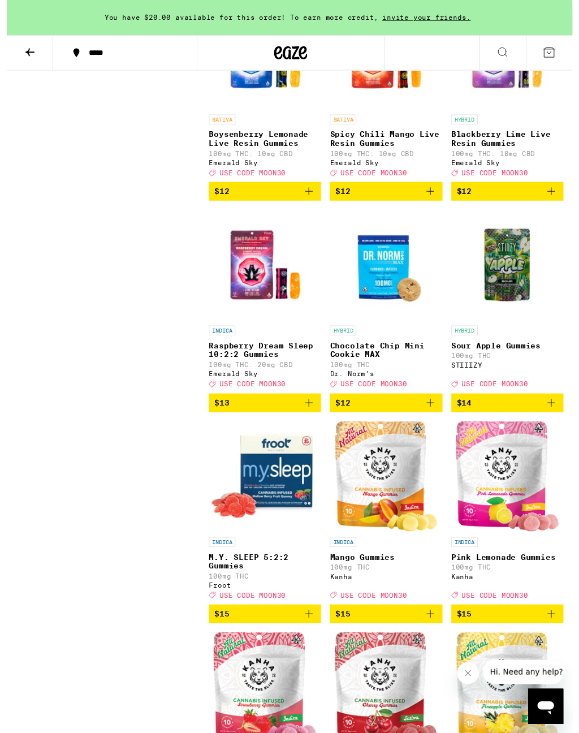
scroll to position [1935, 0]
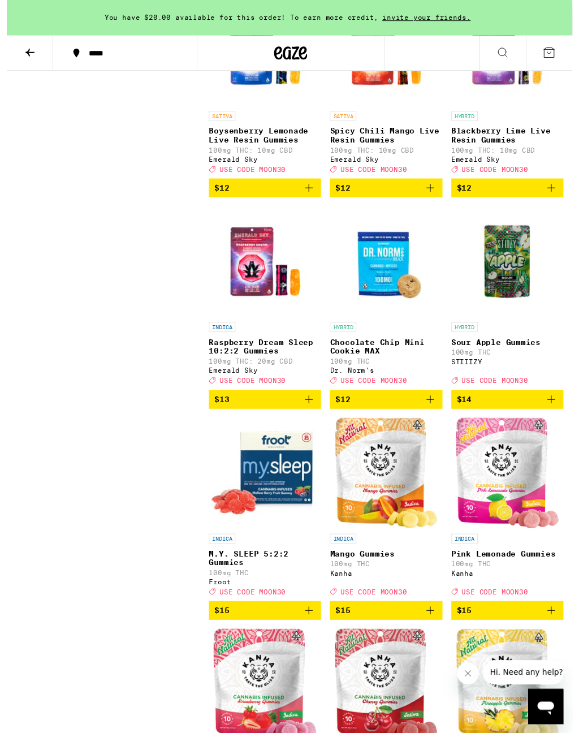
click at [313, 416] on icon "Add to bag" at bounding box center [310, 409] width 14 height 14
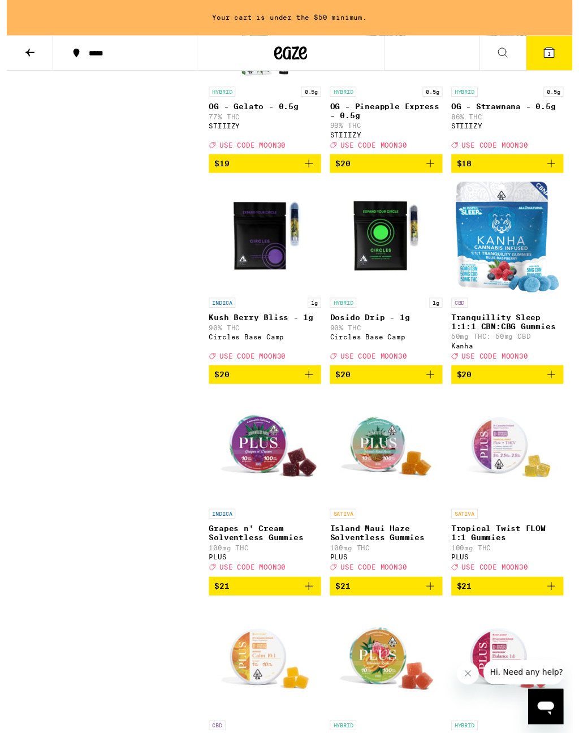
scroll to position [4985, 0]
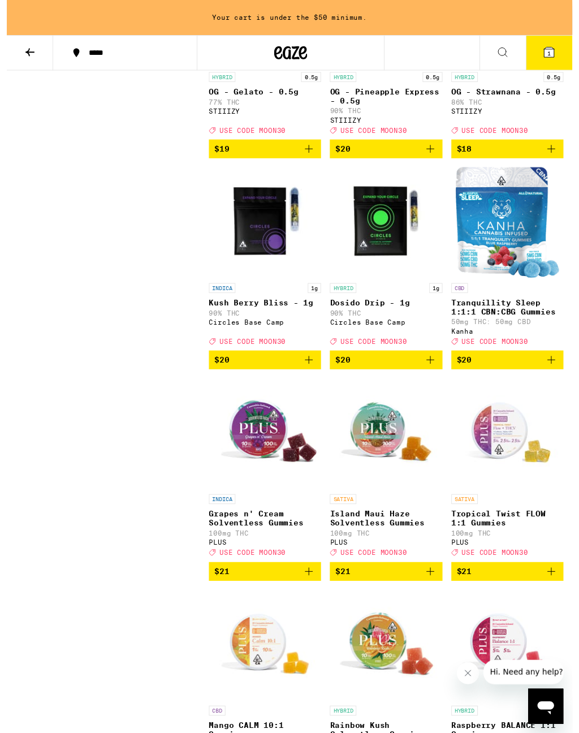
click at [265, 285] on img "Open page for Kush Berry Bliss - 1g from Circles Base Camp" at bounding box center [264, 227] width 113 height 113
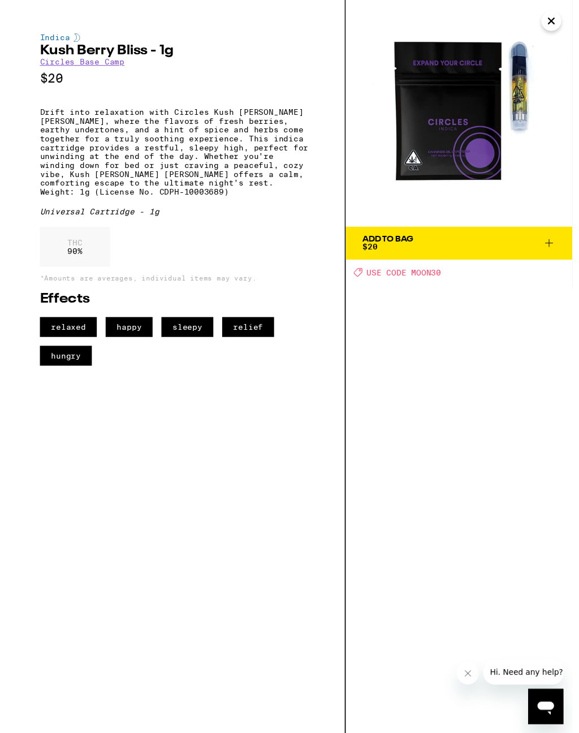
click at [559, 246] on icon at bounding box center [556, 249] width 14 height 14
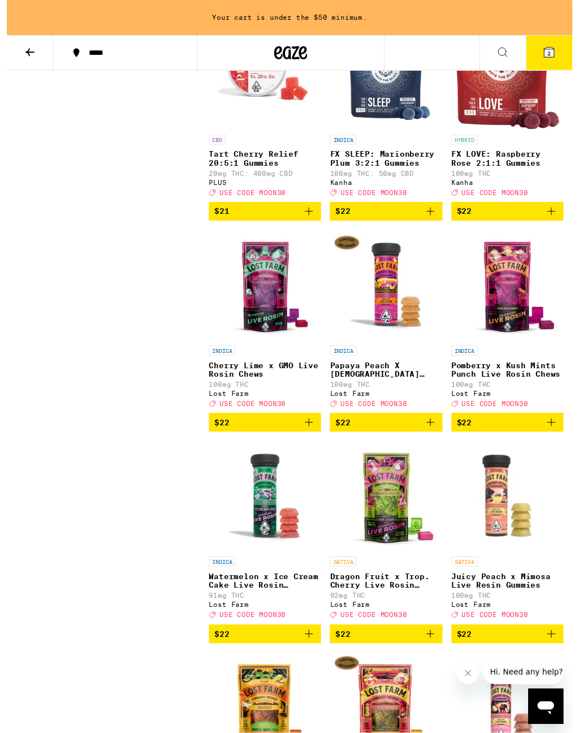
scroll to position [5786, 0]
click at [431, 223] on icon "Add to bag" at bounding box center [434, 216] width 14 height 14
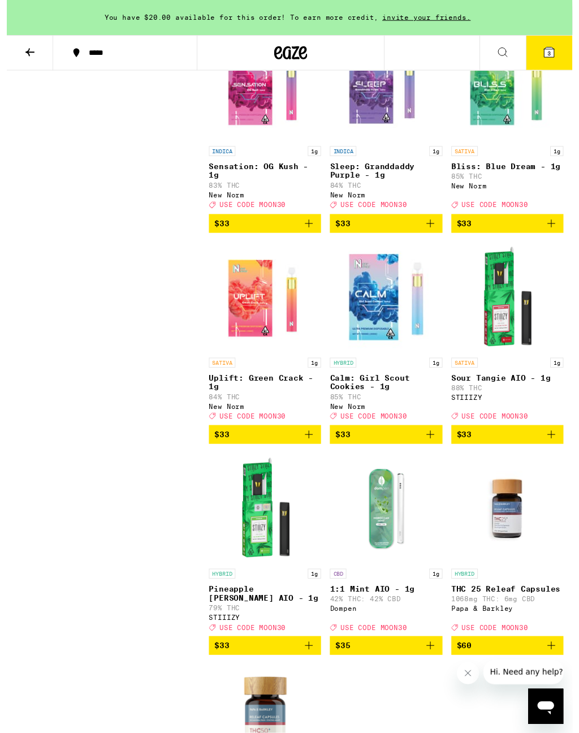
scroll to position [8585, 0]
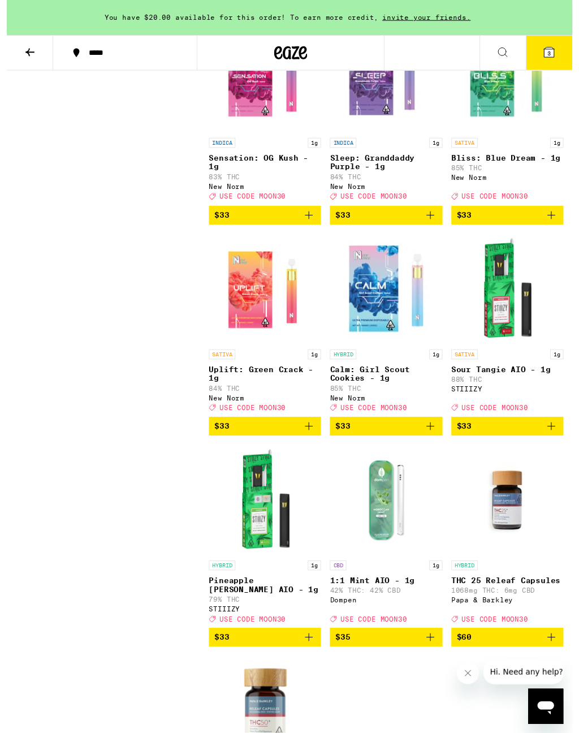
click at [432, 227] on icon "Add to bag" at bounding box center [434, 221] width 14 height 14
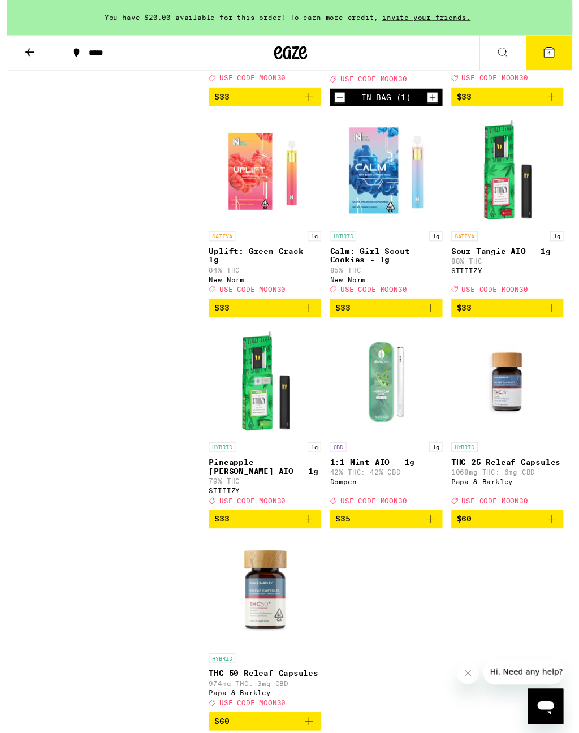
scroll to position [8718, 0]
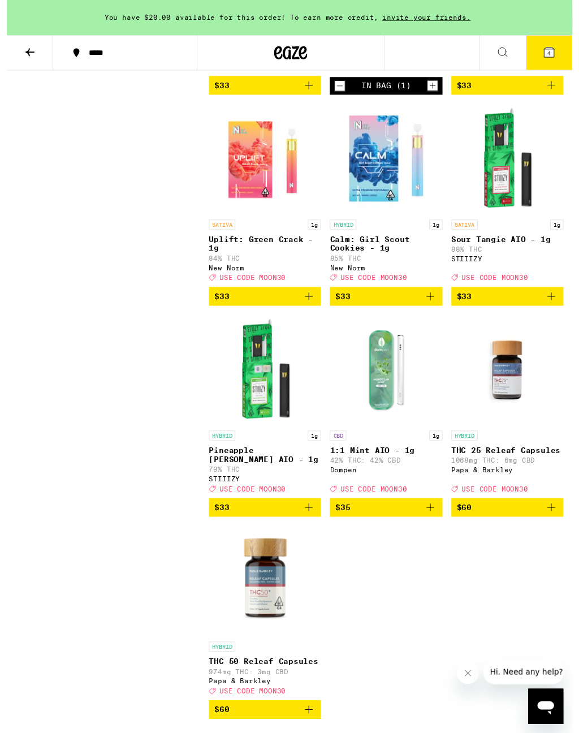
click at [371, 220] on img "Open page for Calm: Girl Scout Cookies - 1g from New Norm" at bounding box center [388, 162] width 113 height 113
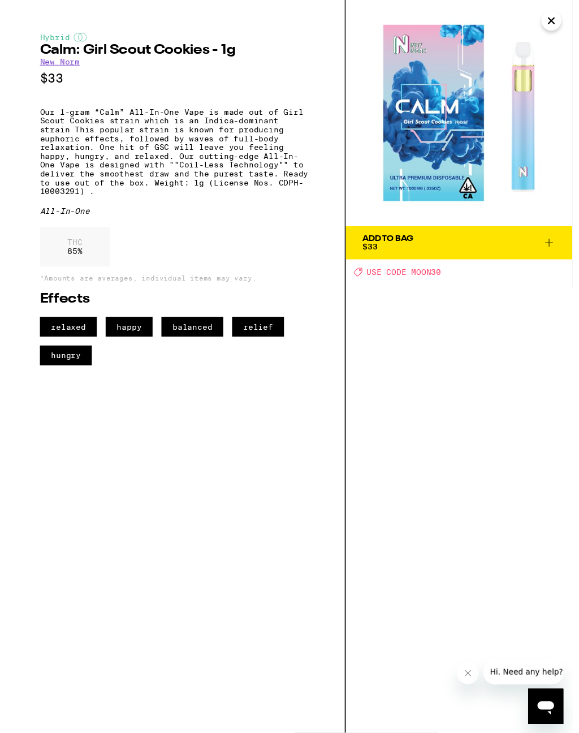
scroll to position [8718, 0]
click at [560, 23] on button "Close" at bounding box center [558, 21] width 20 height 20
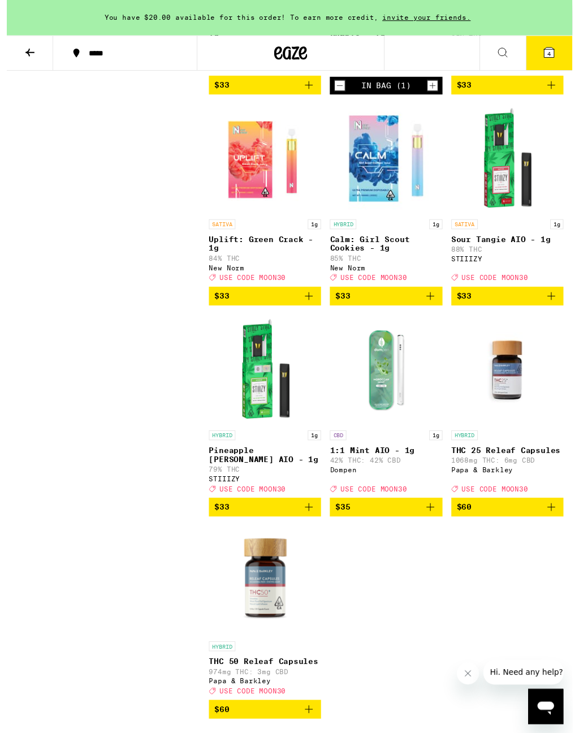
click at [557, 44] on button "4" at bounding box center [556, 54] width 48 height 35
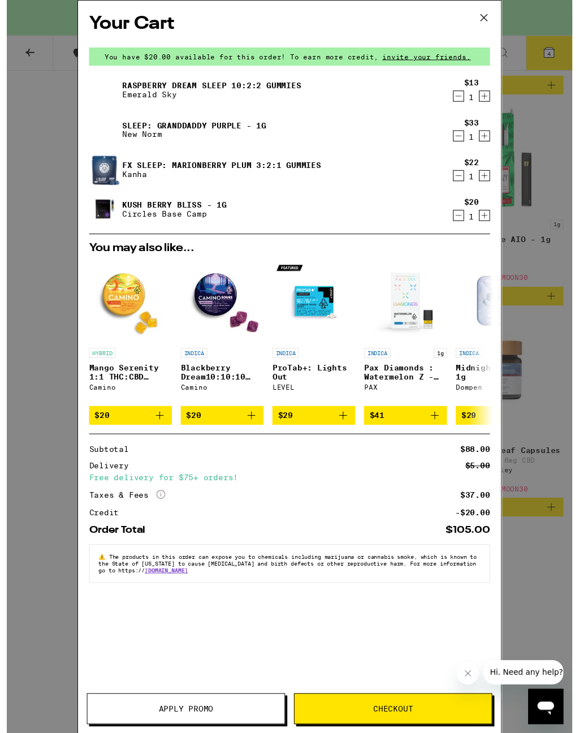
click at [180, 724] on span "Apply Promo" at bounding box center [184, 726] width 56 height 8
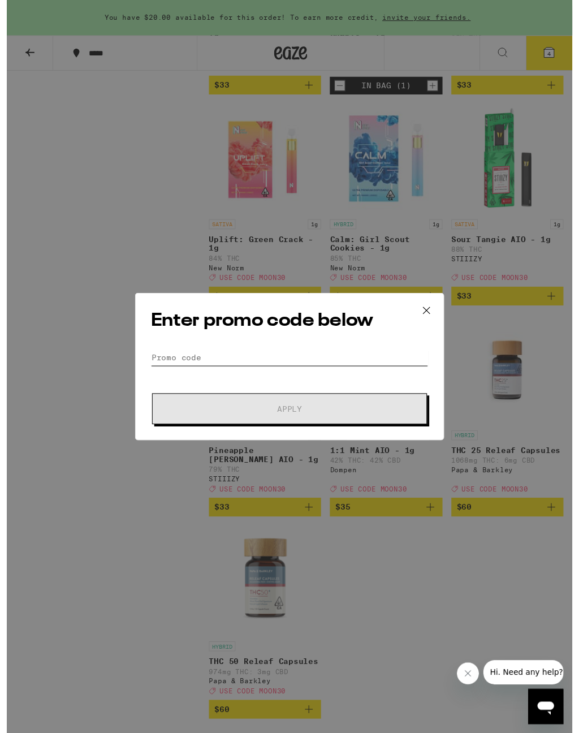
click at [204, 359] on input "Promo Code" at bounding box center [290, 366] width 284 height 17
click at [199, 364] on input "Promo Code" at bounding box center [290, 366] width 284 height 17
paste input "MOON30"
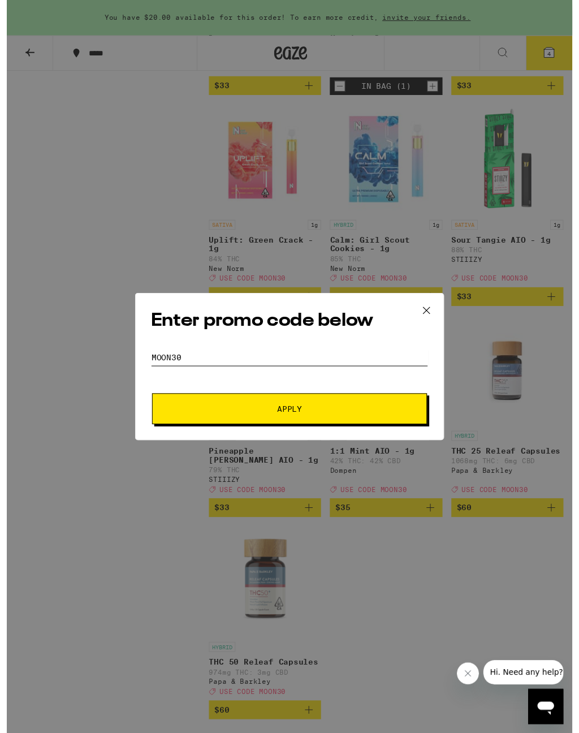
type input "MOON30"
click at [298, 417] on span "Apply" at bounding box center [289, 419] width 25 height 8
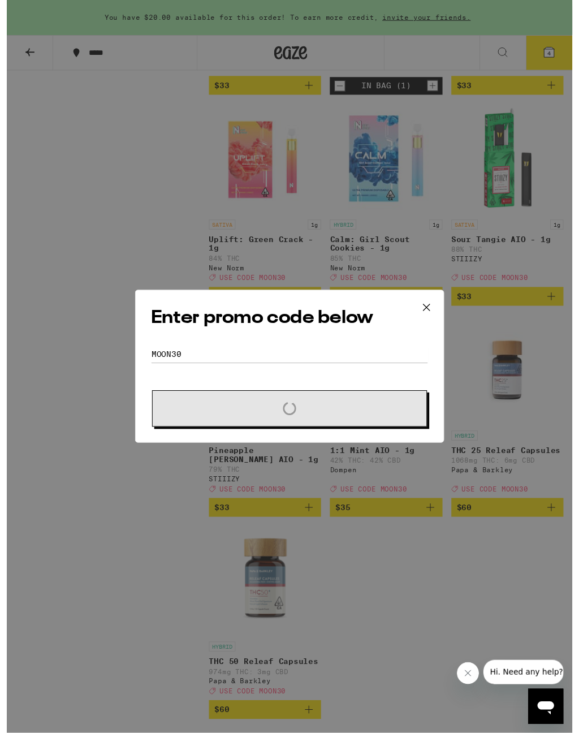
scroll to position [8718, 0]
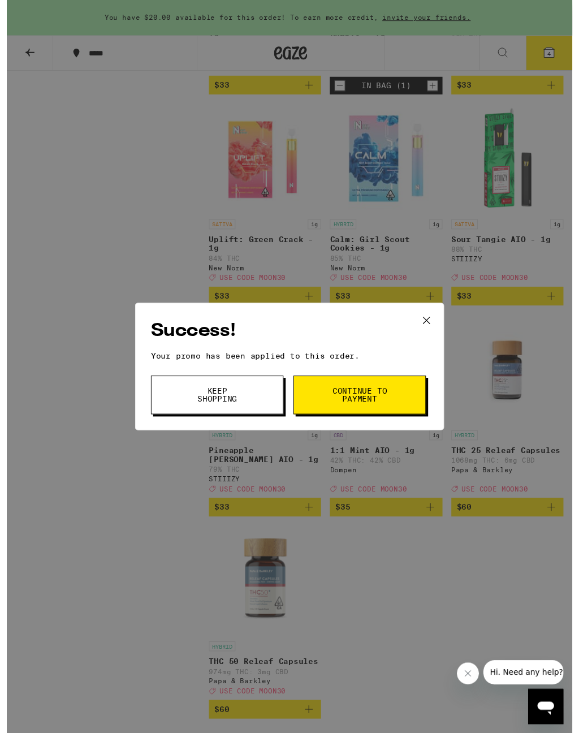
click at [340, 402] on span "Continue to payment" at bounding box center [362, 405] width 58 height 16
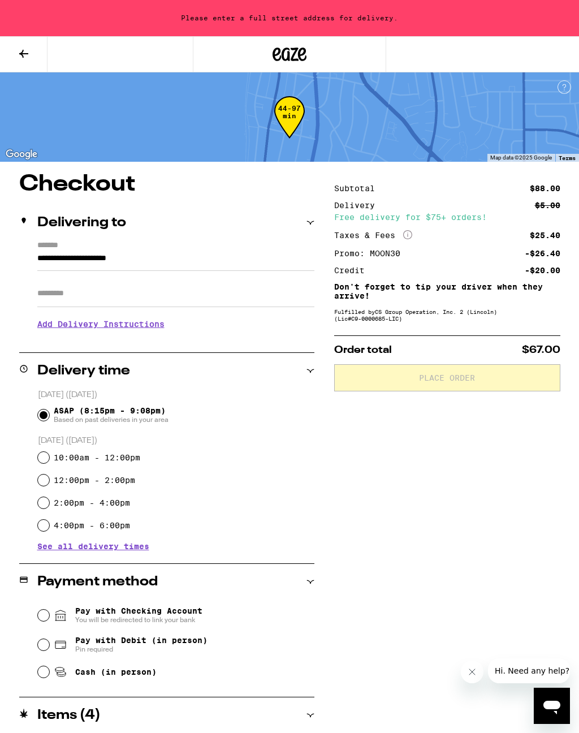
click at [411, 235] on icon "More Info" at bounding box center [407, 234] width 9 height 9
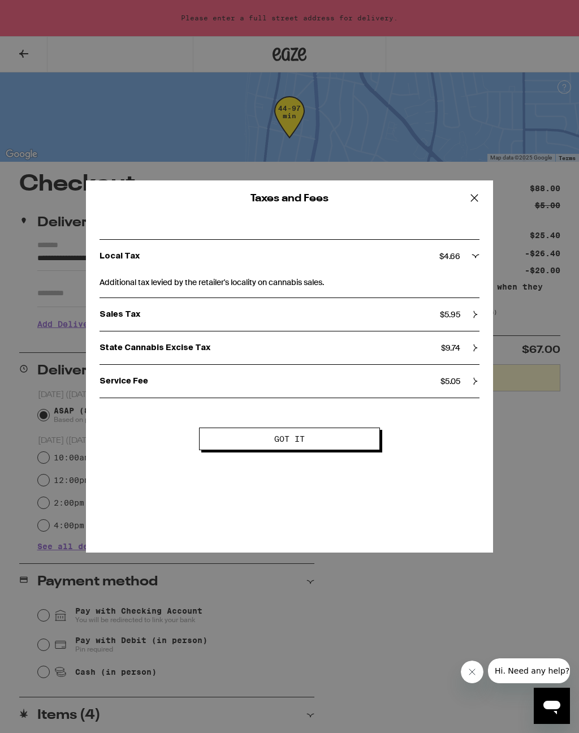
click at [458, 385] on span "$ 5.05" at bounding box center [451, 381] width 20 height 10
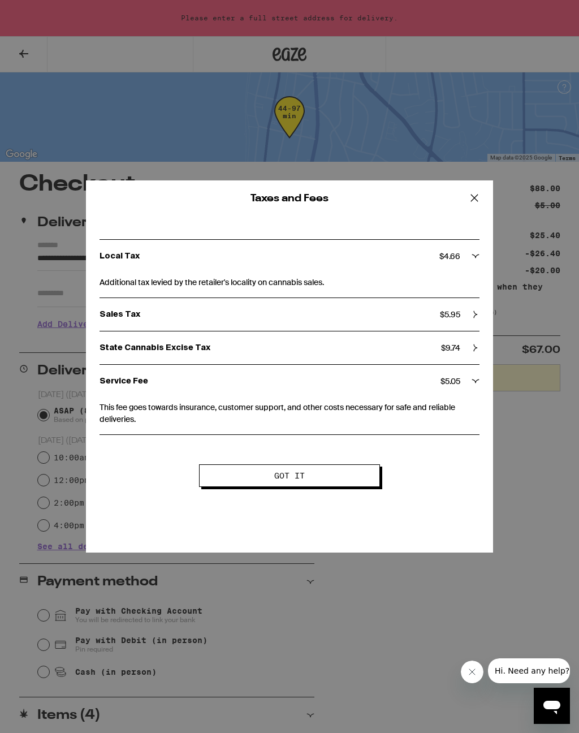
click at [453, 349] on span "$ 9.74" at bounding box center [450, 348] width 19 height 10
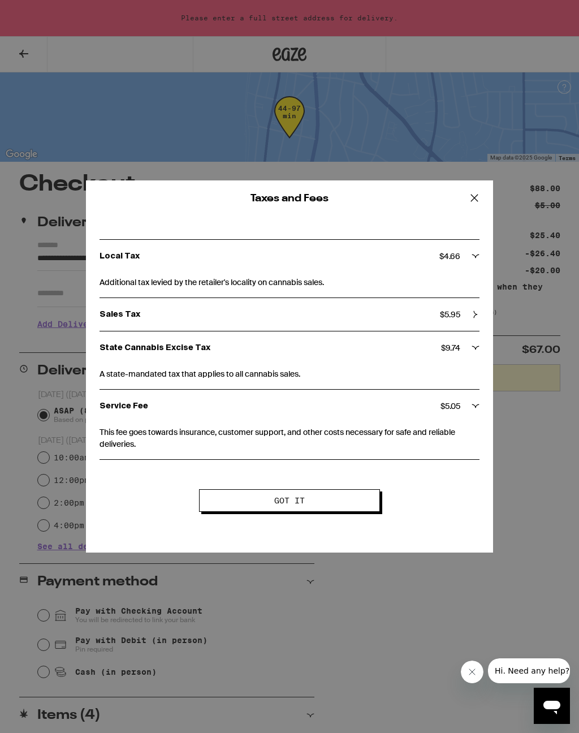
click at [478, 203] on icon at bounding box center [474, 198] width 17 height 17
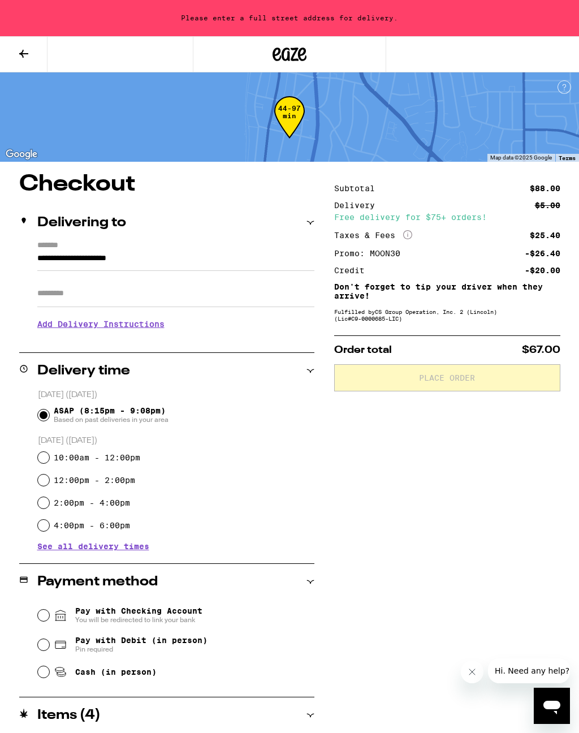
click at [41, 531] on input "4:00pm - 6:00pm" at bounding box center [43, 525] width 11 height 11
radio input "true"
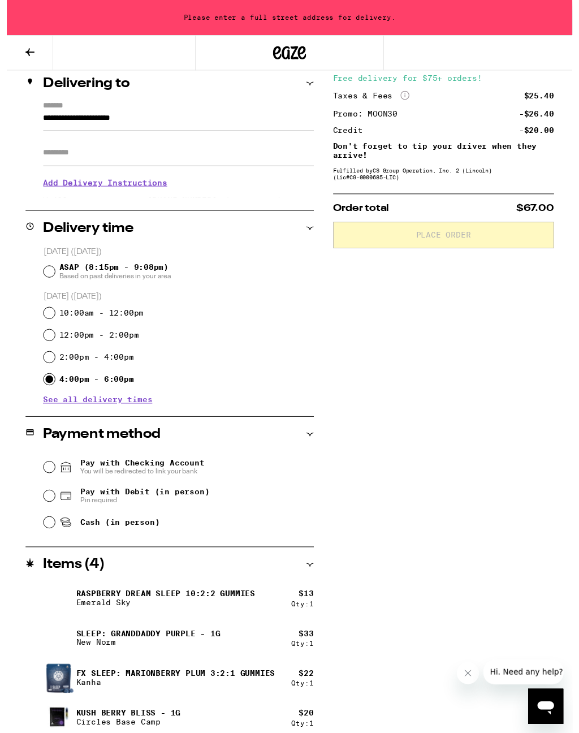
scroll to position [147, 0]
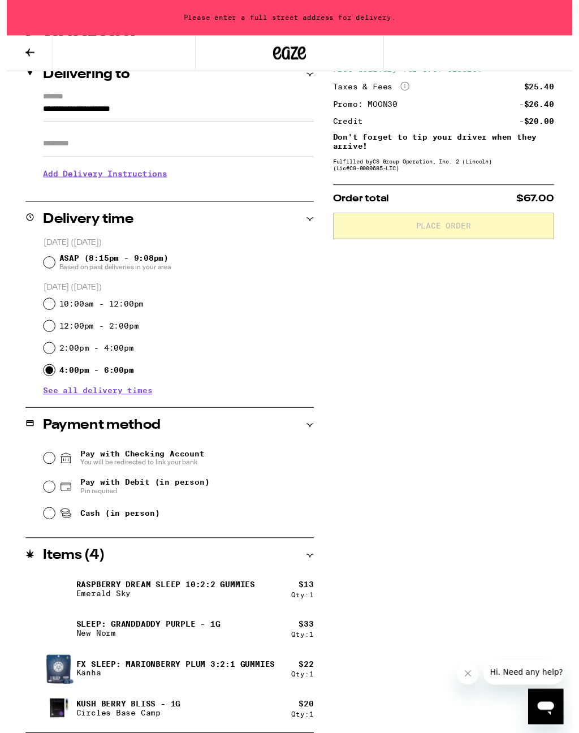
click at [46, 531] on input "Cash (in person)" at bounding box center [43, 525] width 11 height 11
radio input "true"
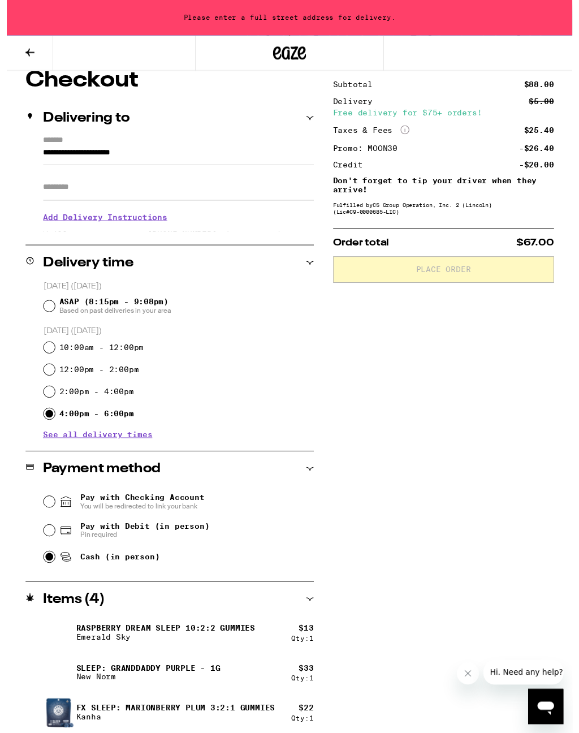
scroll to position [0, 0]
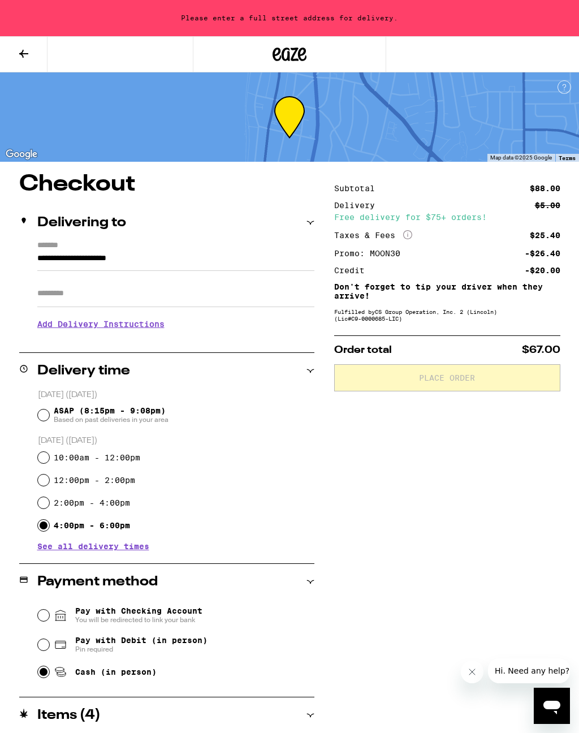
click at [49, 252] on input "**********" at bounding box center [175, 261] width 277 height 19
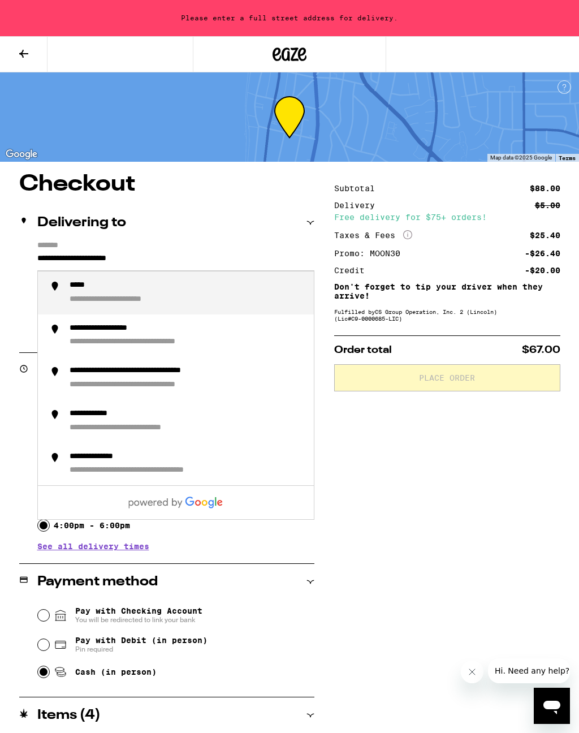
click at [167, 258] on input "**********" at bounding box center [175, 261] width 277 height 19
type input "***"
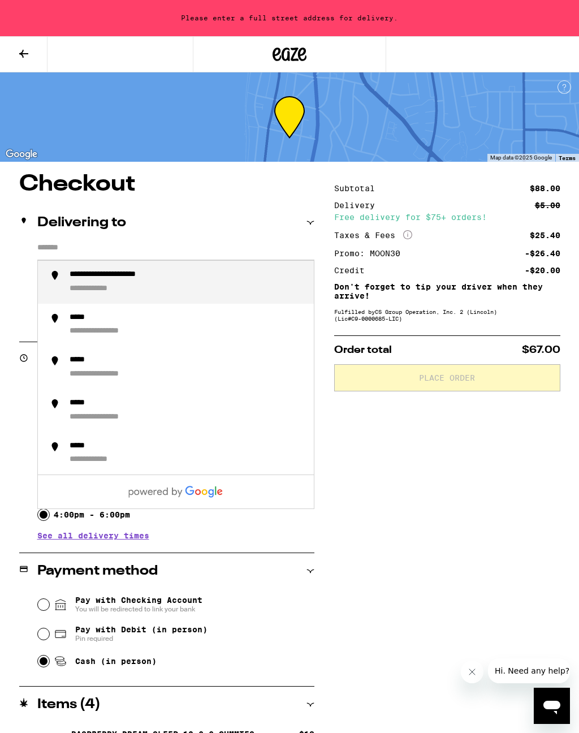
click at [454, 472] on div "Subtotal $88.00 Delivery $5.00 Free delivery for $75+ orders! Taxes & Fees More…" at bounding box center [447, 529] width 226 height 713
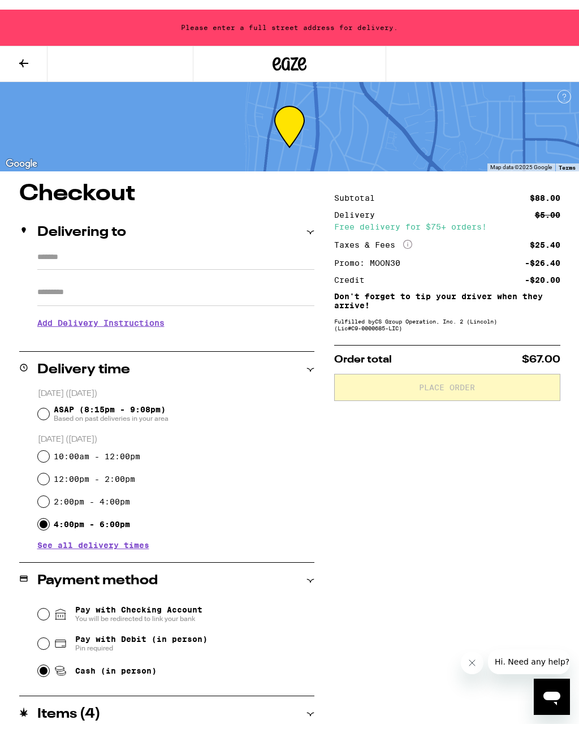
click at [61, 249] on input "*******" at bounding box center [175, 250] width 277 height 19
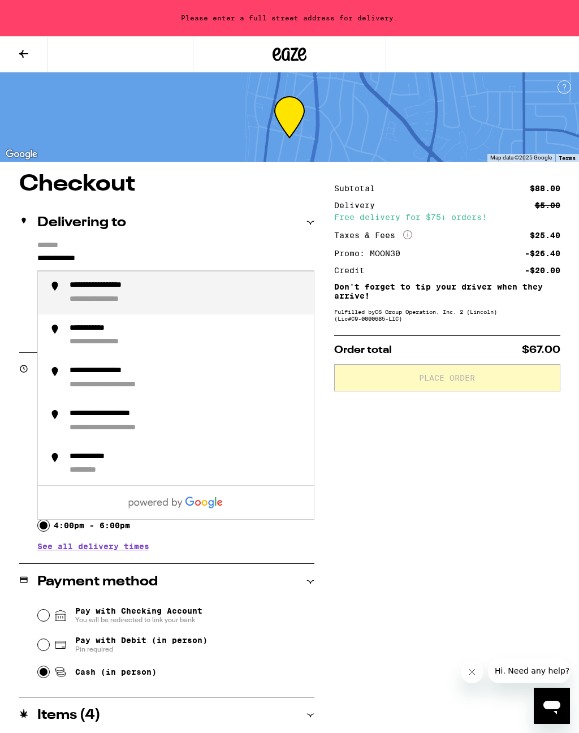
click at [115, 334] on div "**********" at bounding box center [101, 329] width 62 height 11
type input "**********"
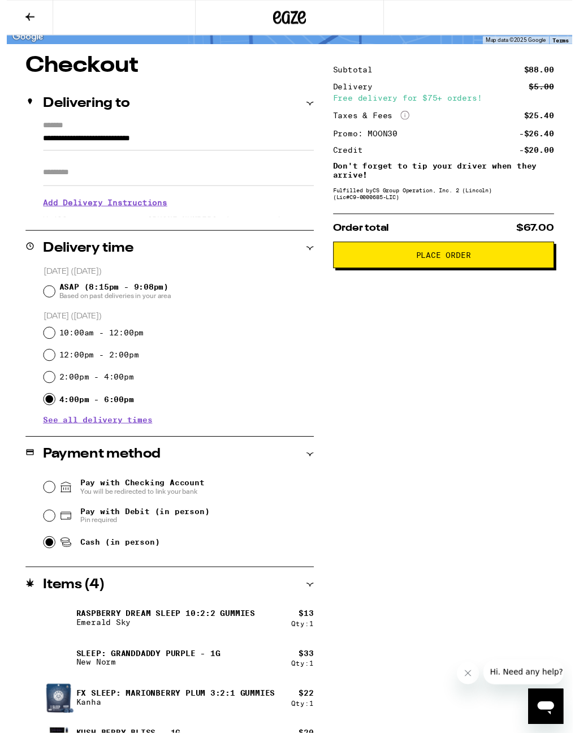
scroll to position [110, 0]
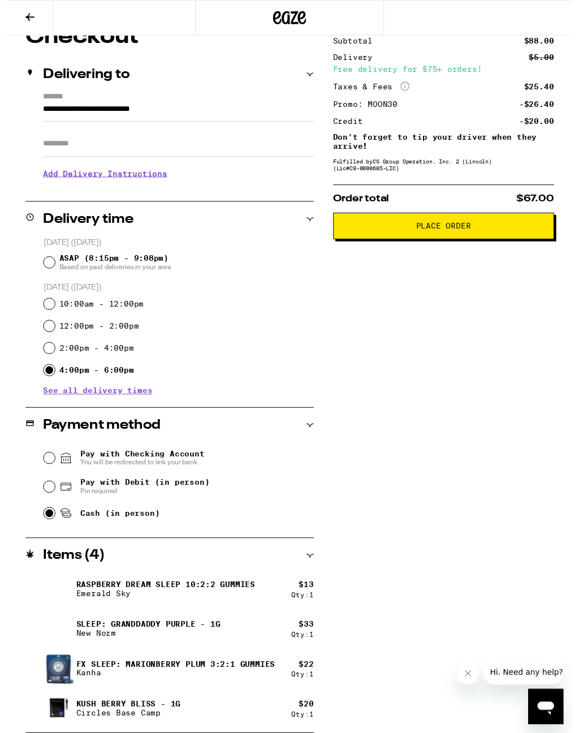
click at [465, 235] on span "Place Order" at bounding box center [447, 231] width 56 height 8
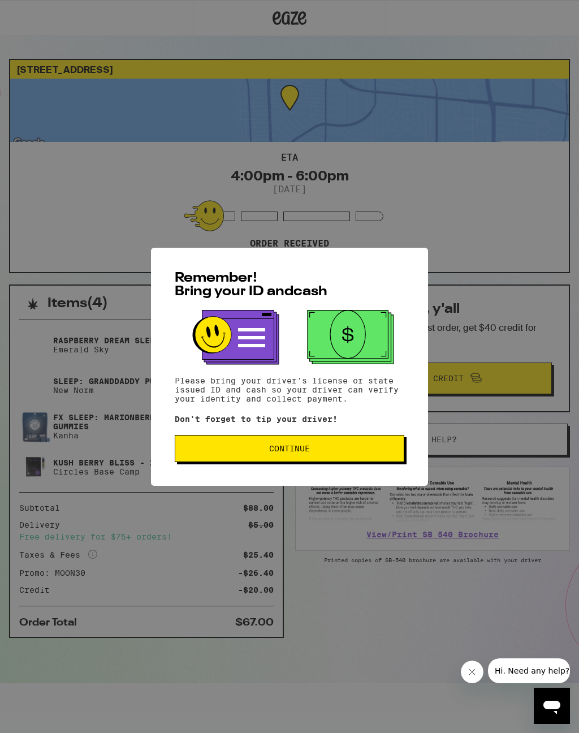
click at [305, 452] on span "Continue" at bounding box center [289, 449] width 41 height 8
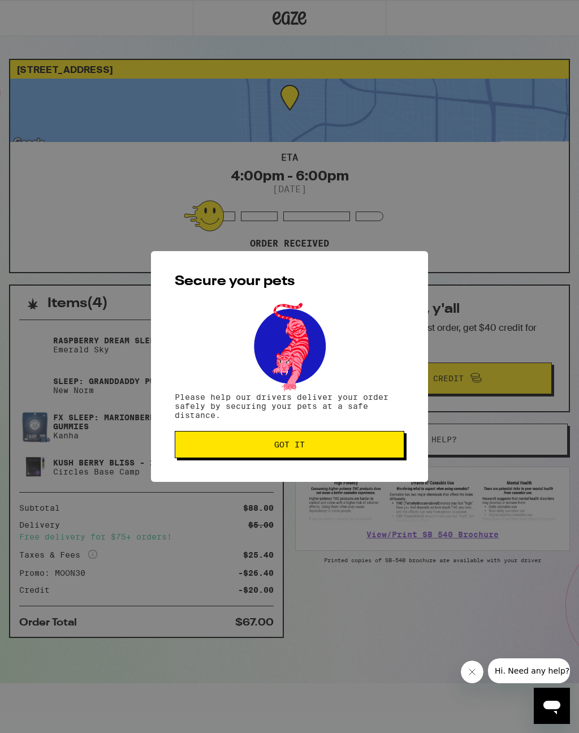
click at [296, 445] on span "Got it" at bounding box center [289, 445] width 31 height 8
